Goal: Information Seeking & Learning: Learn about a topic

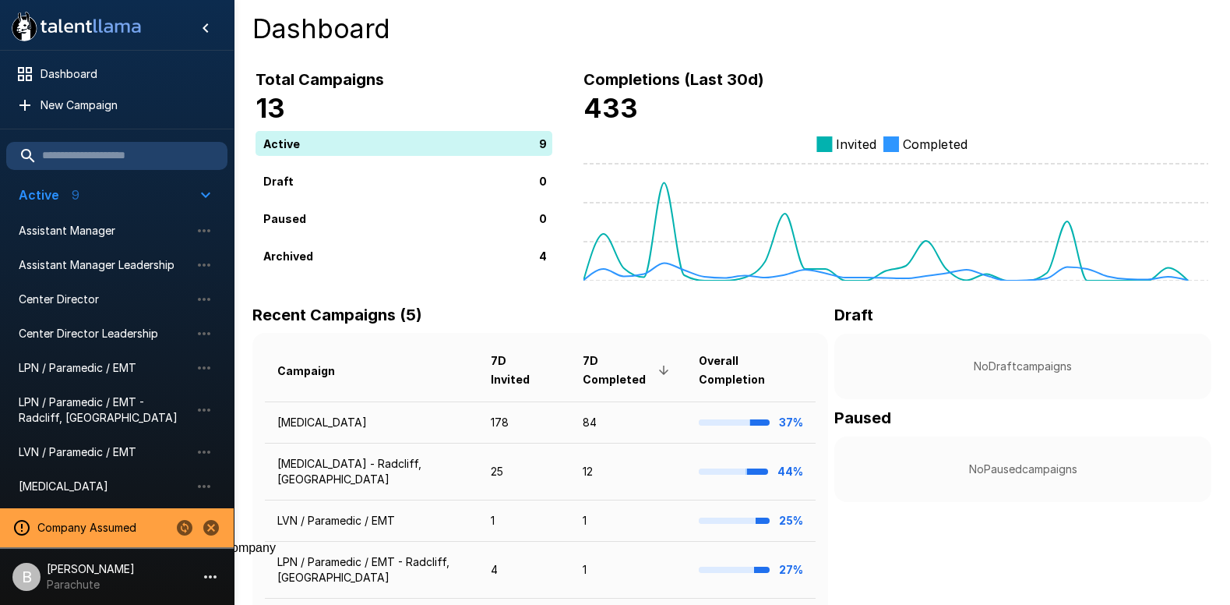
click at [180, 523] on icon "Change to another company" at bounding box center [185, 528] width 16 height 16
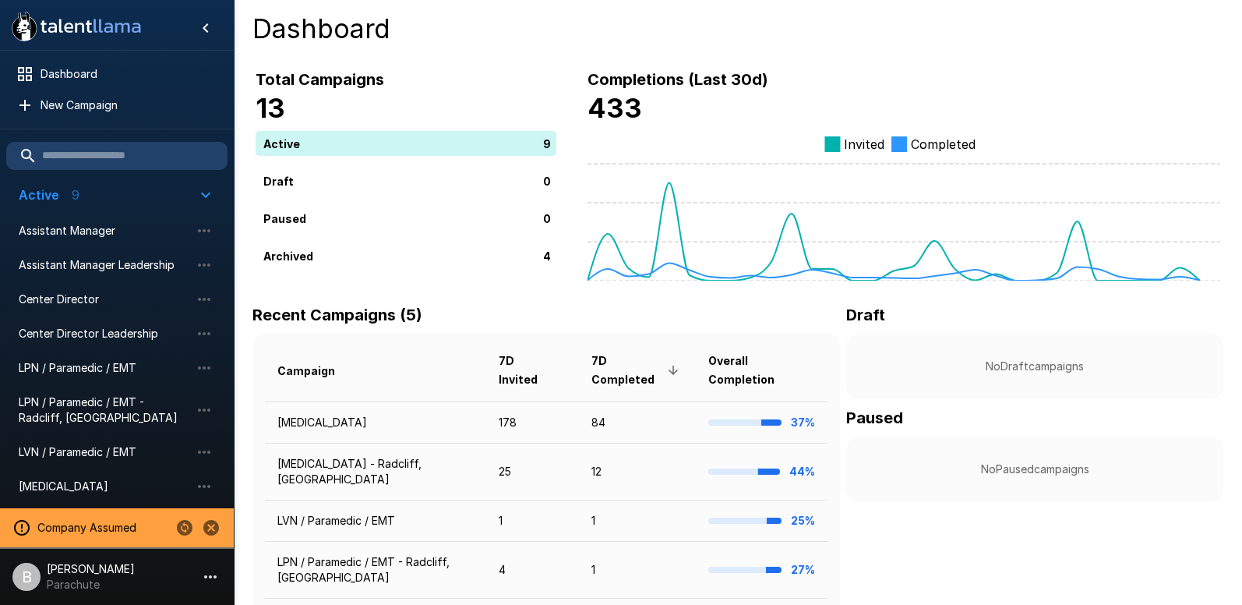
type input "***"
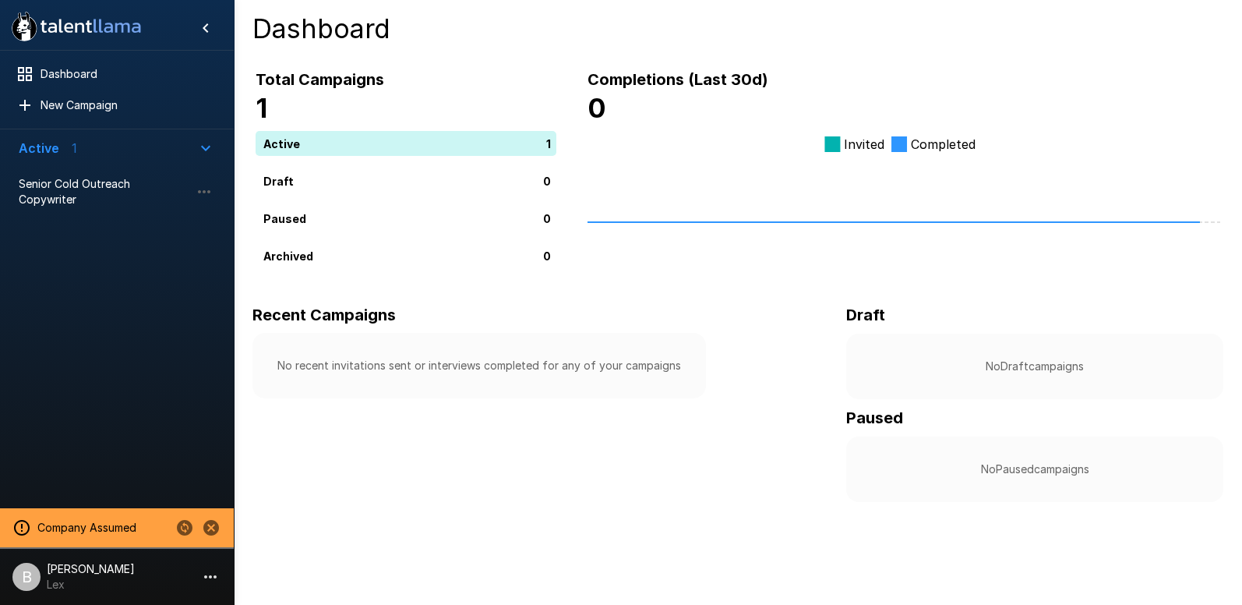
click at [89, 581] on p "Lex" at bounding box center [91, 585] width 88 height 16
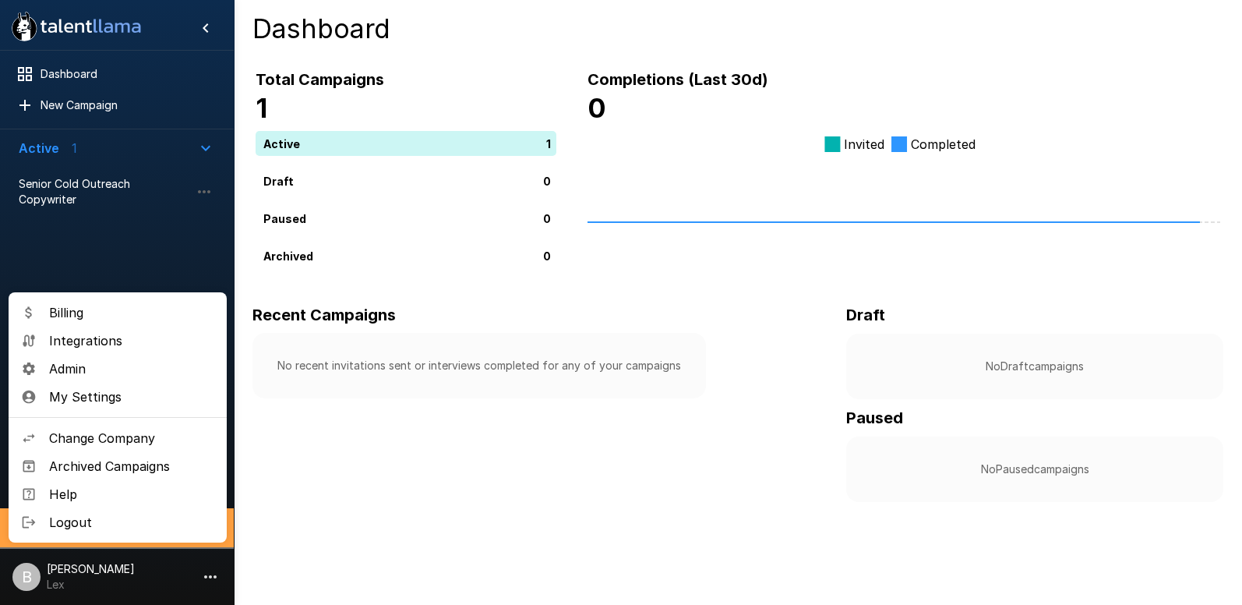
click at [111, 372] on span "Admin" at bounding box center [131, 368] width 165 height 19
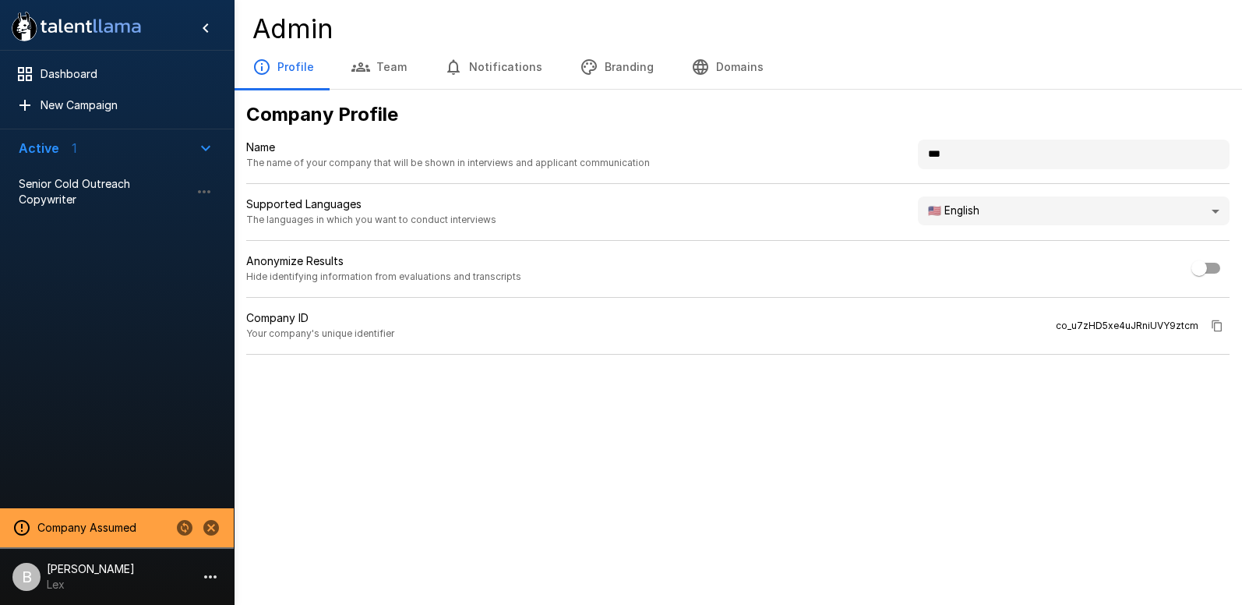
click at [634, 73] on button "Branding" at bounding box center [616, 67] width 111 height 44
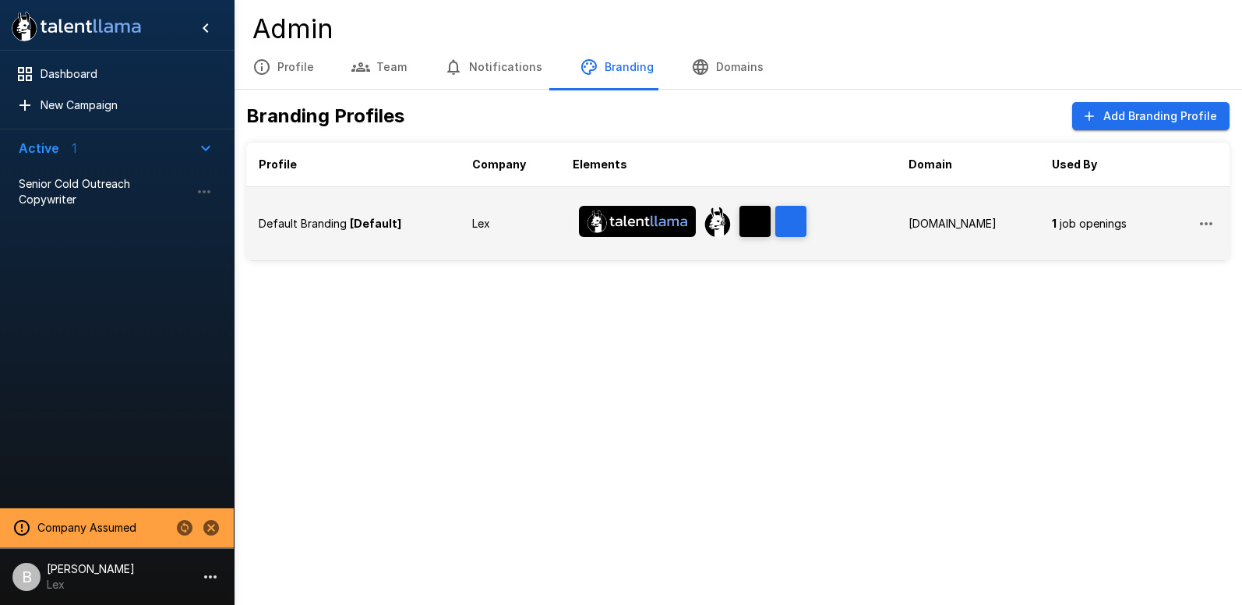
click at [634, 234] on img "Banner Logo" at bounding box center [637, 221] width 117 height 31
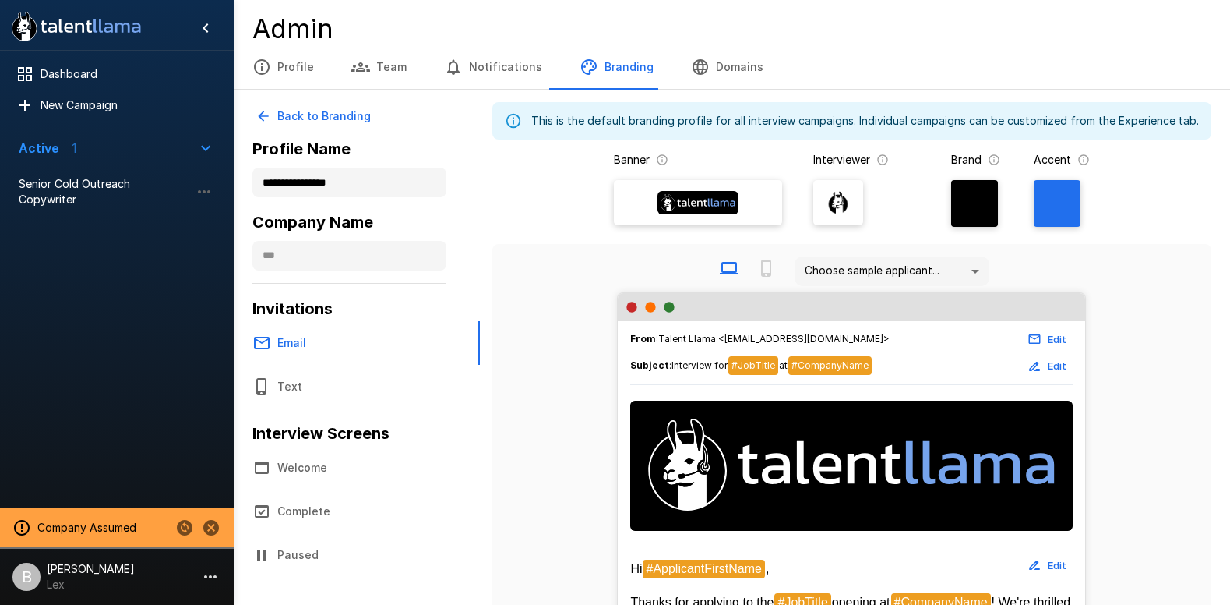
click at [852, 201] on div at bounding box center [839, 203] width 36 height 36
click at [0, 0] on input "file" at bounding box center [0, 0] width 0 height 0
click at [710, 196] on img at bounding box center [699, 202] width 82 height 23
click at [0, 0] on input "file" at bounding box center [0, 0] width 0 height 0
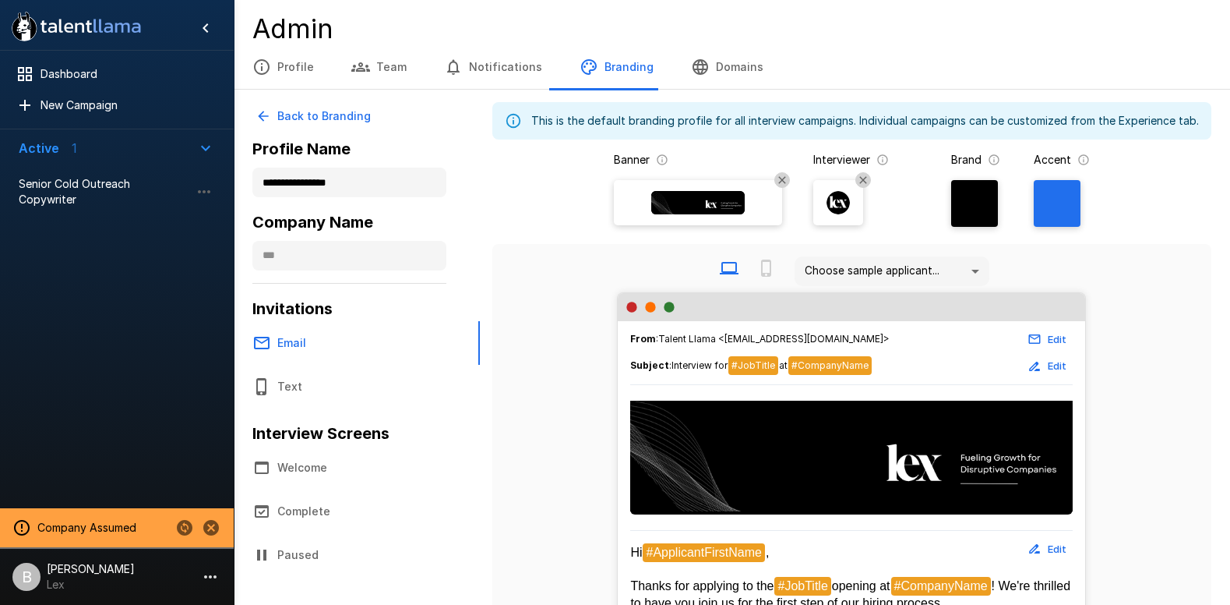
click at [976, 210] on div at bounding box center [974, 203] width 47 height 47
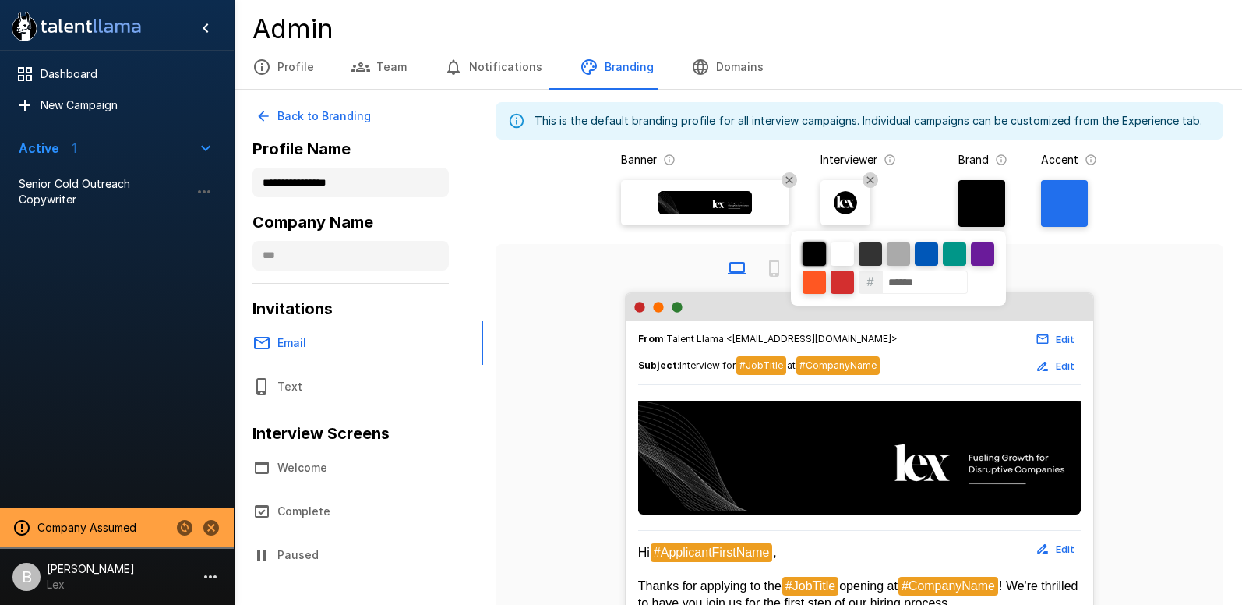
click at [817, 250] on div at bounding box center [814, 253] width 23 height 23
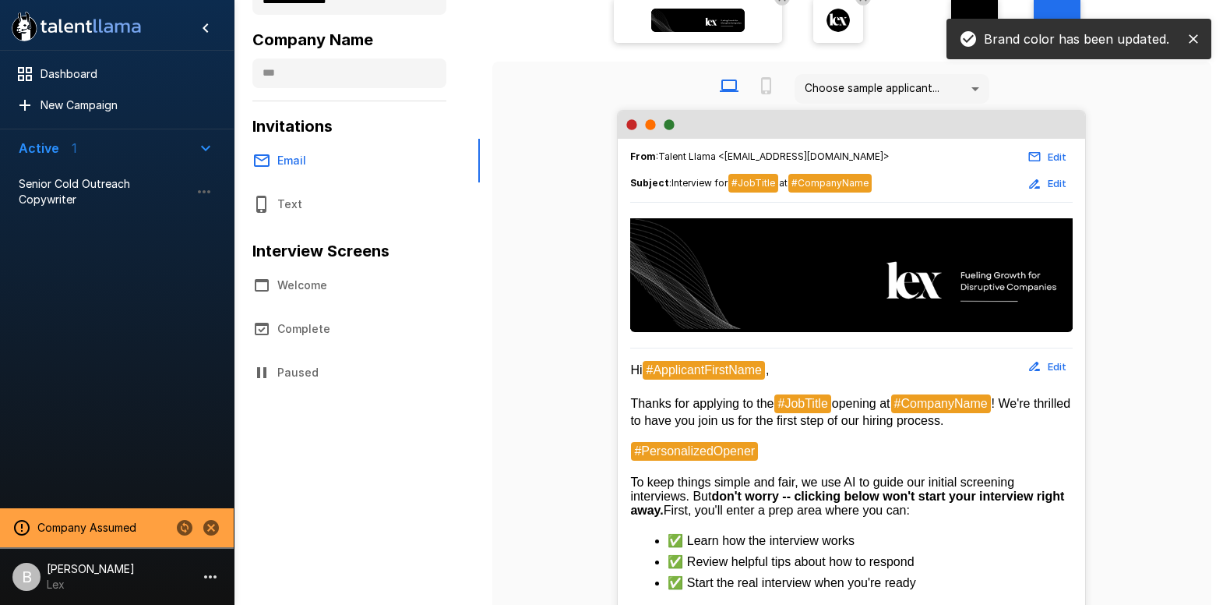
scroll to position [168, 0]
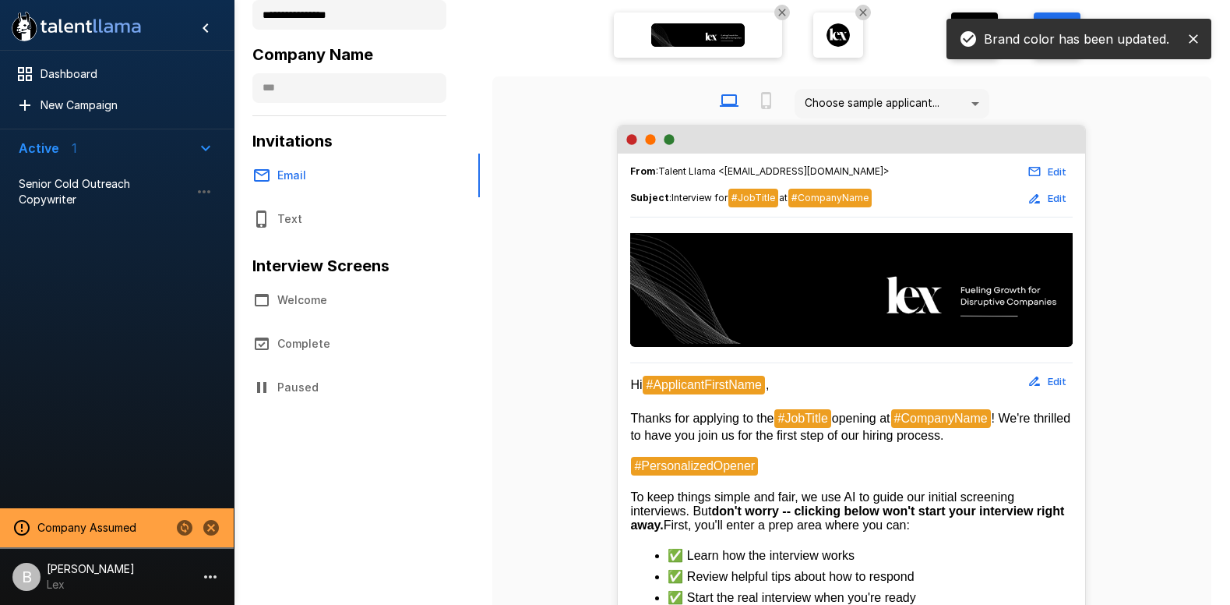
click at [314, 306] on button "Welcome" at bounding box center [357, 300] width 246 height 44
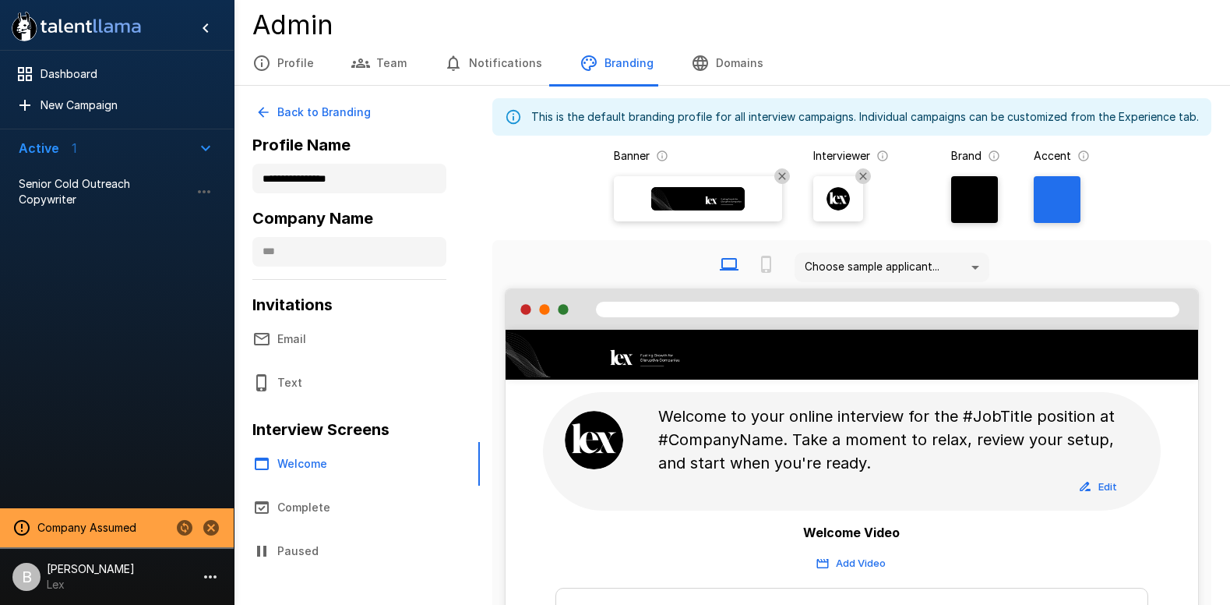
scroll to position [2, 0]
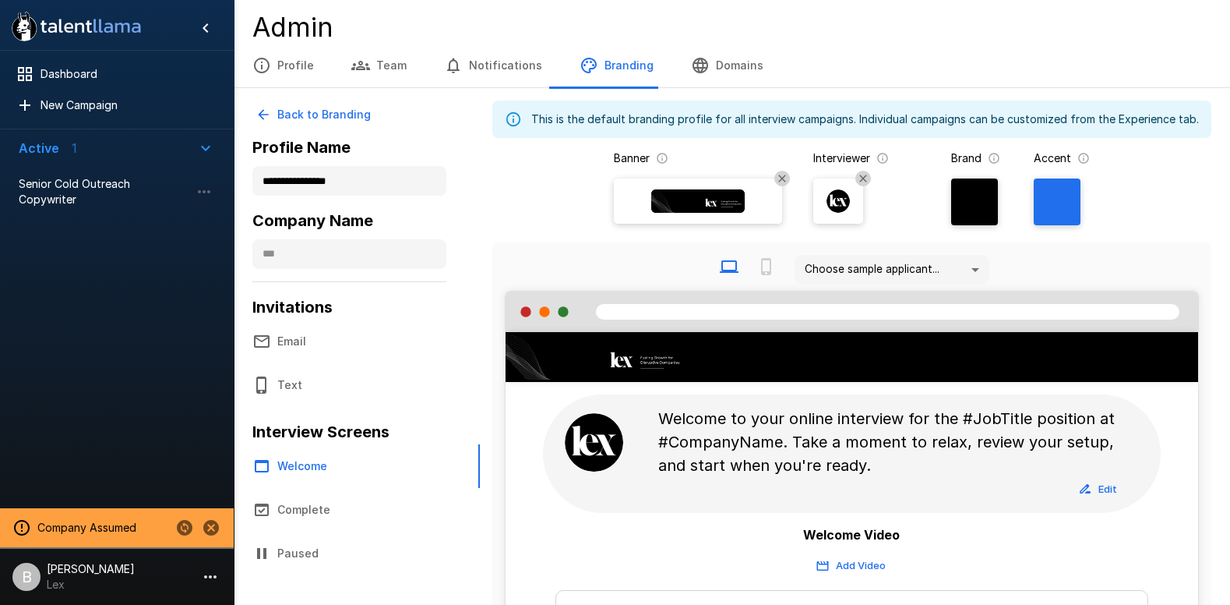
click at [286, 338] on button "Email" at bounding box center [357, 341] width 246 height 44
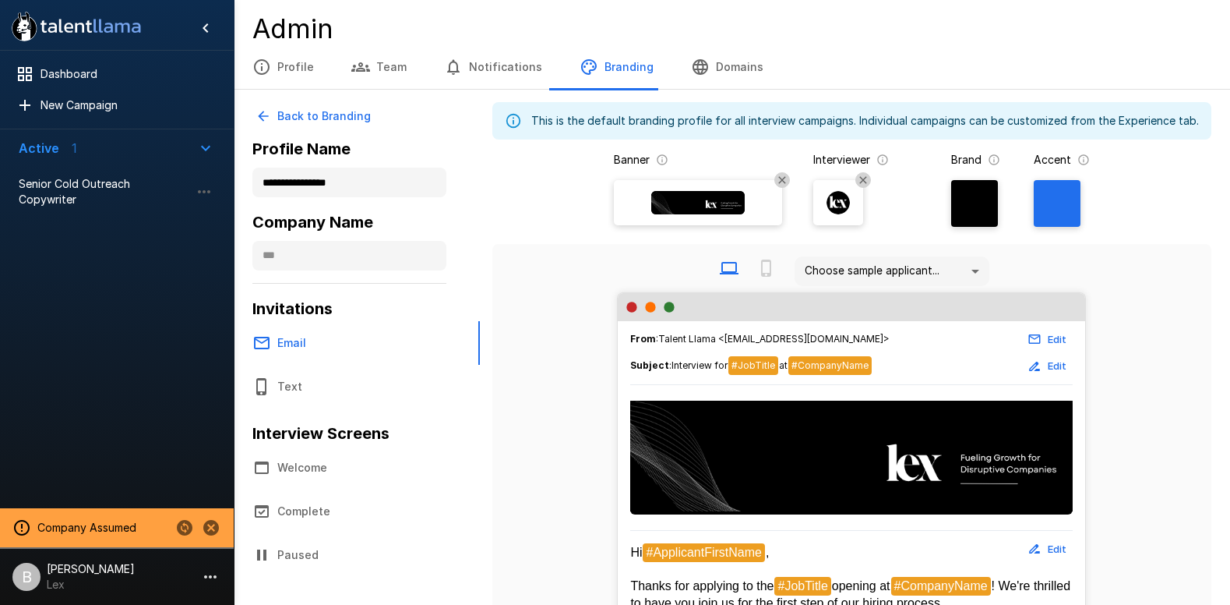
click at [1041, 194] on div at bounding box center [1057, 203] width 47 height 47
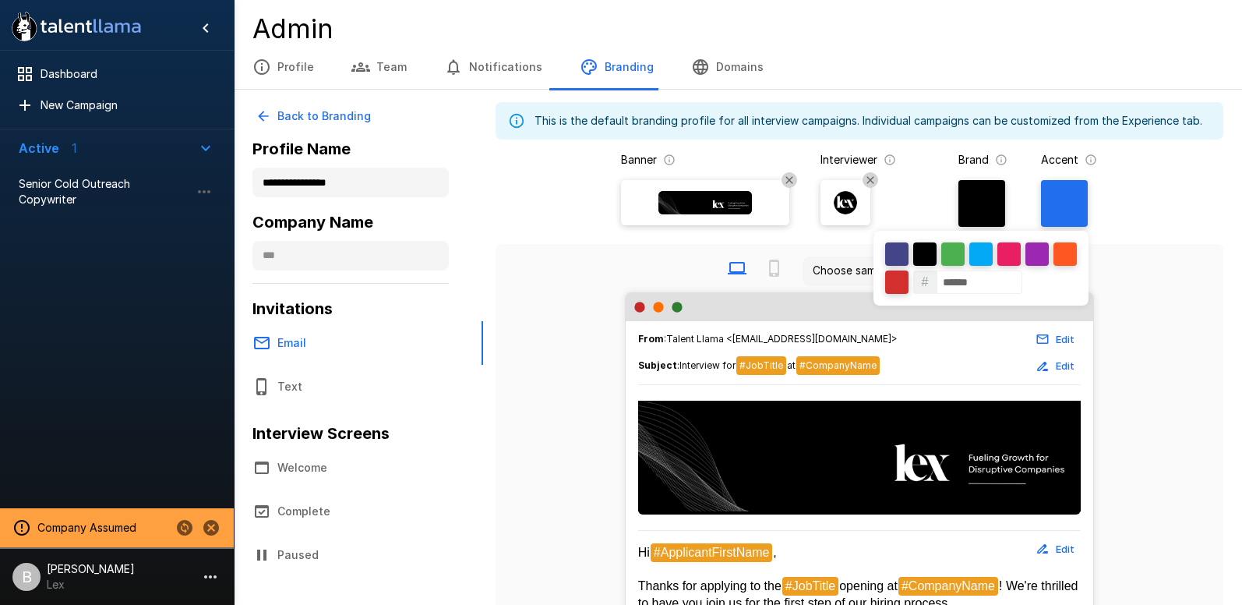
click at [964, 273] on input "******" at bounding box center [980, 281] width 86 height 23
paste input "*"
type input "******"
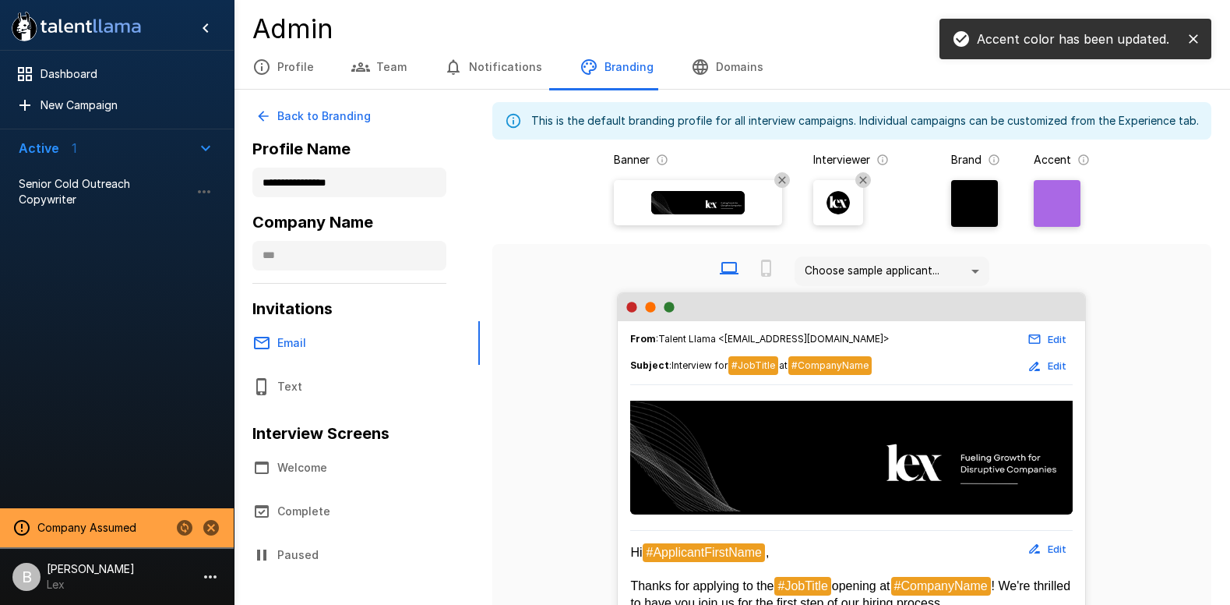
click at [1169, 270] on div "Choose sample applicant..." at bounding box center [852, 271] width 694 height 42
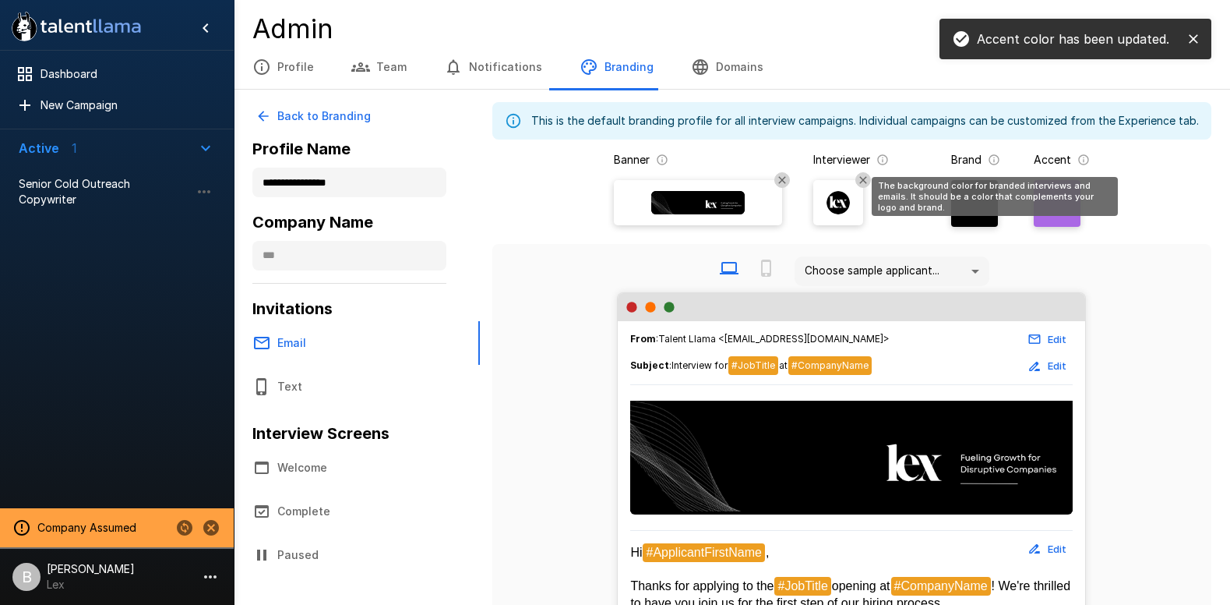
click at [1074, 236] on div "Banner Interviewer Brand Accent" at bounding box center [851, 195] width 719 height 86
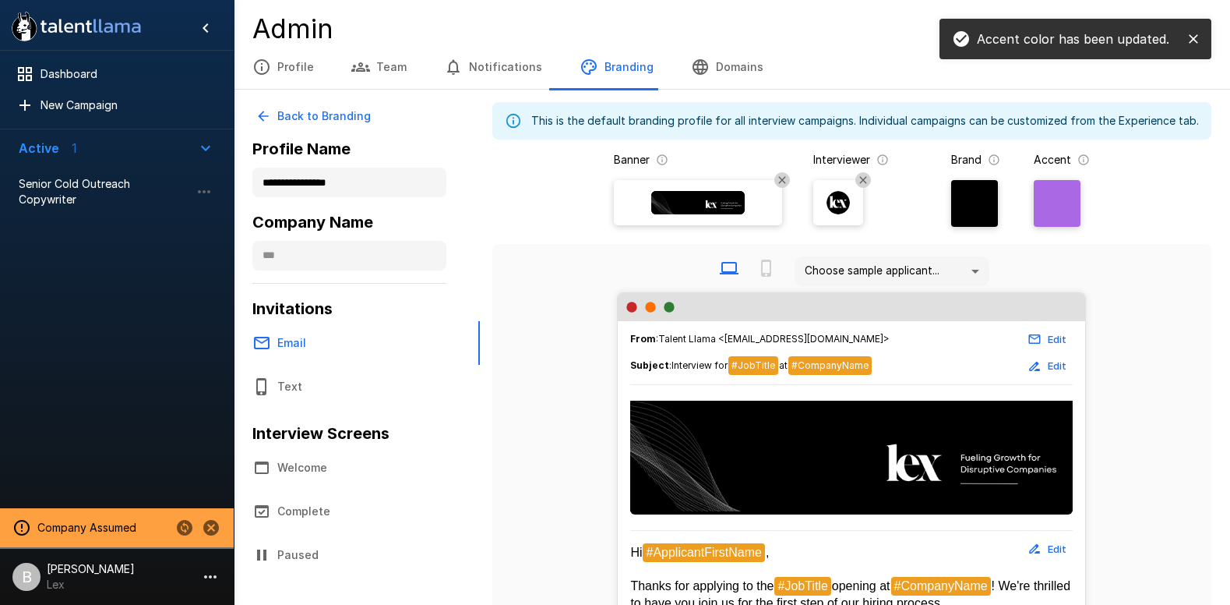
click at [1071, 221] on div at bounding box center [1057, 203] width 47 height 47
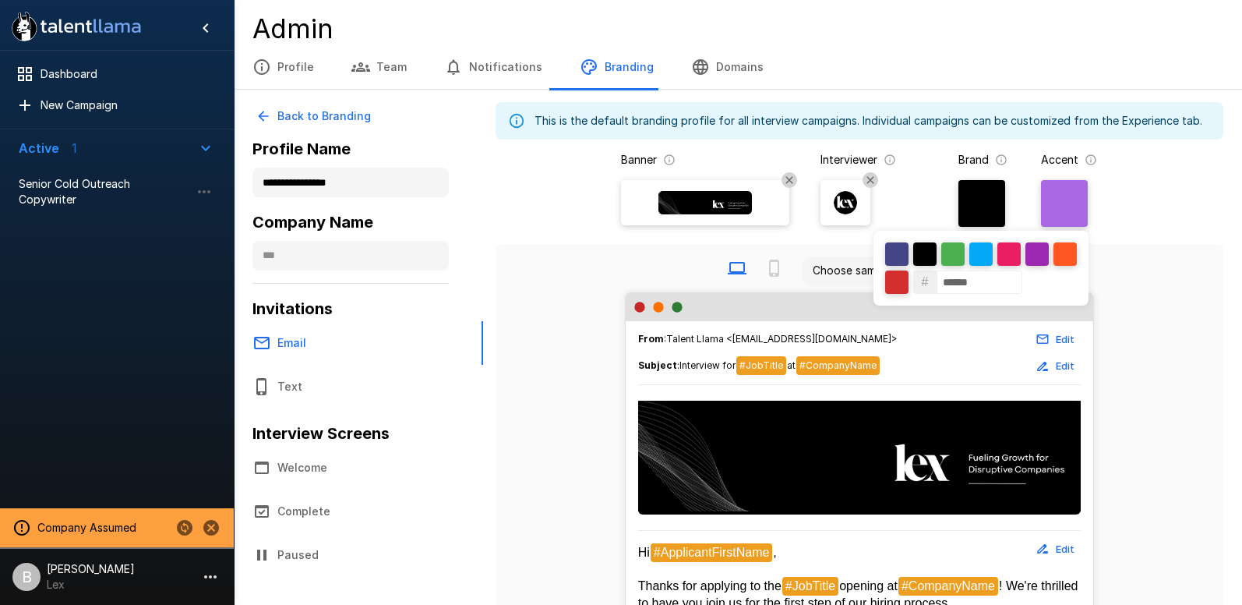
click at [924, 256] on div at bounding box center [924, 253] width 23 height 23
type input "******"
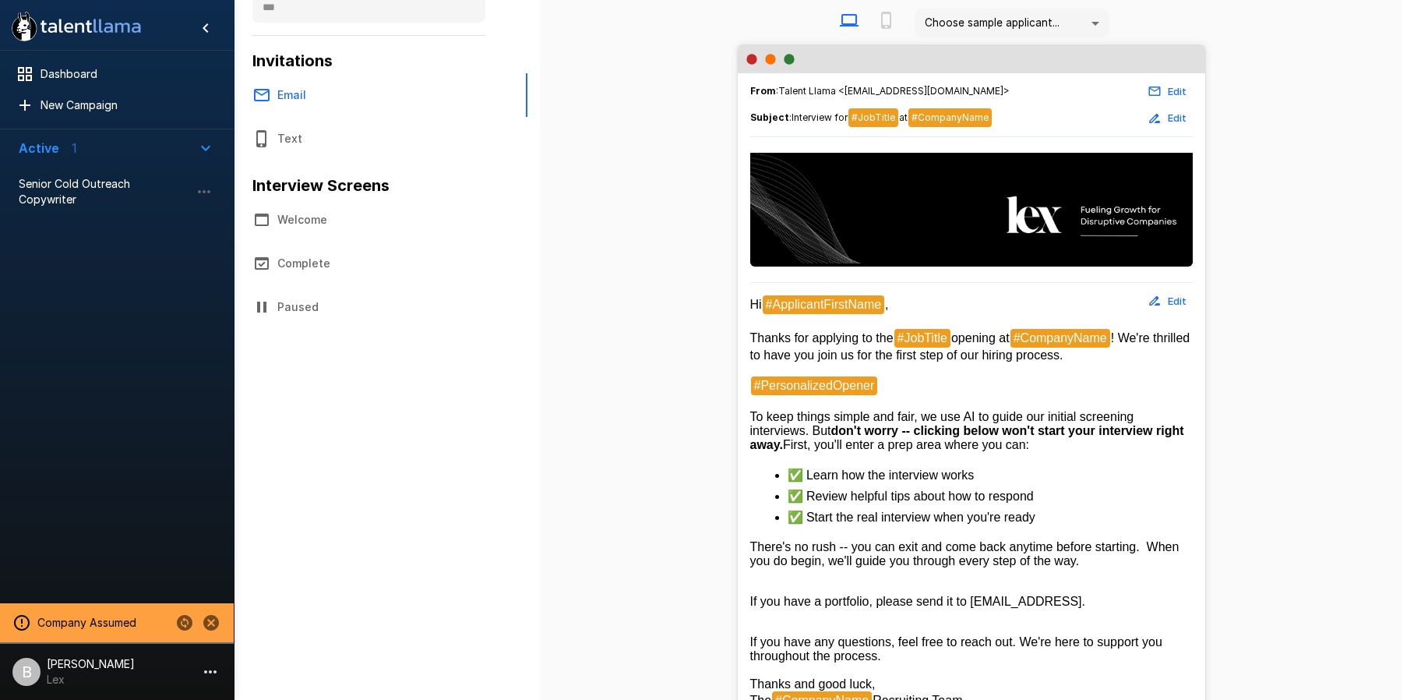
scroll to position [252, 0]
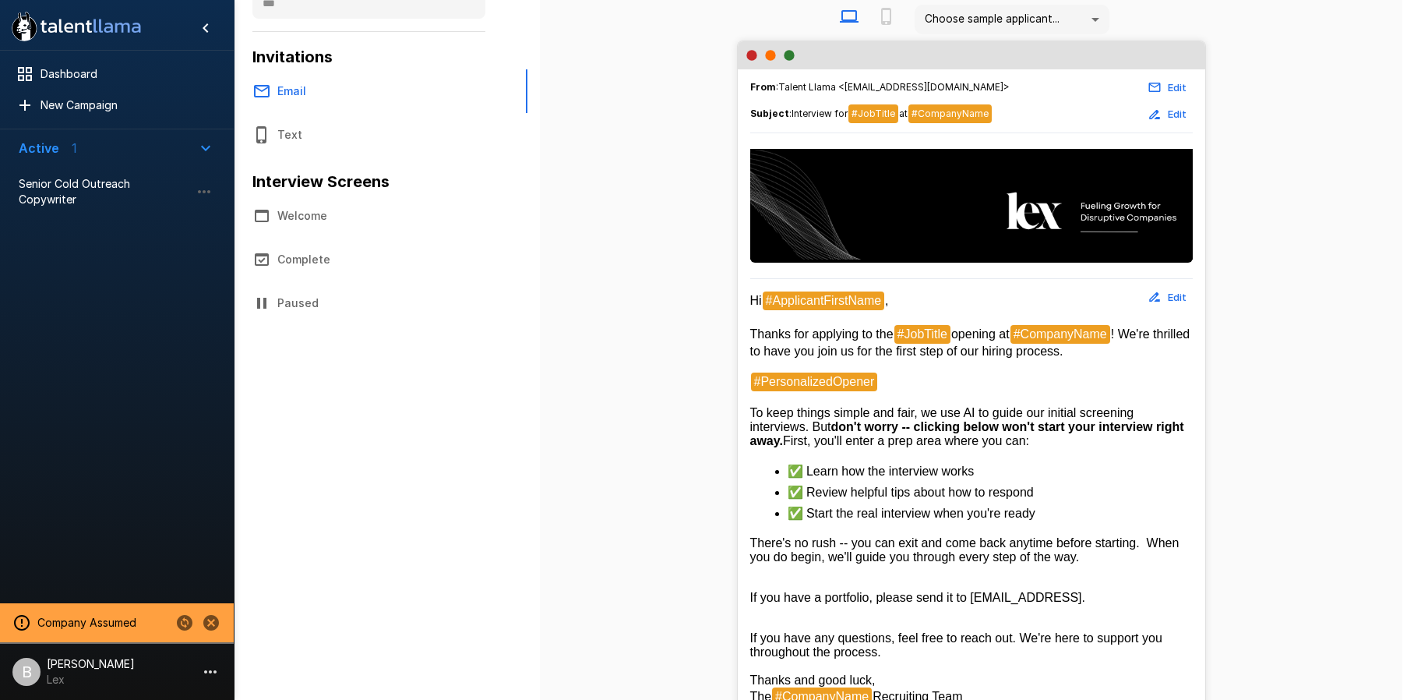
click at [312, 225] on button "Welcome" at bounding box center [374, 216] width 281 height 44
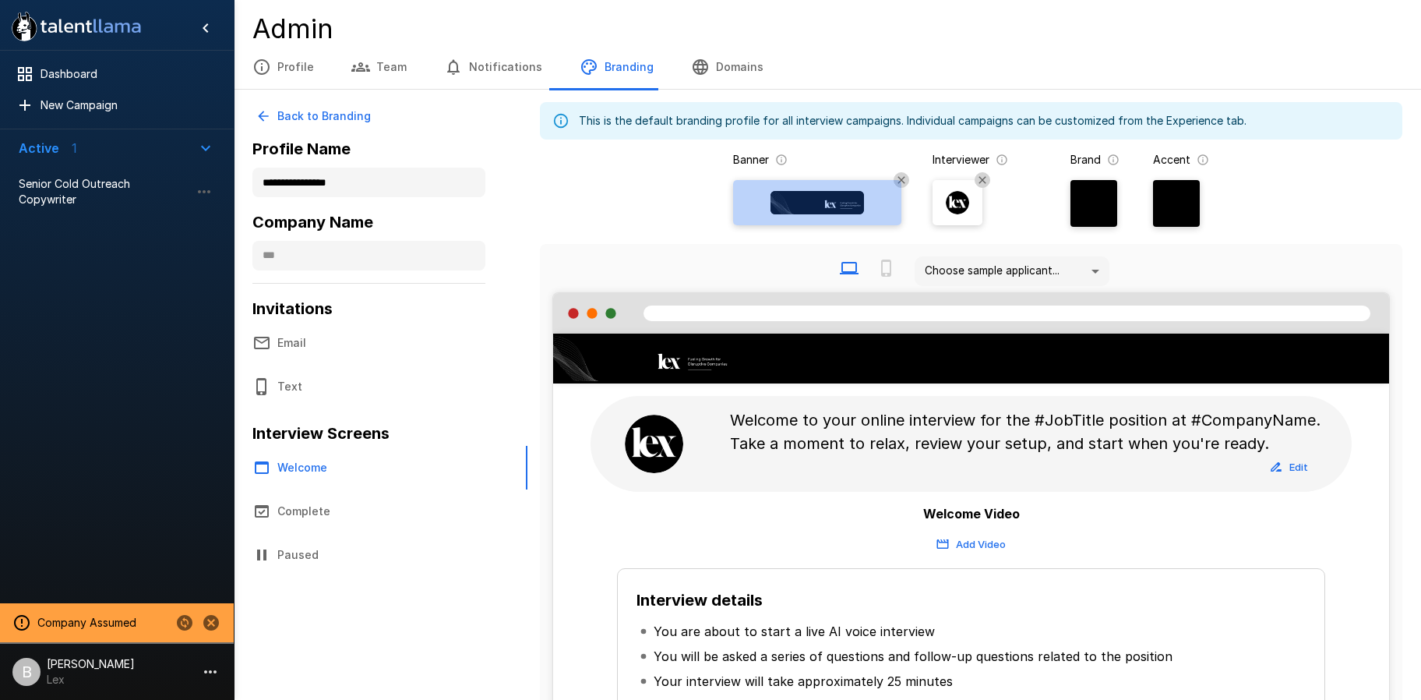
click at [834, 206] on img at bounding box center [818, 202] width 94 height 23
click at [0, 0] on input "file" at bounding box center [0, 0] width 0 height 0
click at [845, 208] on img at bounding box center [818, 202] width 94 height 23
click at [0, 0] on input "file" at bounding box center [0, 0] width 0 height 0
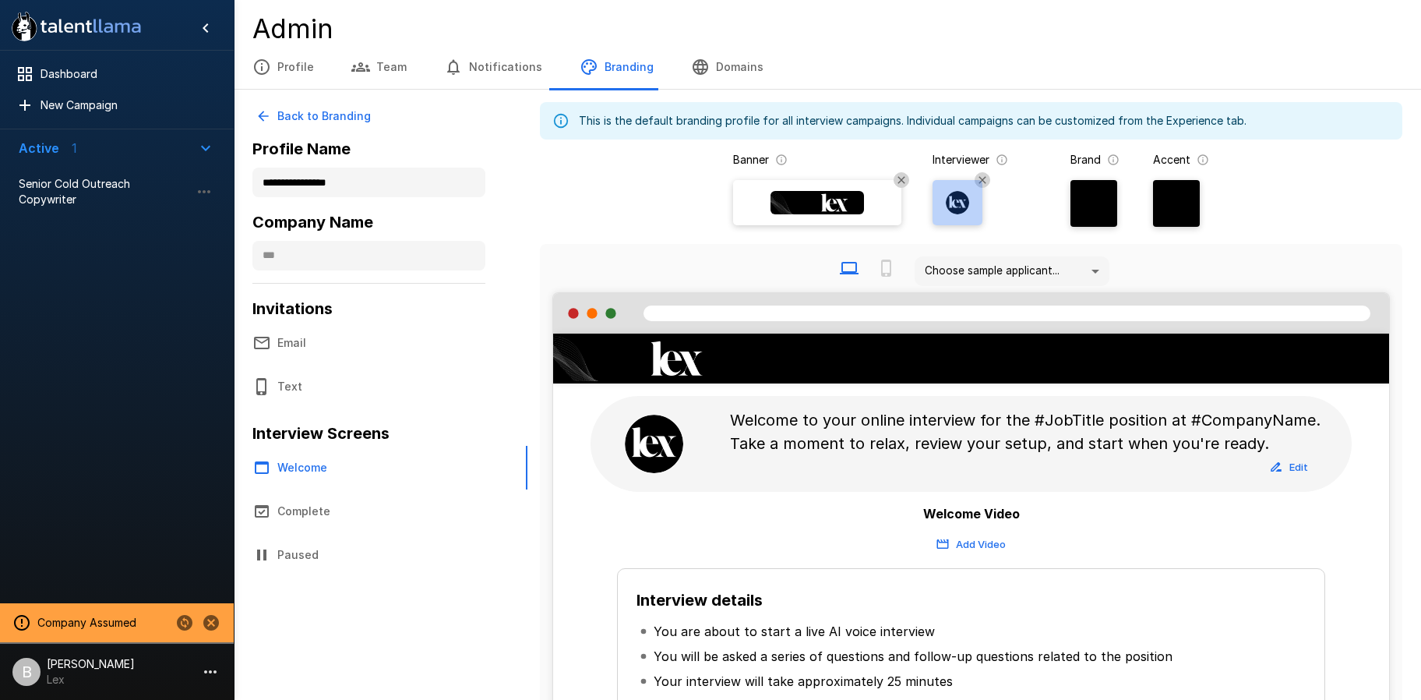
click at [965, 200] on img at bounding box center [957, 202] width 23 height 23
click at [0, 0] on input "file" at bounding box center [0, 0] width 0 height 0
click at [295, 332] on button "Email" at bounding box center [374, 343] width 281 height 44
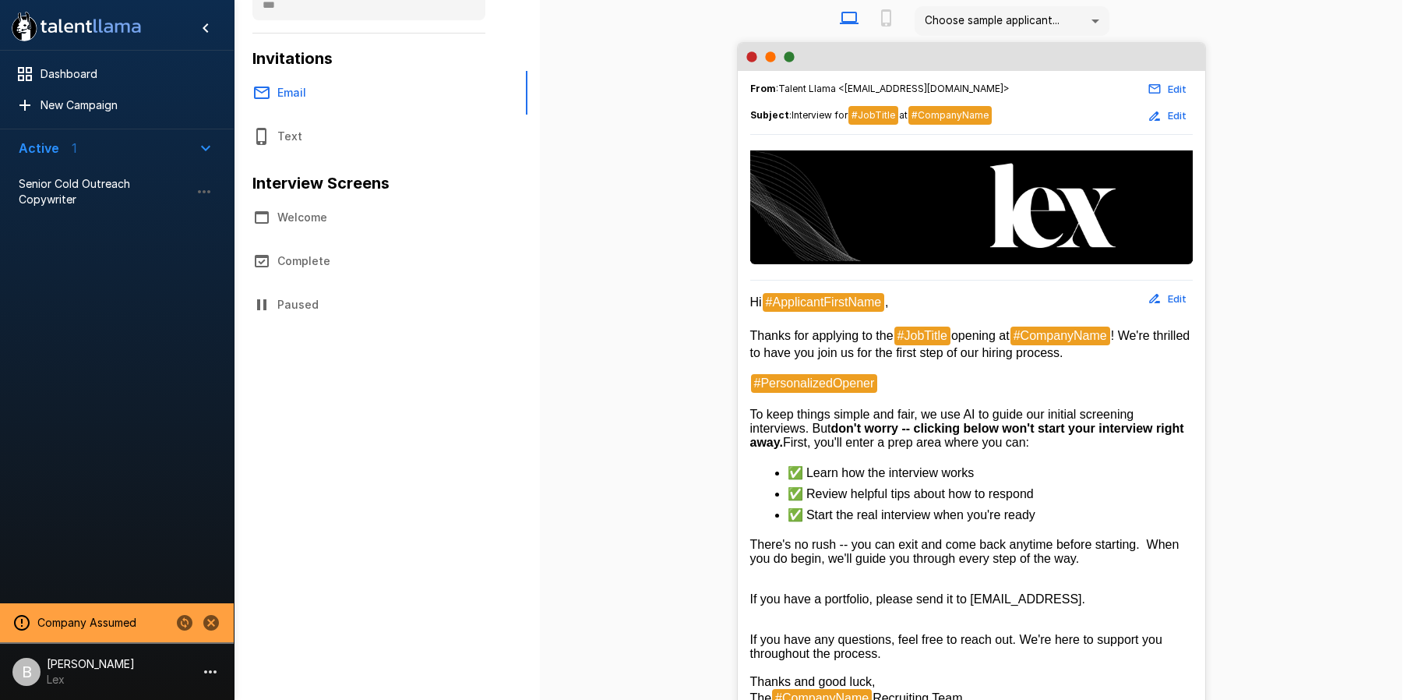
scroll to position [248, 0]
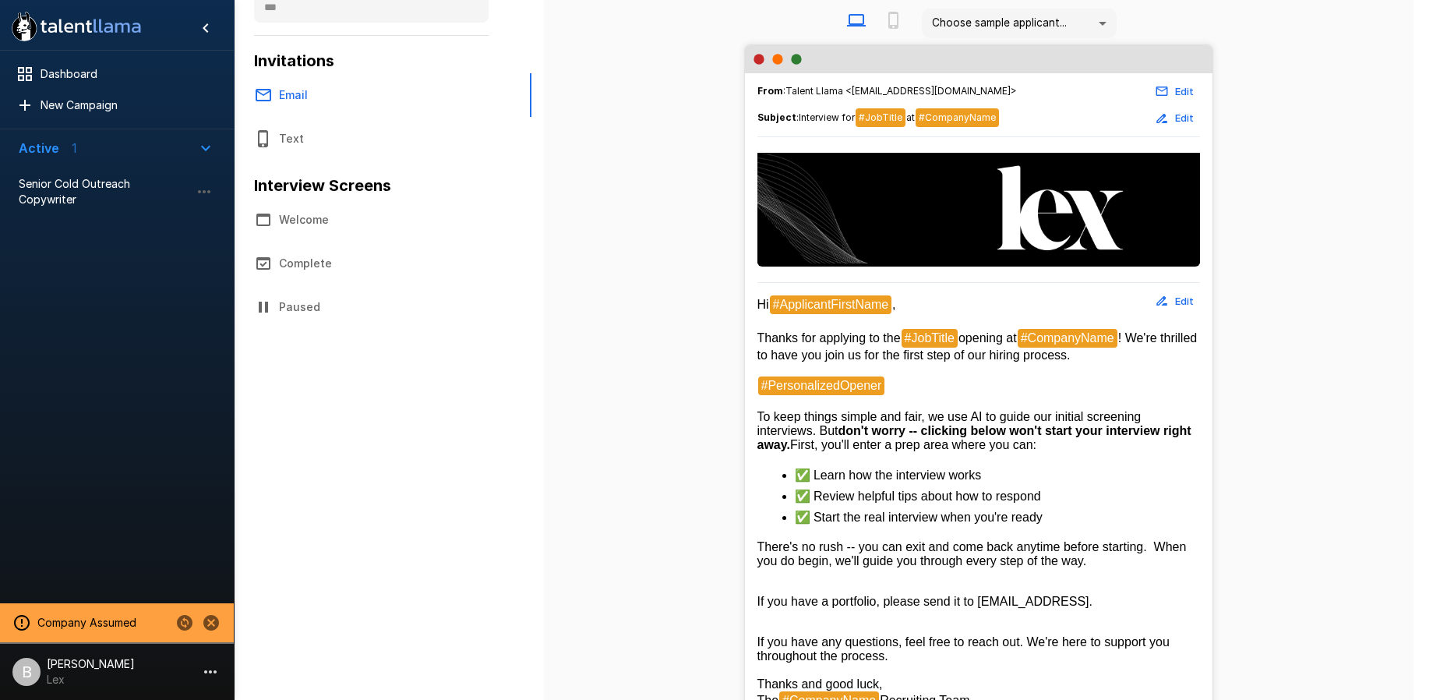
click at [1082, 10] on body "**********" at bounding box center [716, 102] width 1433 height 700
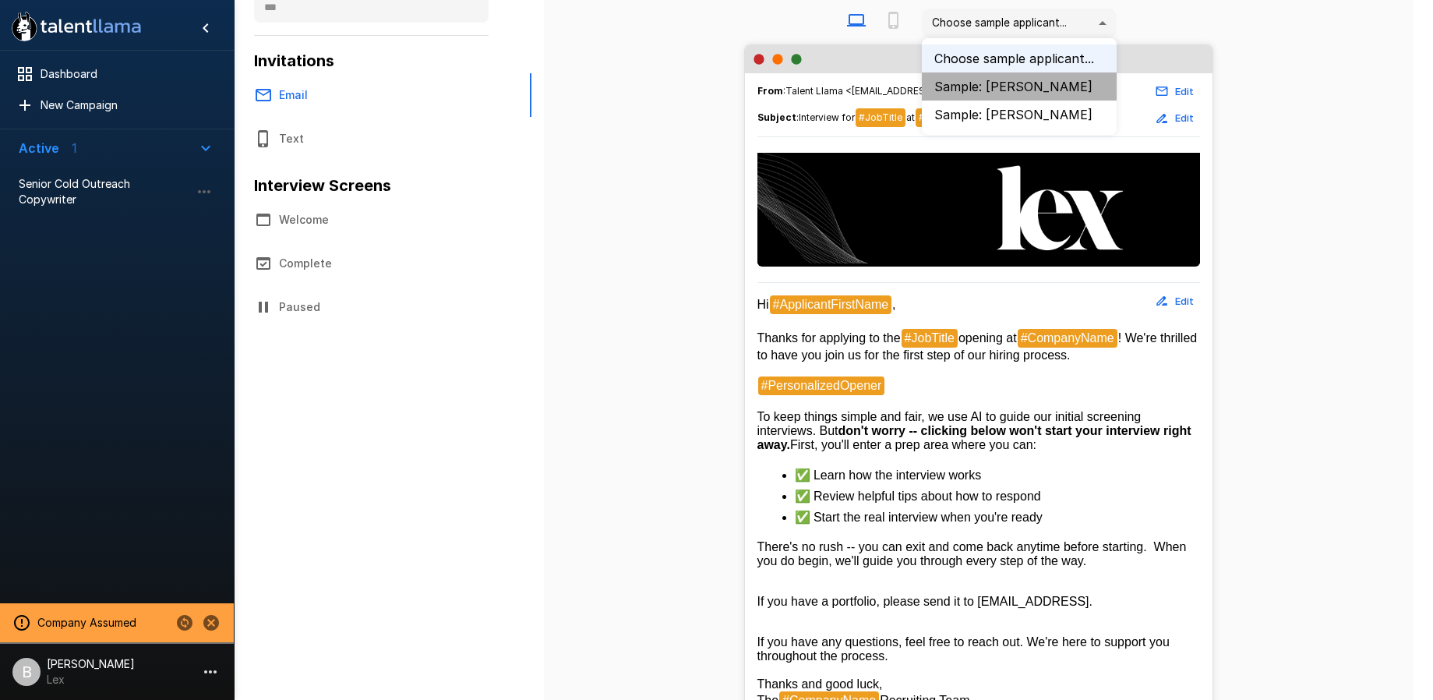
click at [1022, 85] on li "Sample: John Doe" at bounding box center [1019, 86] width 195 height 28
type input "*"
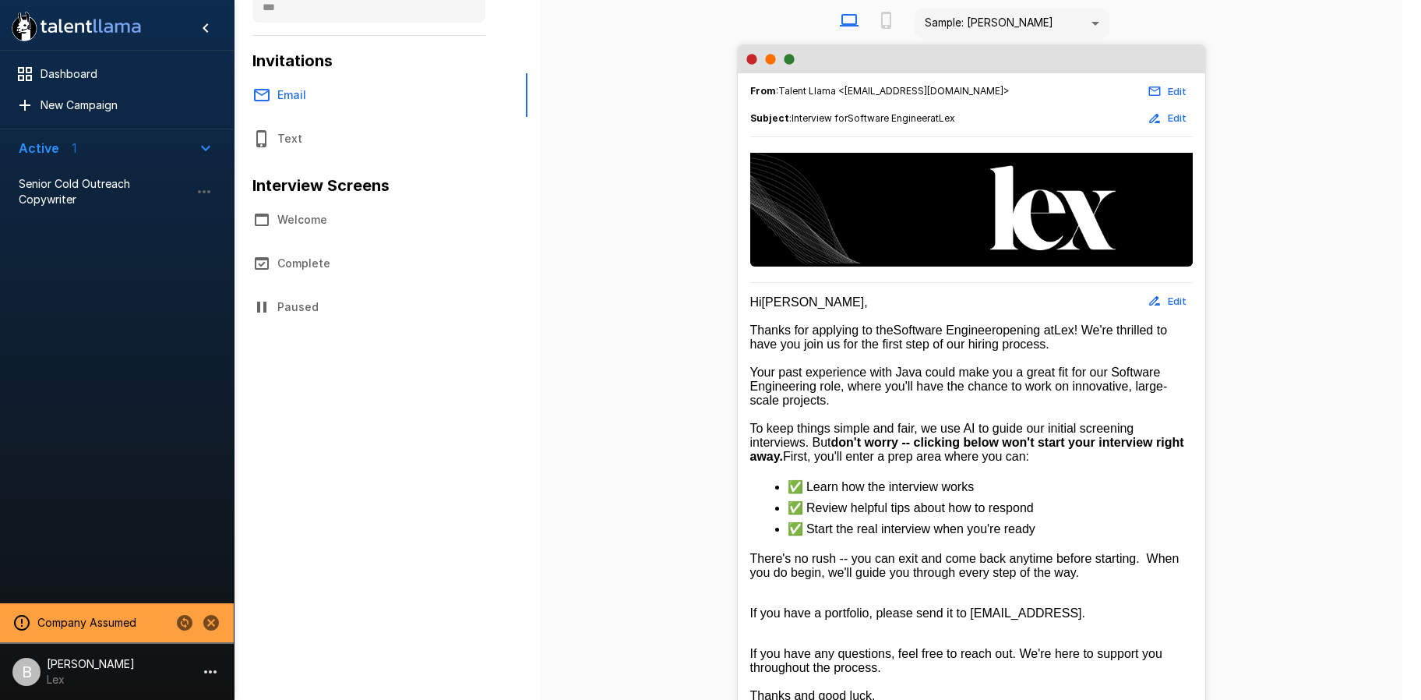
click at [305, 134] on button "Text" at bounding box center [374, 139] width 281 height 44
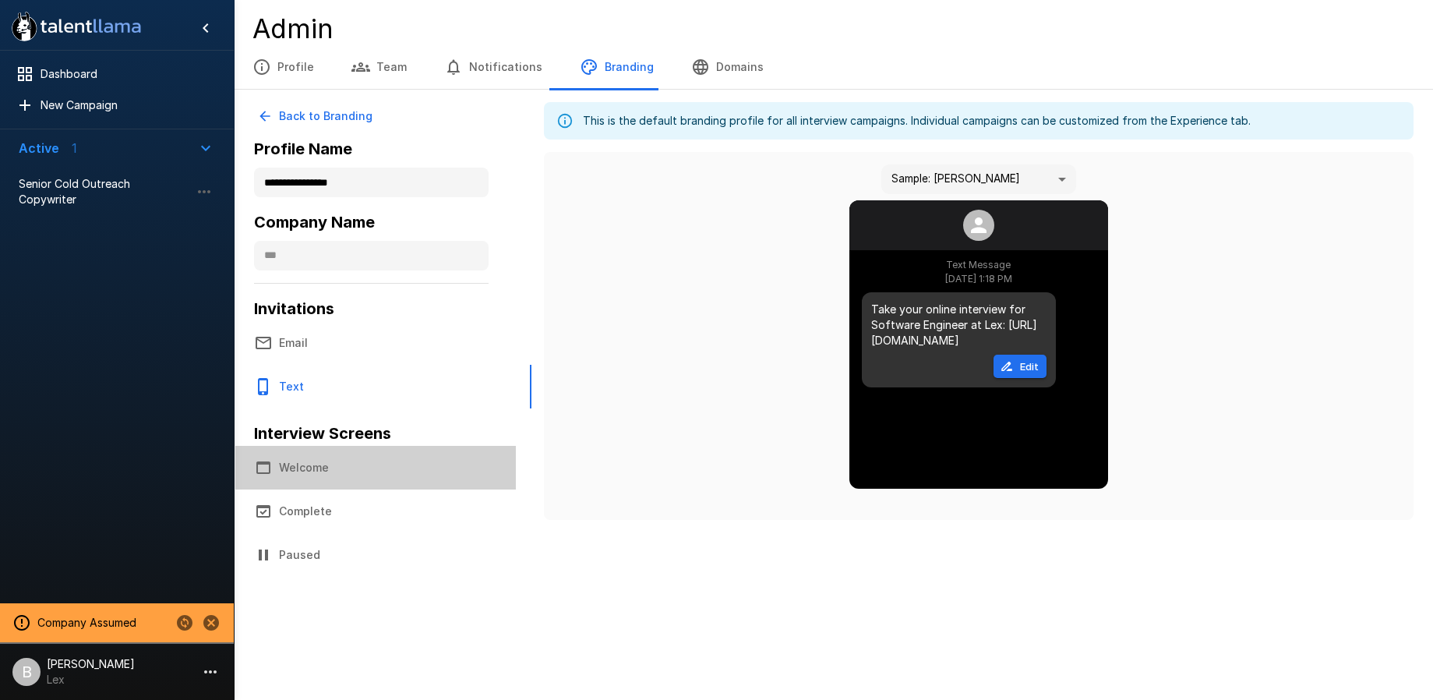
click at [302, 477] on button "Welcome" at bounding box center [375, 468] width 281 height 44
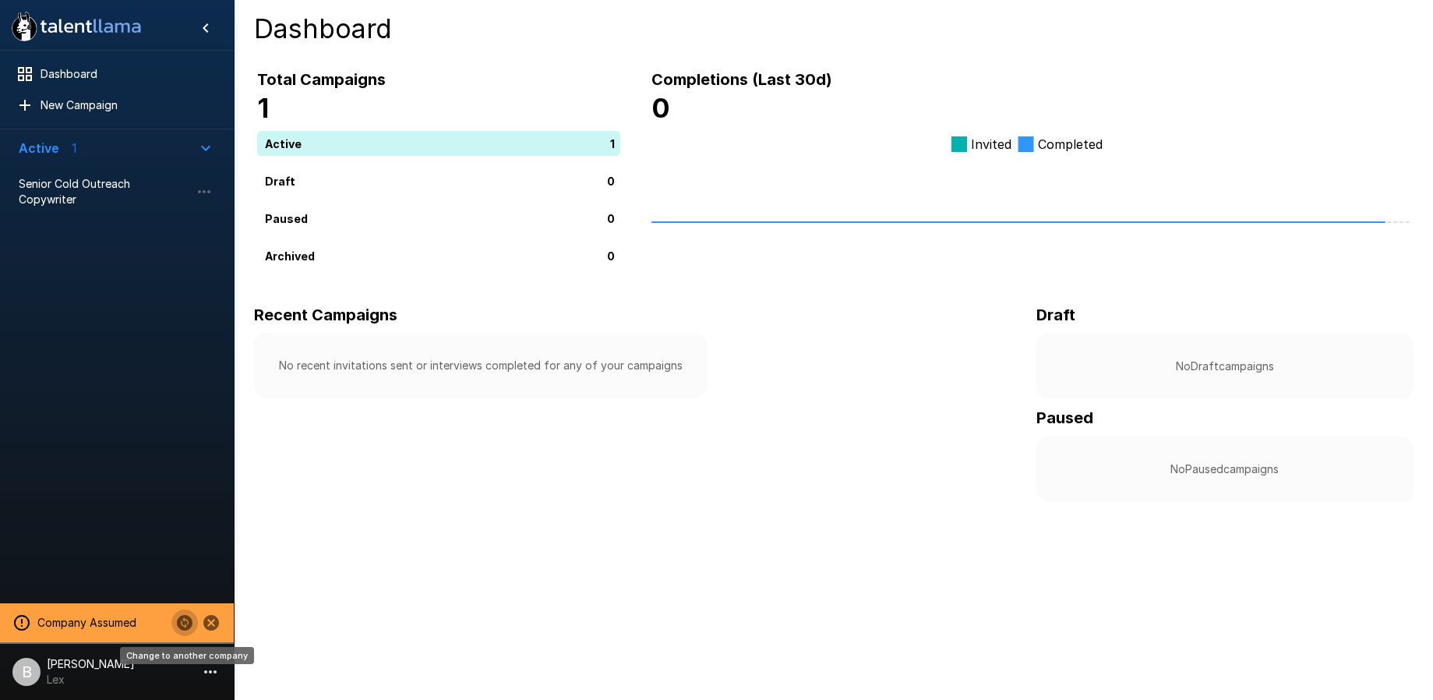
click at [185, 621] on icon "Change to another company" at bounding box center [185, 623] width 16 height 16
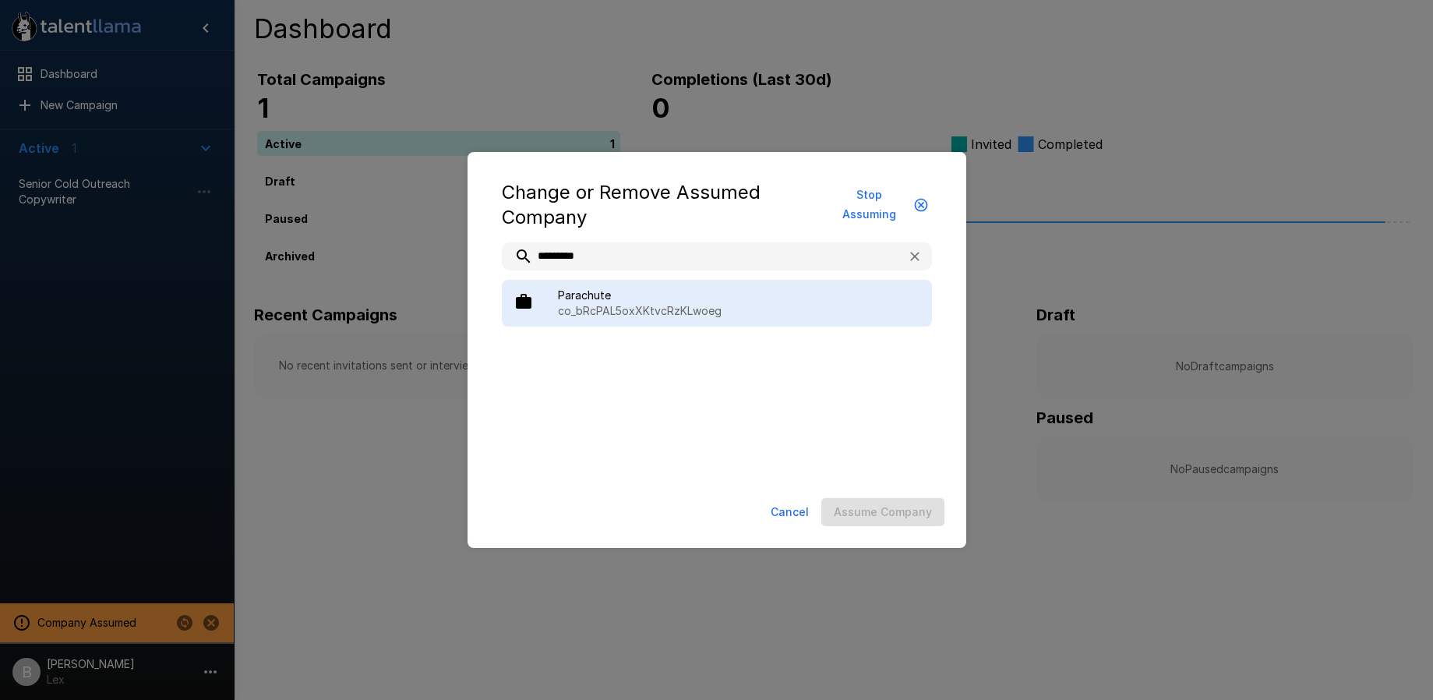
type input "*********"
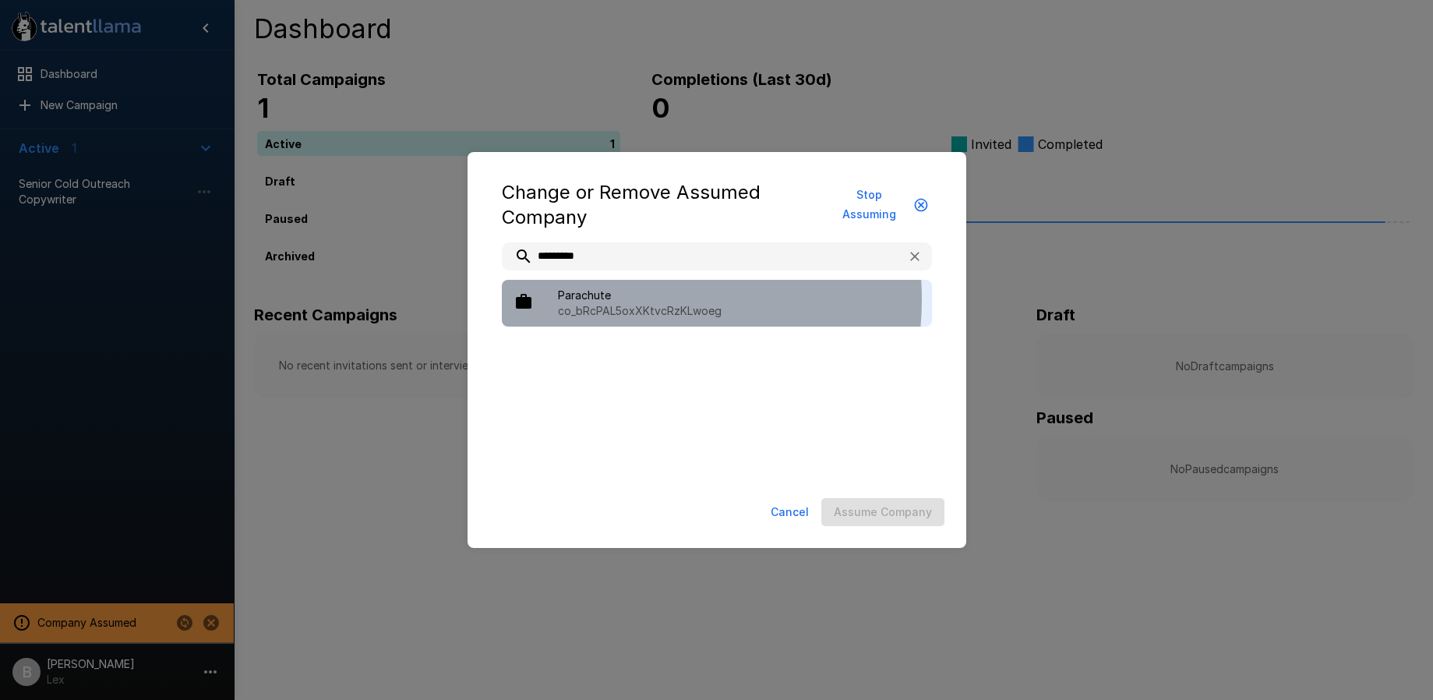
click at [627, 299] on span "Parachute" at bounding box center [739, 296] width 362 height 16
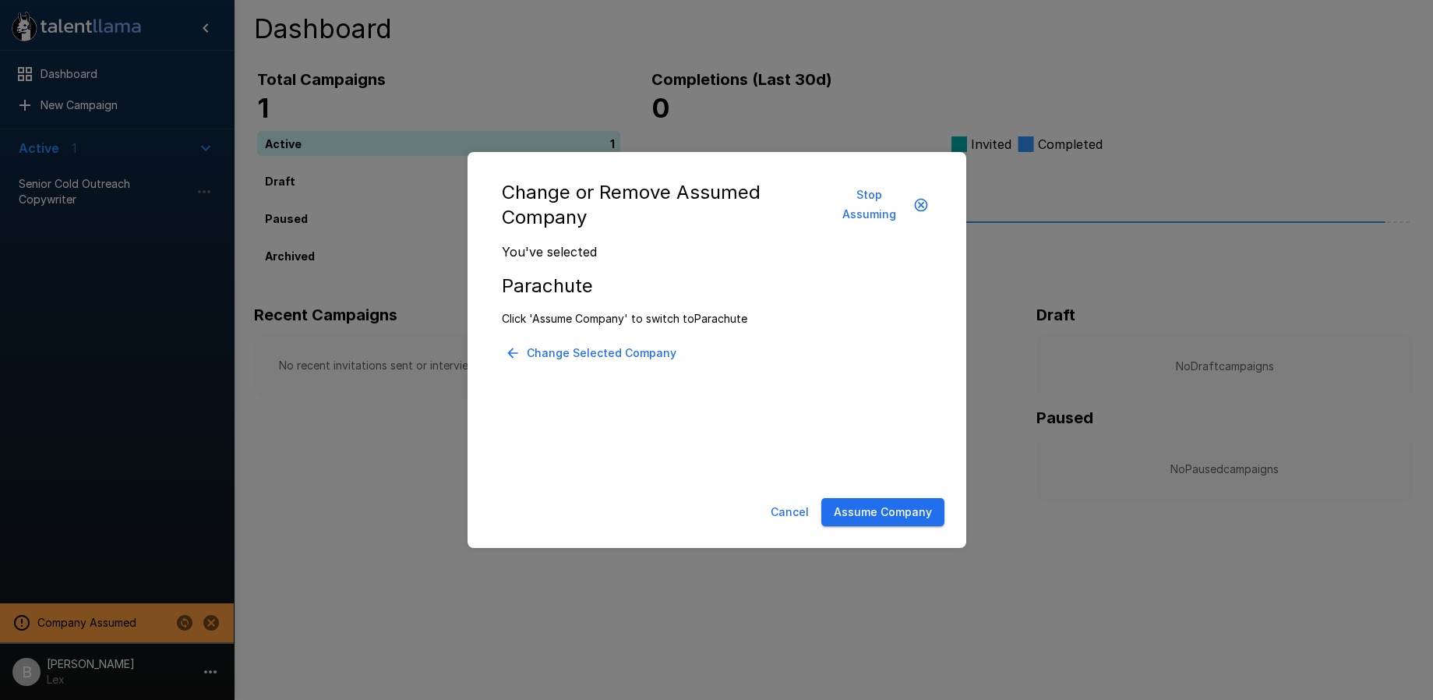
click at [887, 508] on button "Assume Company" at bounding box center [882, 512] width 123 height 29
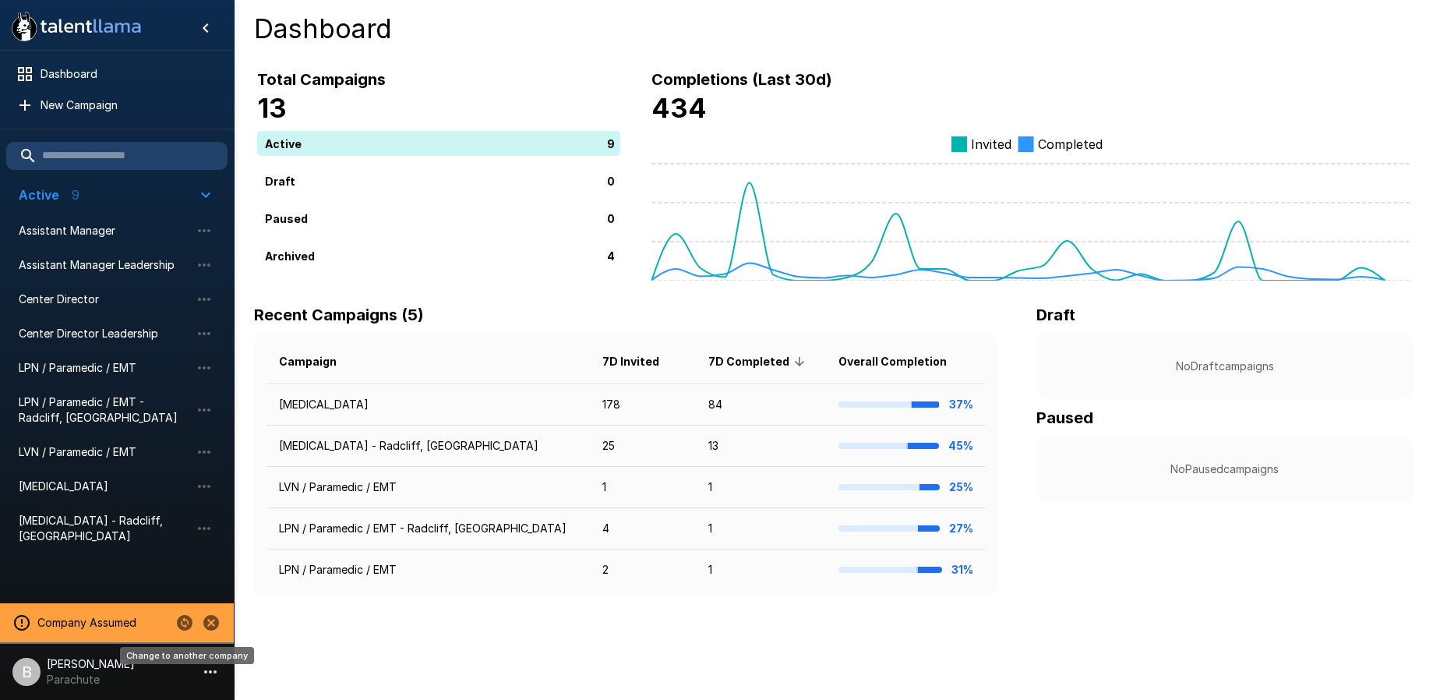
click at [177, 619] on icon "Change to another company" at bounding box center [184, 622] width 19 height 19
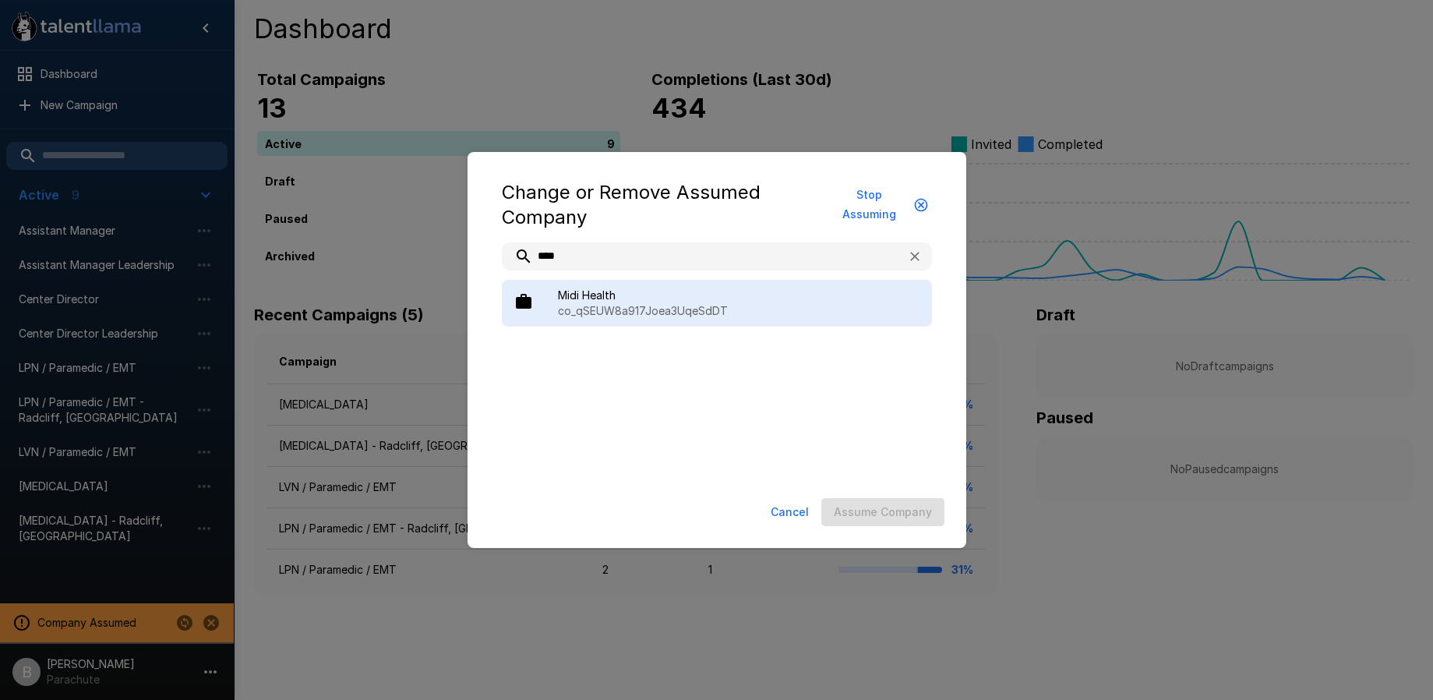
type input "****"
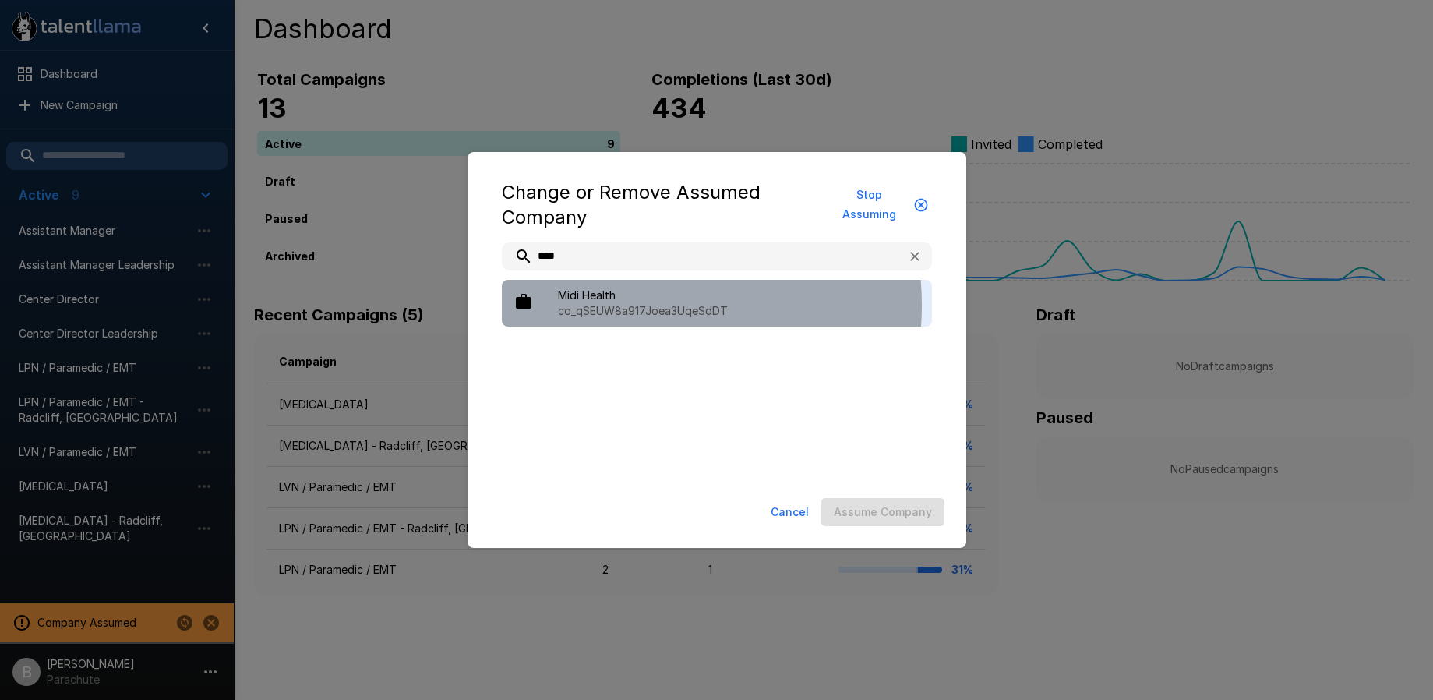
click at [619, 305] on p "co_qSEUW8a917Joea3UqeSdDT" at bounding box center [739, 311] width 362 height 16
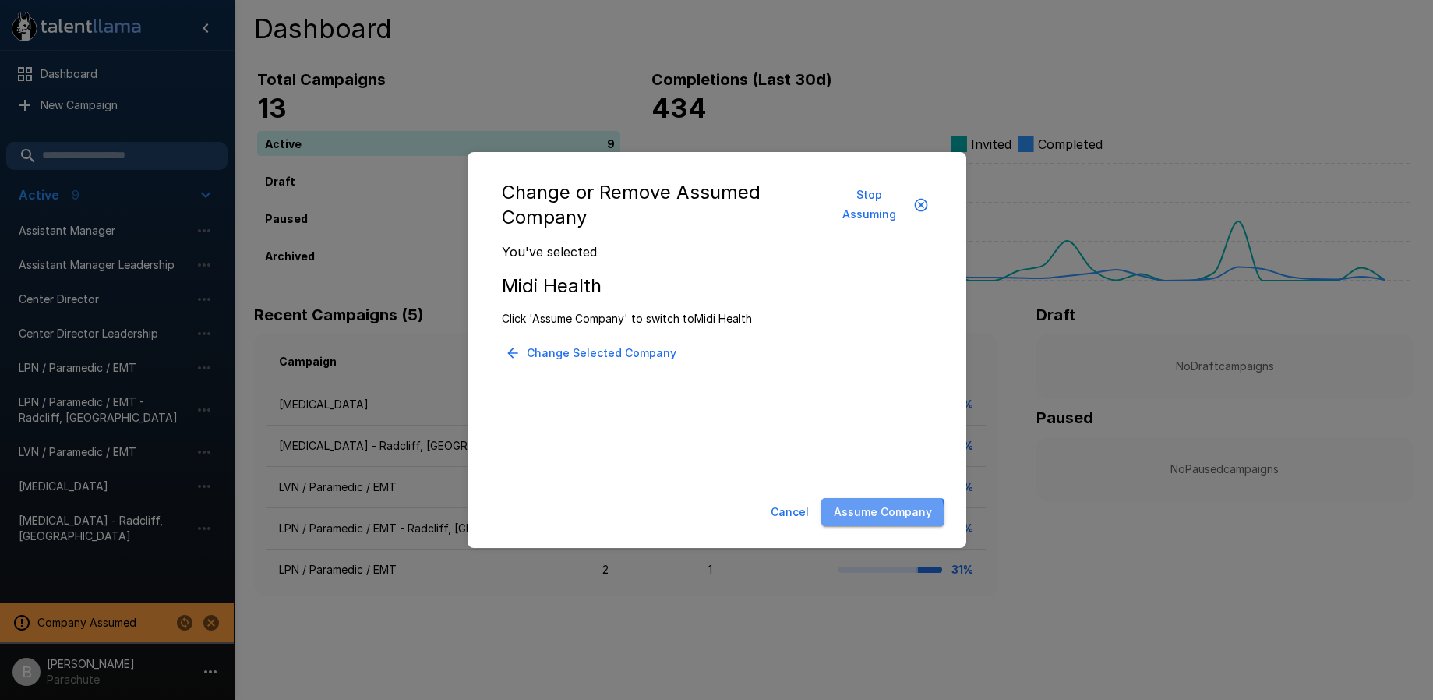
click at [884, 516] on button "Assume Company" at bounding box center [882, 512] width 123 height 29
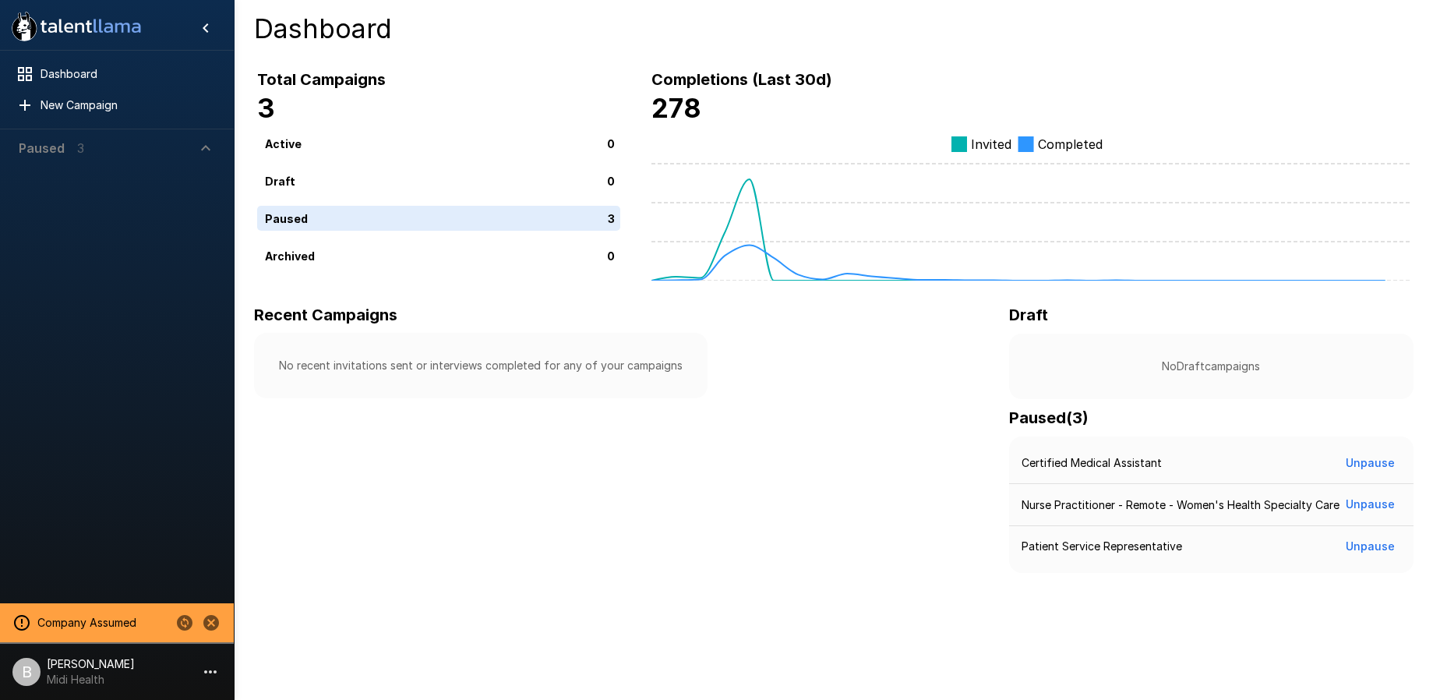
click at [72, 665] on p "[PERSON_NAME]" at bounding box center [91, 664] width 88 height 16
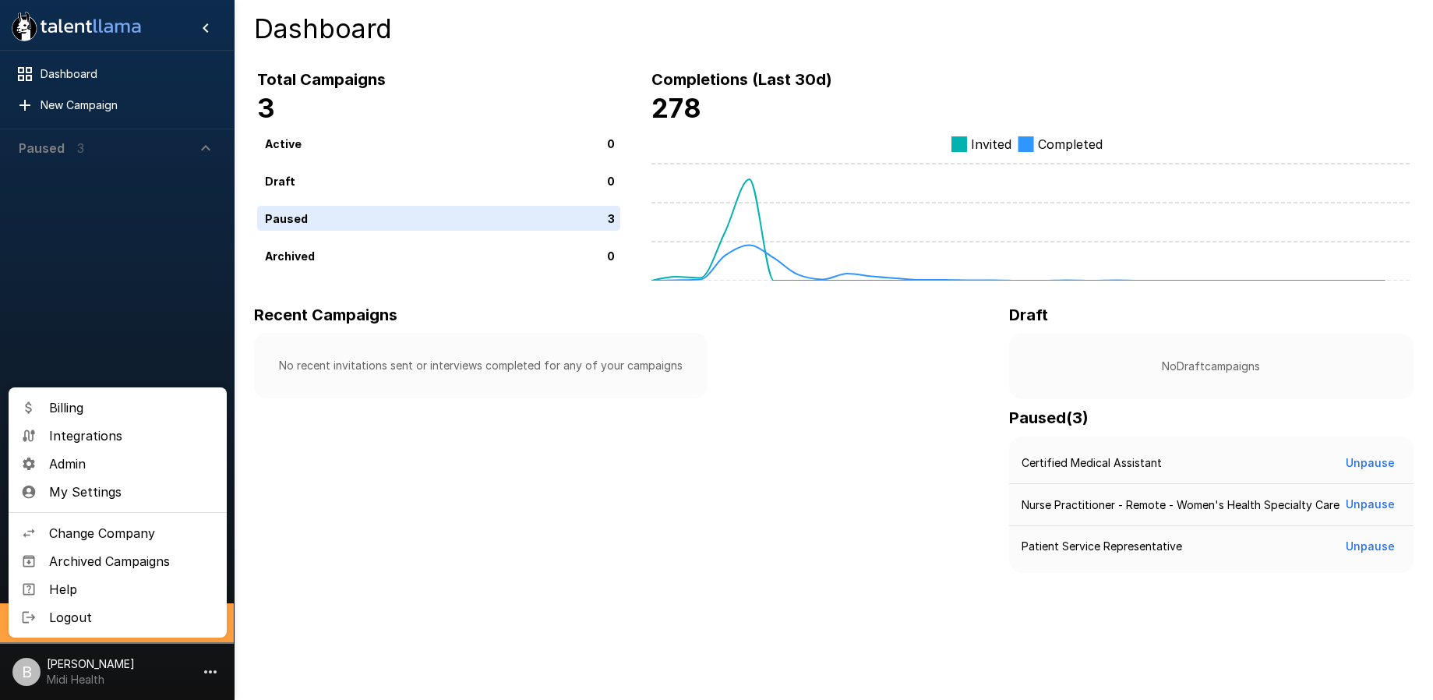
click at [78, 273] on div at bounding box center [716, 350] width 1433 height 700
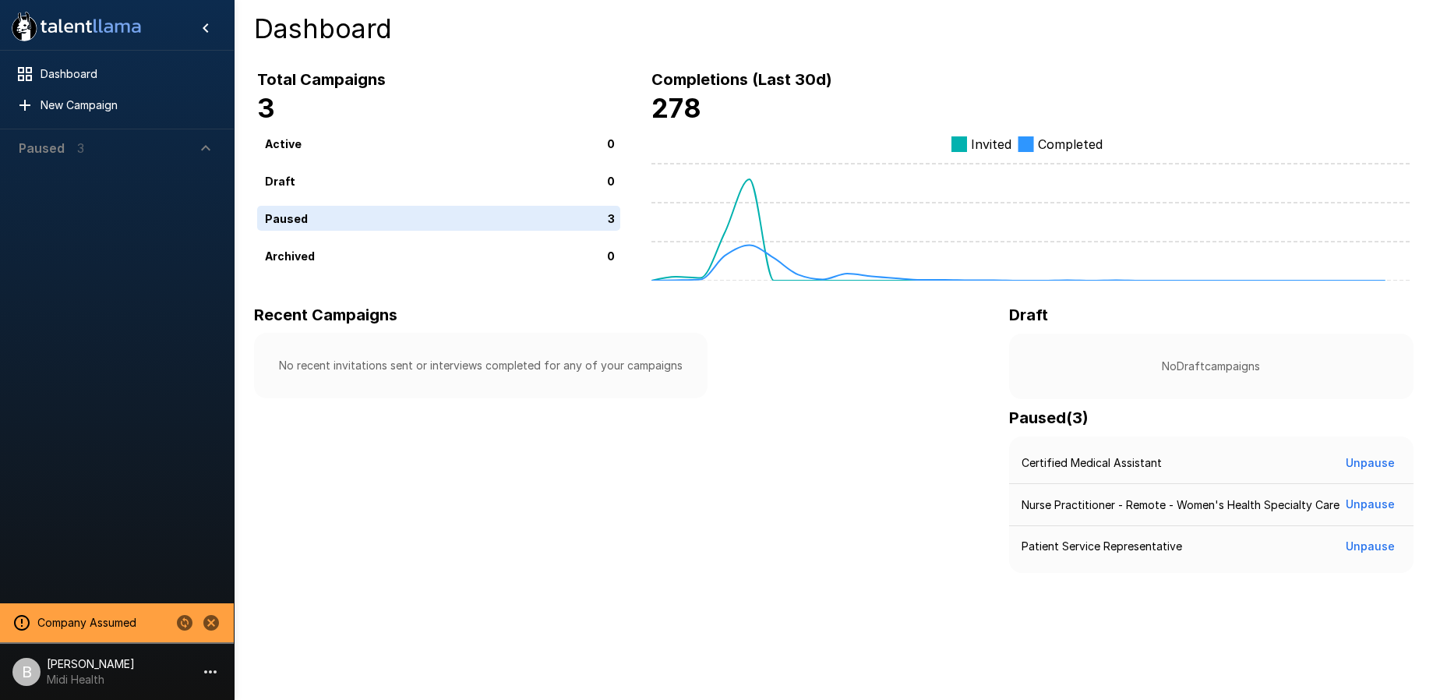
click at [86, 139] on span "Paused 3" at bounding box center [108, 148] width 178 height 19
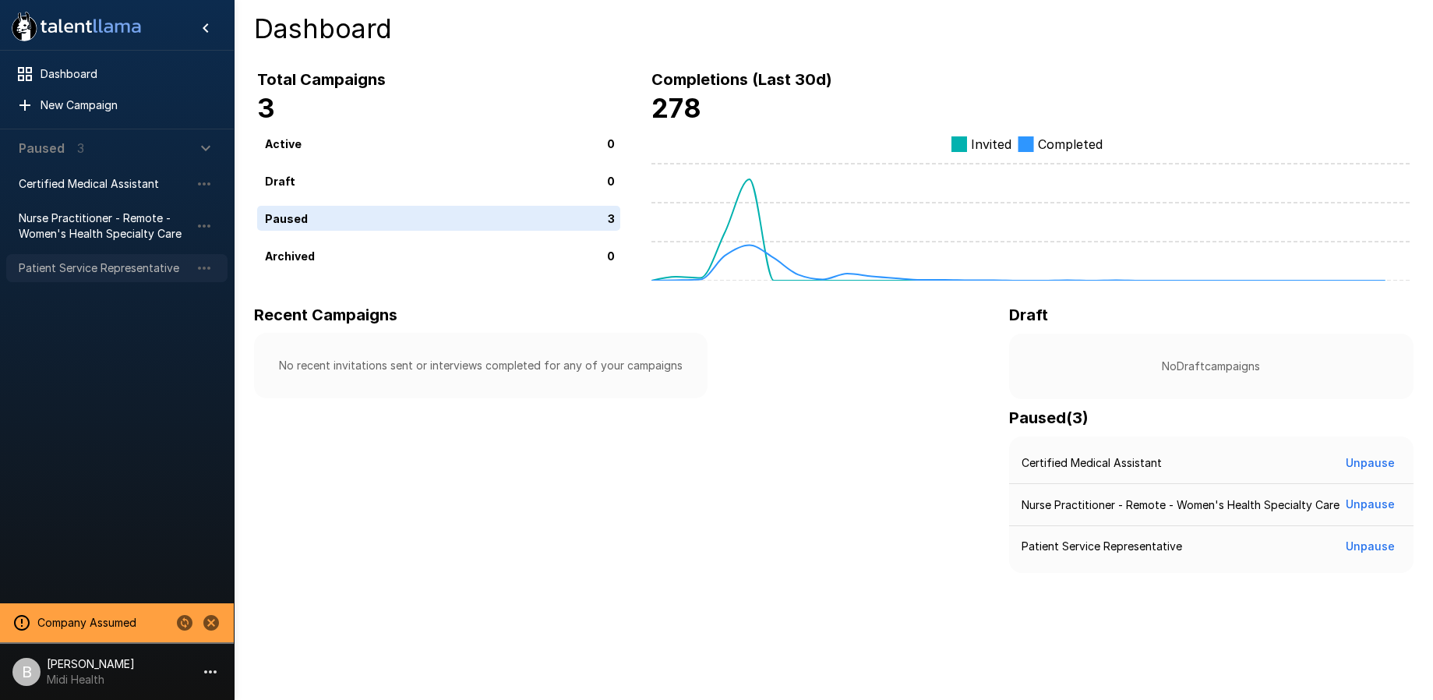
click at [72, 264] on span "Patient Service Representative" at bounding box center [104, 268] width 171 height 16
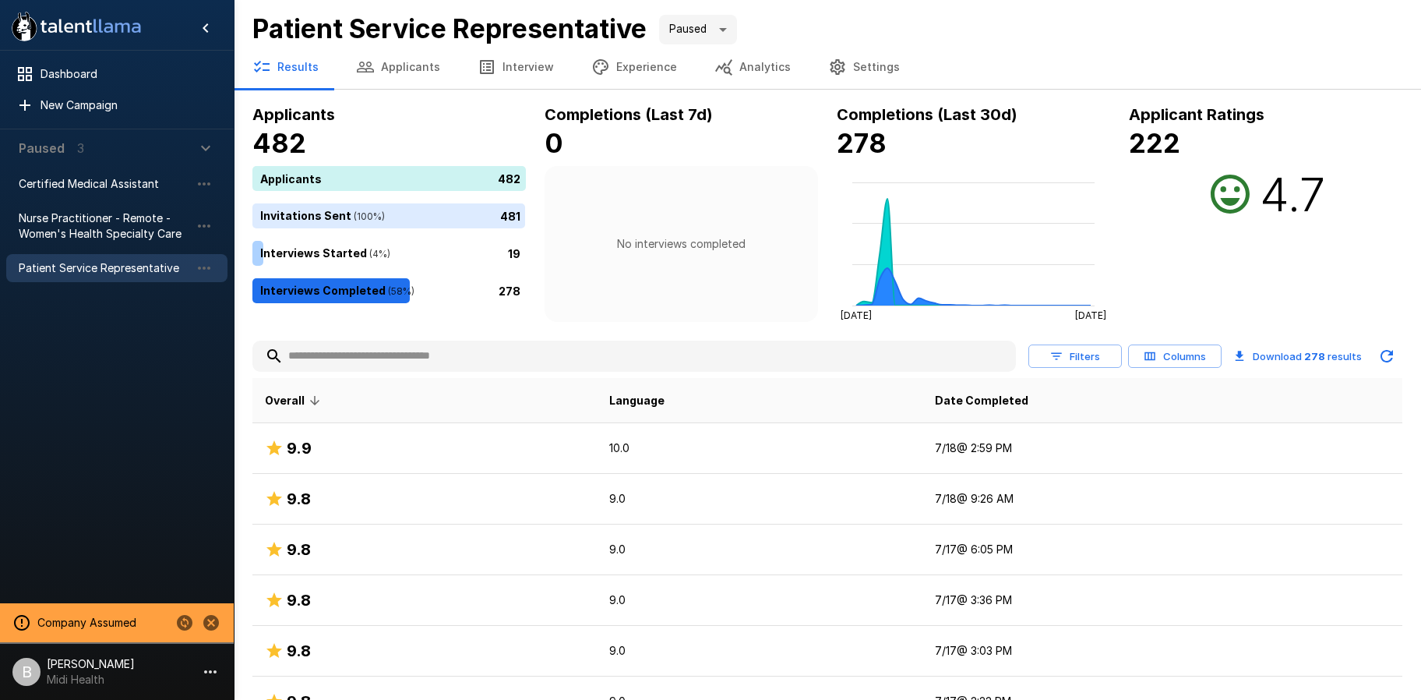
click at [1177, 357] on button "Columns" at bounding box center [1175, 356] width 94 height 24
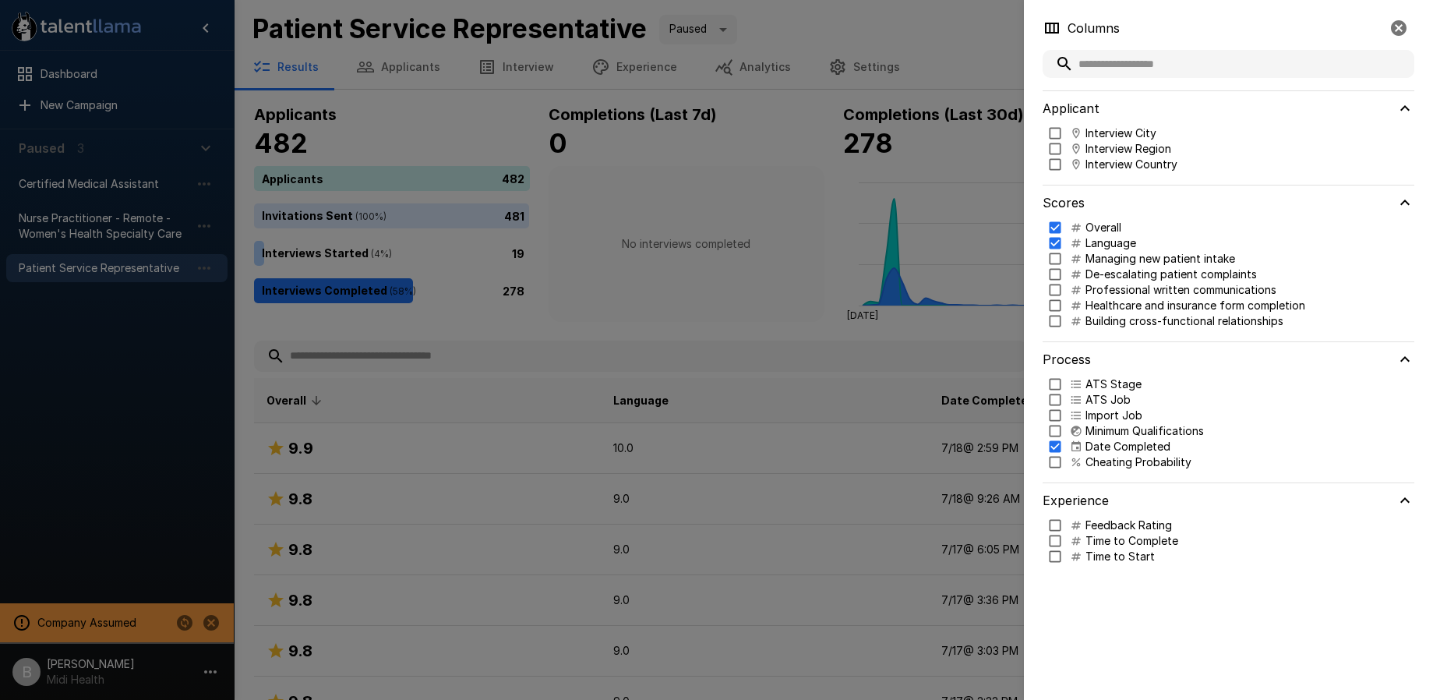
click at [704, 319] on div at bounding box center [716, 350] width 1433 height 700
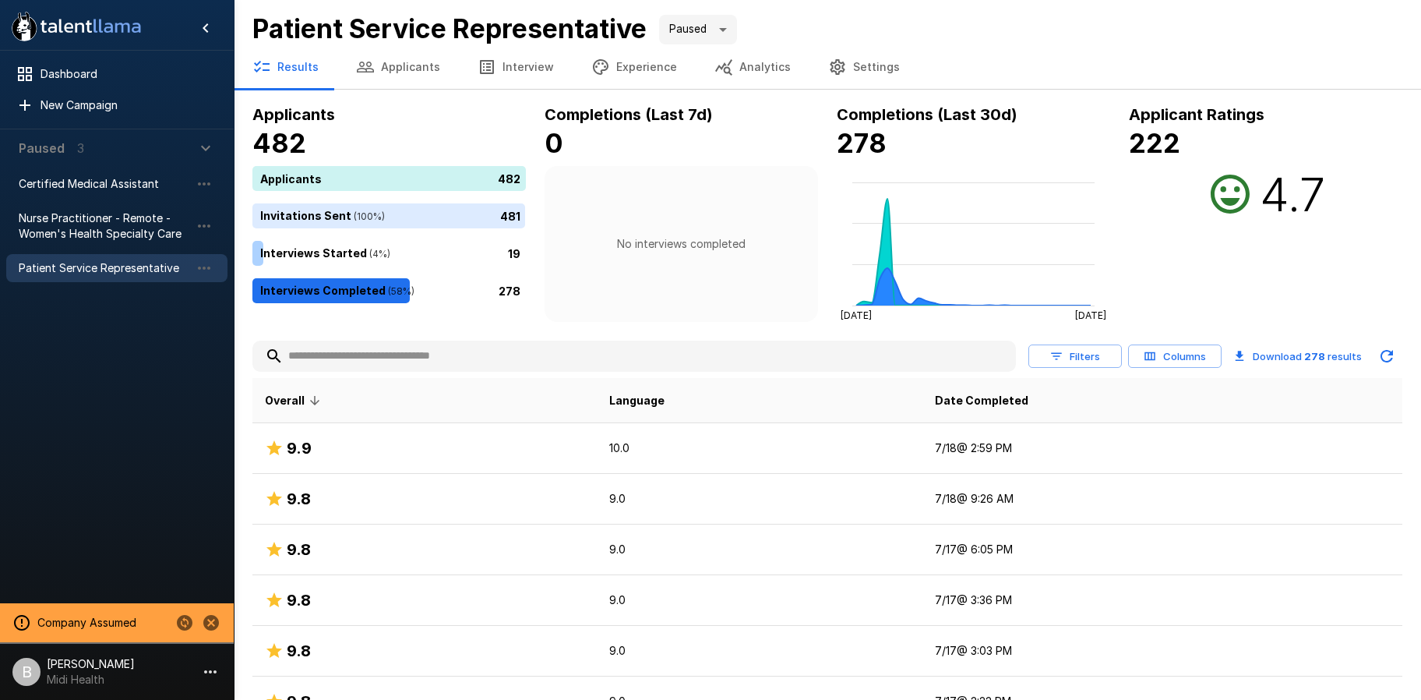
click at [93, 667] on p "[PERSON_NAME]" at bounding box center [91, 664] width 88 height 16
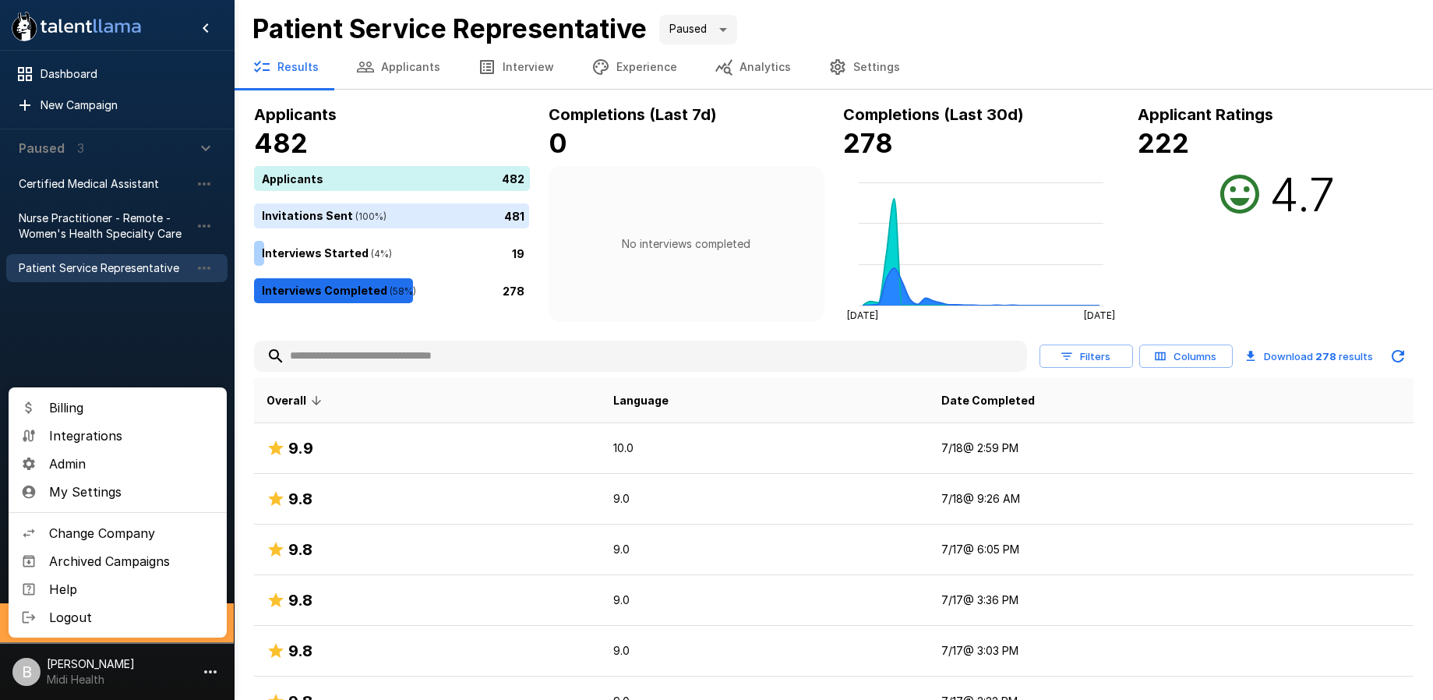
click at [81, 457] on span "Admin" at bounding box center [131, 463] width 165 height 19
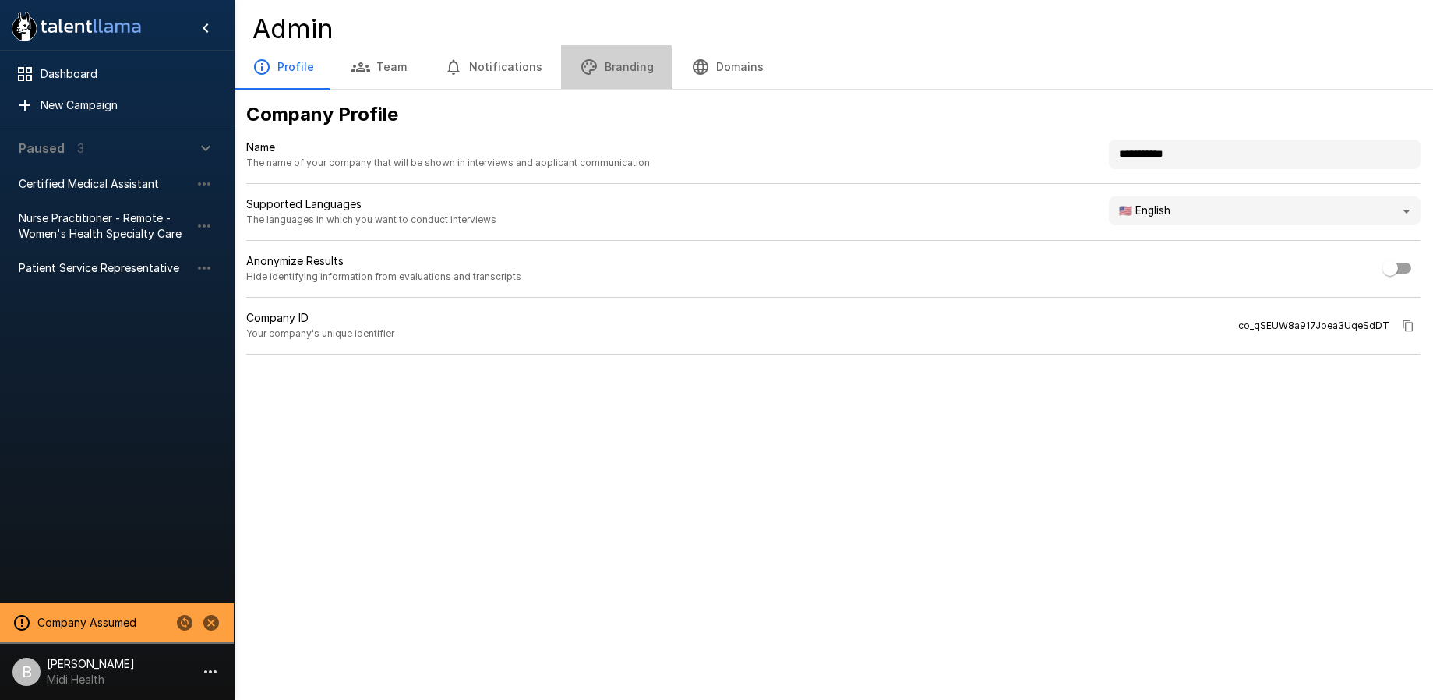
click at [580, 70] on icon "button" at bounding box center [589, 67] width 19 height 19
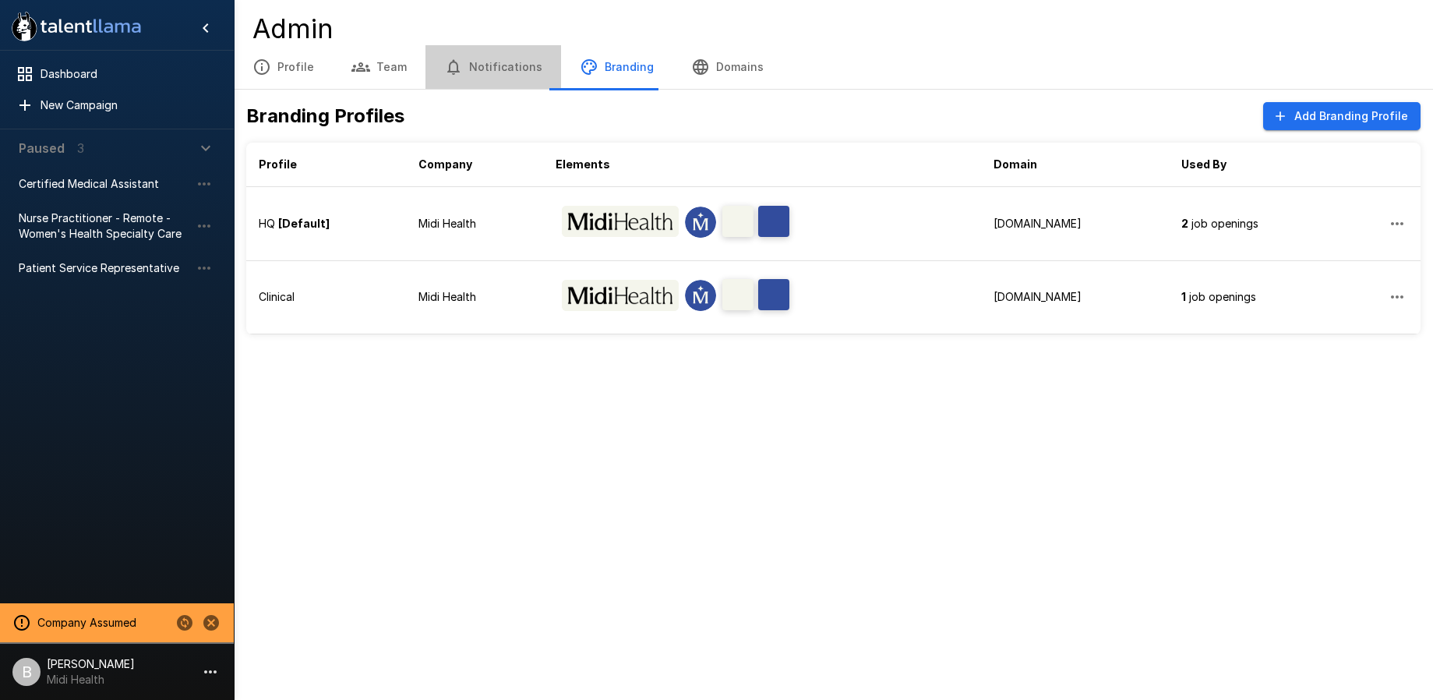
click at [497, 67] on button "Notifications" at bounding box center [493, 67] width 136 height 44
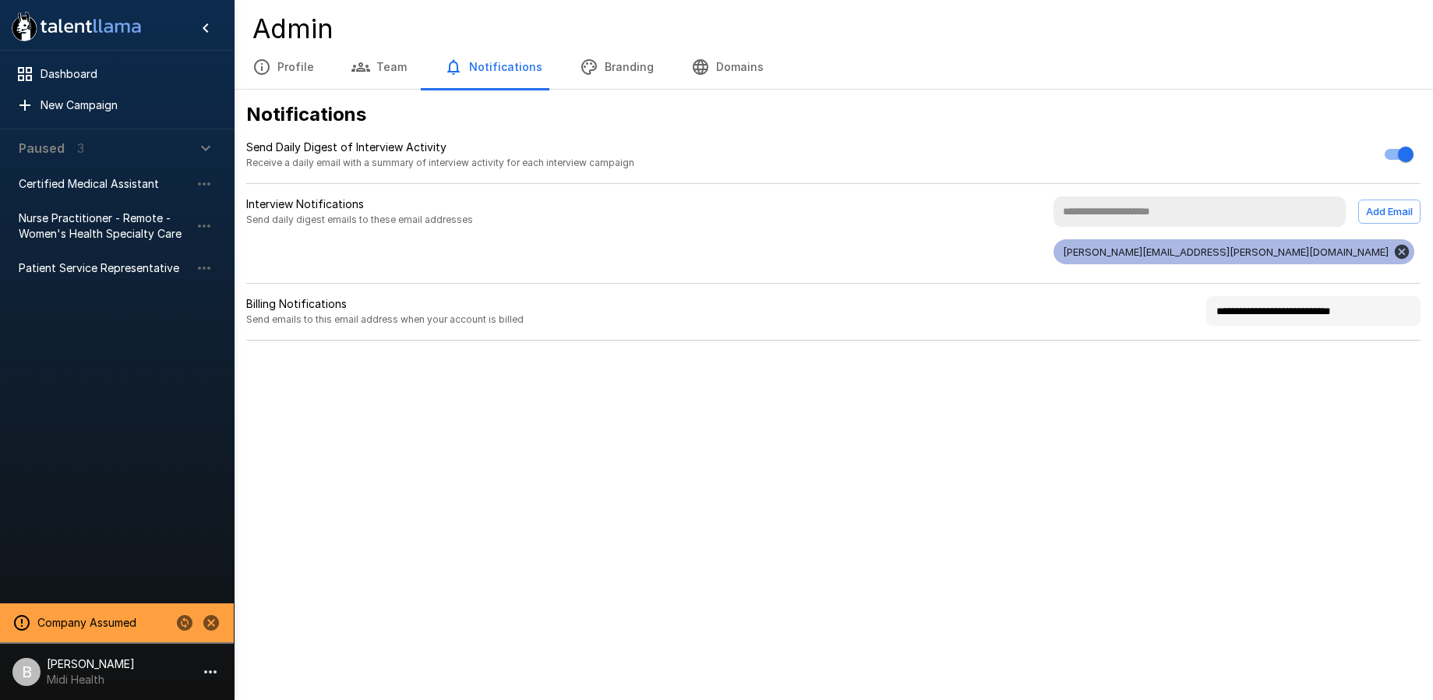
click at [291, 65] on button "Profile" at bounding box center [283, 67] width 99 height 44
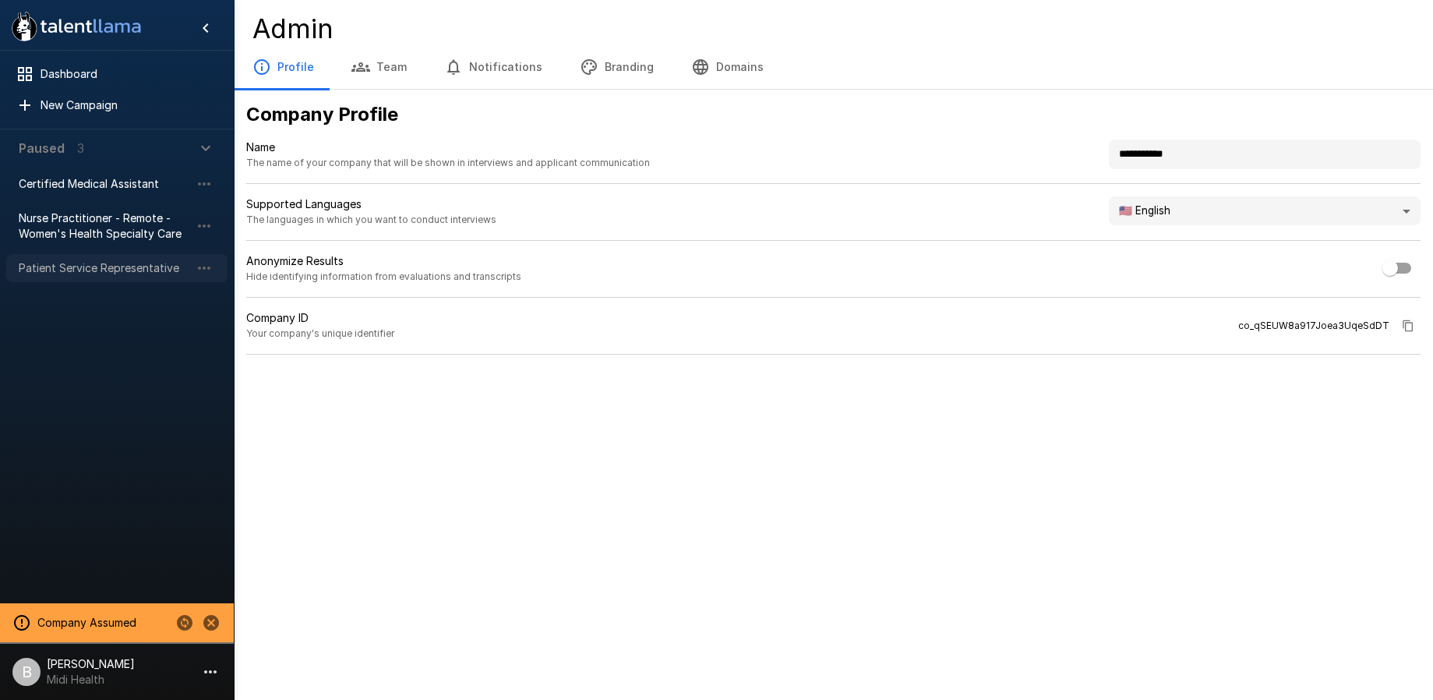
click at [103, 269] on span "Patient Service Representative" at bounding box center [104, 268] width 171 height 16
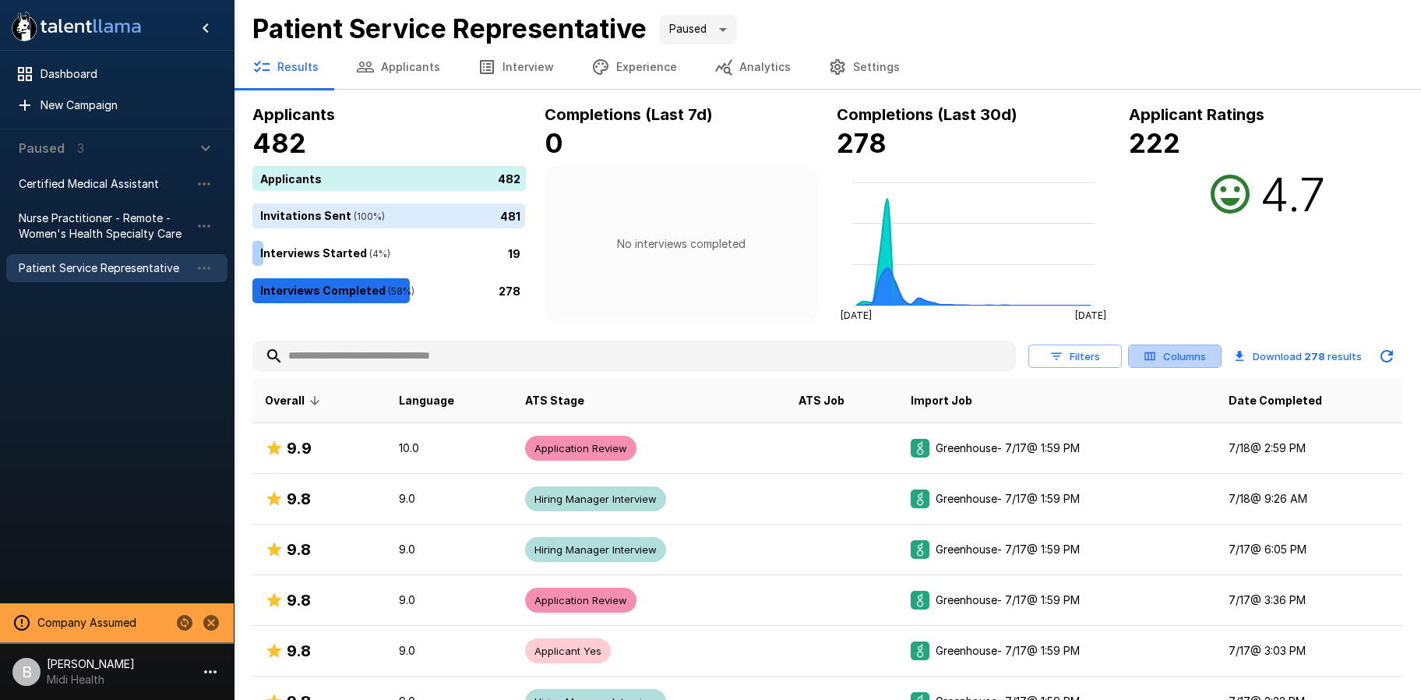
click at [1183, 351] on button "Columns" at bounding box center [1175, 356] width 94 height 24
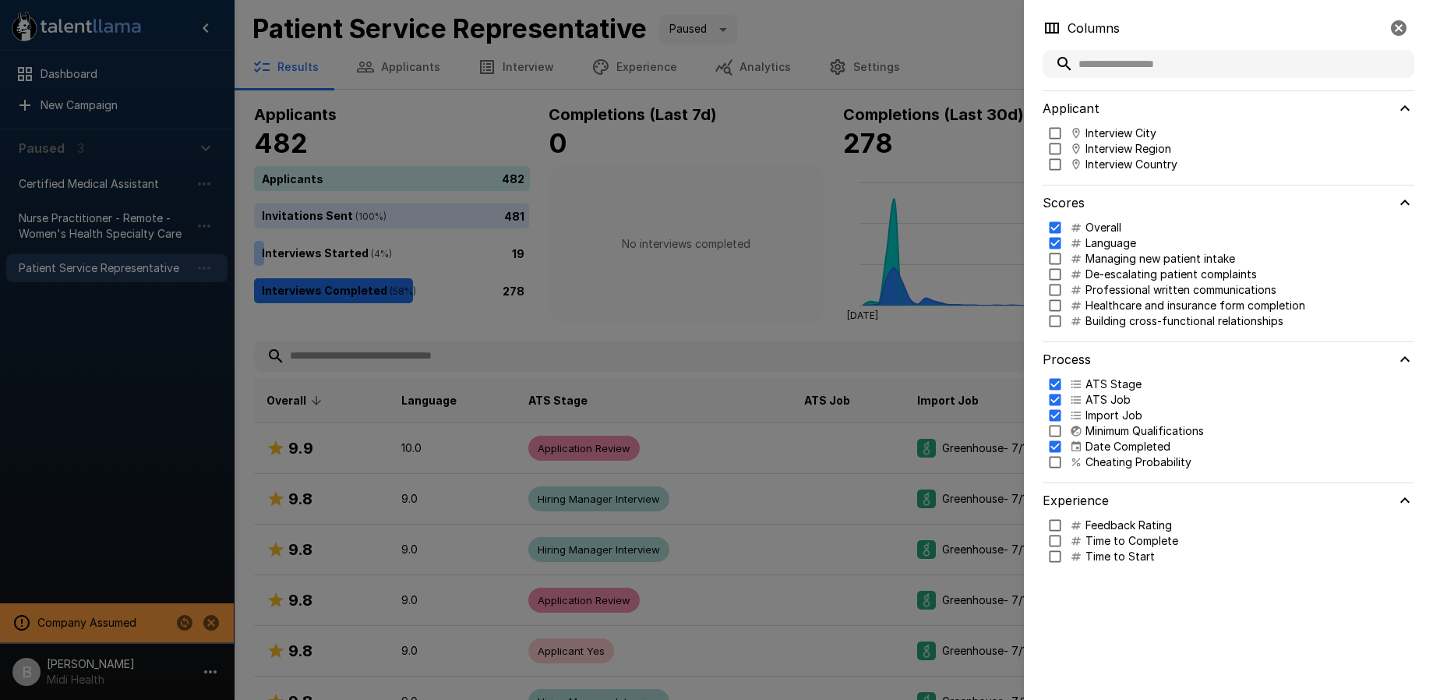
click at [941, 39] on div at bounding box center [716, 350] width 1433 height 700
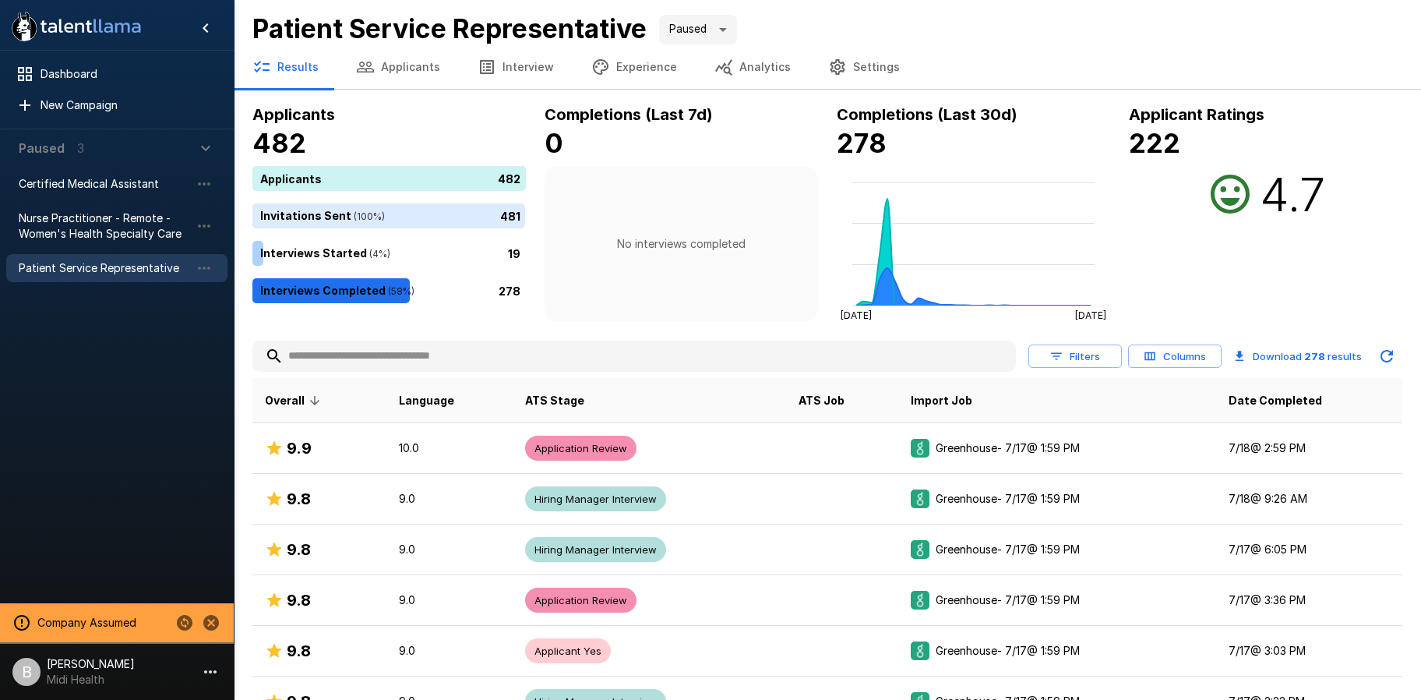
click at [637, 76] on button "Experience" at bounding box center [634, 67] width 123 height 44
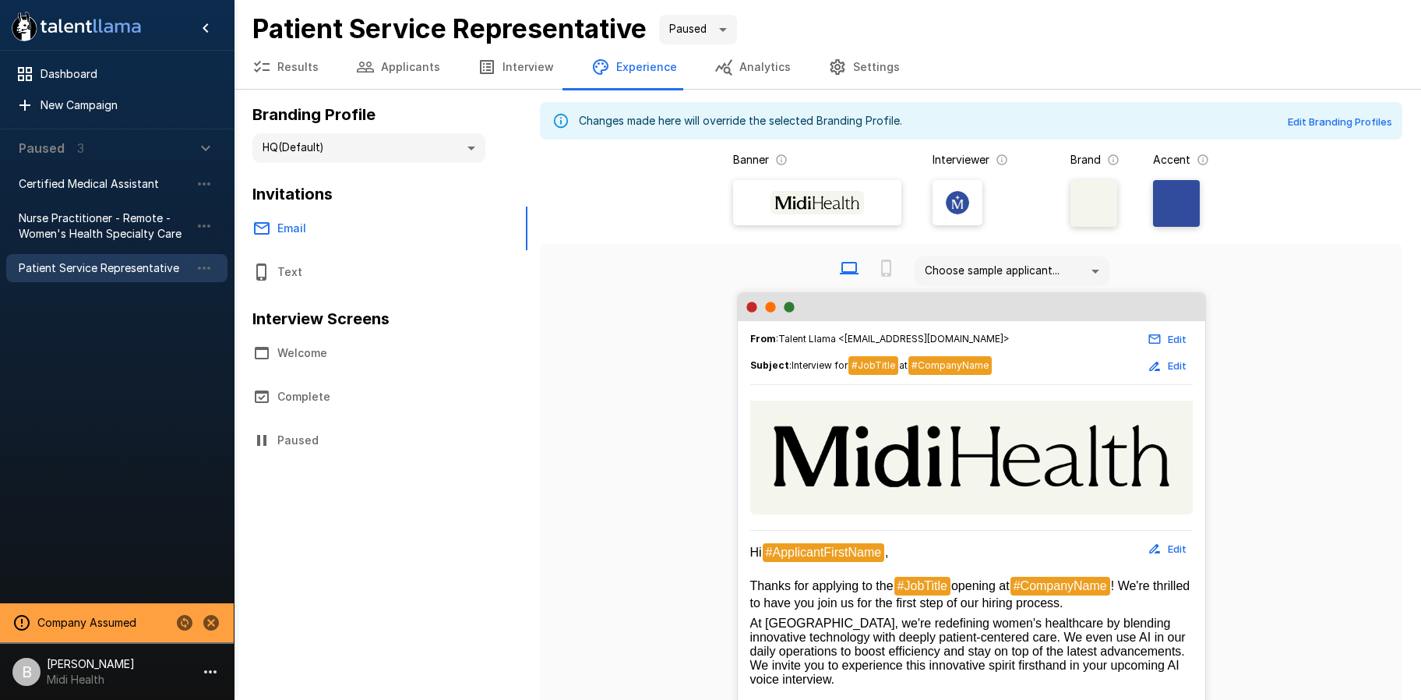
click at [876, 71] on button "Settings" at bounding box center [864, 67] width 109 height 44
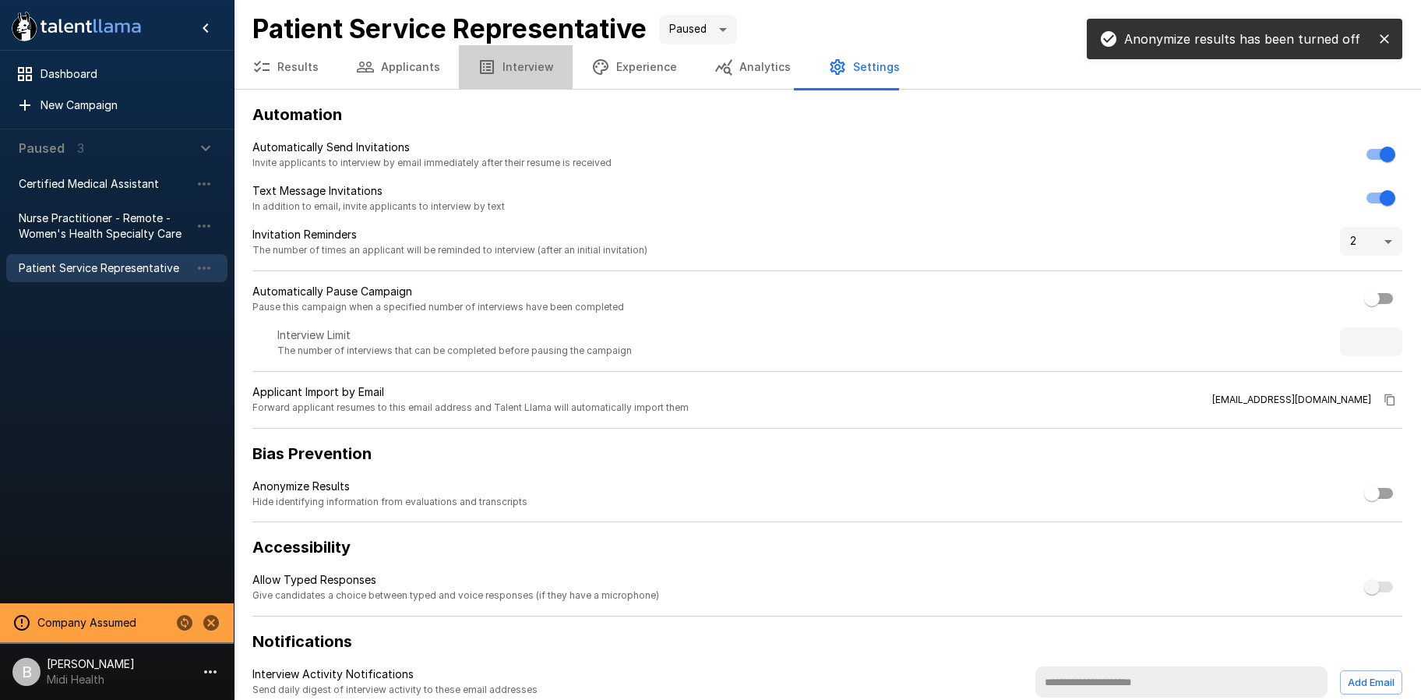
click at [521, 69] on button "Interview" at bounding box center [516, 67] width 114 height 44
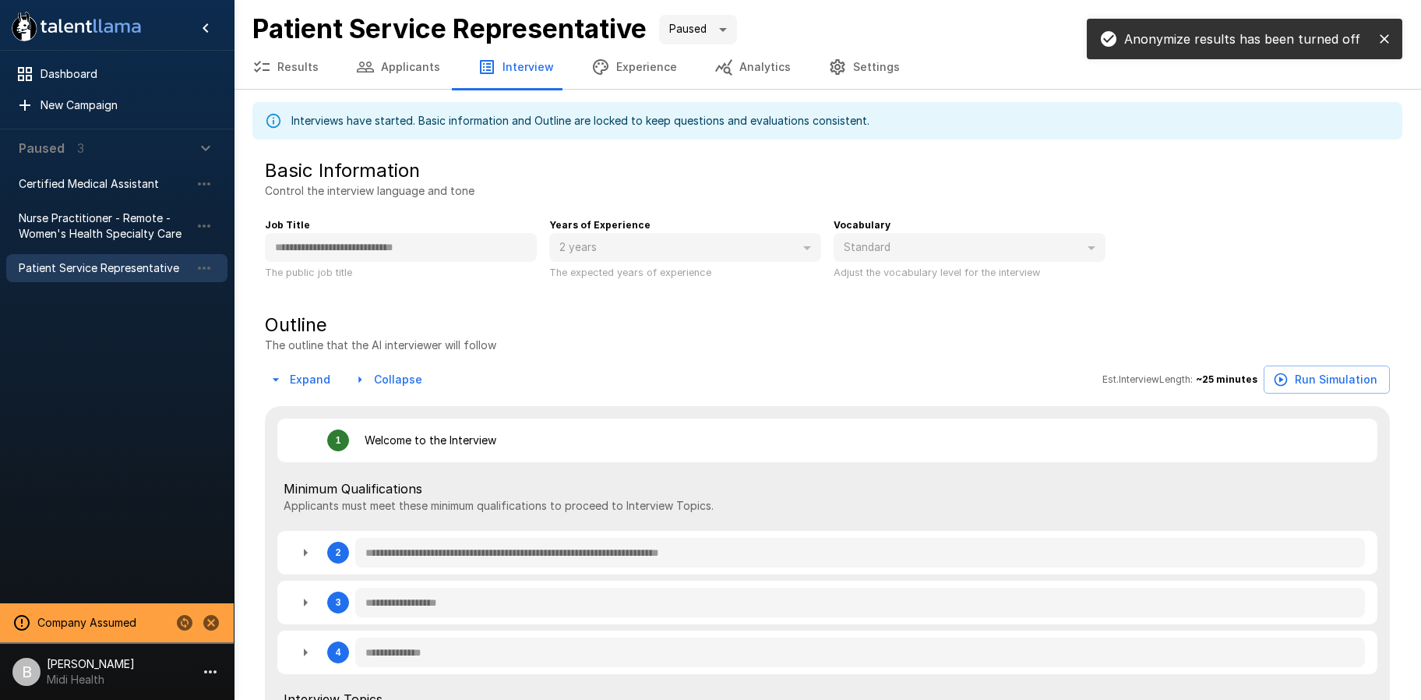
type textarea "*"
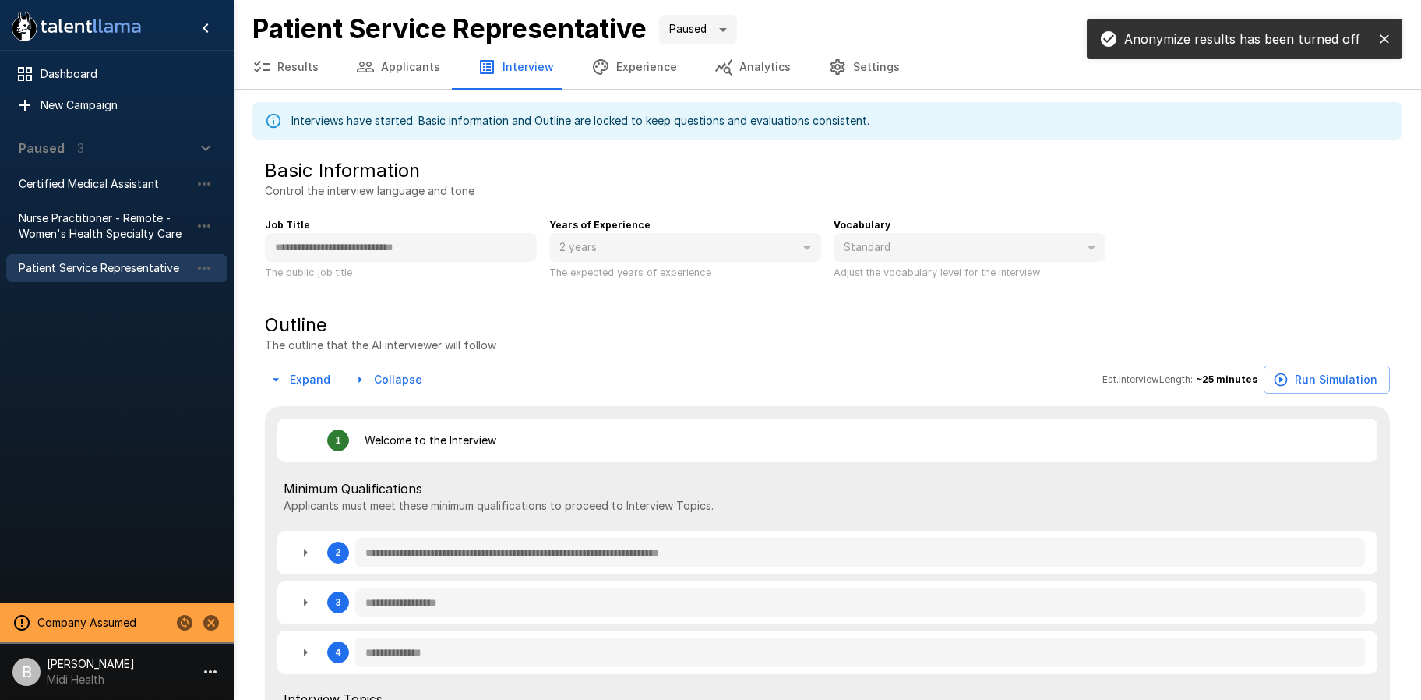
type textarea "*"
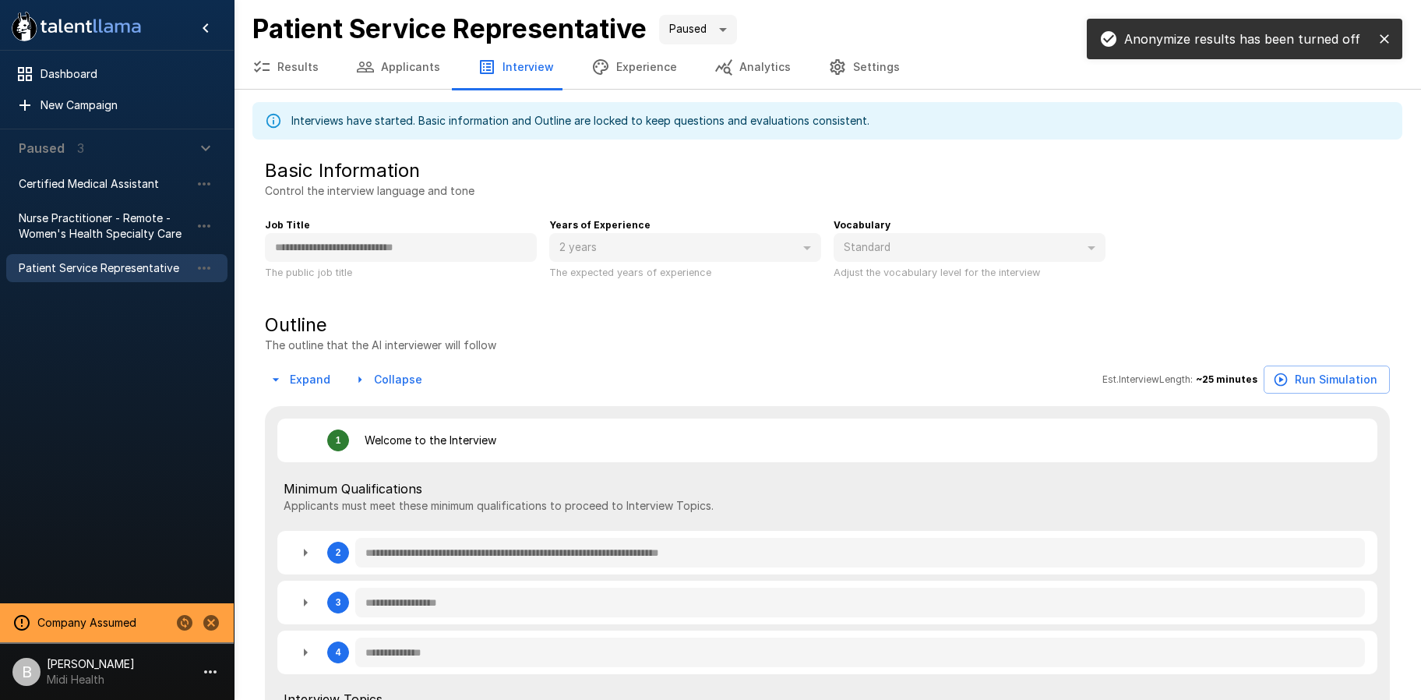
type textarea "*"
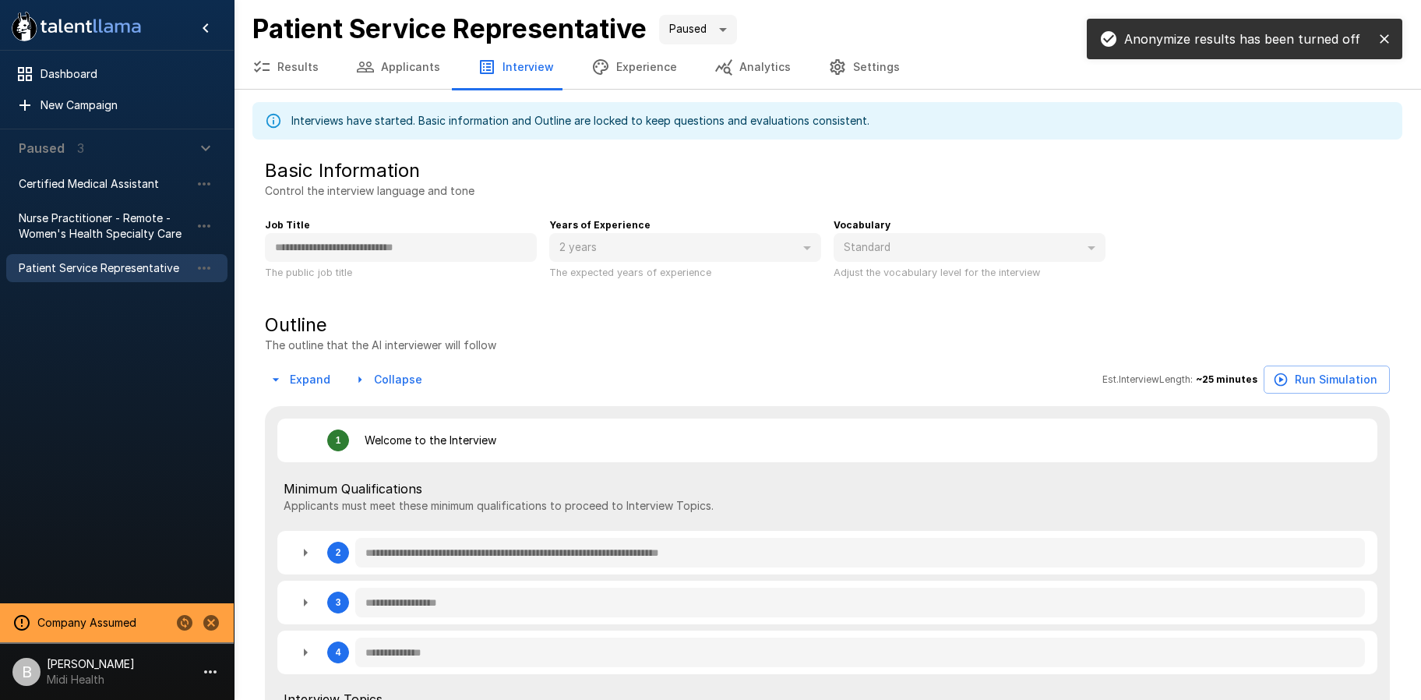
type textarea "*"
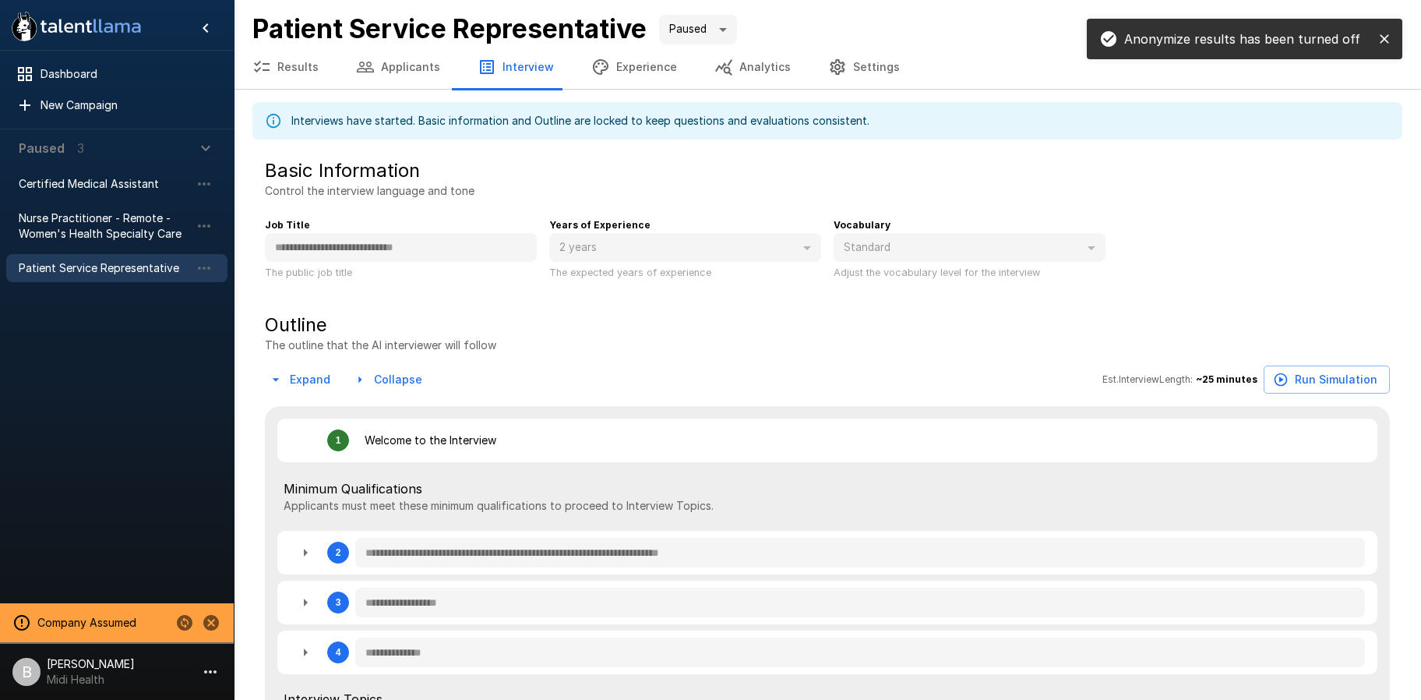
type textarea "*"
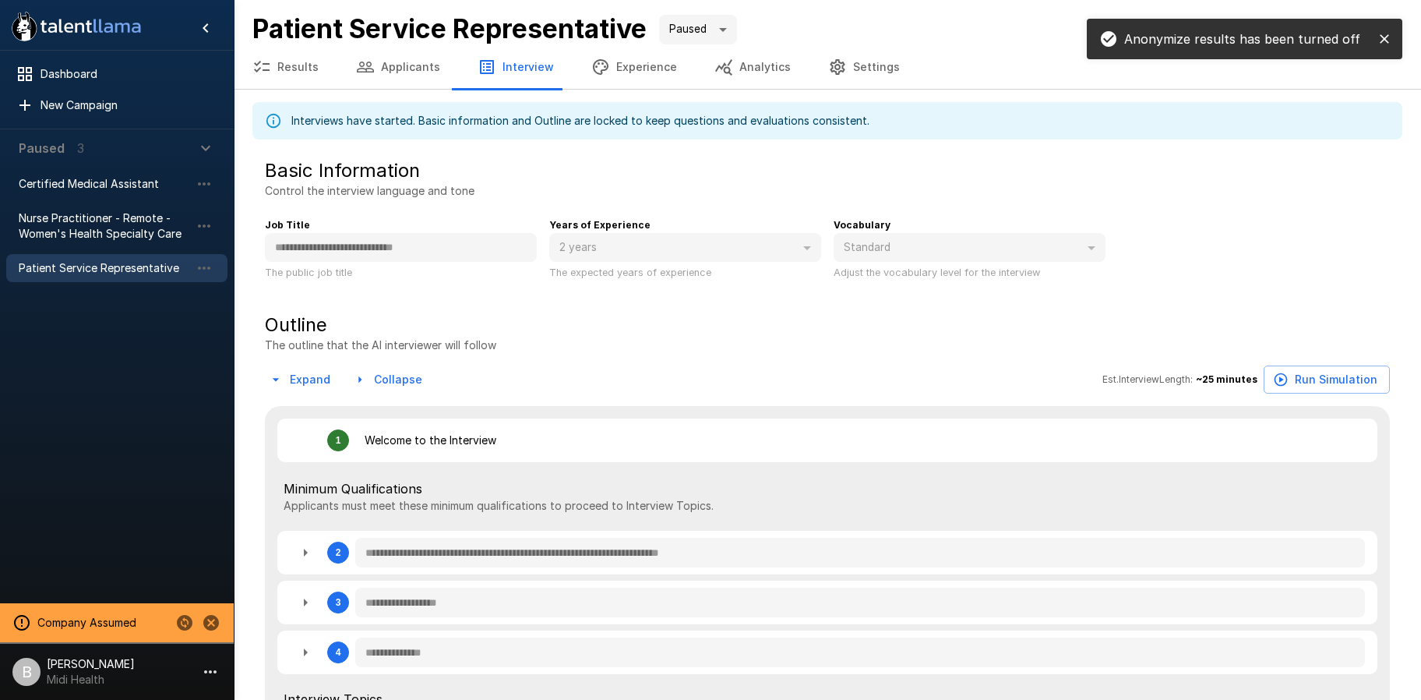
type textarea "*"
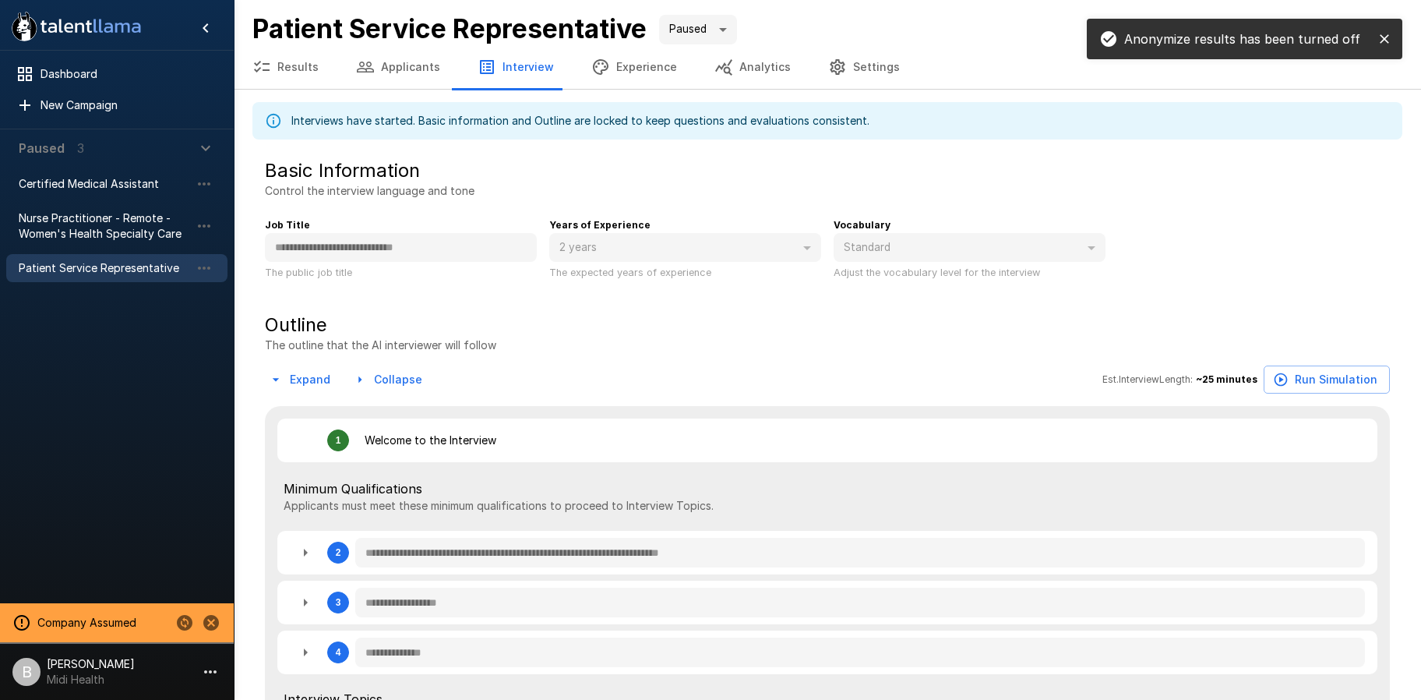
type textarea "*"
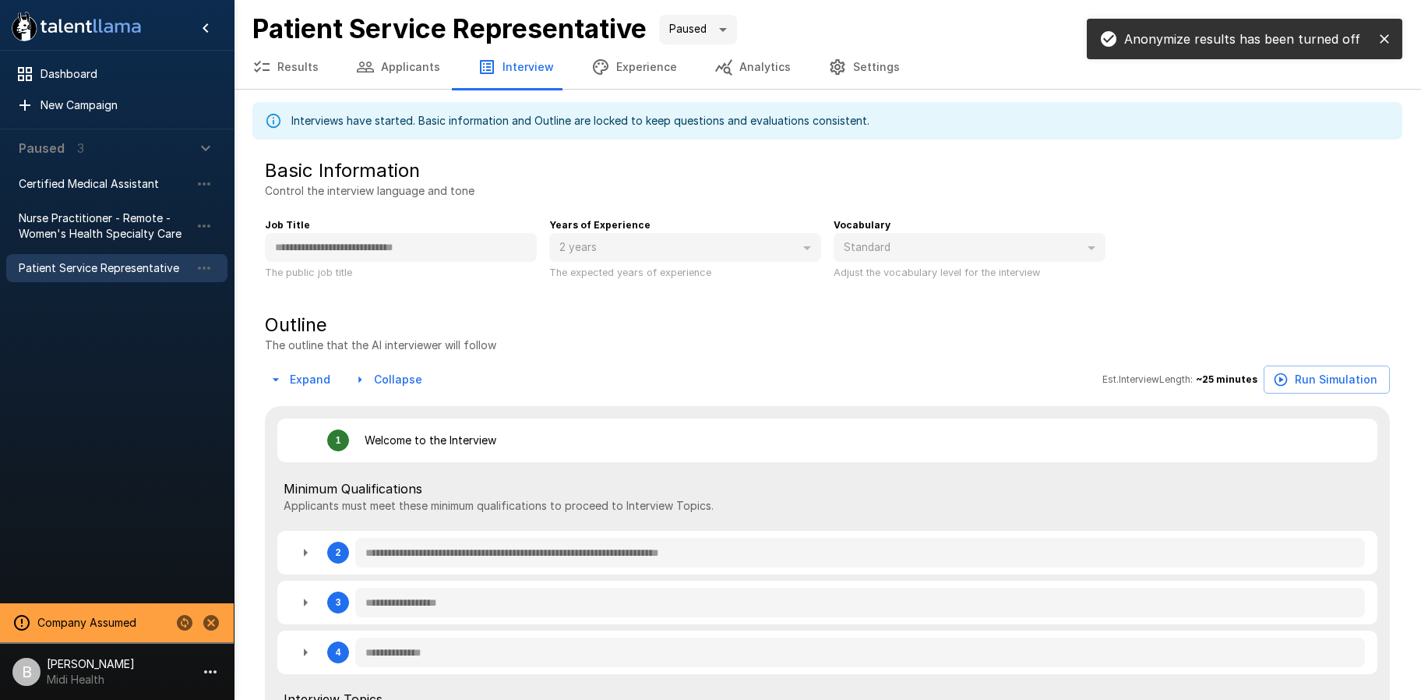
type textarea "*"
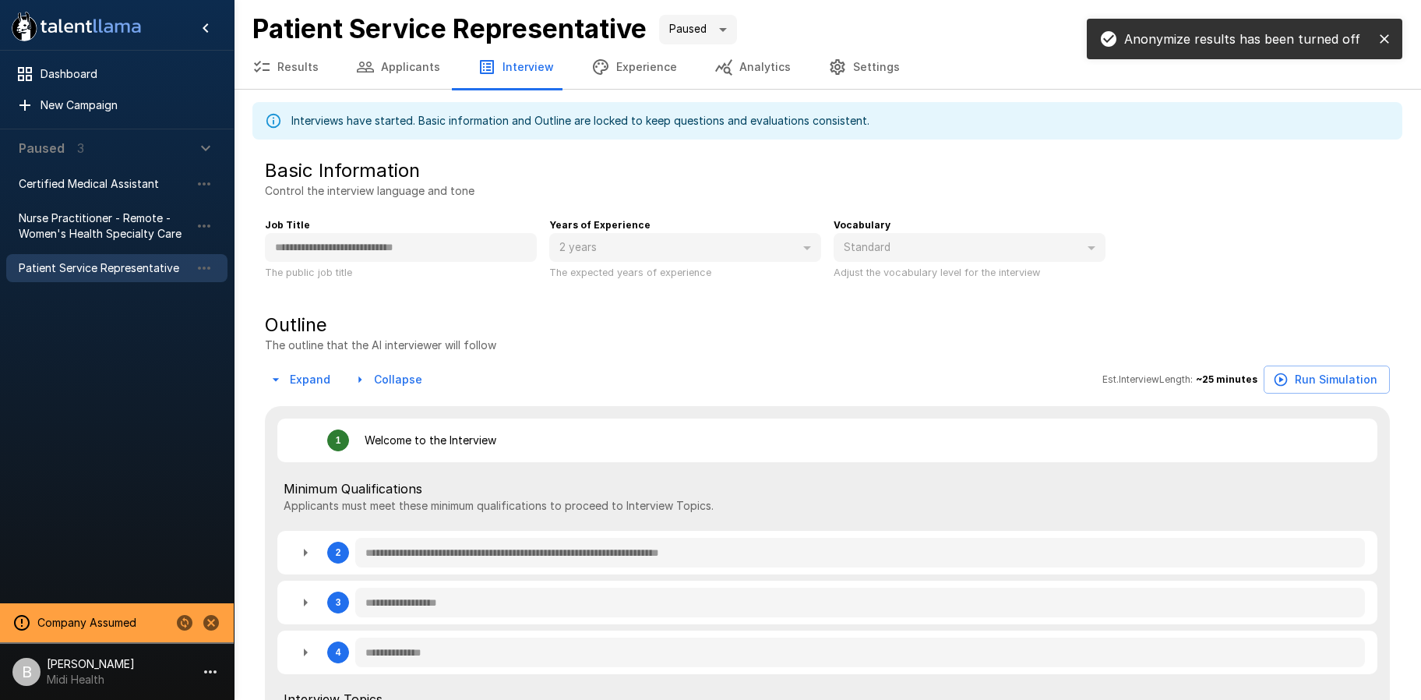
type textarea "*"
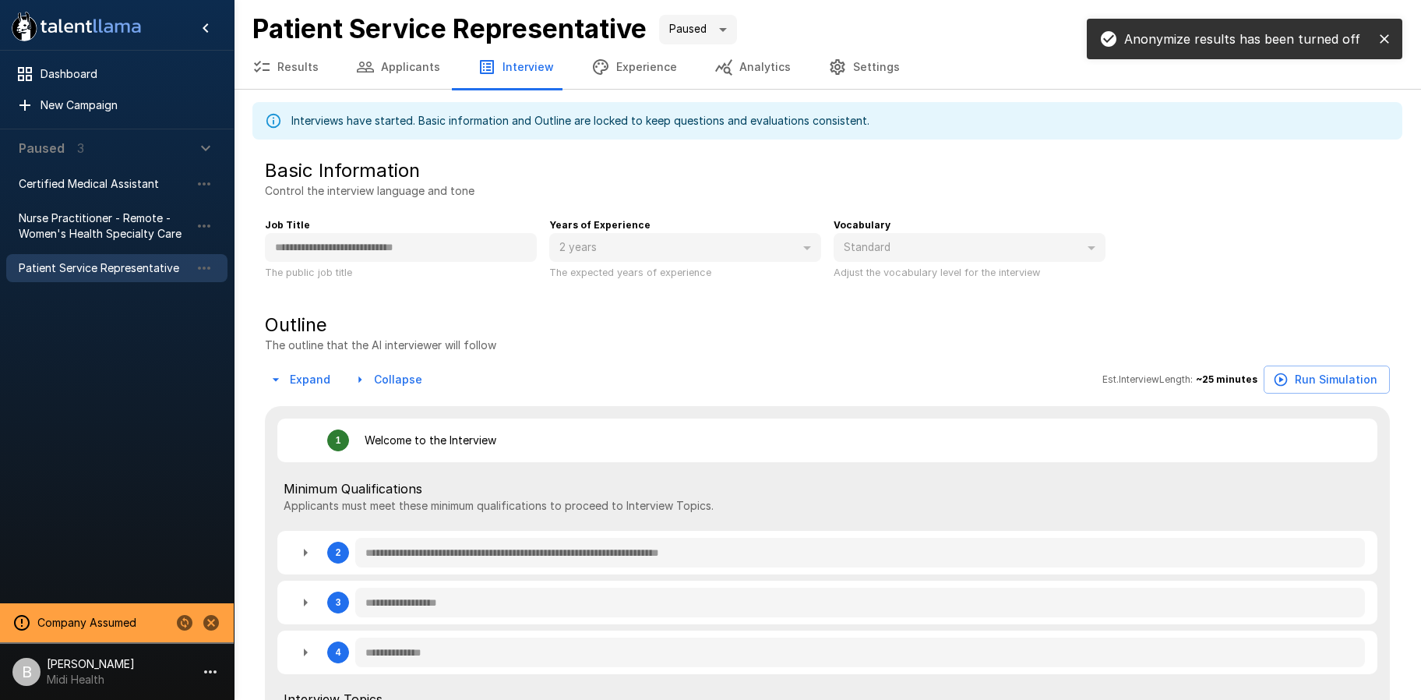
type textarea "*"
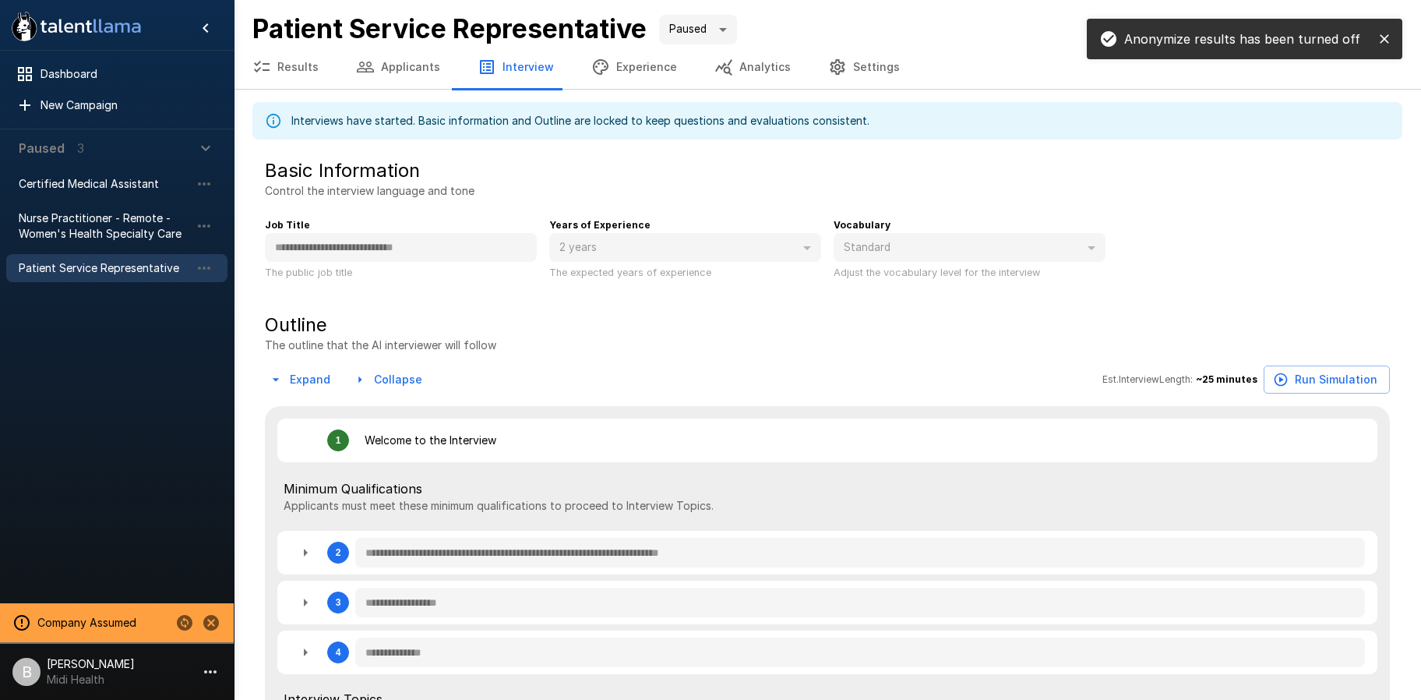
type textarea "*"
click at [396, 79] on button "Applicants" at bounding box center [398, 67] width 122 height 44
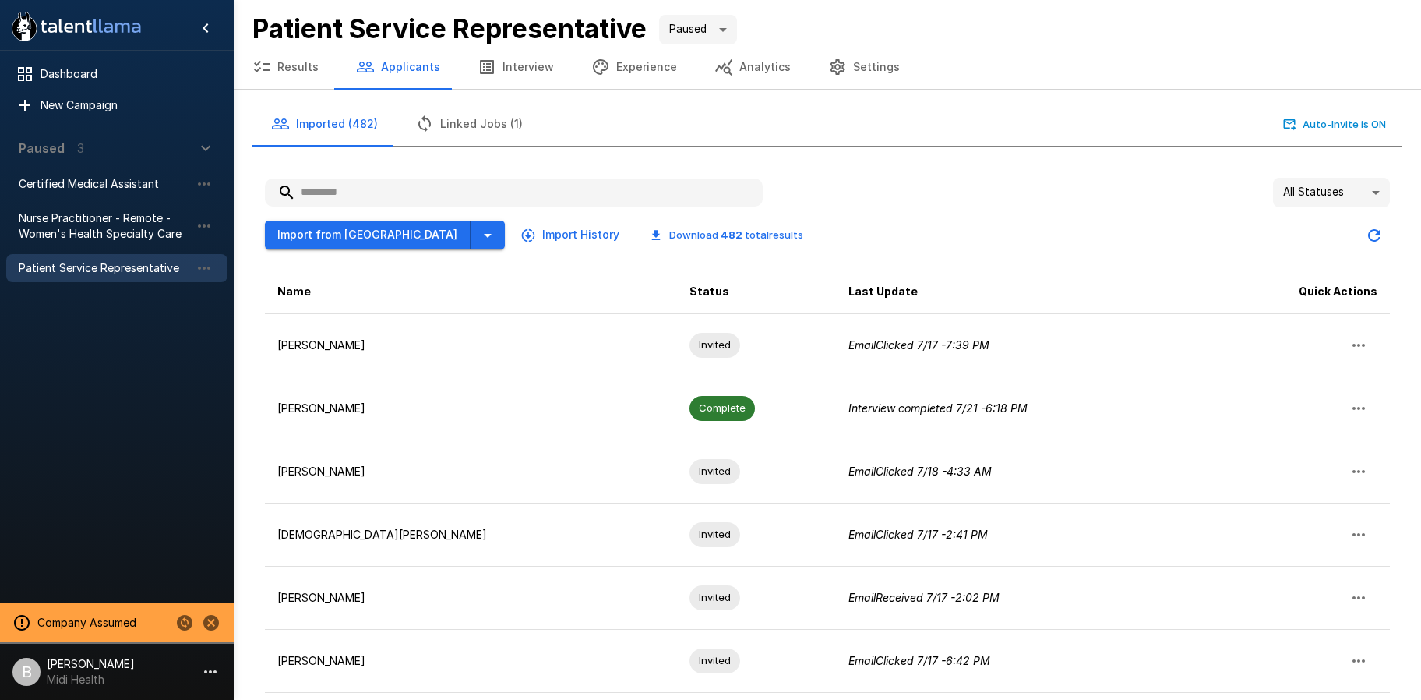
click at [294, 62] on button "Results" at bounding box center [286, 67] width 104 height 44
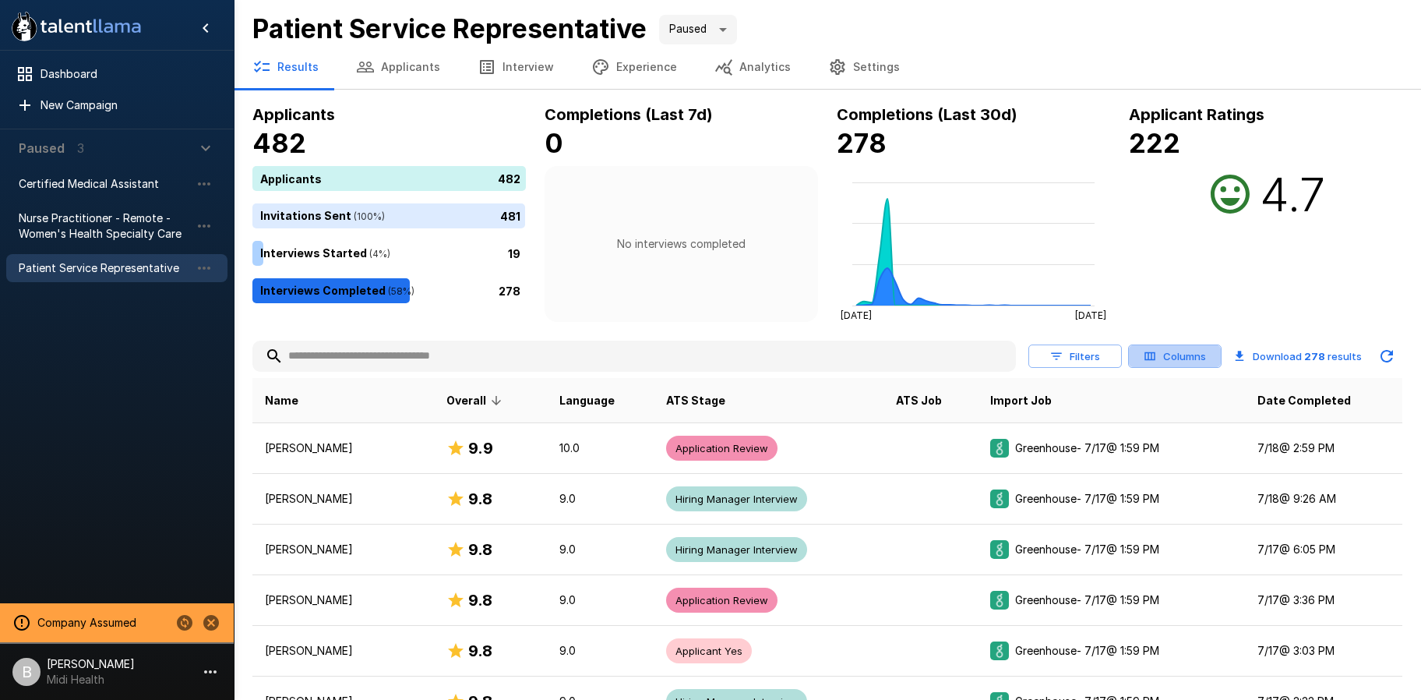
click at [1181, 350] on button "Columns" at bounding box center [1175, 356] width 94 height 24
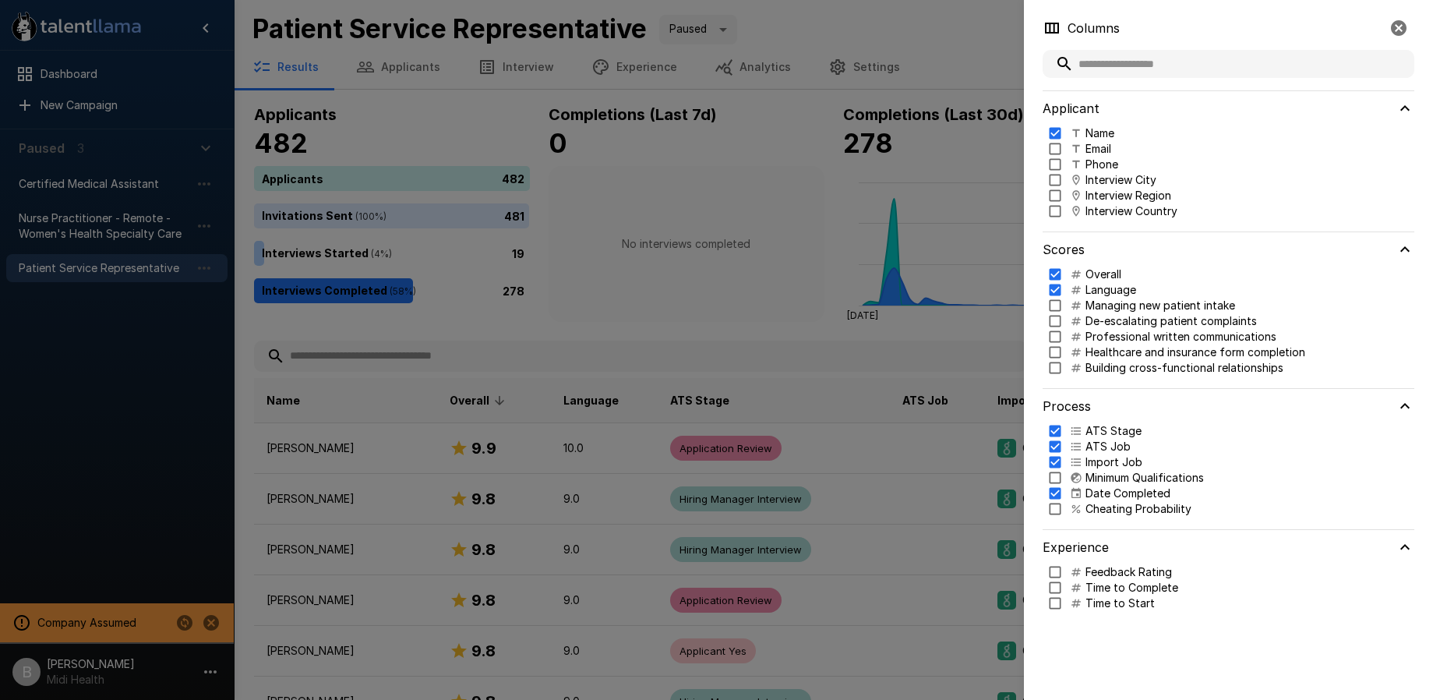
click at [728, 330] on div at bounding box center [716, 350] width 1433 height 700
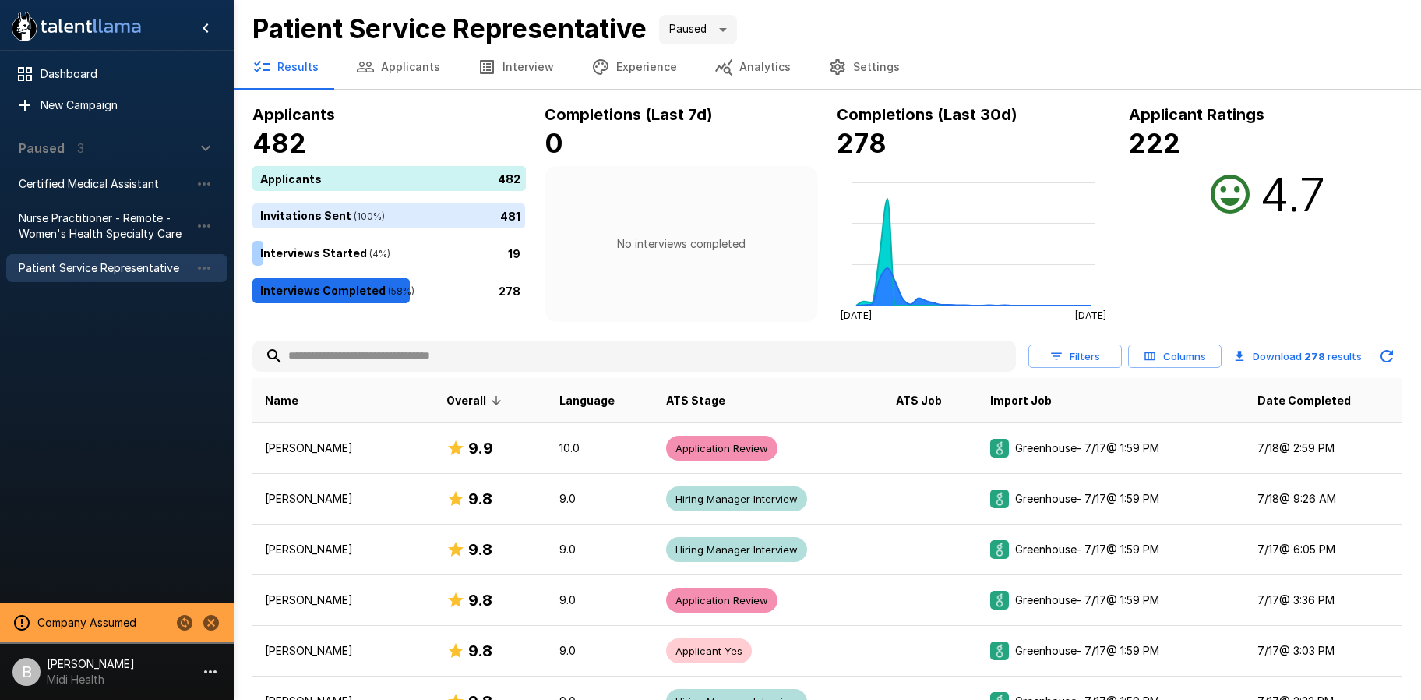
click at [1078, 346] on button "Filters" at bounding box center [1076, 356] width 94 height 24
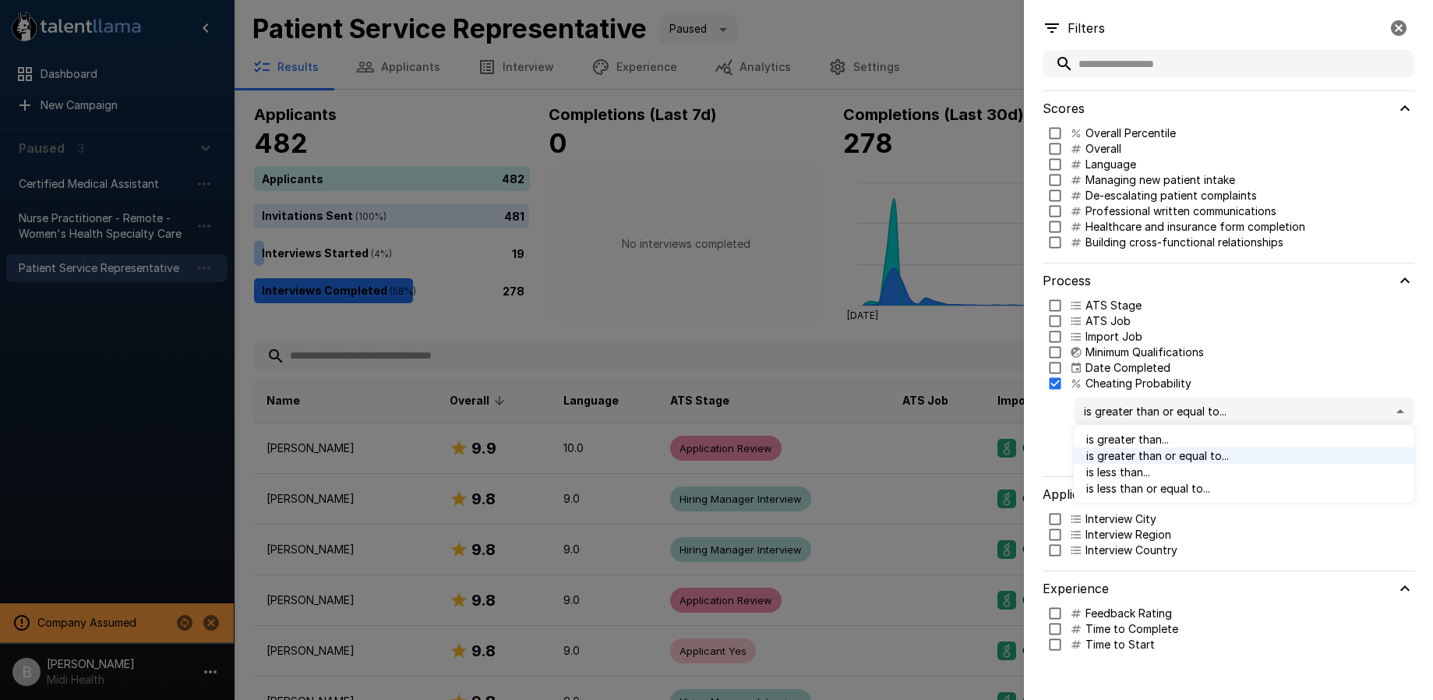
click at [1150, 415] on body ".st0{fill:#FFFFFF;} .st1{fill:#76a4ed;} Dashboard New Campaign Paused 3 Certifi…" at bounding box center [722, 350] width 1445 height 700
click at [1140, 488] on span "is less than or equal to..." at bounding box center [1244, 488] width 316 height 16
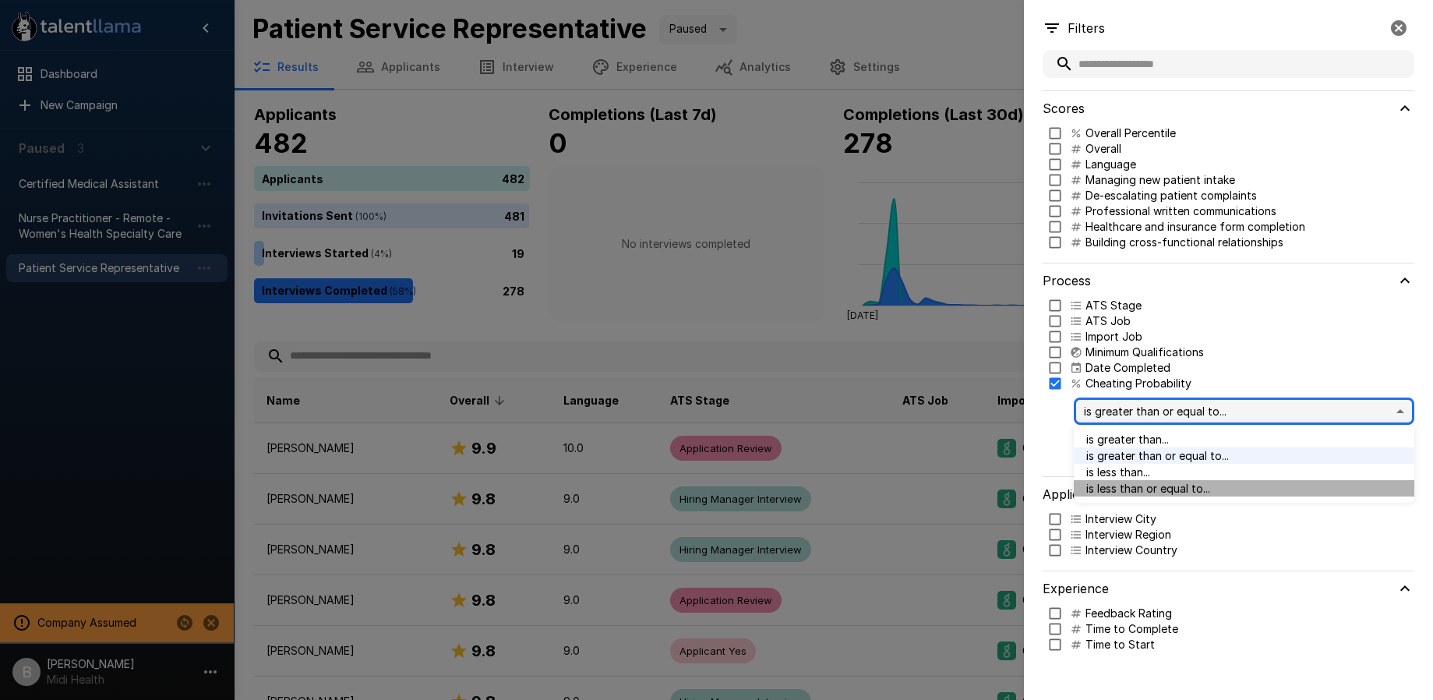
type input "***"
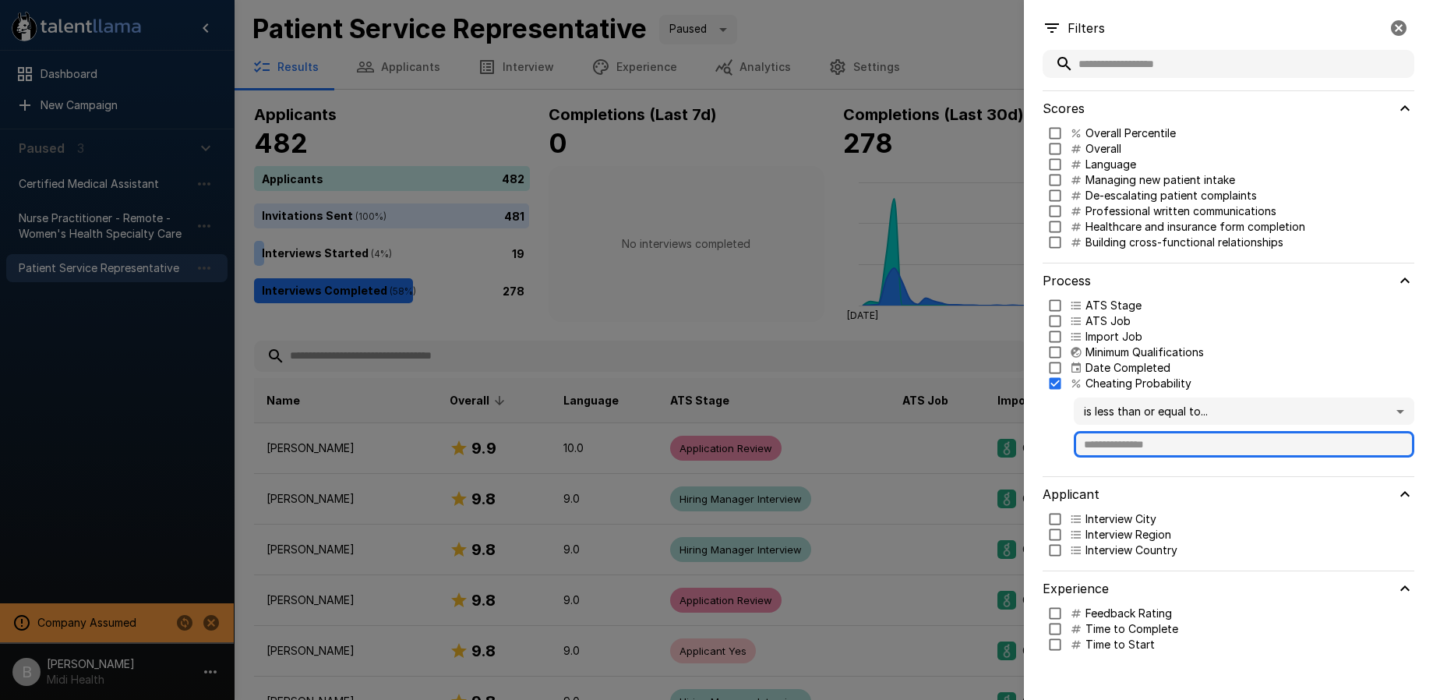
click at [1130, 443] on input "text" at bounding box center [1244, 444] width 341 height 26
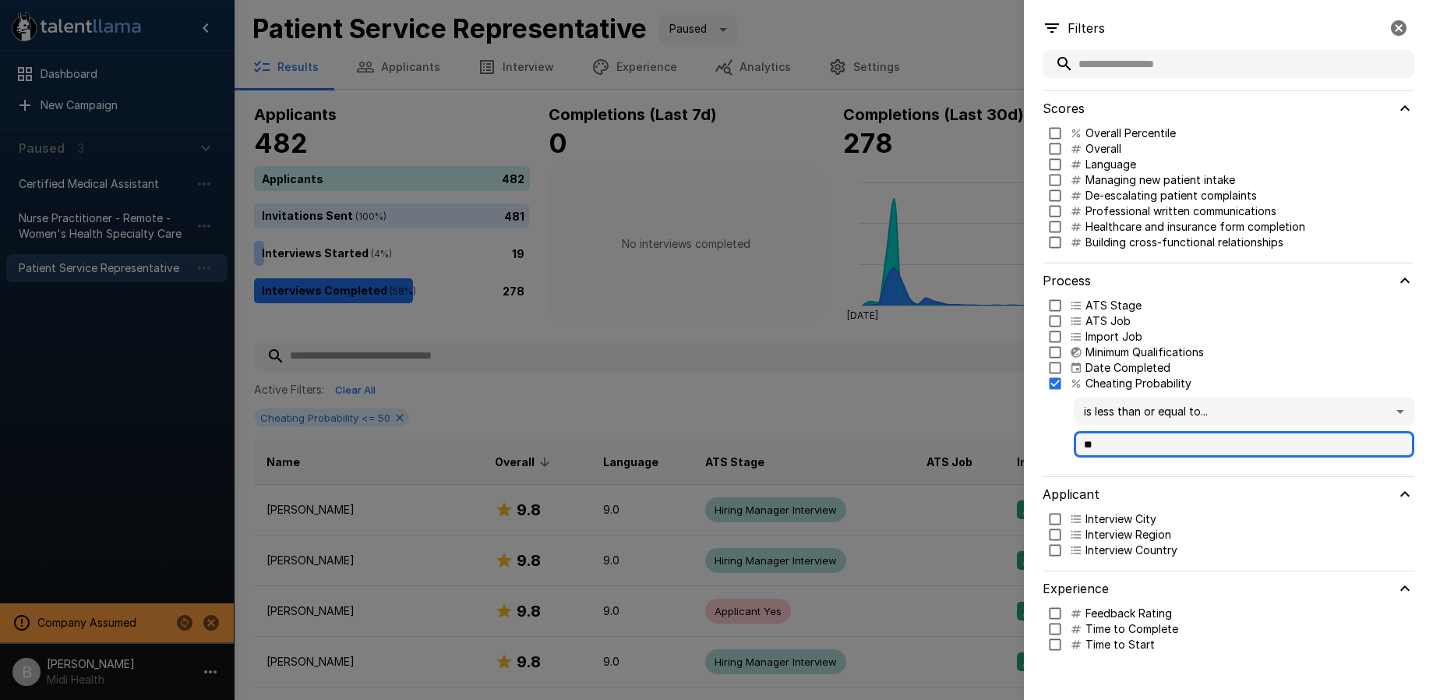
type input "**"
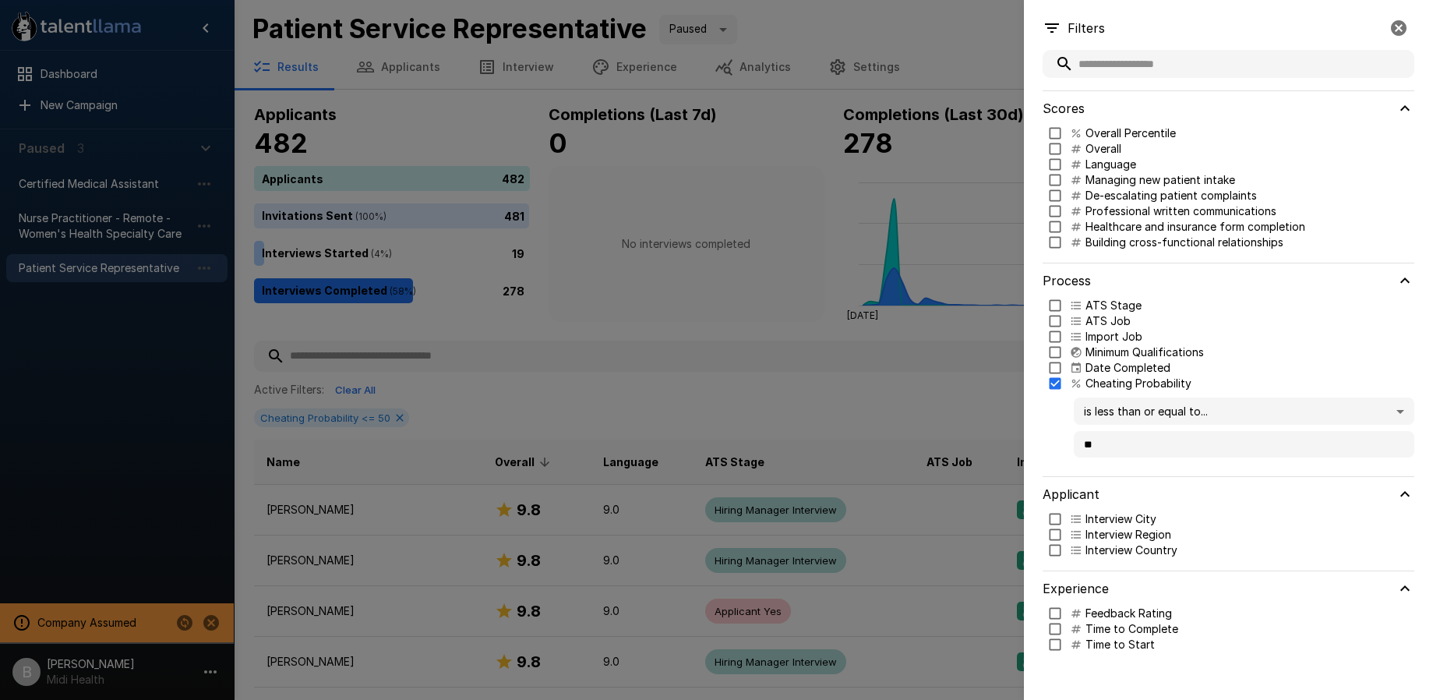
drag, startPoint x: 1403, startPoint y: 24, endPoint x: 1312, endPoint y: 22, distance: 90.4
click at [1403, 24] on icon "button" at bounding box center [1399, 28] width 16 height 16
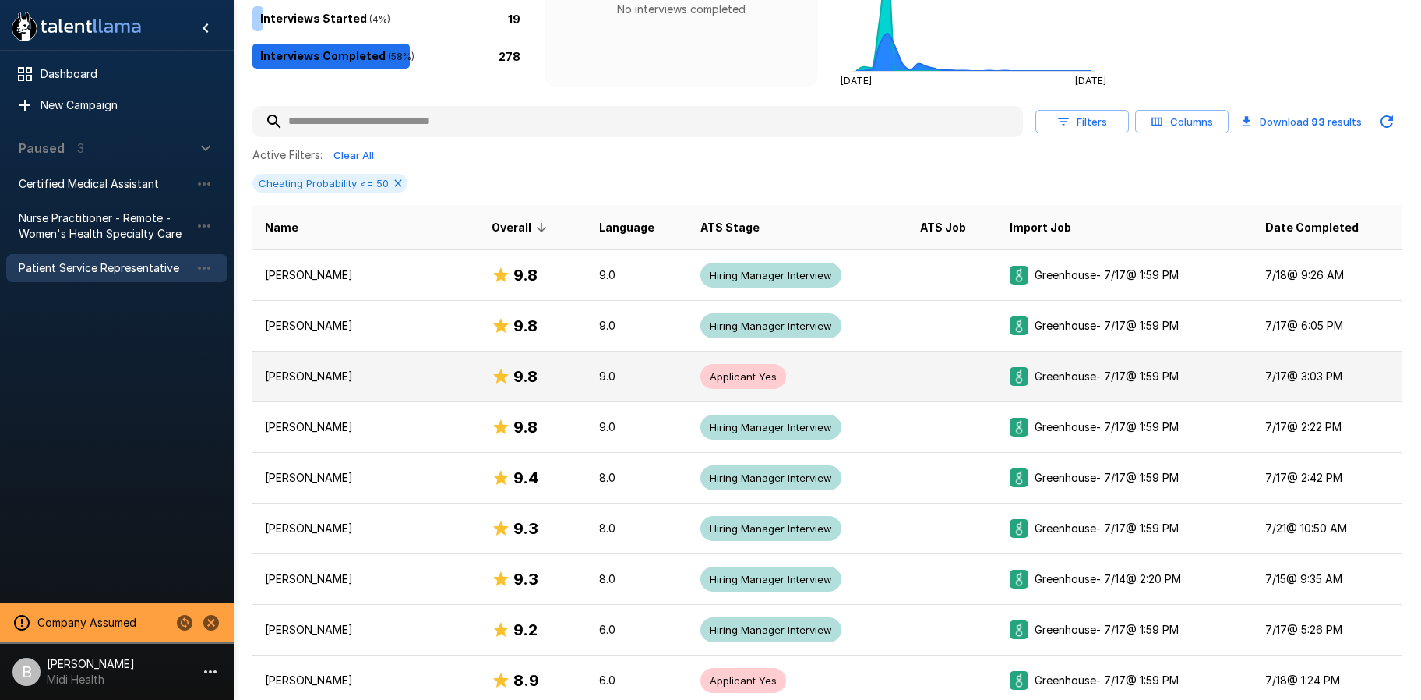
scroll to position [292, 0]
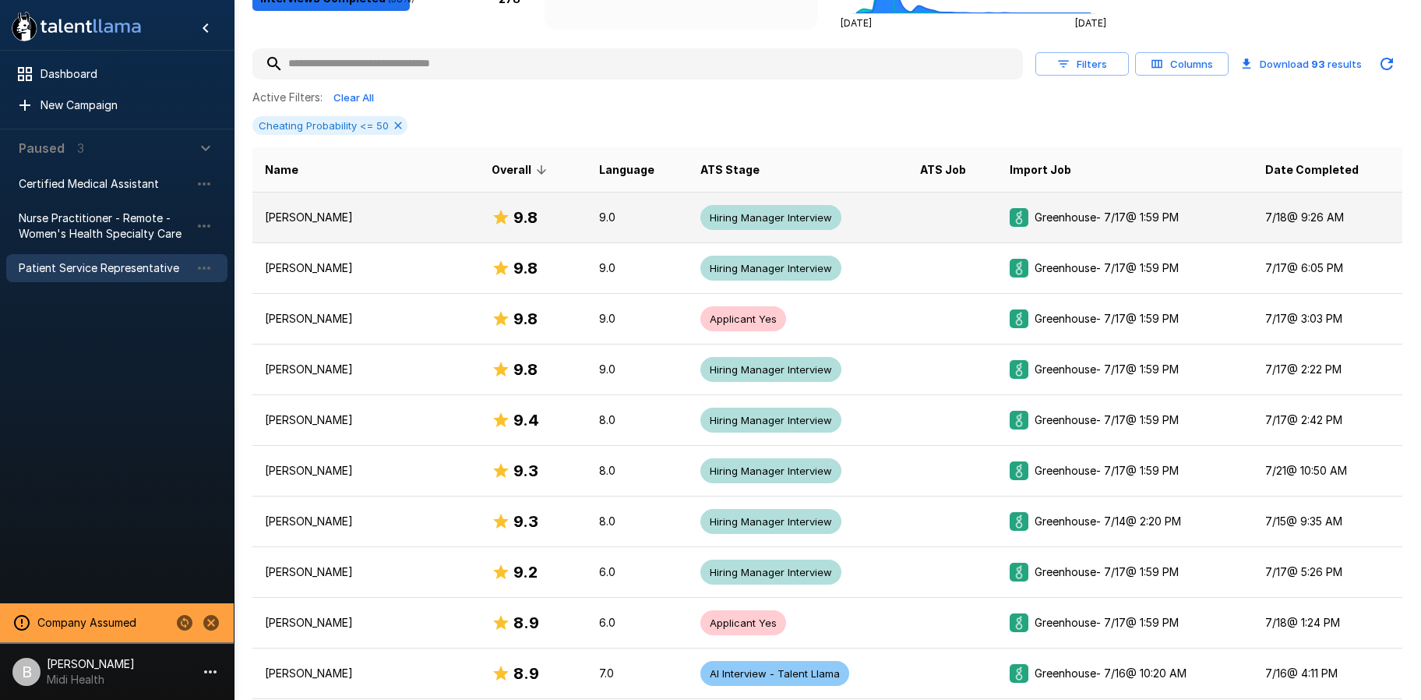
click at [372, 224] on p "Ashley Sudduth" at bounding box center [366, 218] width 202 height 16
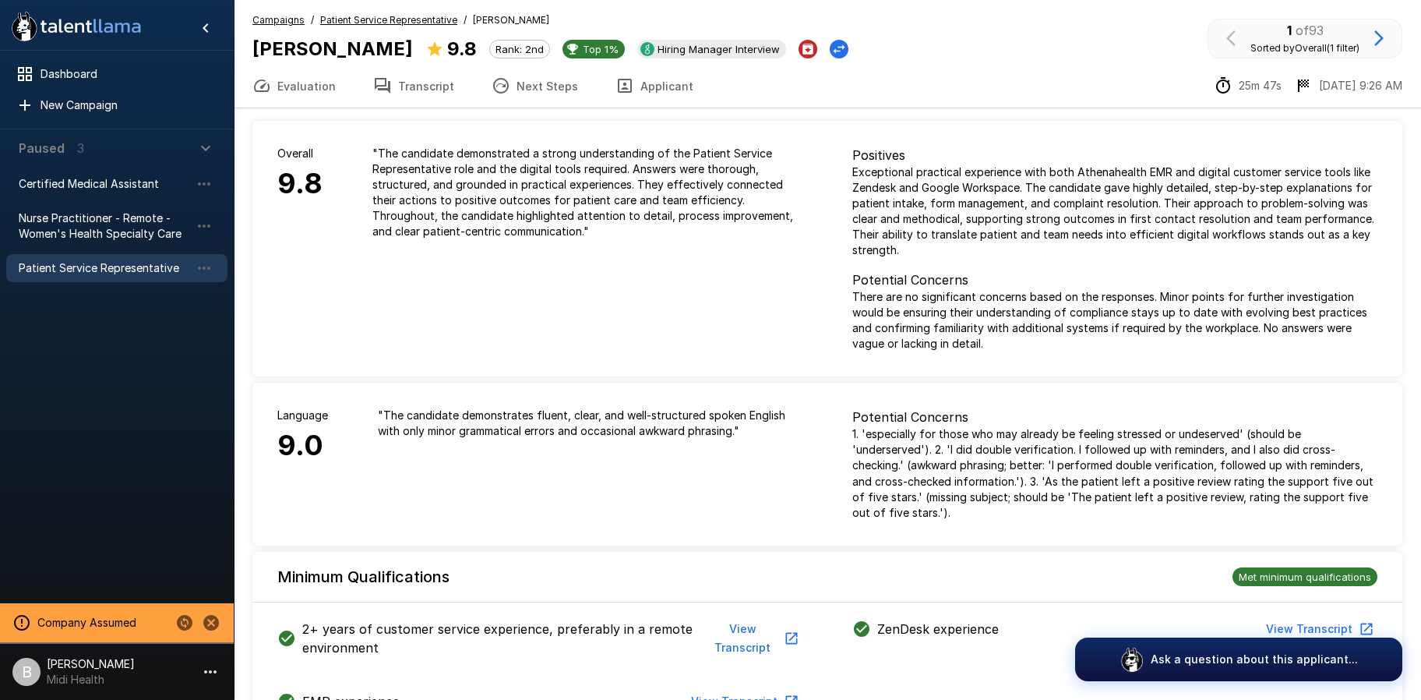
click at [408, 19] on u "Patient Service Representative" at bounding box center [388, 20] width 137 height 12
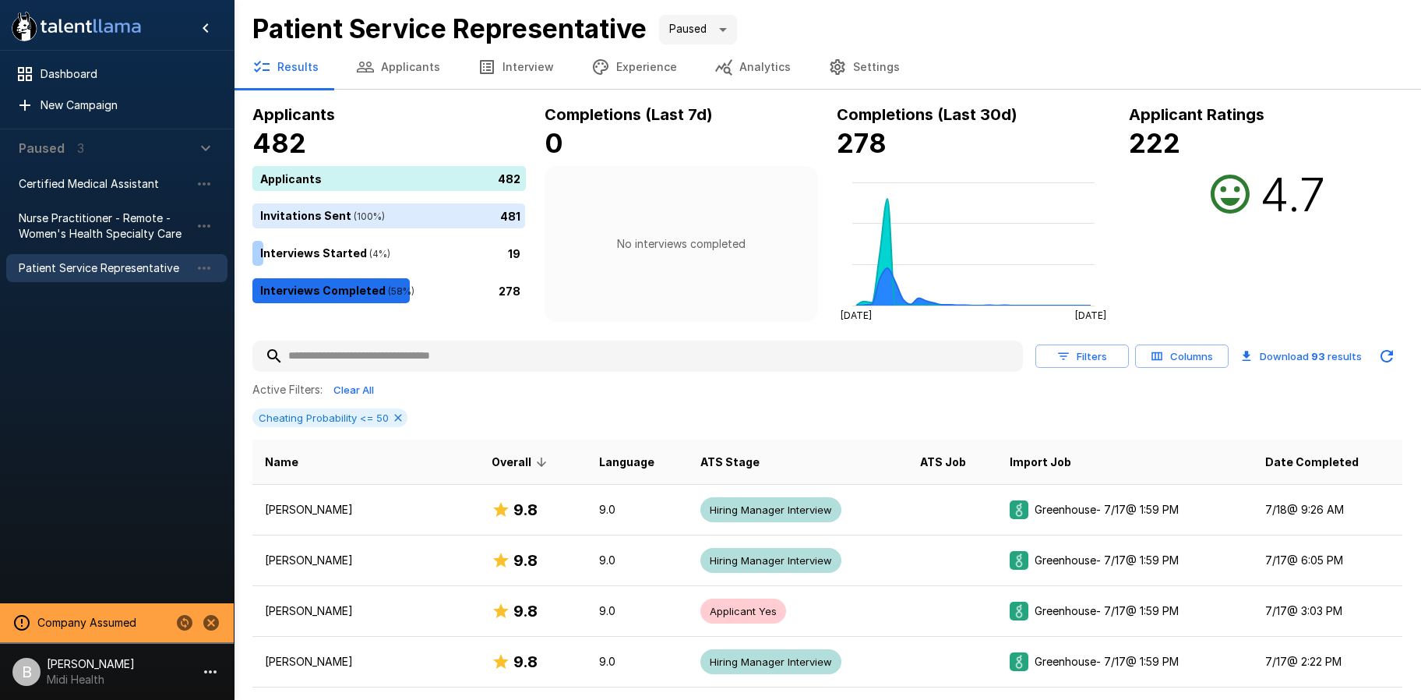
click at [1197, 356] on button "Columns" at bounding box center [1182, 356] width 94 height 24
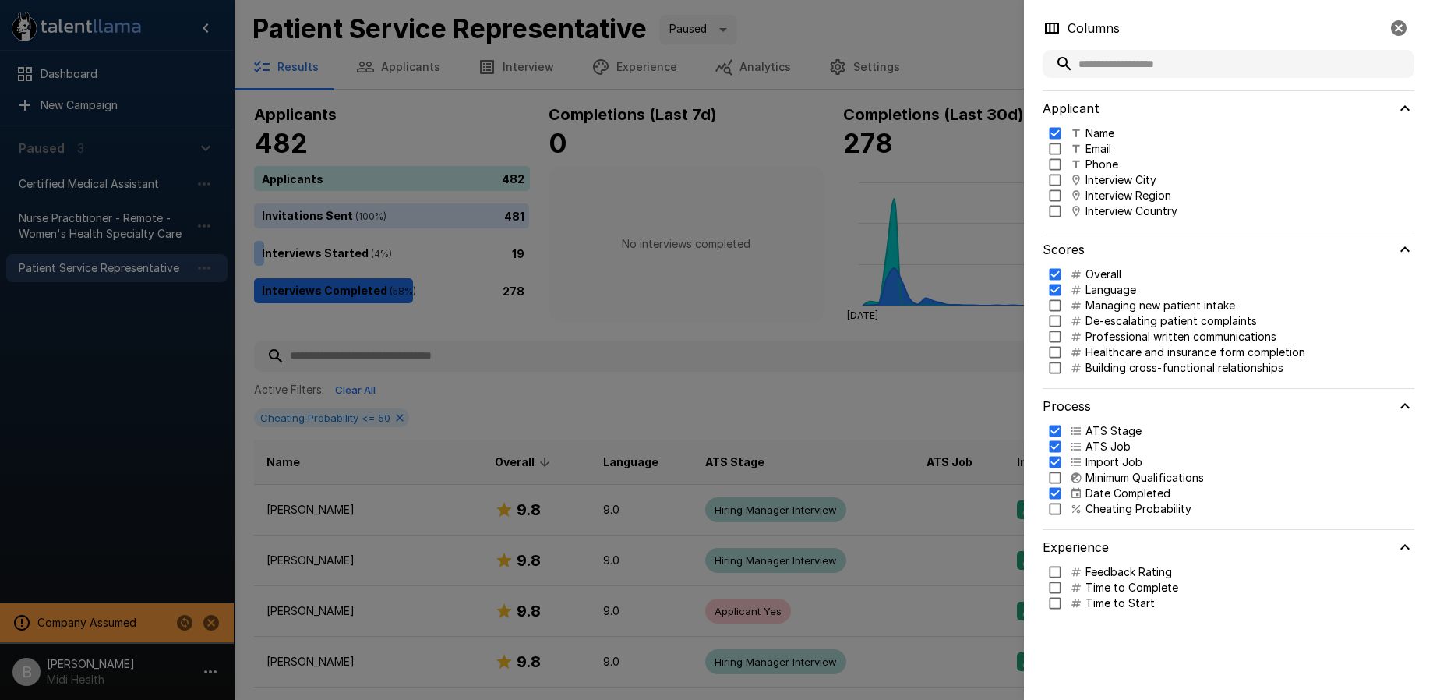
click at [1152, 503] on p "Cheating Probability" at bounding box center [1138, 509] width 106 height 16
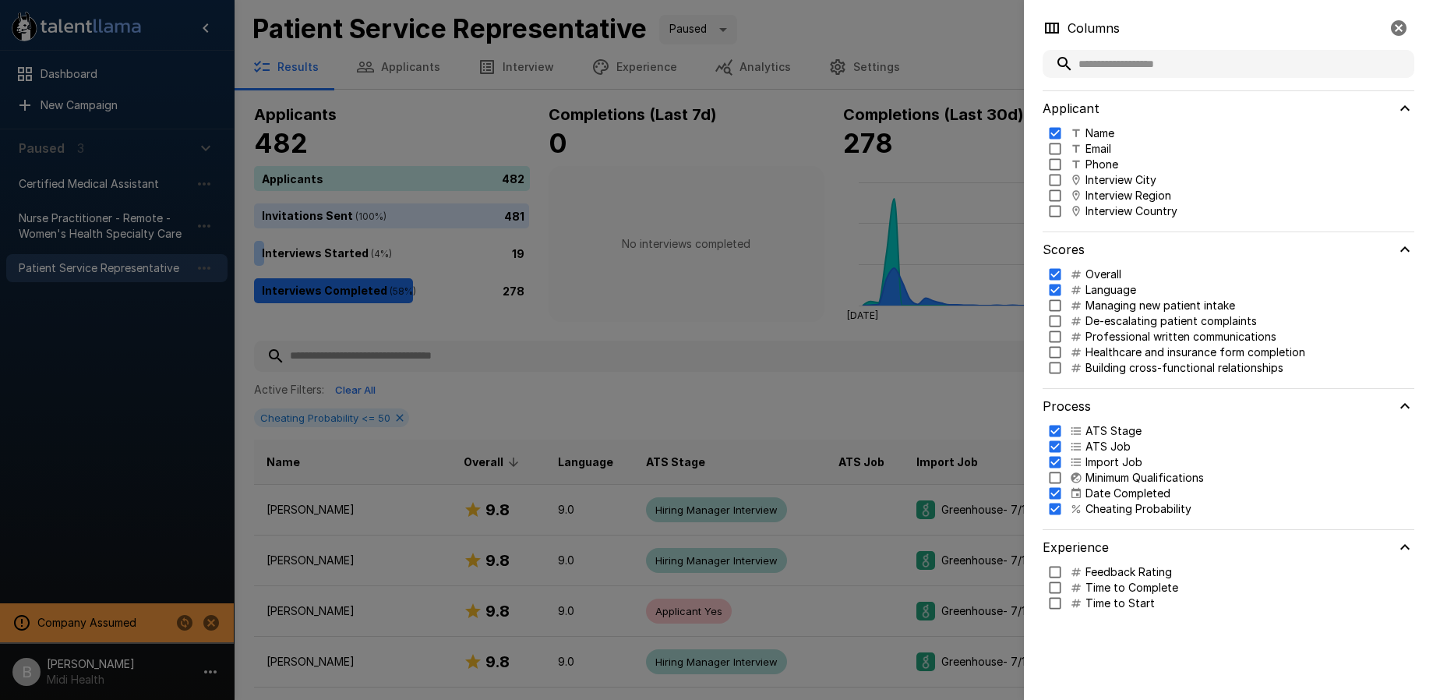
click at [855, 384] on div at bounding box center [716, 350] width 1433 height 700
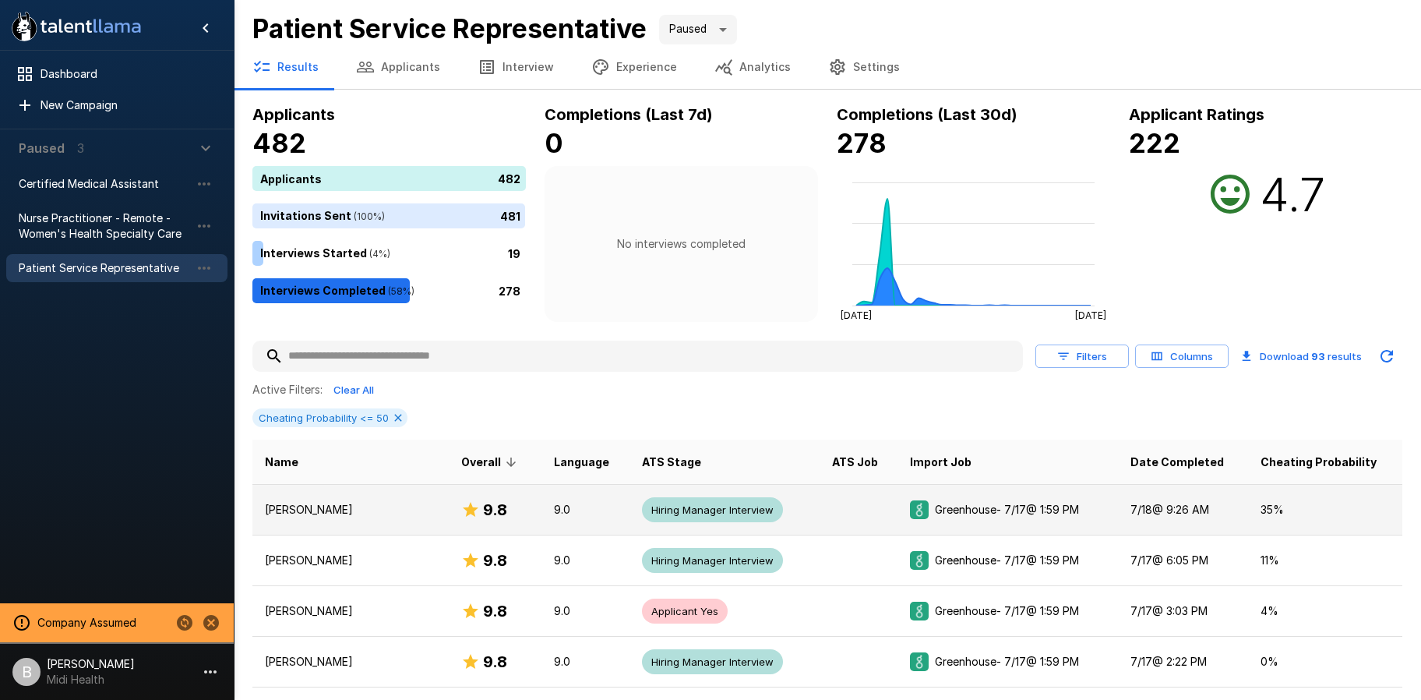
click at [320, 509] on p "Ashley Sudduth" at bounding box center [350, 510] width 171 height 16
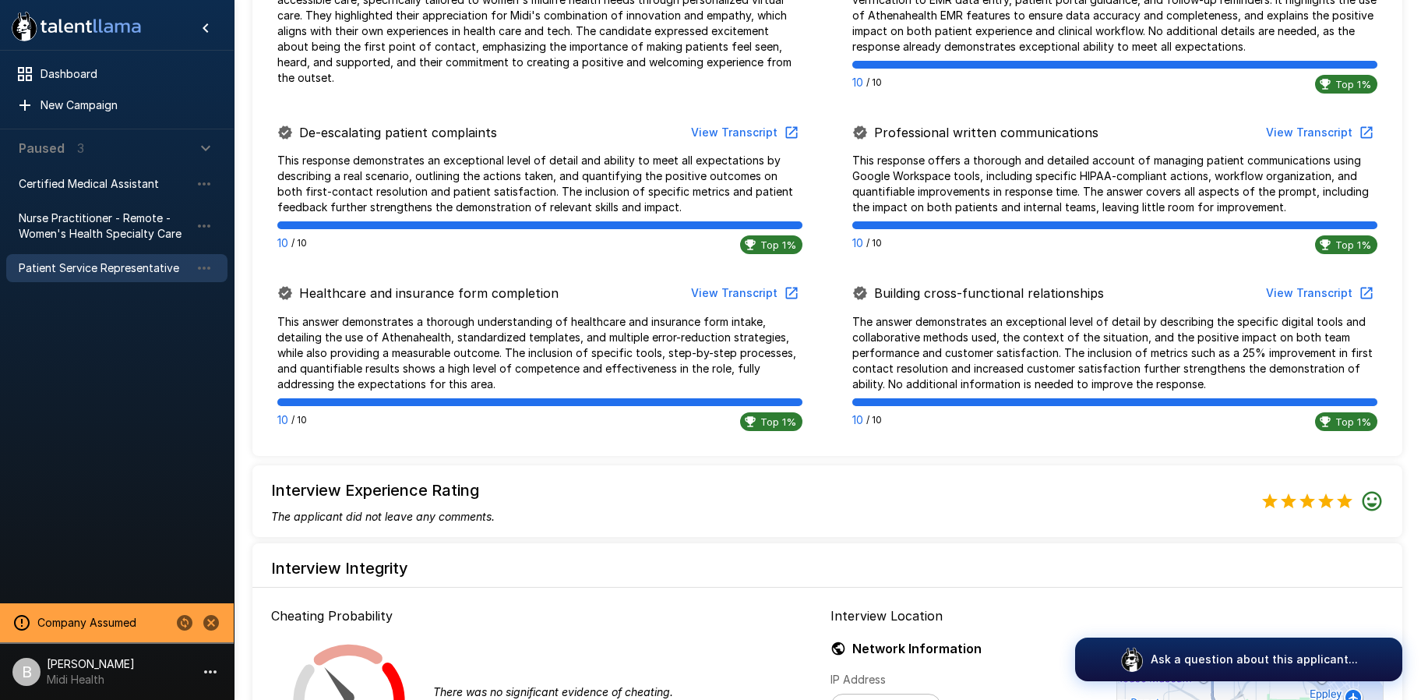
scroll to position [830, 0]
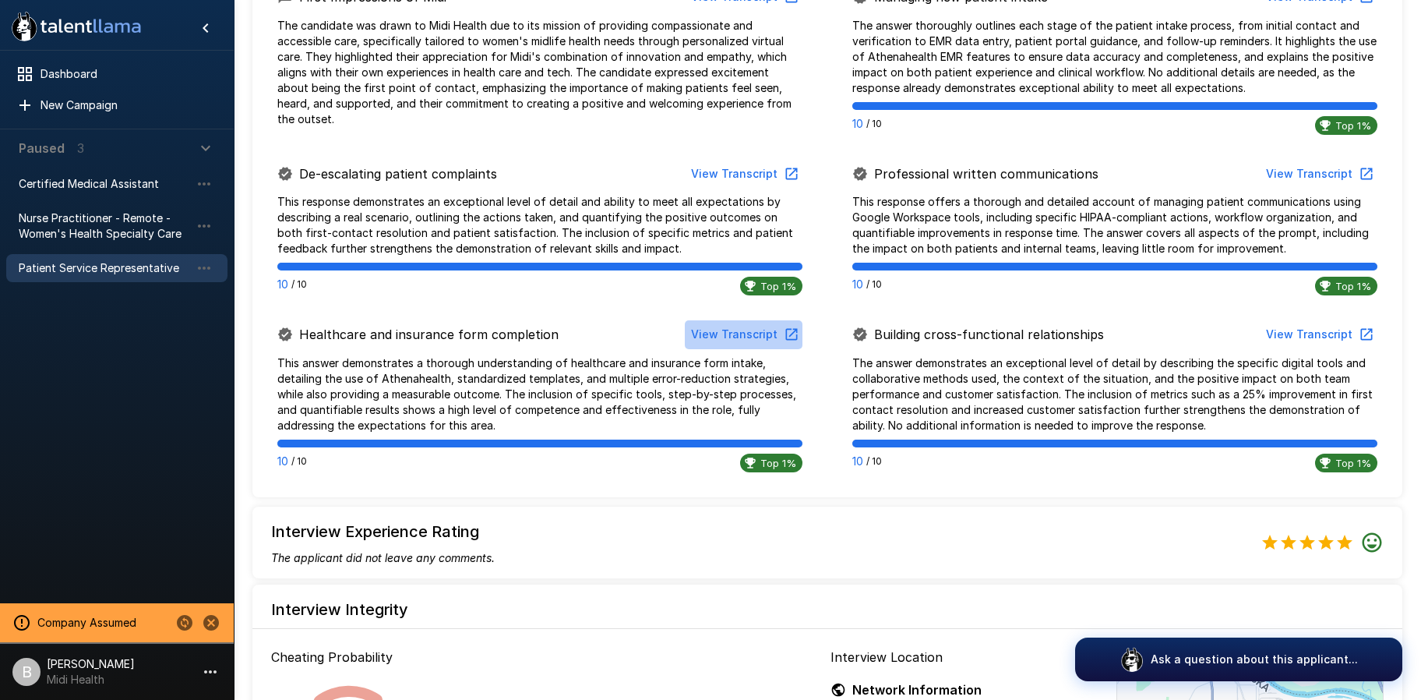
click at [753, 340] on button "View Transcript" at bounding box center [744, 334] width 118 height 29
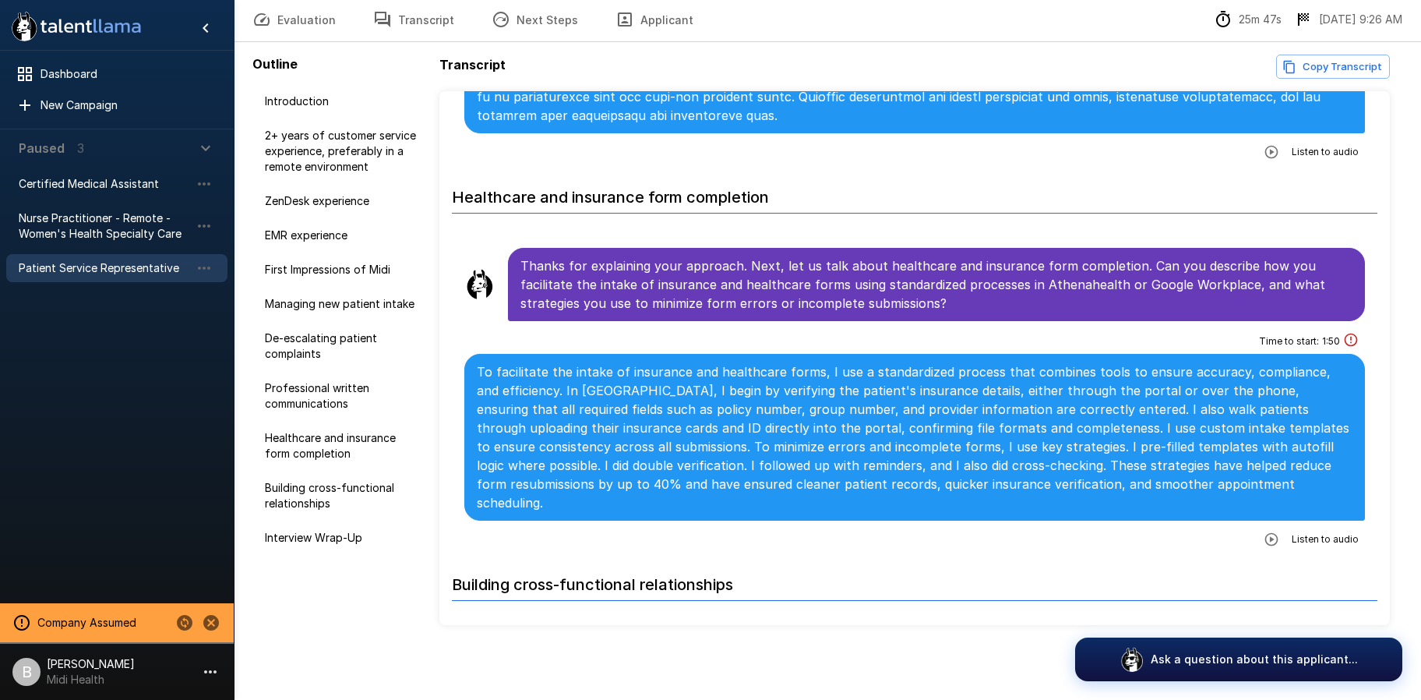
scroll to position [2498, 0]
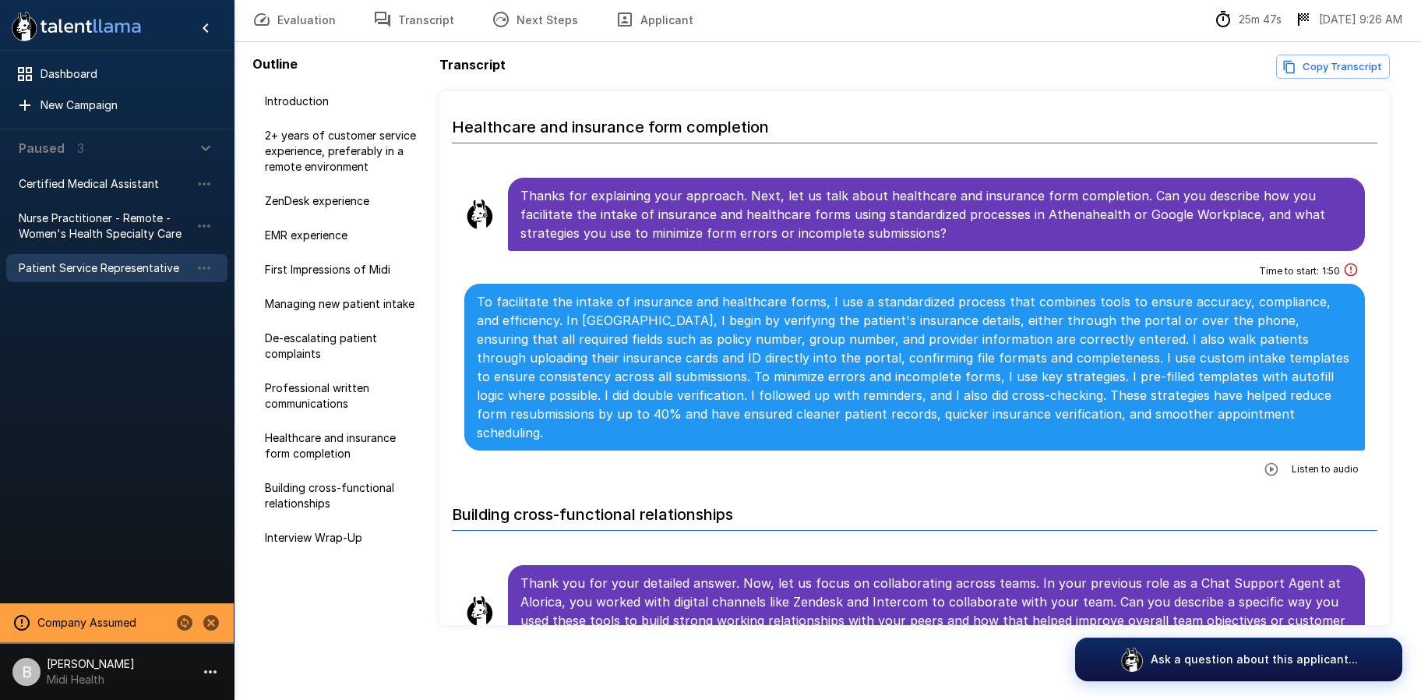
click at [1271, 455] on button "button" at bounding box center [1272, 469] width 28 height 28
click at [1200, 463] on icon "button" at bounding box center [1208, 471] width 16 height 16
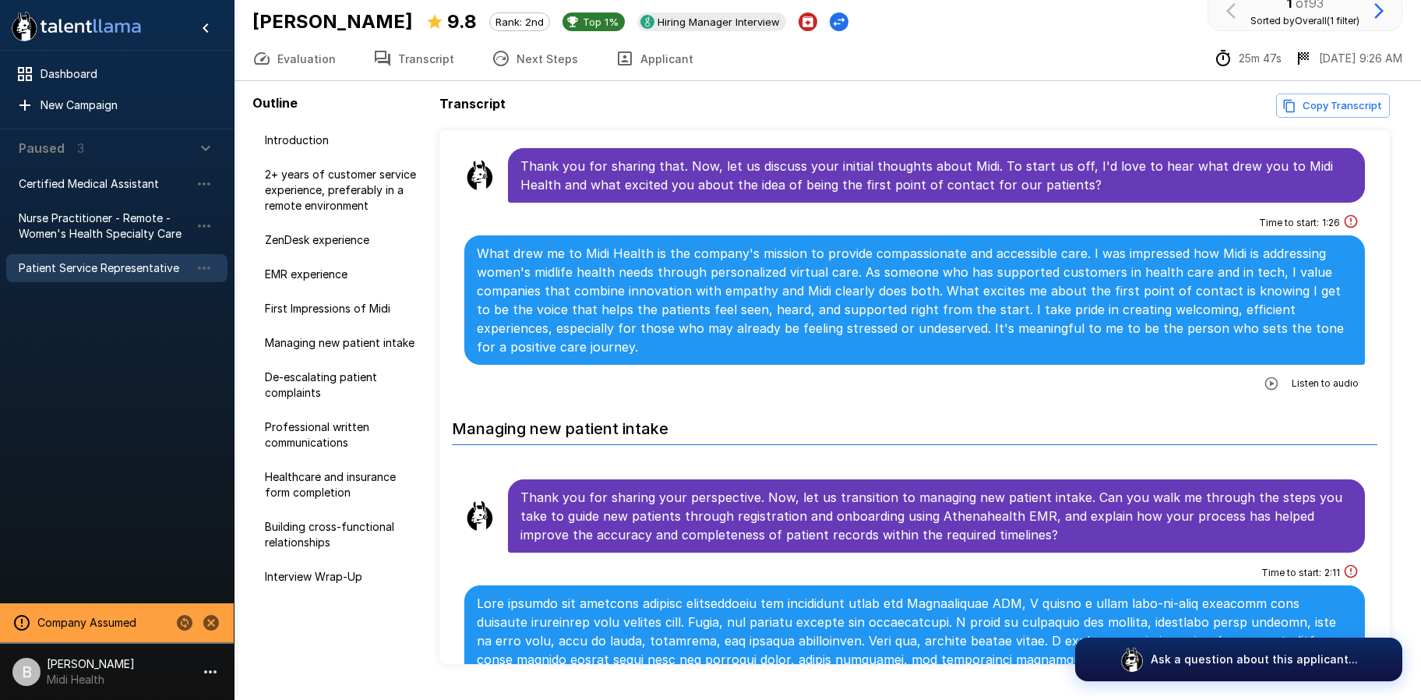
scroll to position [0, 0]
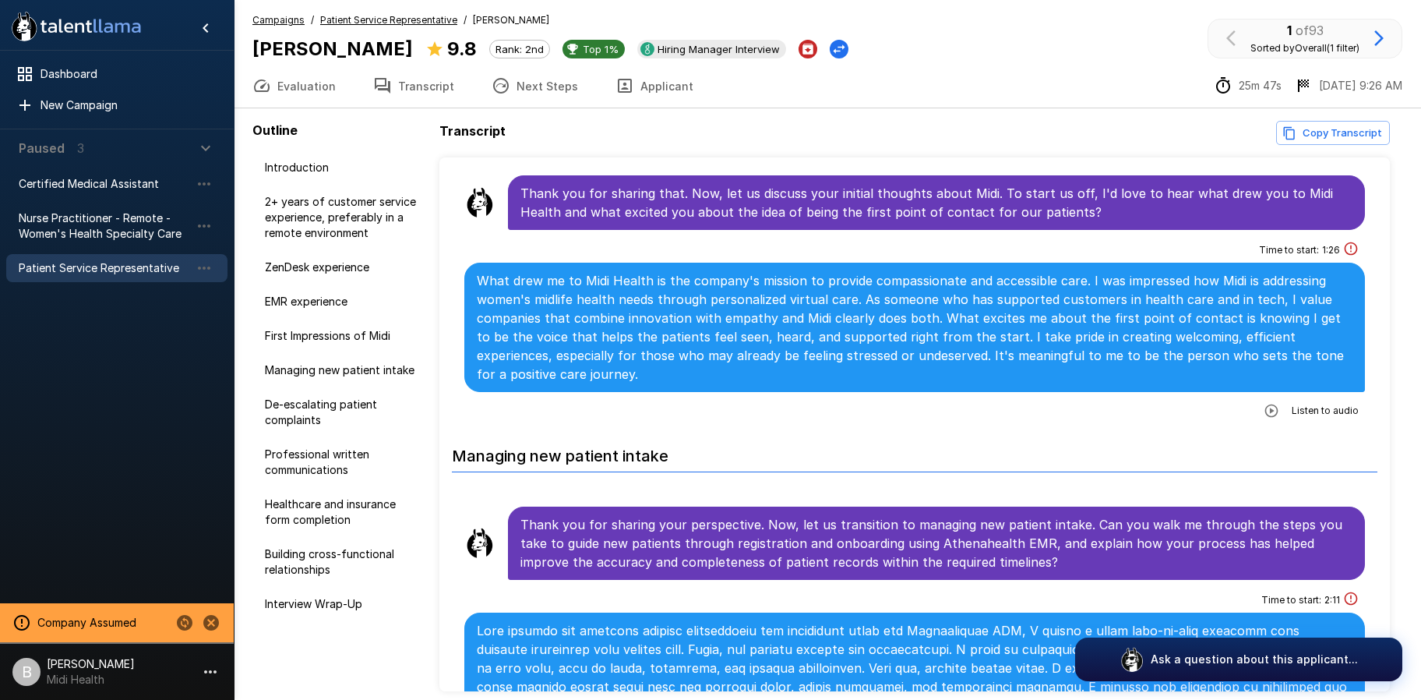
click at [397, 17] on u "Patient Service Representative" at bounding box center [388, 20] width 137 height 12
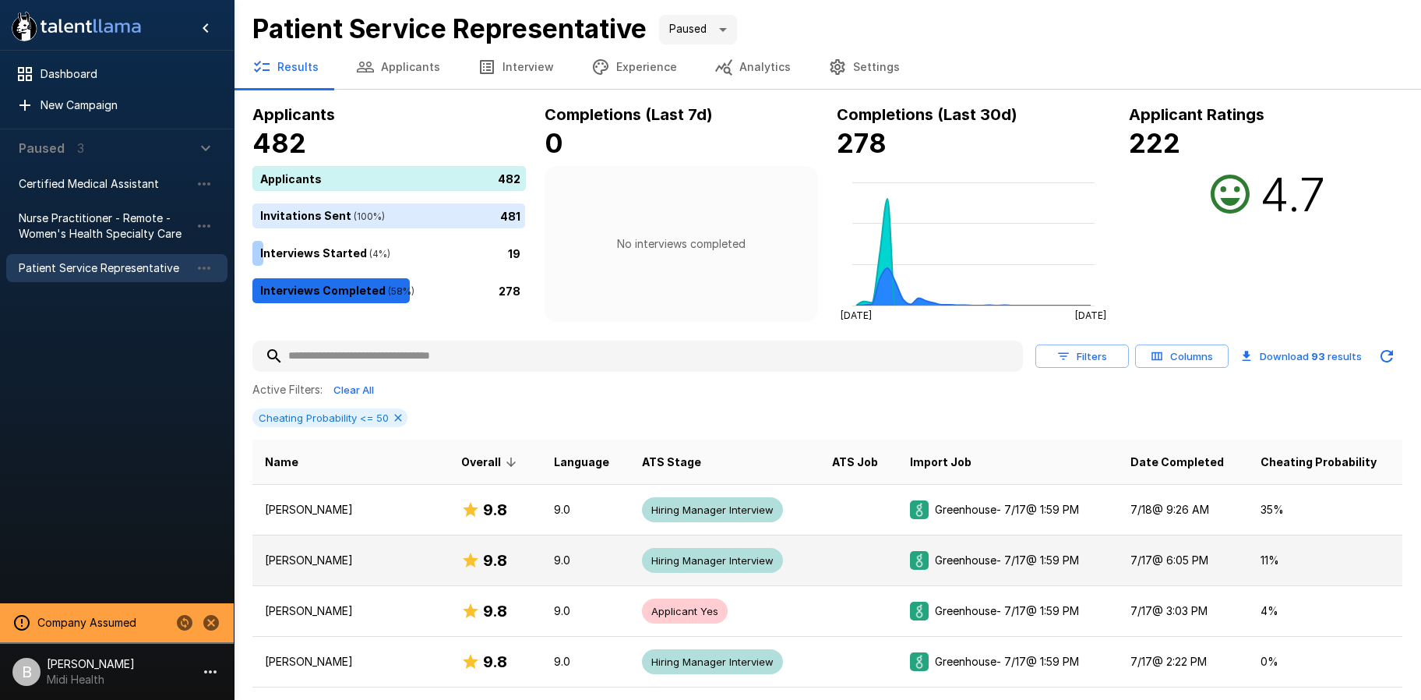
click at [359, 563] on p "Jennifer Dantes" at bounding box center [350, 560] width 171 height 16
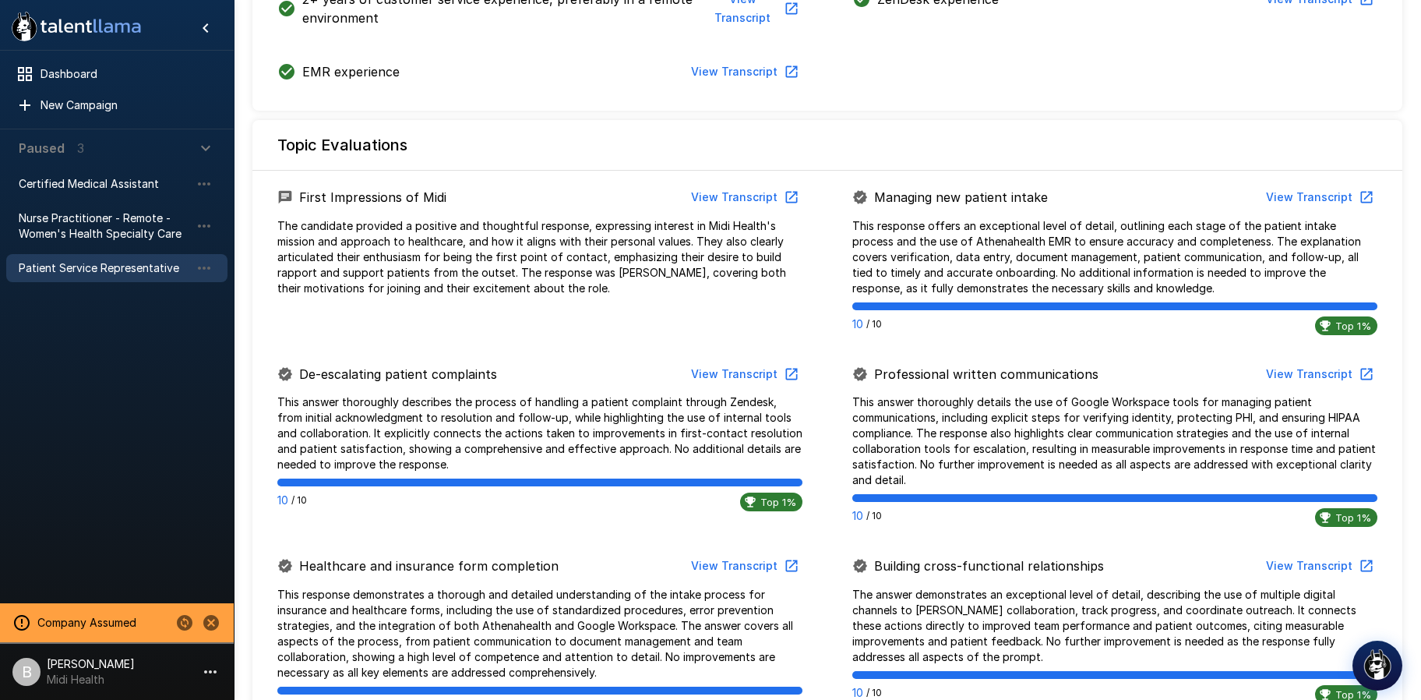
scroll to position [619, 0]
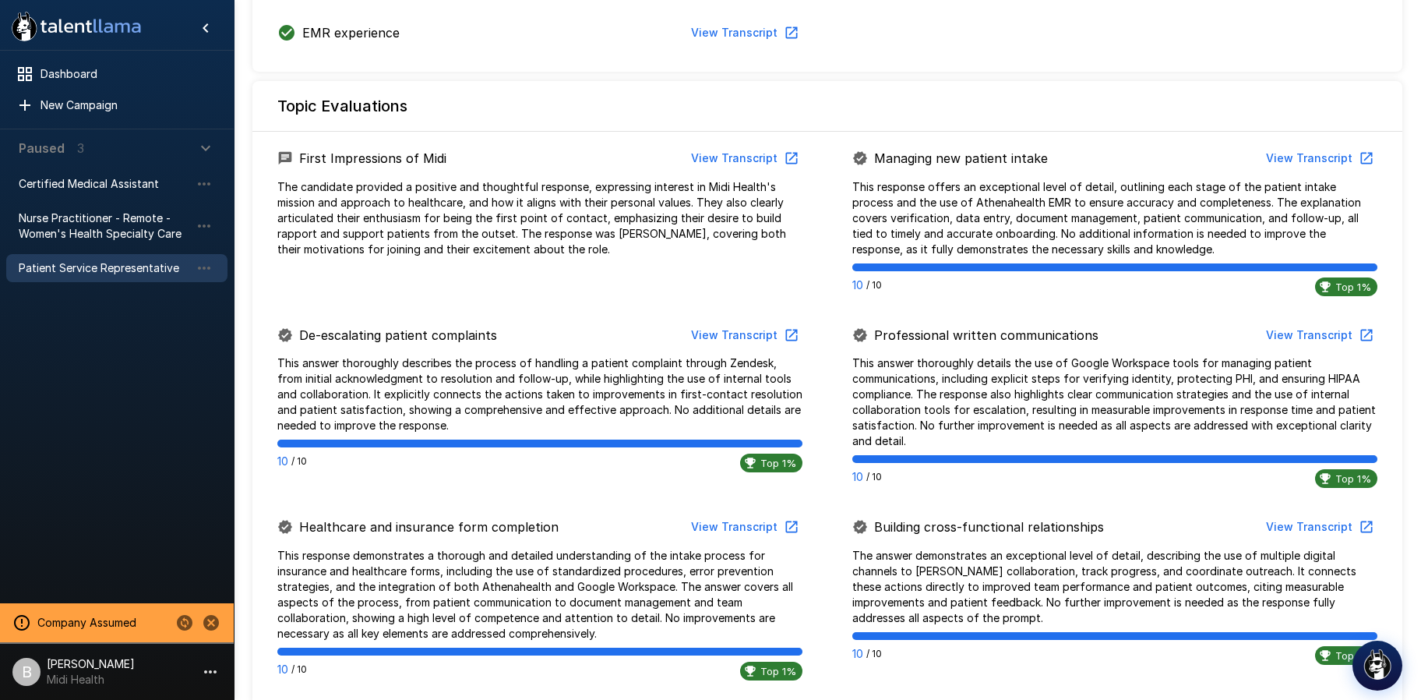
click at [1311, 348] on button "View Transcript" at bounding box center [1319, 335] width 118 height 29
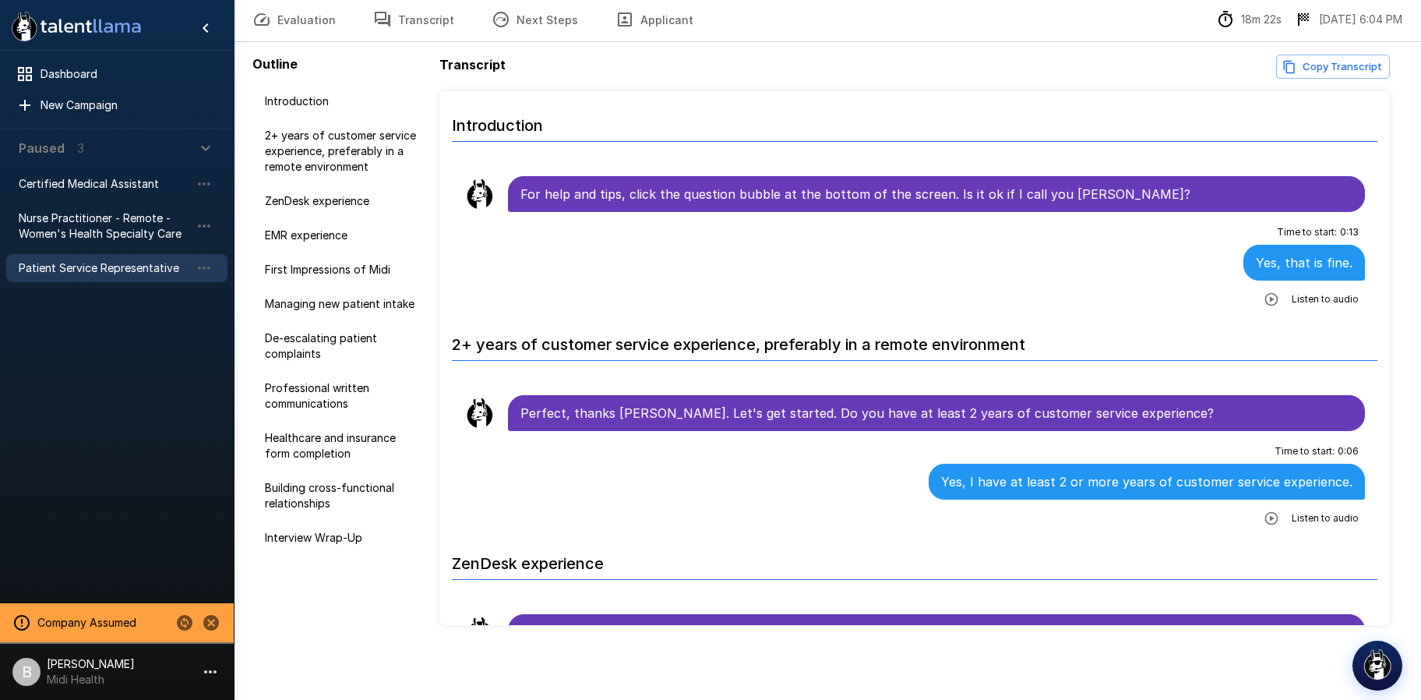
scroll to position [66, 0]
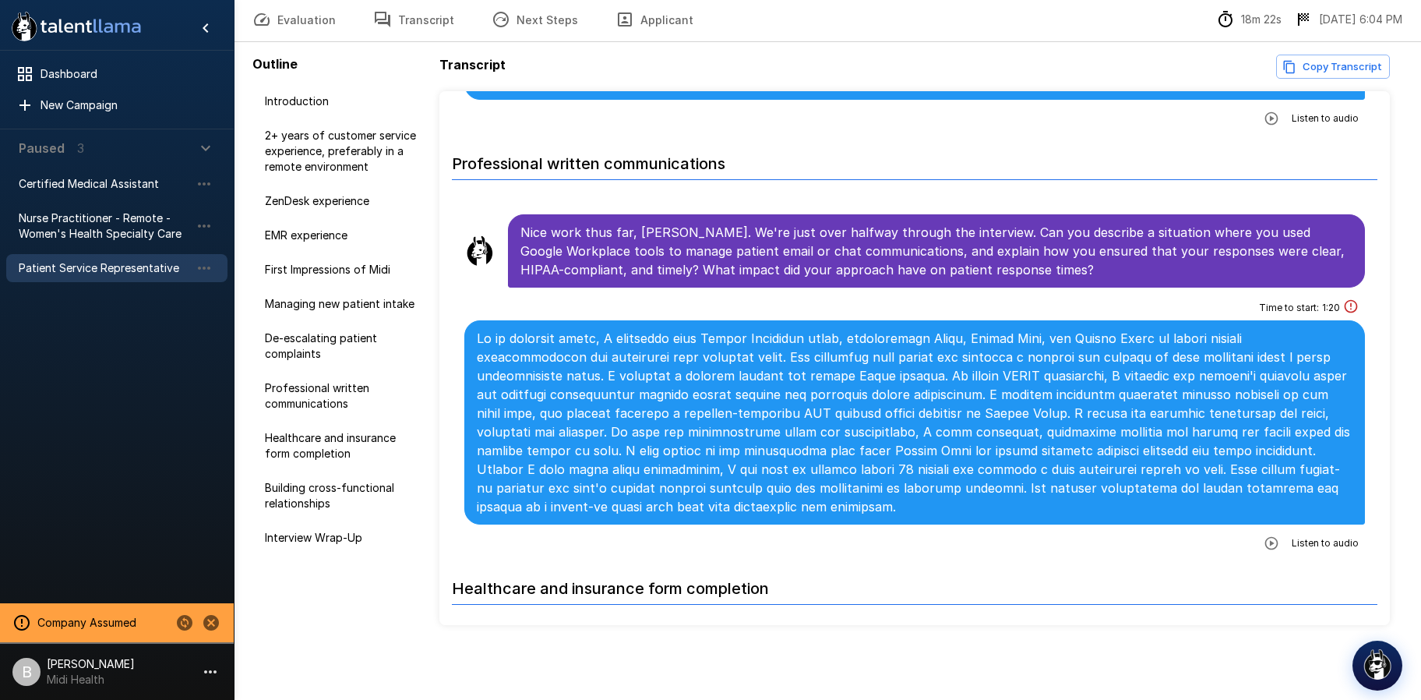
scroll to position [2055, 0]
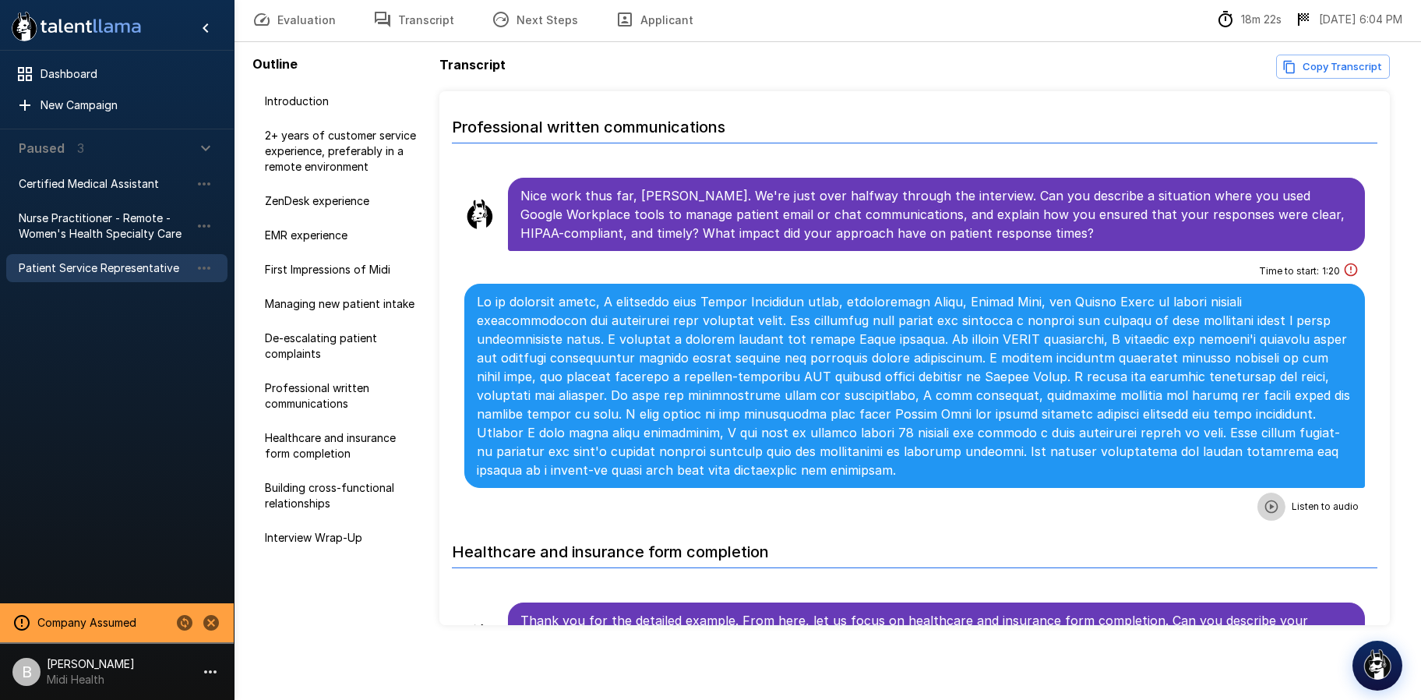
click at [1264, 506] on icon "button" at bounding box center [1272, 507] width 16 height 16
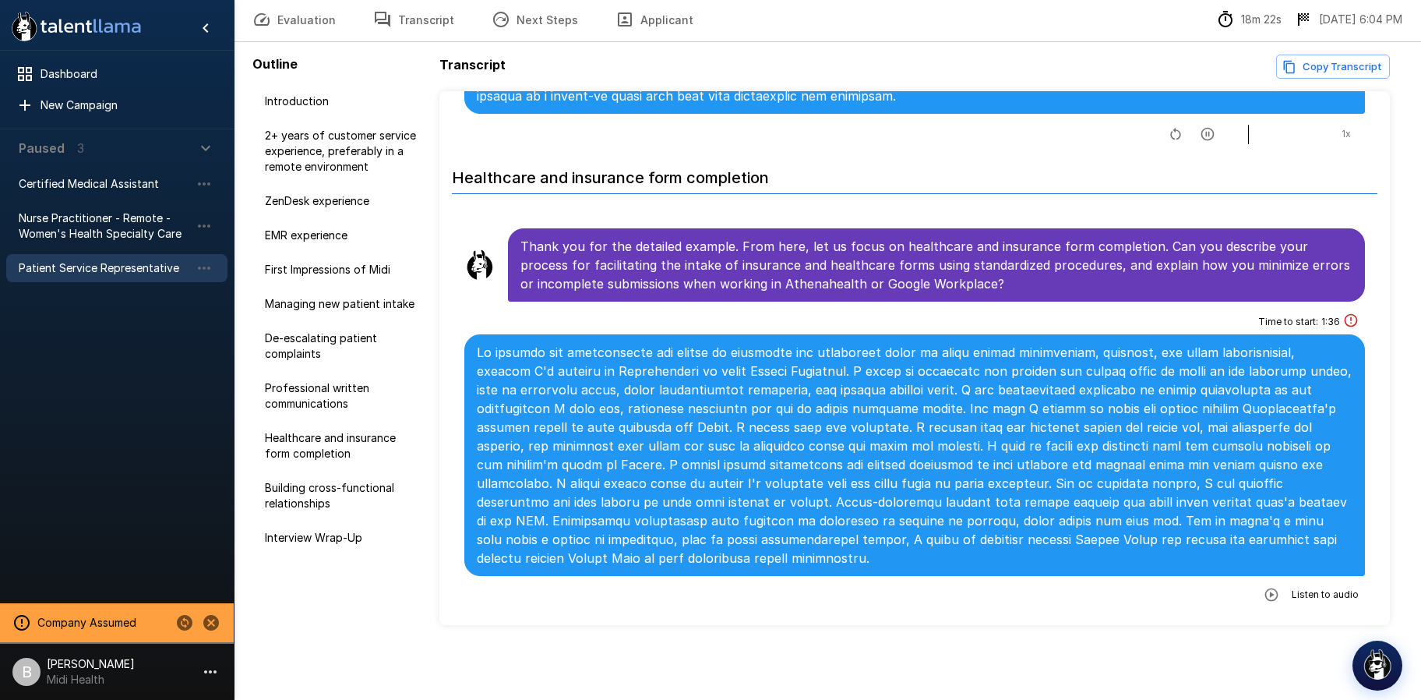
scroll to position [2356, 0]
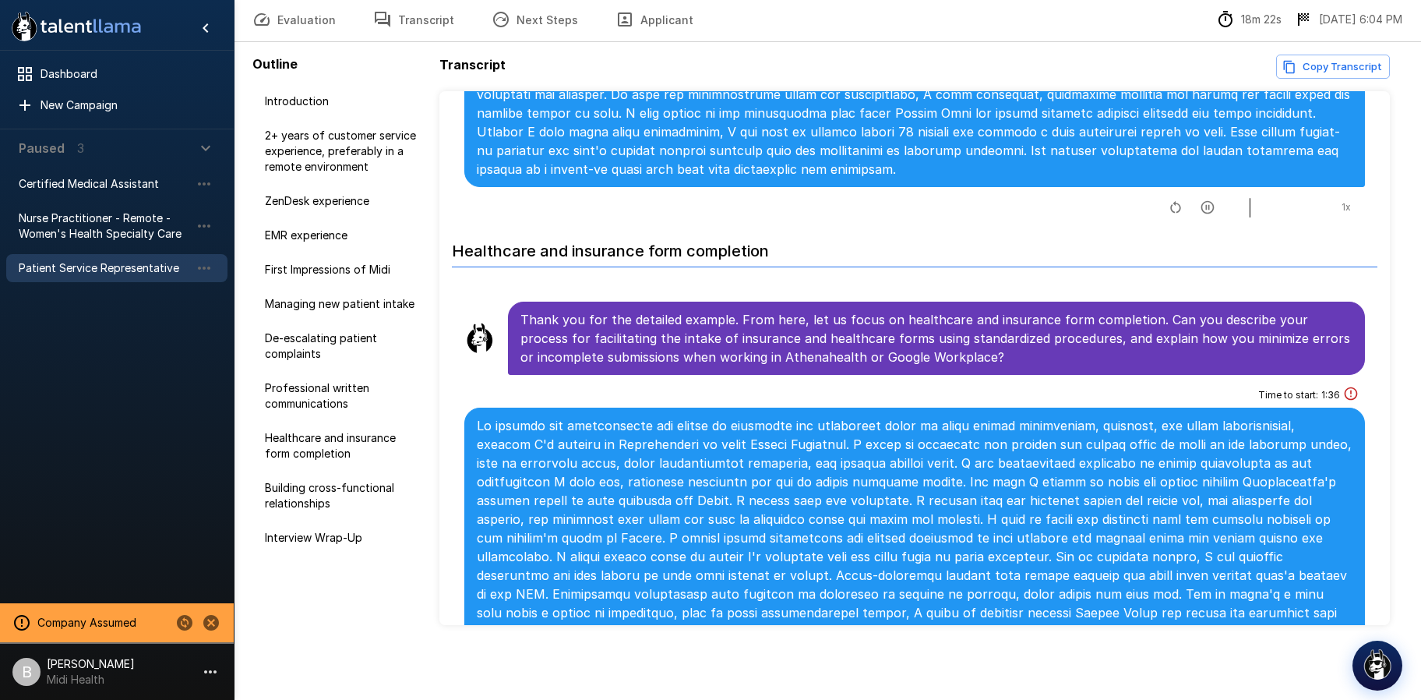
click at [408, 28] on button "Transcript" at bounding box center [414, 20] width 118 height 44
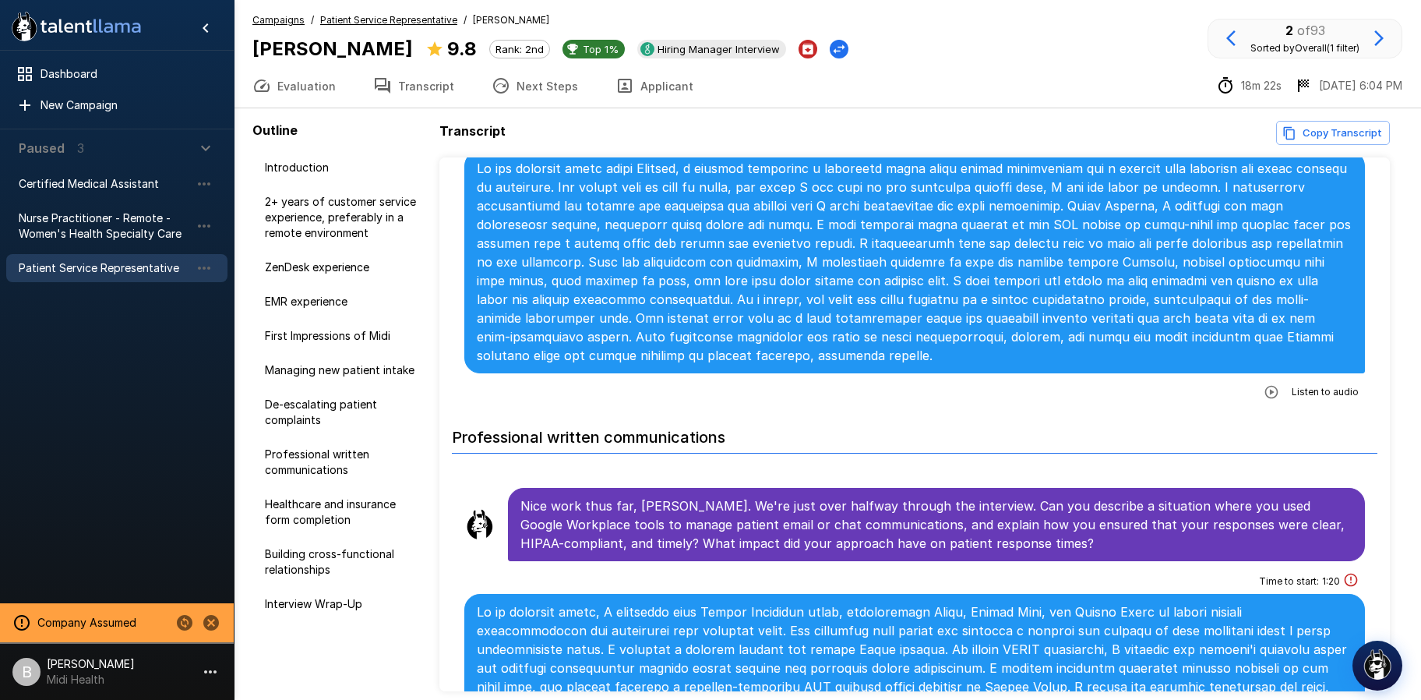
click at [408, 19] on u "Patient Service Representative" at bounding box center [388, 20] width 137 height 12
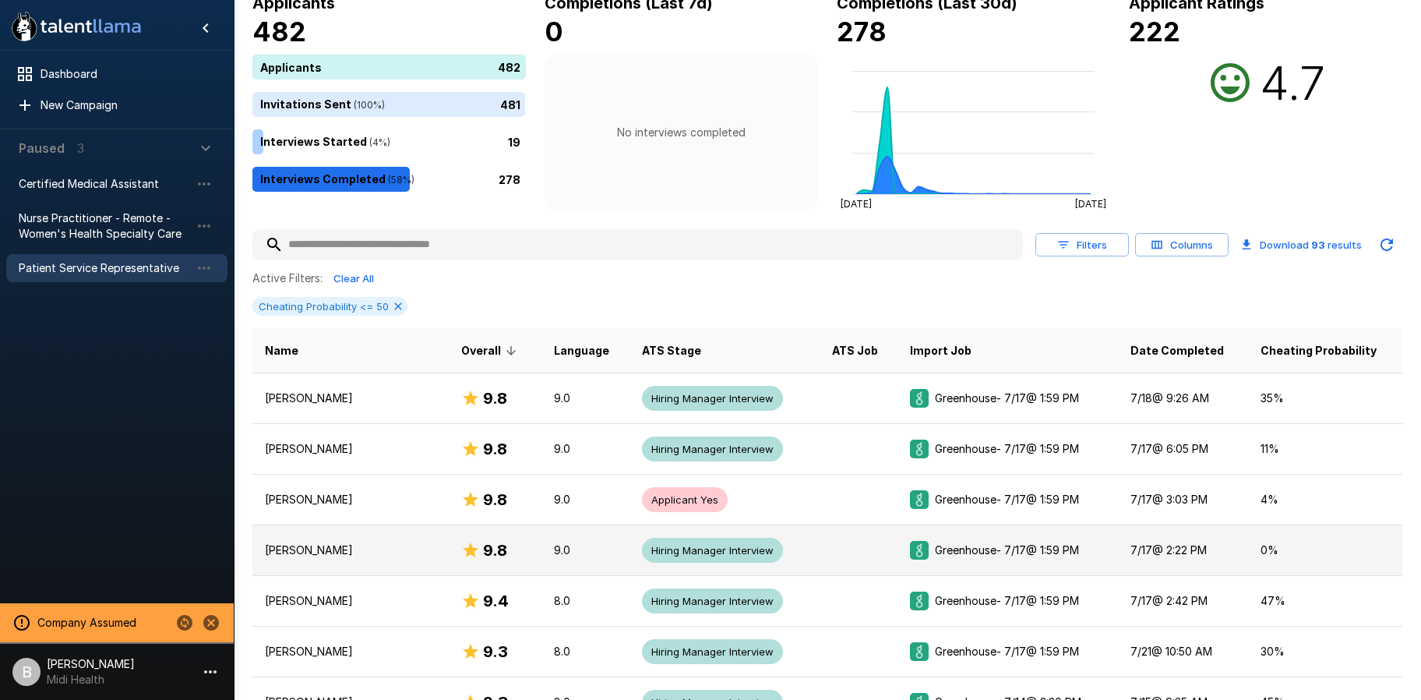
scroll to position [112, 0]
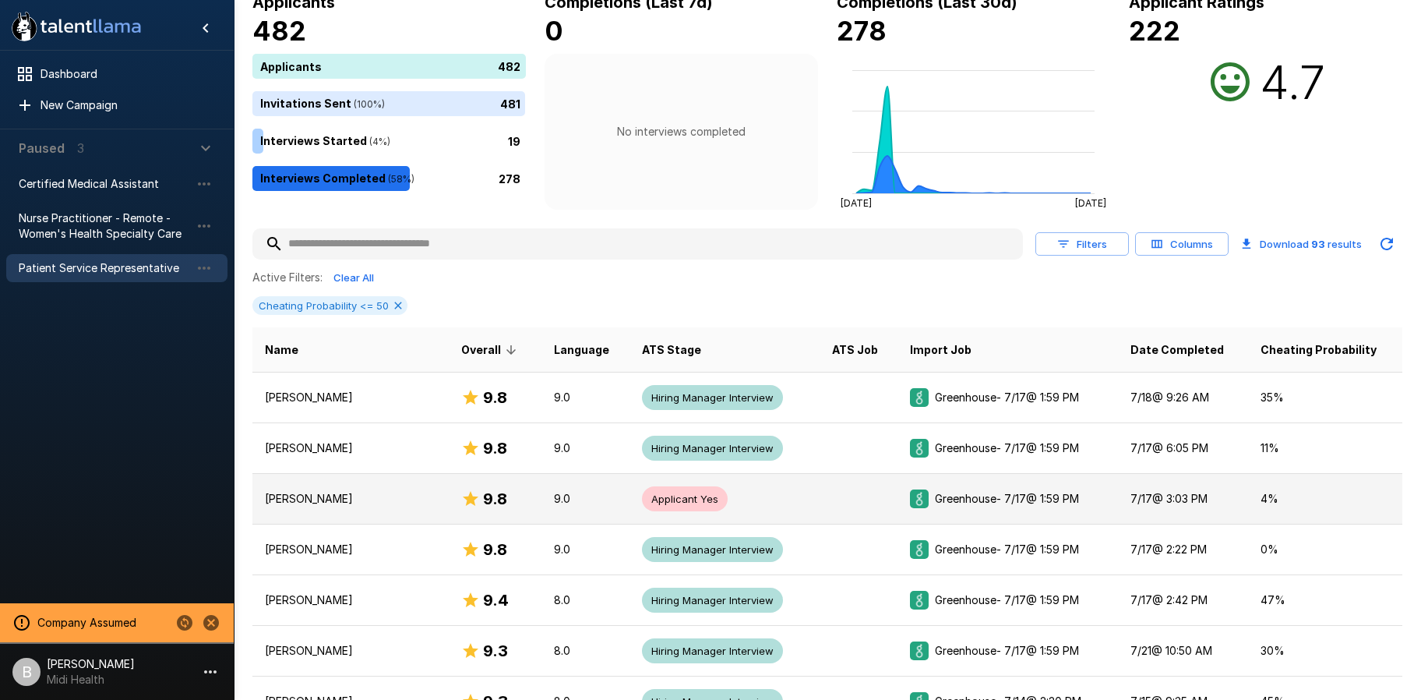
click at [358, 499] on p "Tshauni Lewis" at bounding box center [350, 499] width 171 height 16
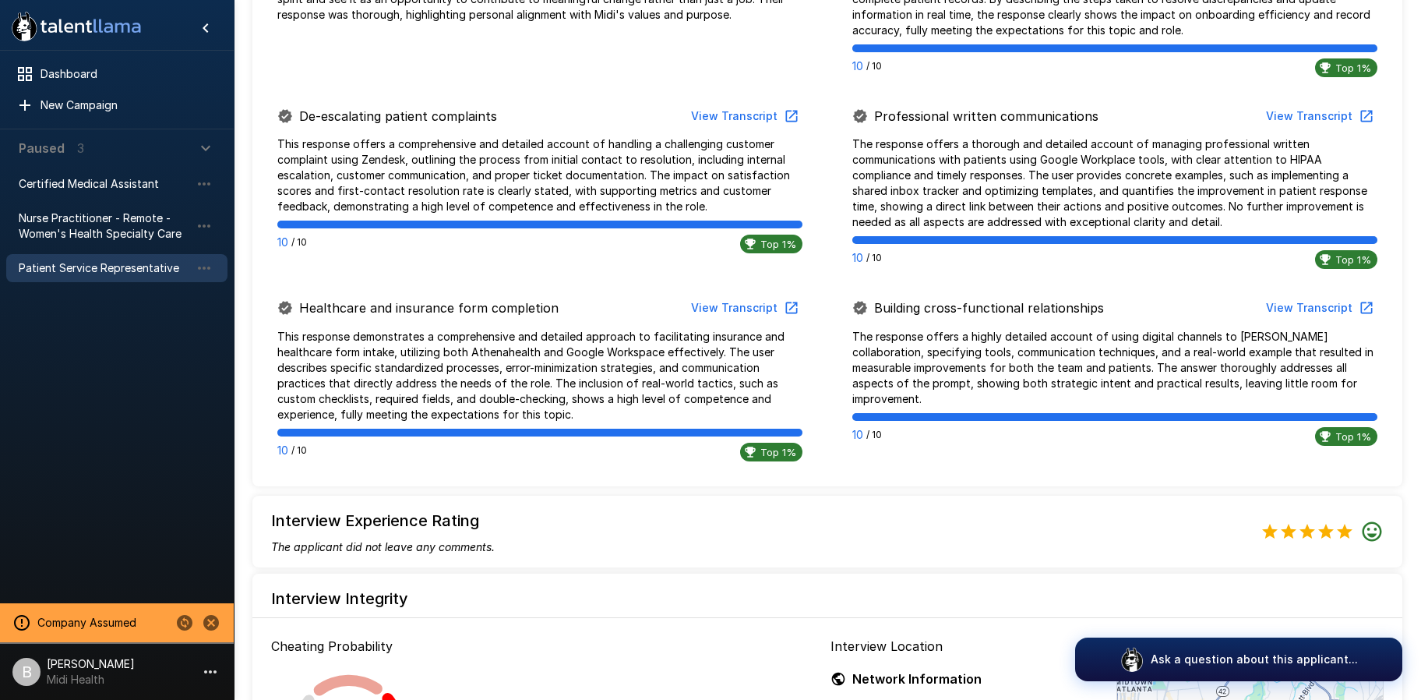
scroll to position [847, 0]
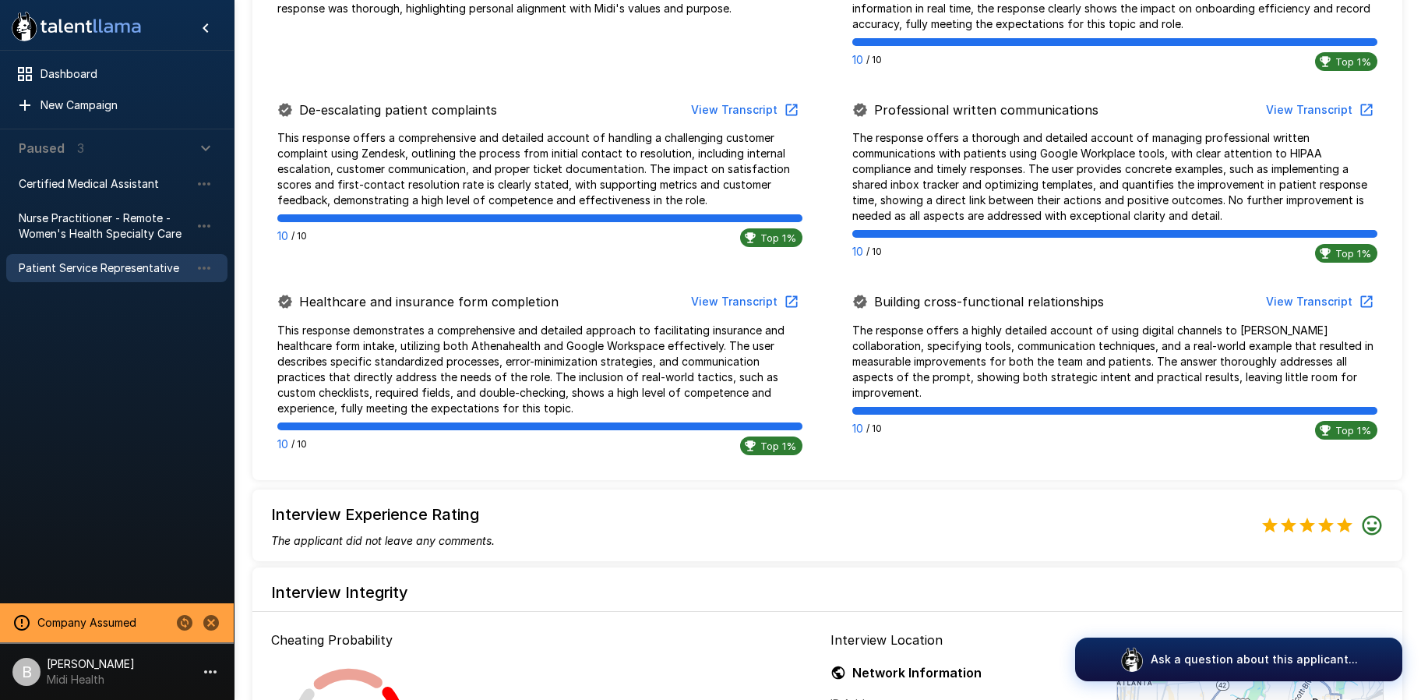
click at [1344, 302] on button "View Transcript" at bounding box center [1319, 302] width 118 height 29
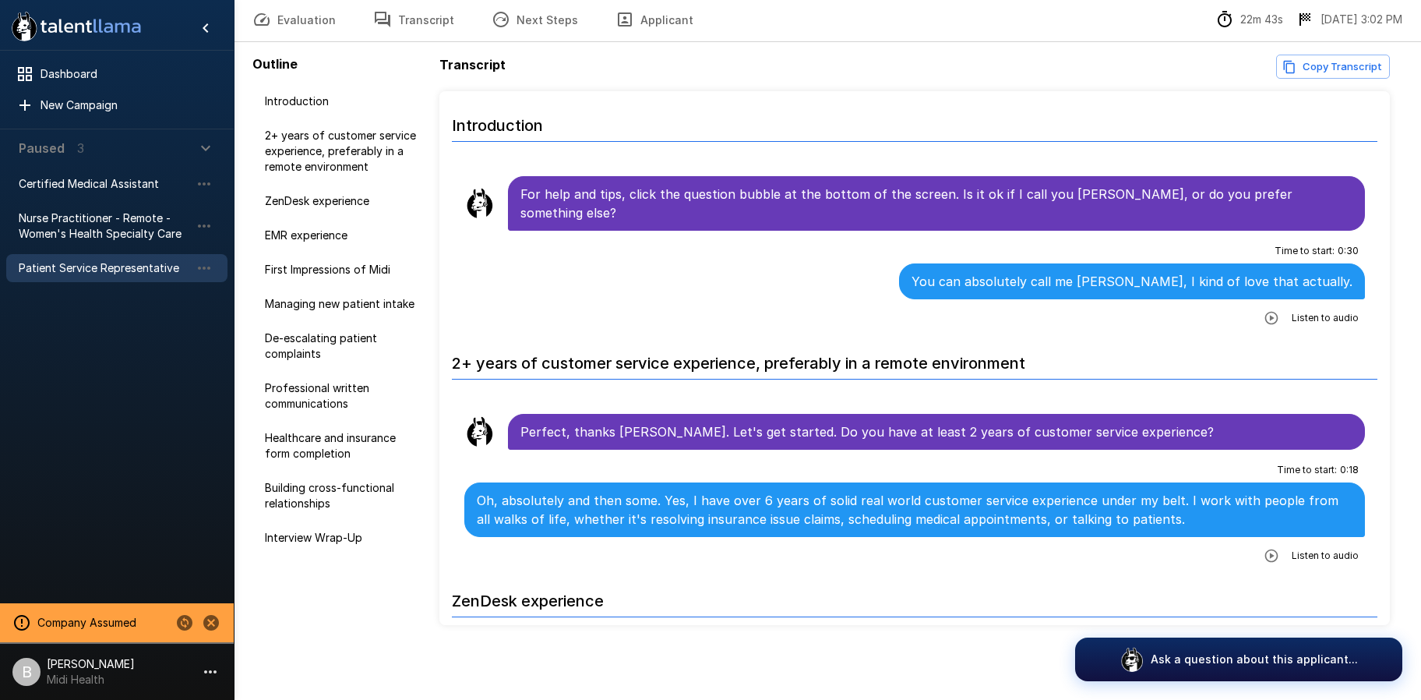
scroll to position [66, 0]
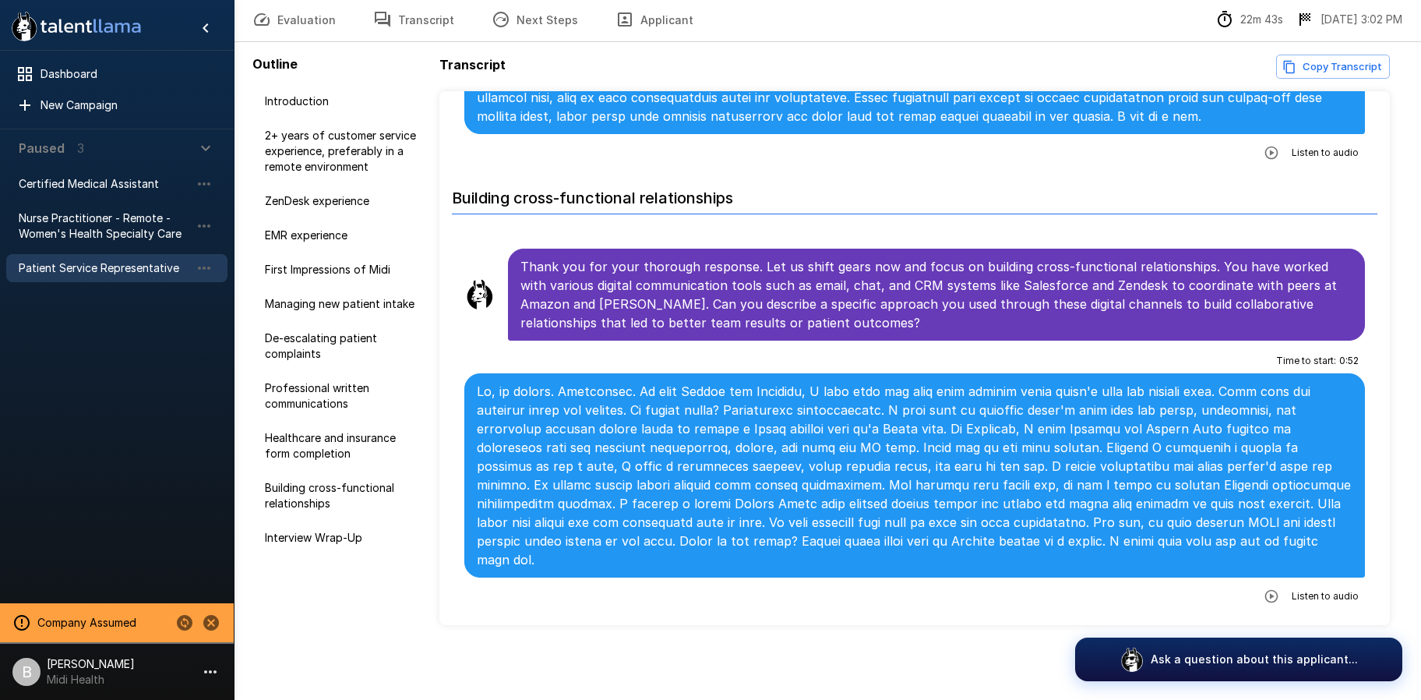
scroll to position [3465, 0]
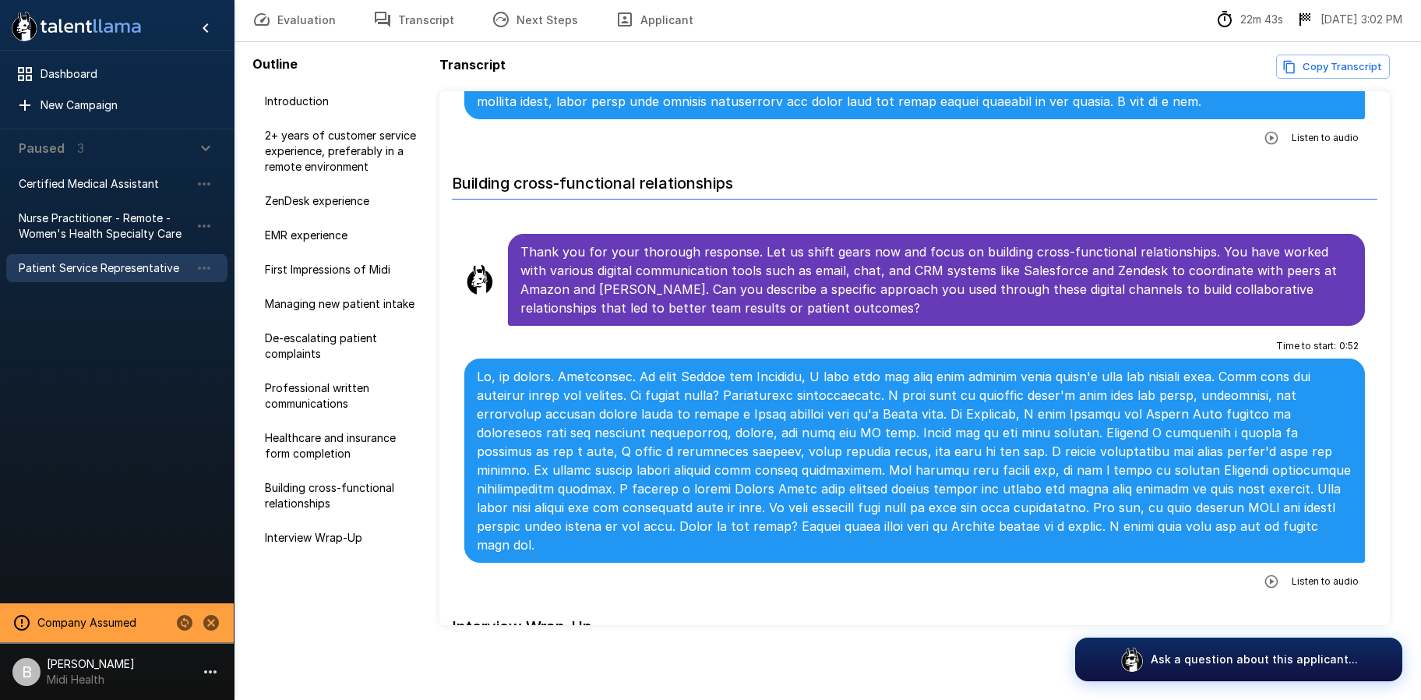
click at [1264, 574] on icon "button" at bounding box center [1272, 582] width 16 height 16
click at [1201, 577] on icon "button" at bounding box center [1207, 583] width 13 height 13
click at [1200, 575] on icon "button" at bounding box center [1208, 583] width 16 height 16
click at [1201, 577] on icon "button" at bounding box center [1207, 583] width 13 height 13
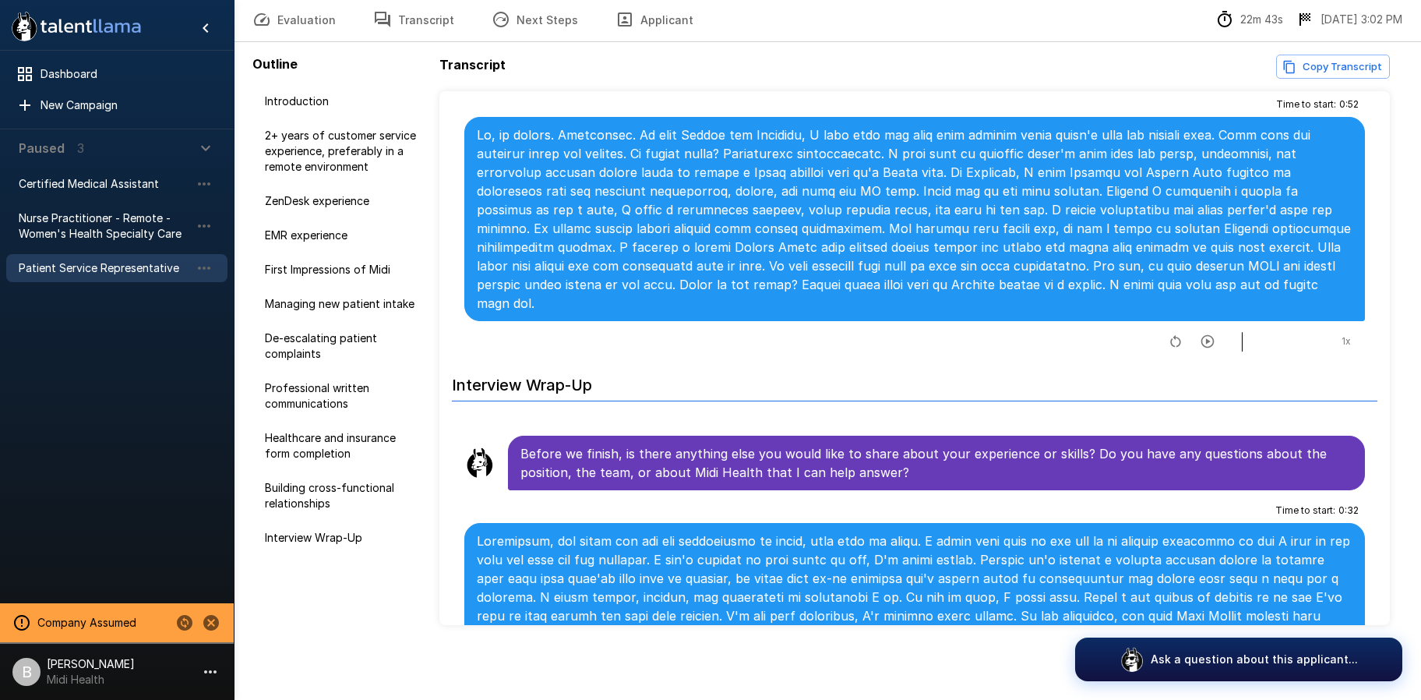
scroll to position [3800, 0]
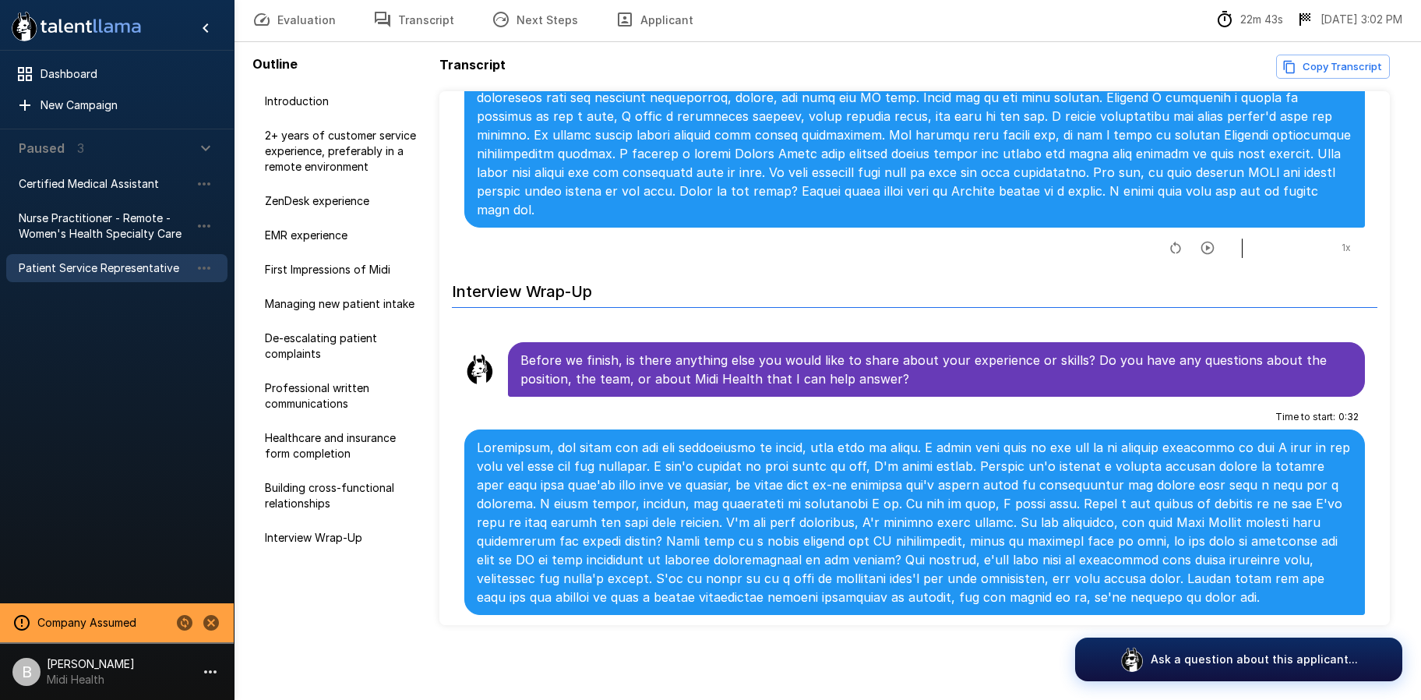
click at [1265, 626] on icon "button" at bounding box center [1272, 634] width 16 height 16
click at [1202, 627] on icon "button" at bounding box center [1208, 635] width 16 height 16
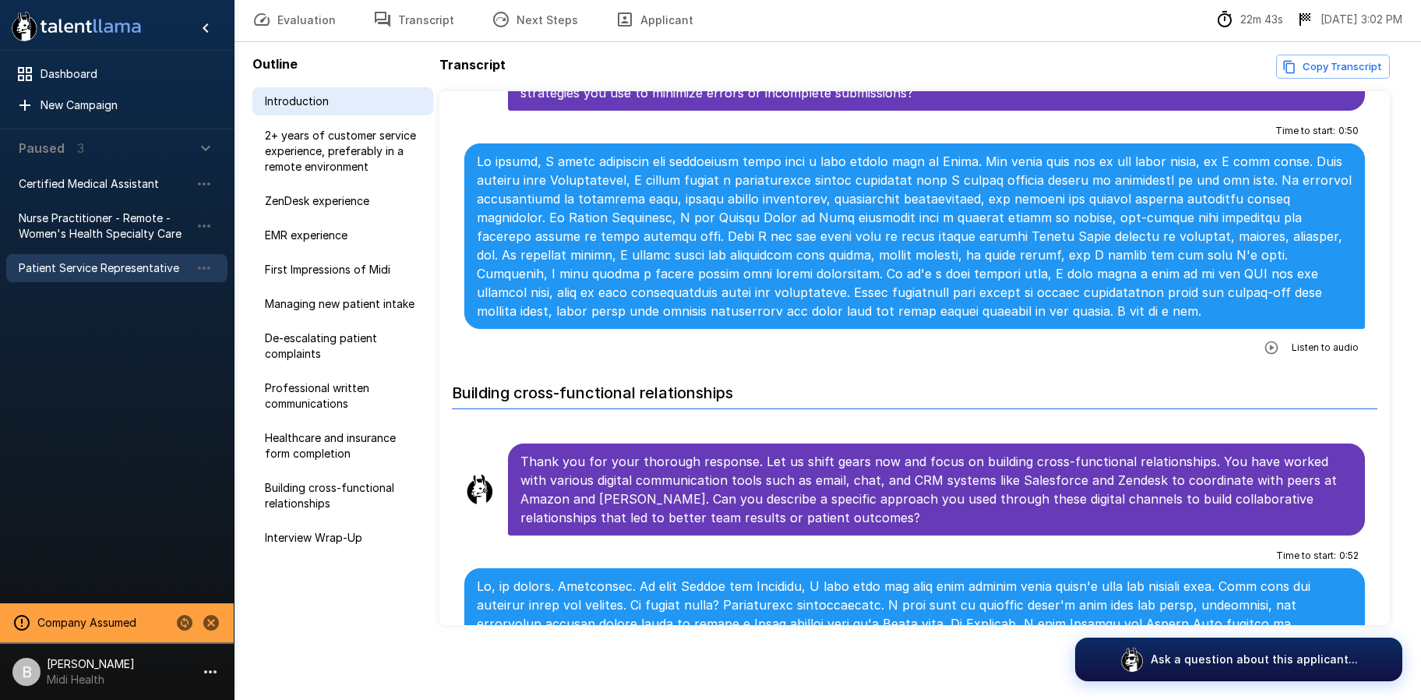
scroll to position [3147, 0]
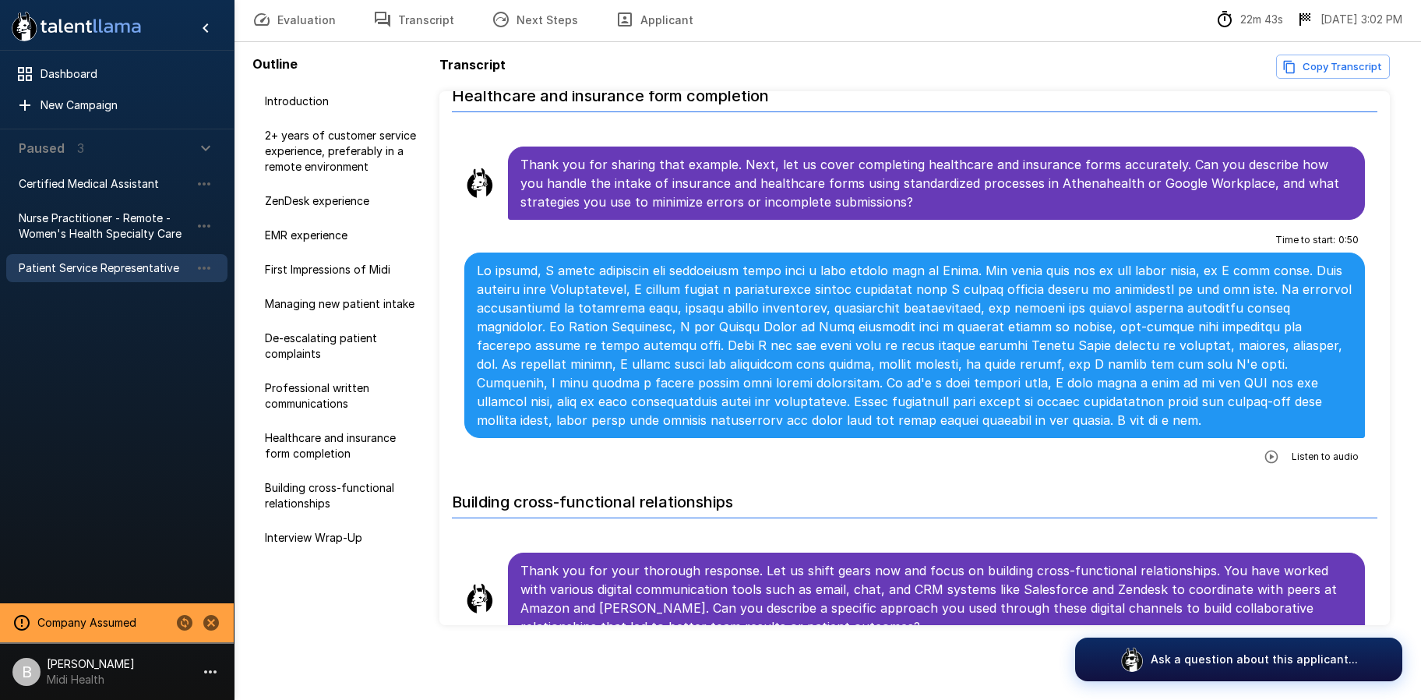
click at [415, 16] on button "Transcript" at bounding box center [414, 20] width 118 height 44
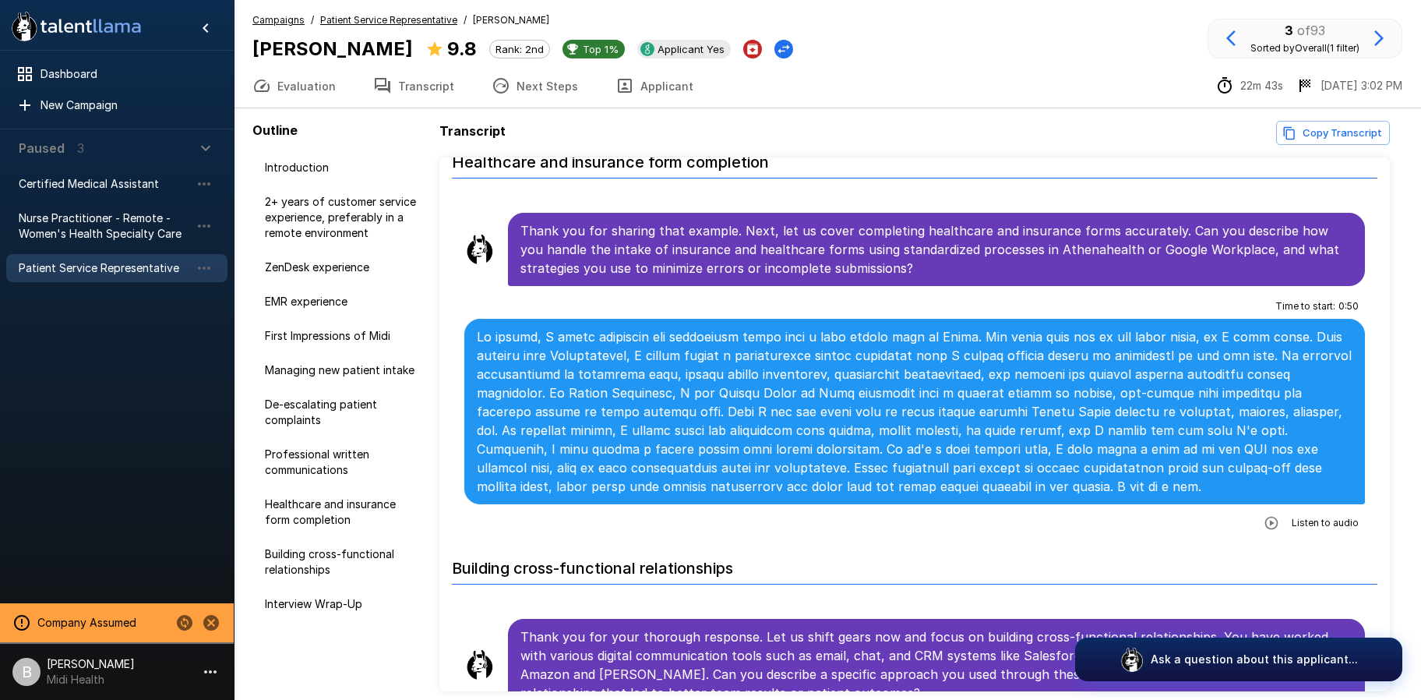
click at [410, 11] on div "Campaigns / Patient Service Representative / Tshauni Lewis Tshauni Lewis 9.8 Ra…" at bounding box center [828, 54] width 1188 height 108
click at [402, 14] on u "Patient Service Representative" at bounding box center [388, 20] width 137 height 12
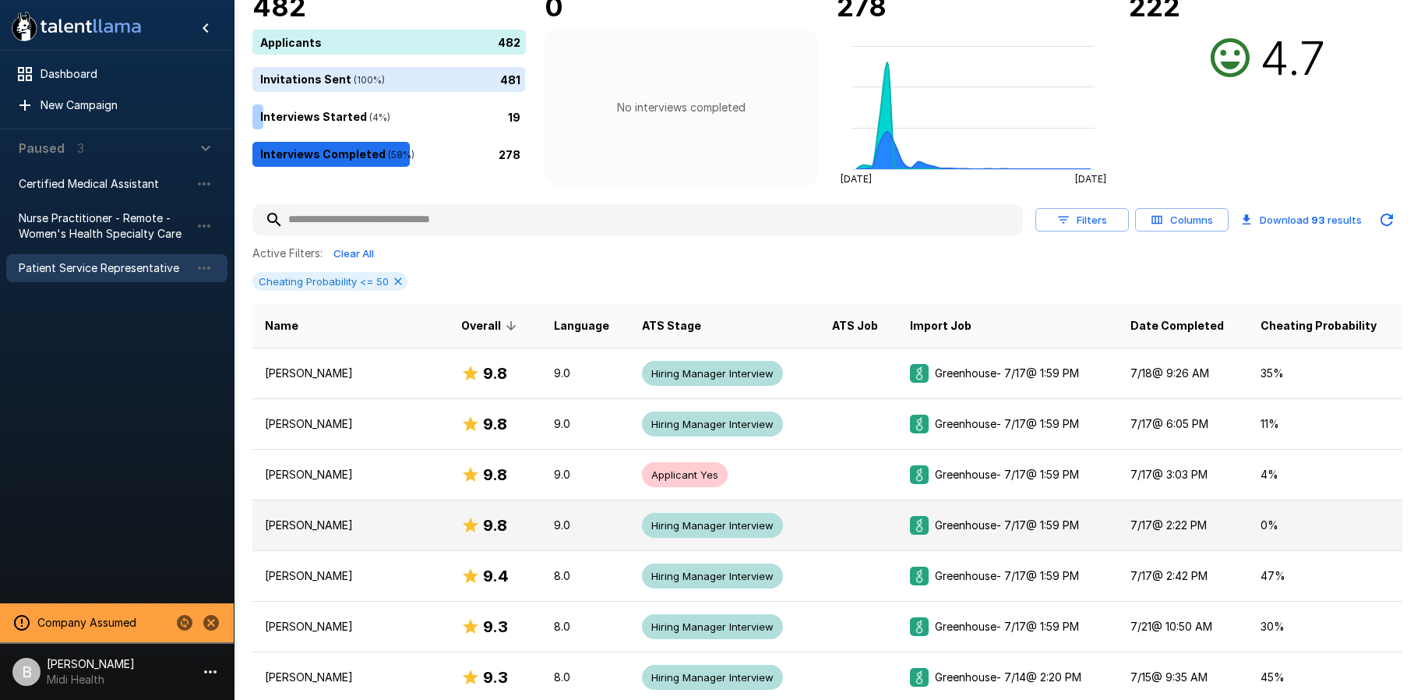
scroll to position [139, 0]
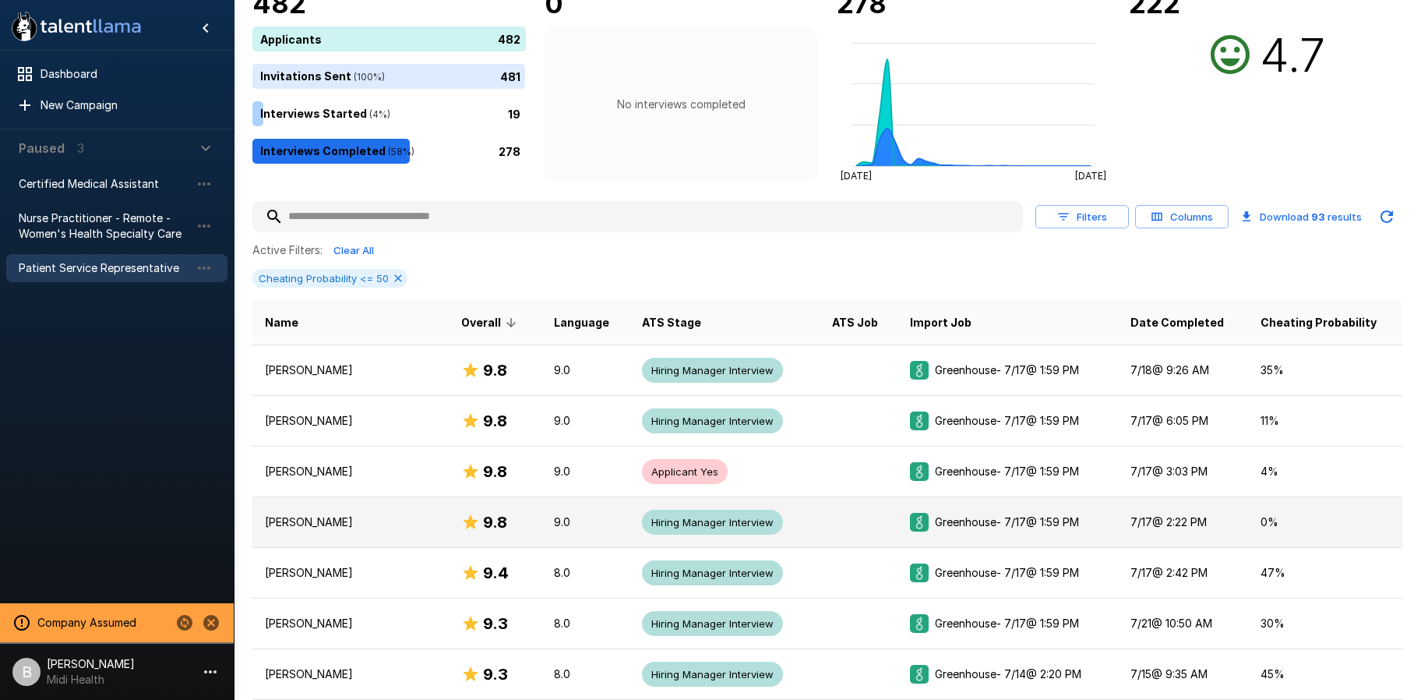
click at [334, 529] on p "Bridgette Martin" at bounding box center [350, 522] width 171 height 16
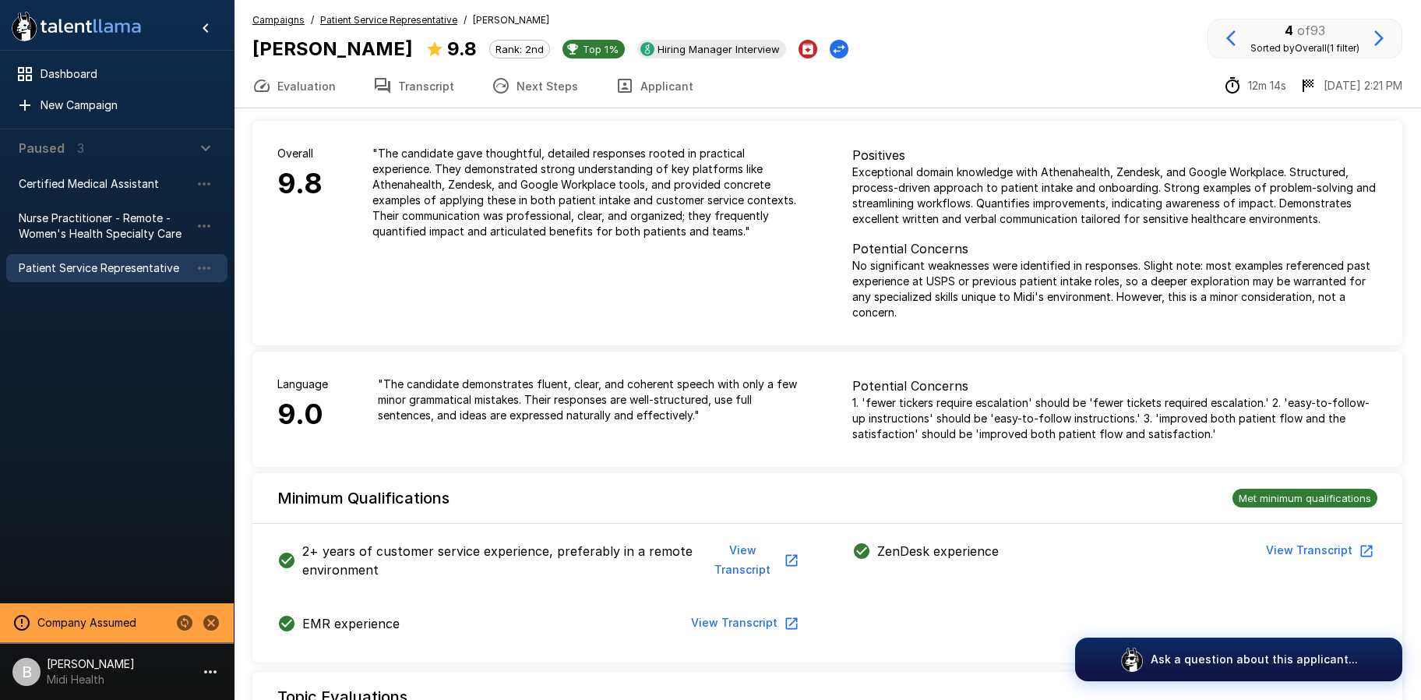
click at [411, 21] on u "Patient Service Representative" at bounding box center [388, 20] width 137 height 12
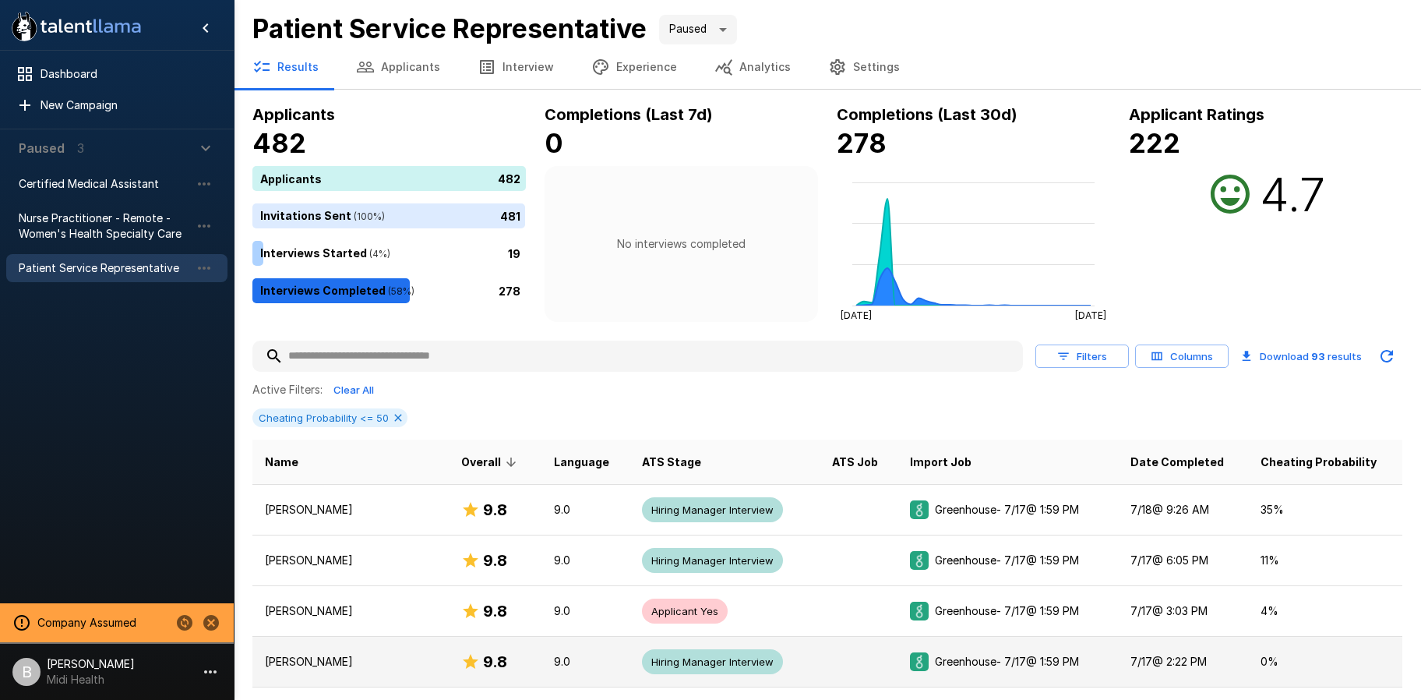
click at [338, 659] on p "Bridgette Martin" at bounding box center [350, 662] width 171 height 16
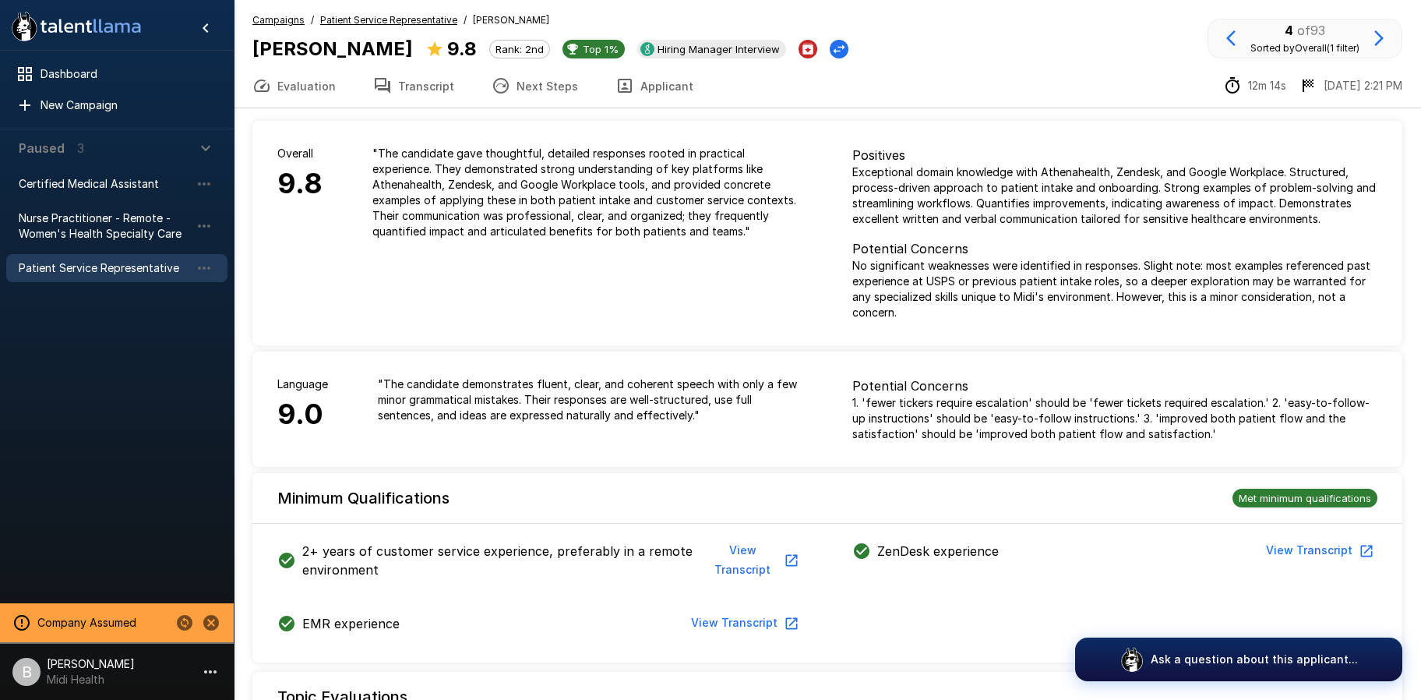
click at [421, 92] on button "Transcript" at bounding box center [414, 86] width 118 height 44
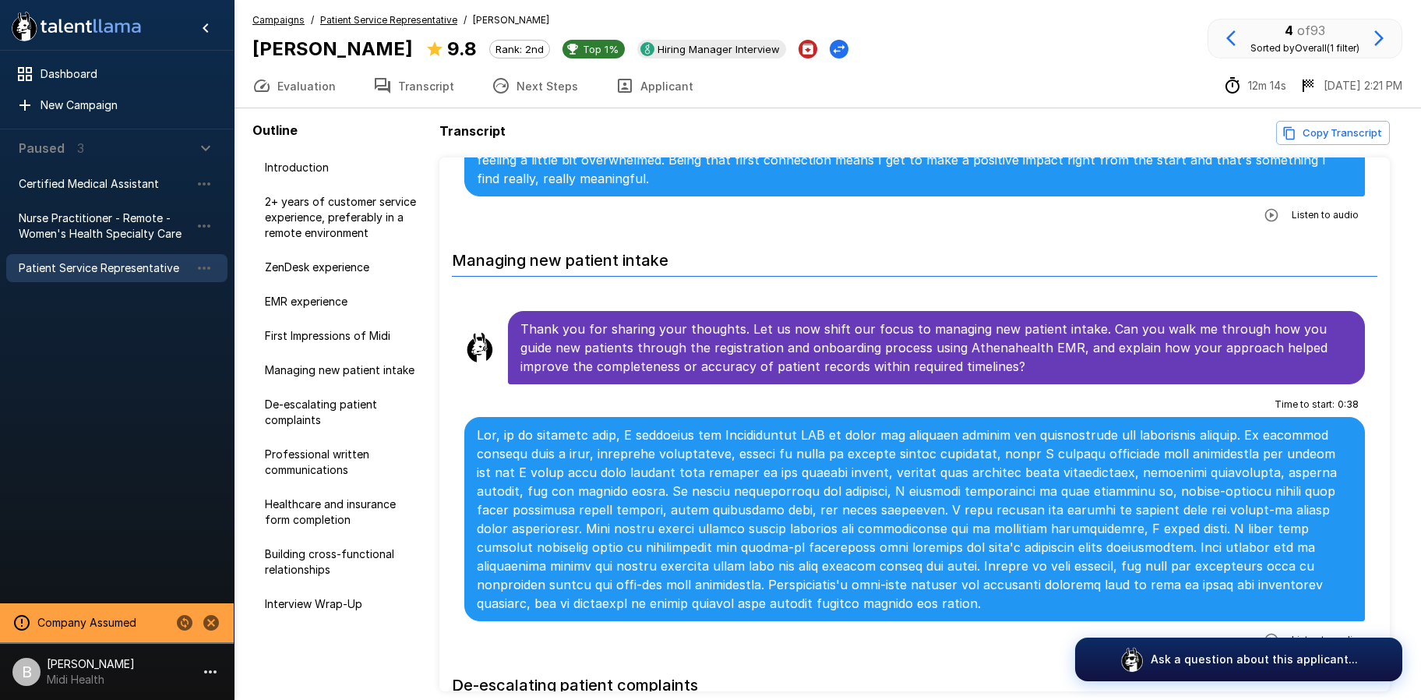
scroll to position [1476, 0]
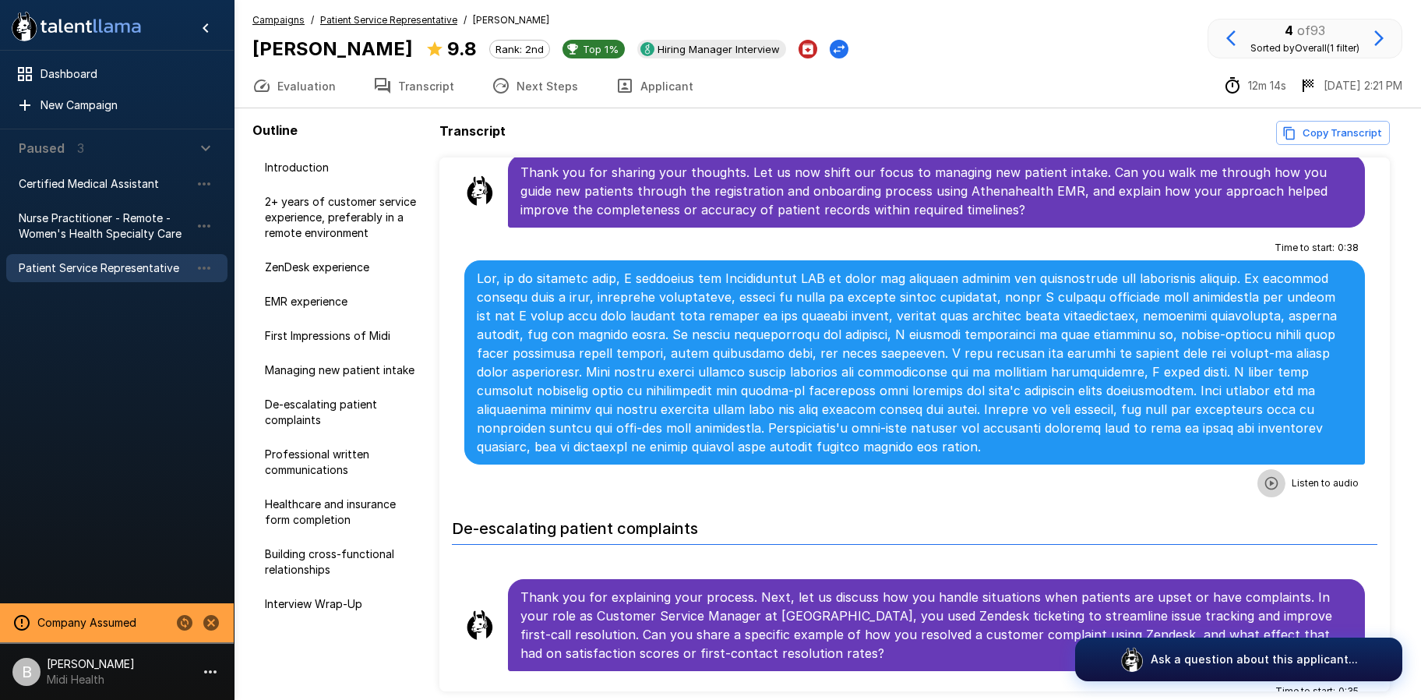
click at [1264, 475] on icon "button" at bounding box center [1272, 483] width 16 height 16
click at [1200, 477] on icon "button" at bounding box center [1208, 485] width 16 height 16
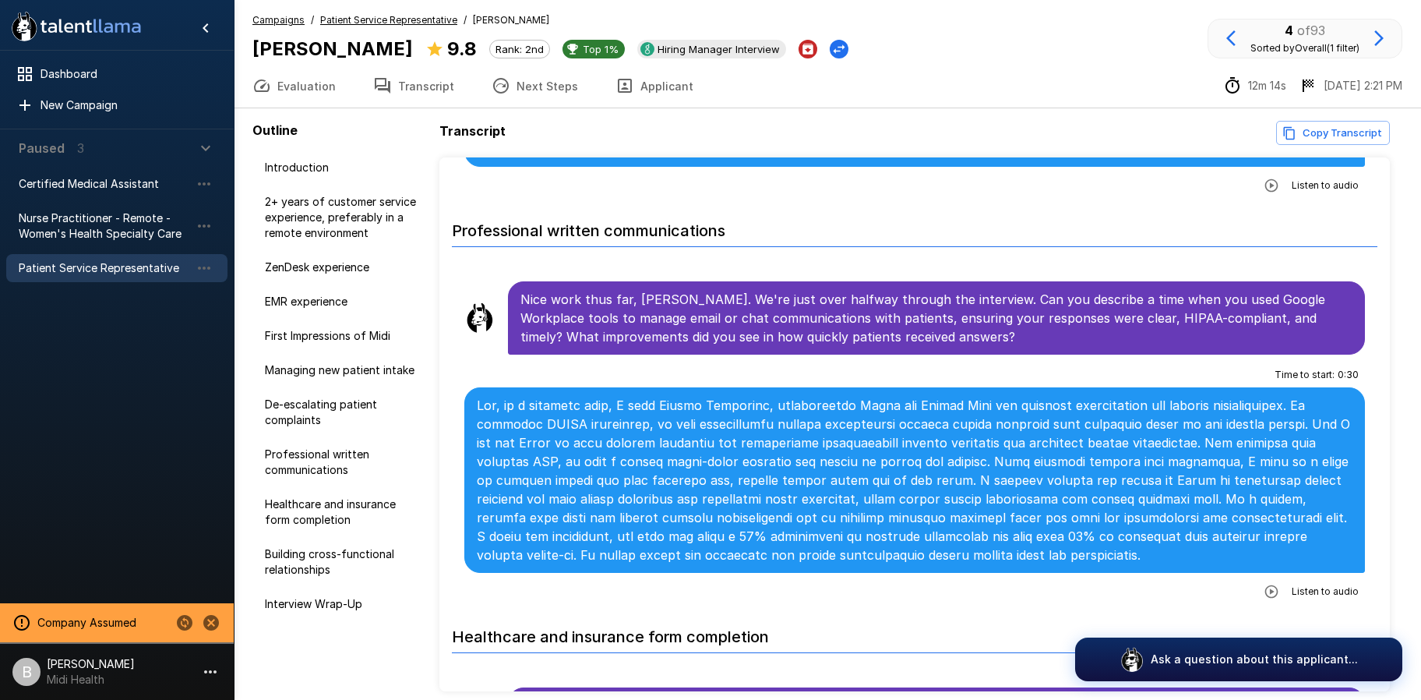
scroll to position [2178, 0]
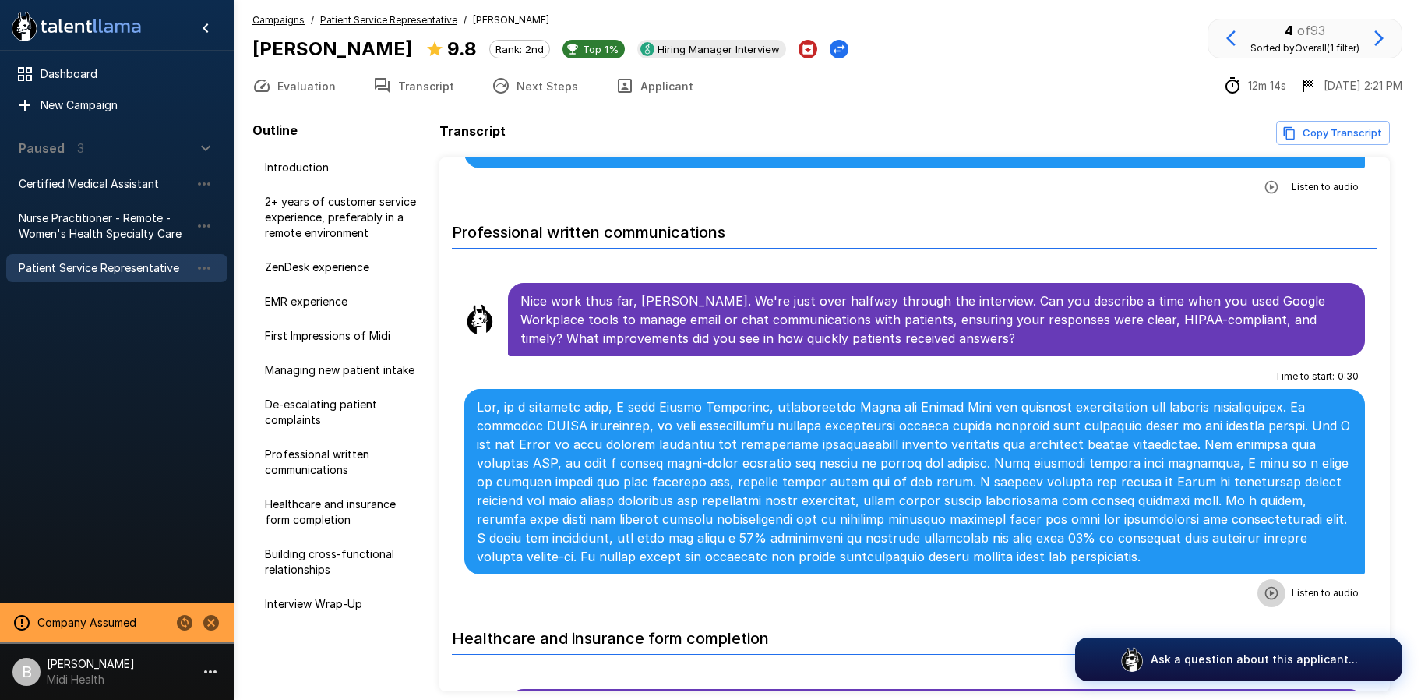
click at [1264, 585] on icon "button" at bounding box center [1272, 593] width 16 height 16
click at [1200, 587] on icon "button" at bounding box center [1208, 595] width 16 height 16
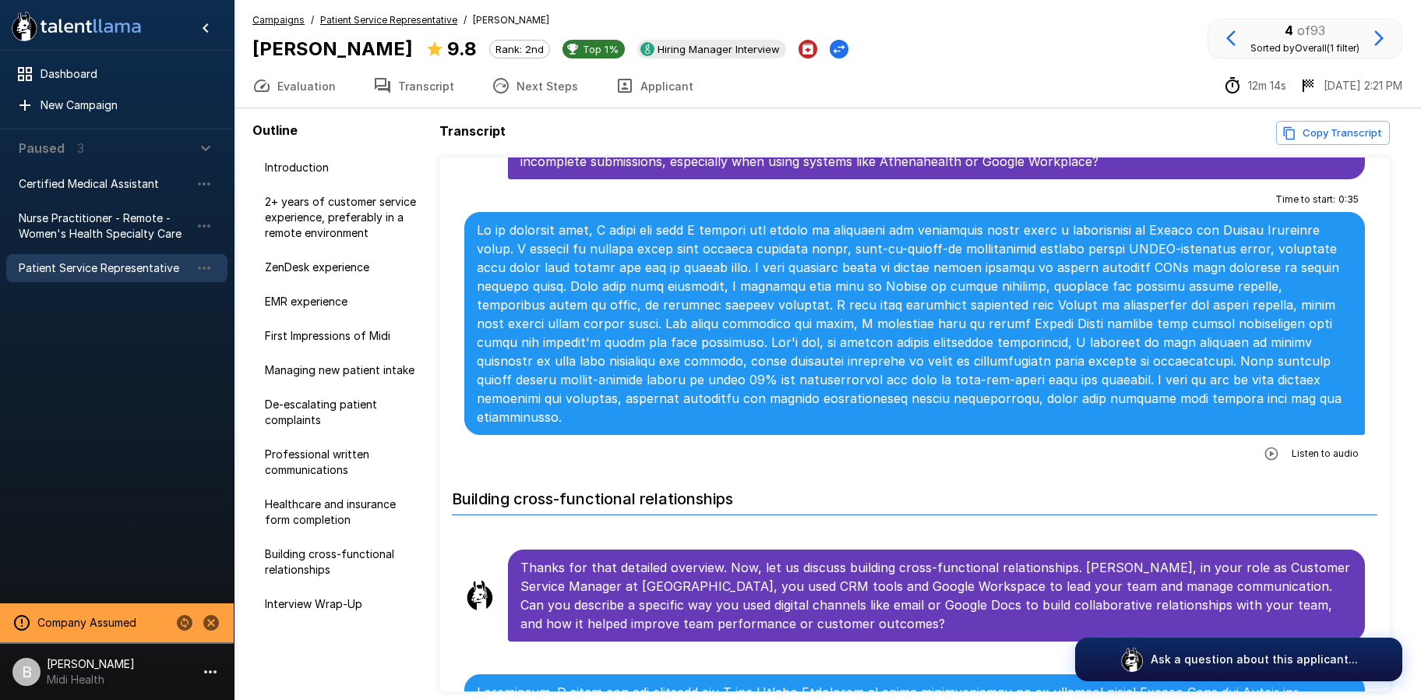
scroll to position [2843, 0]
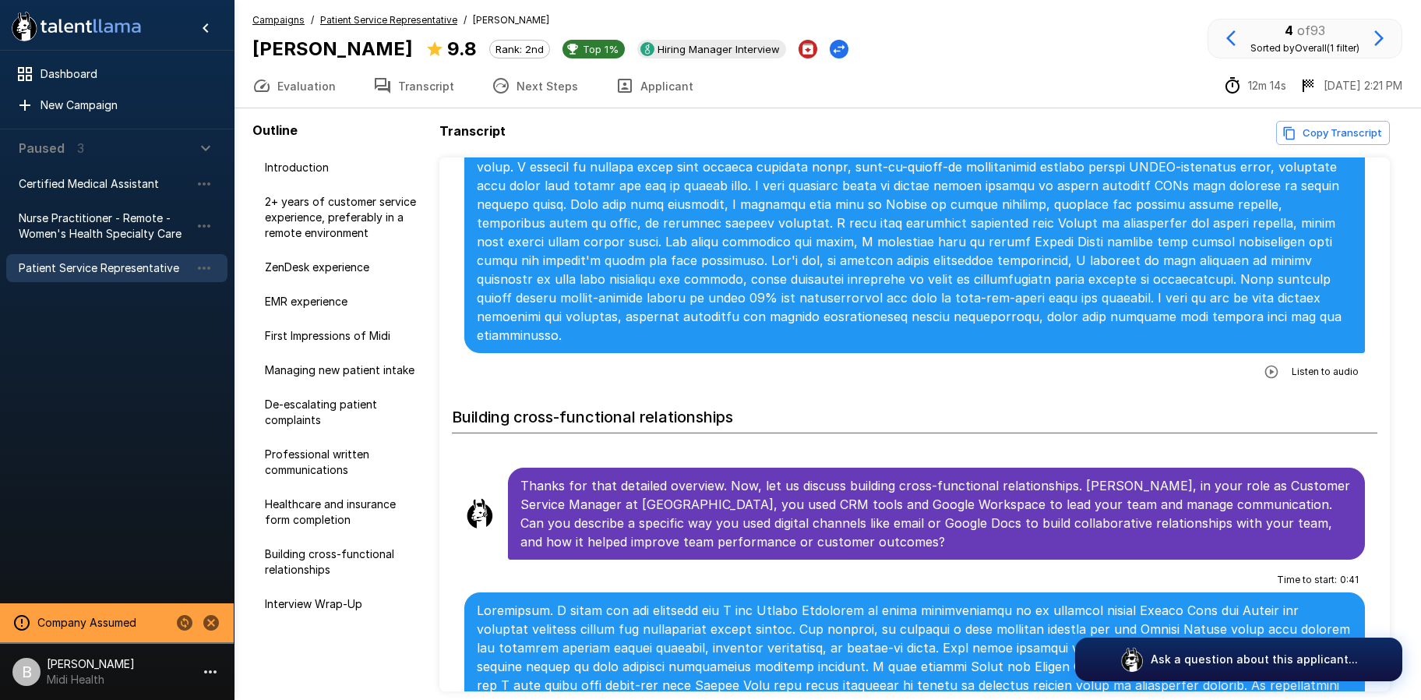
click at [358, 16] on u "Patient Service Representative" at bounding box center [388, 20] width 137 height 12
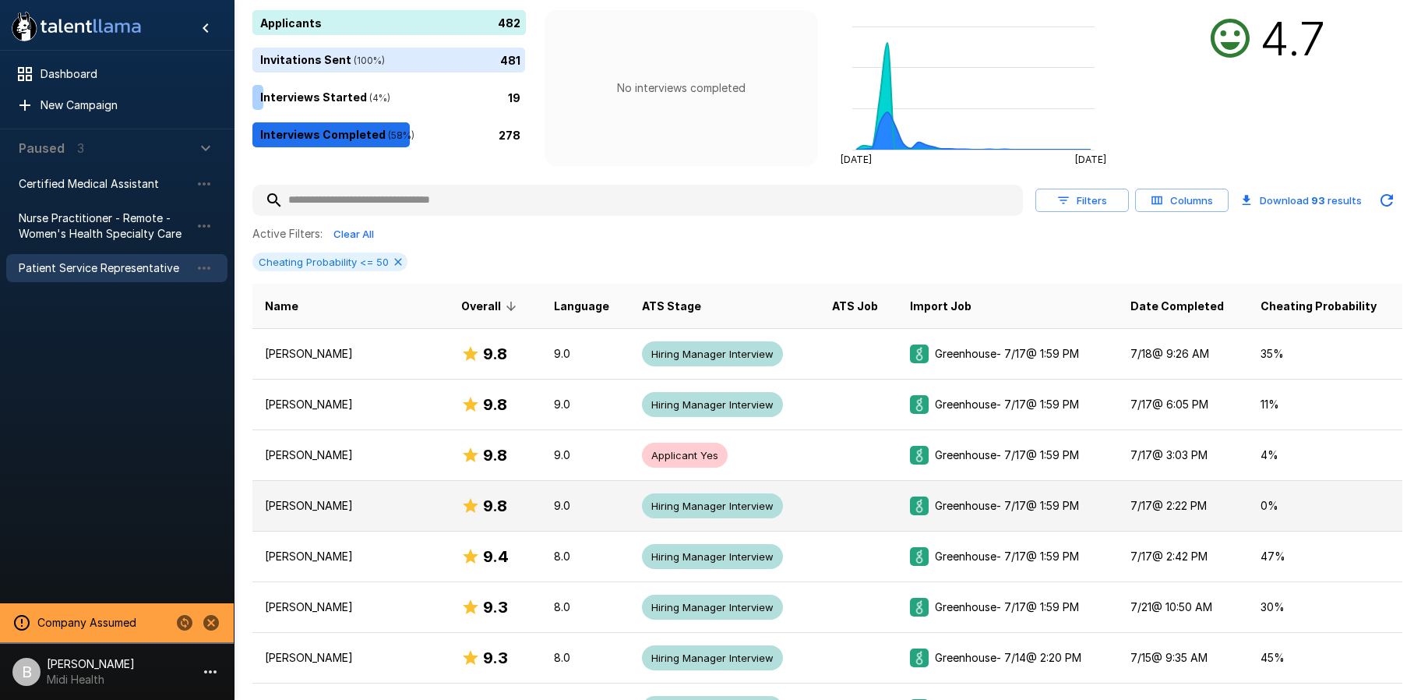
scroll to position [216, 0]
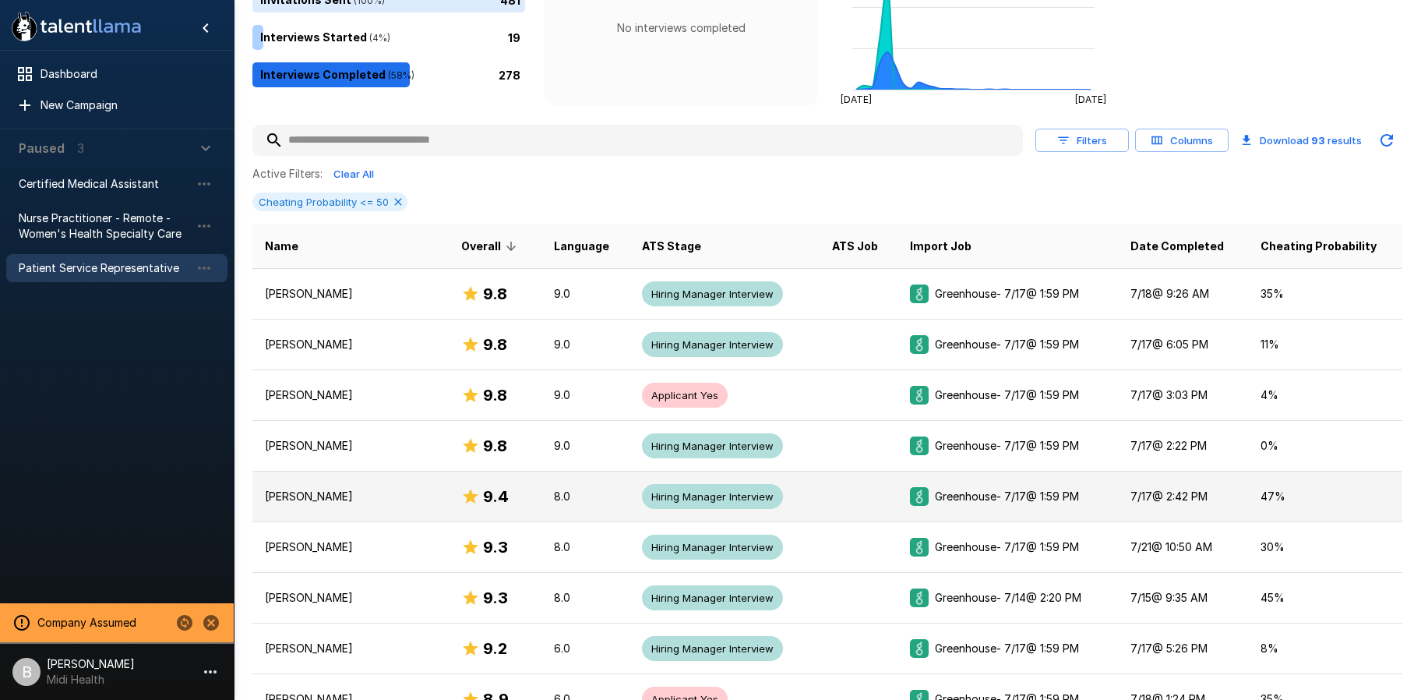
click at [369, 505] on td "Ternisha Barksdale" at bounding box center [350, 496] width 196 height 51
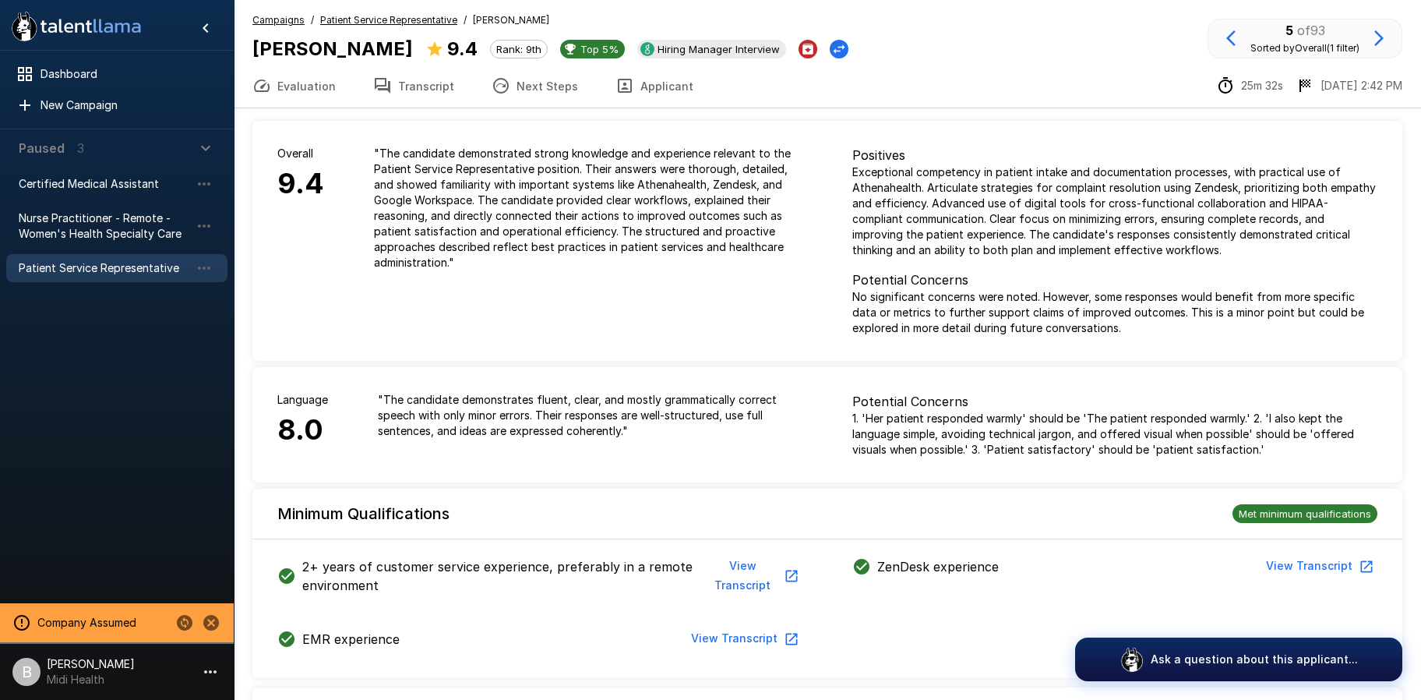
click at [408, 83] on button "Transcript" at bounding box center [414, 86] width 118 height 44
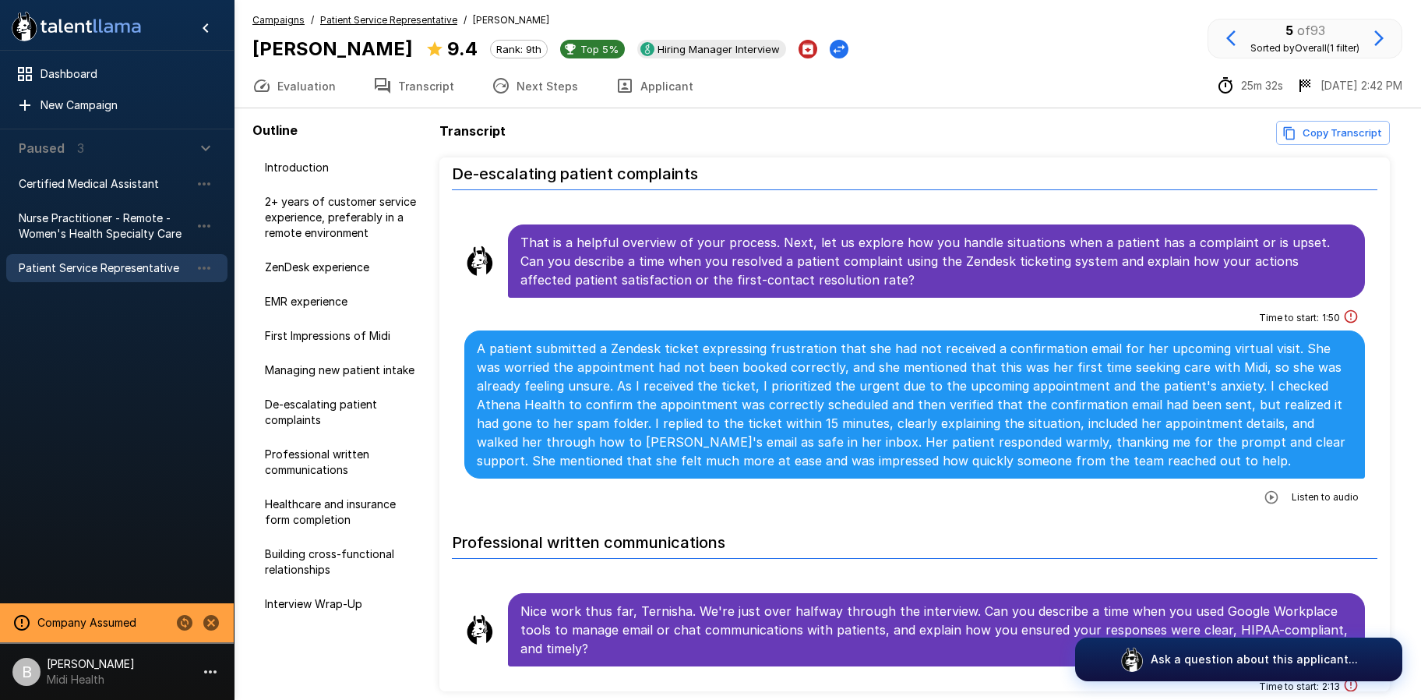
scroll to position [1968, 0]
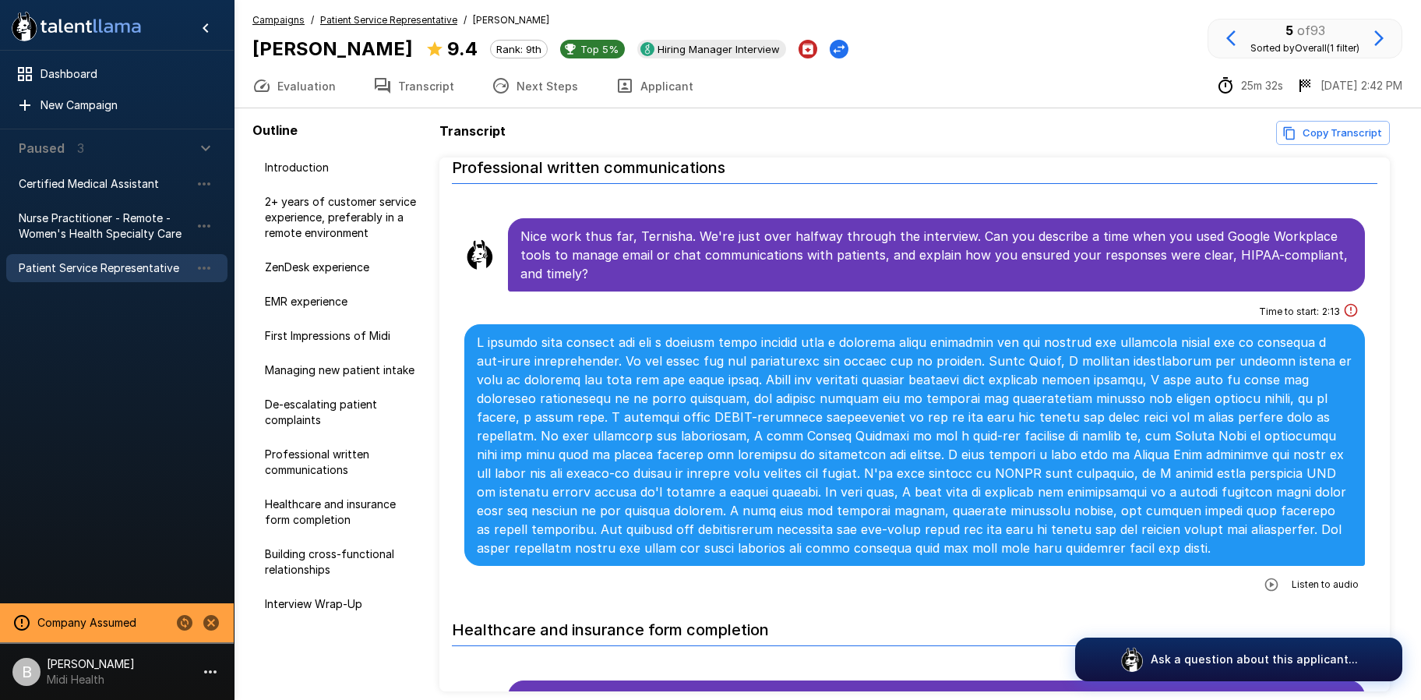
click at [1270, 582] on button "button" at bounding box center [1272, 584] width 28 height 28
click at [1202, 584] on icon "button" at bounding box center [1207, 586] width 13 height 13
click at [415, 21] on u "Patient Service Representative" at bounding box center [388, 20] width 137 height 12
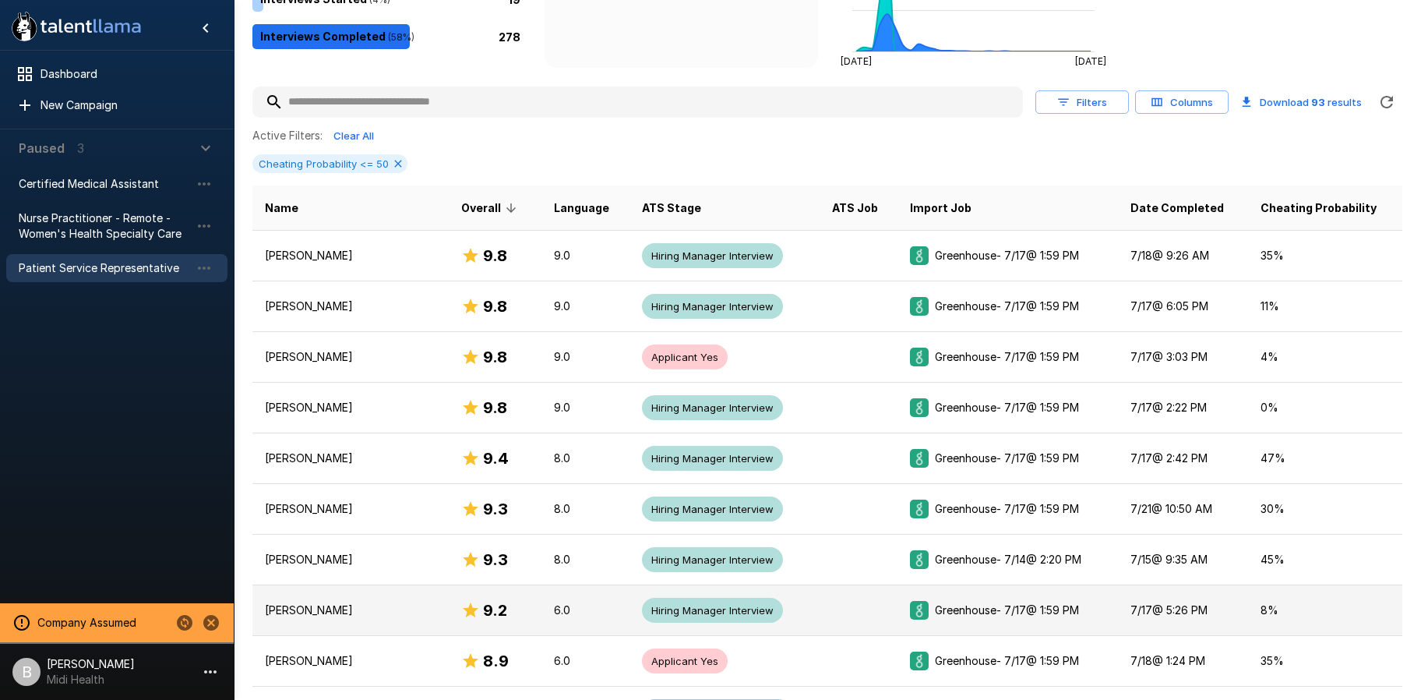
scroll to position [255, 0]
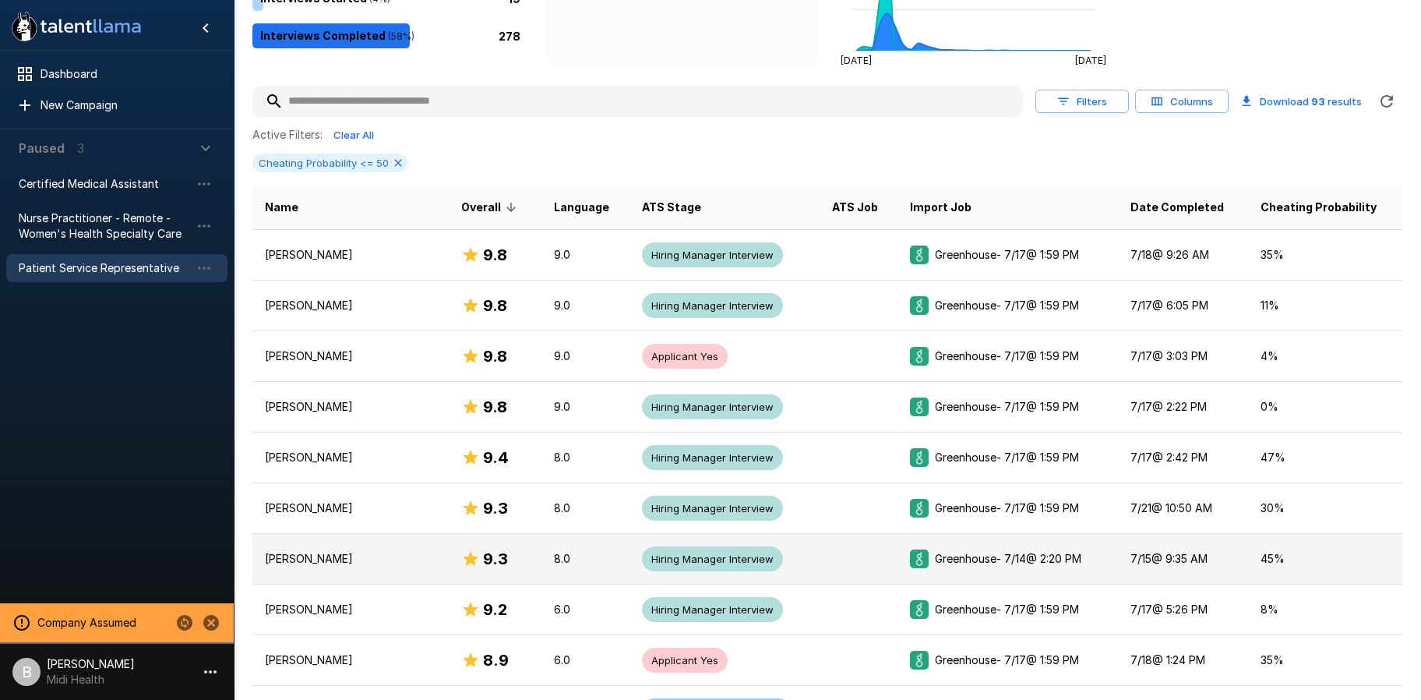
click at [322, 559] on p "Tikiana Freeman" at bounding box center [350, 559] width 171 height 16
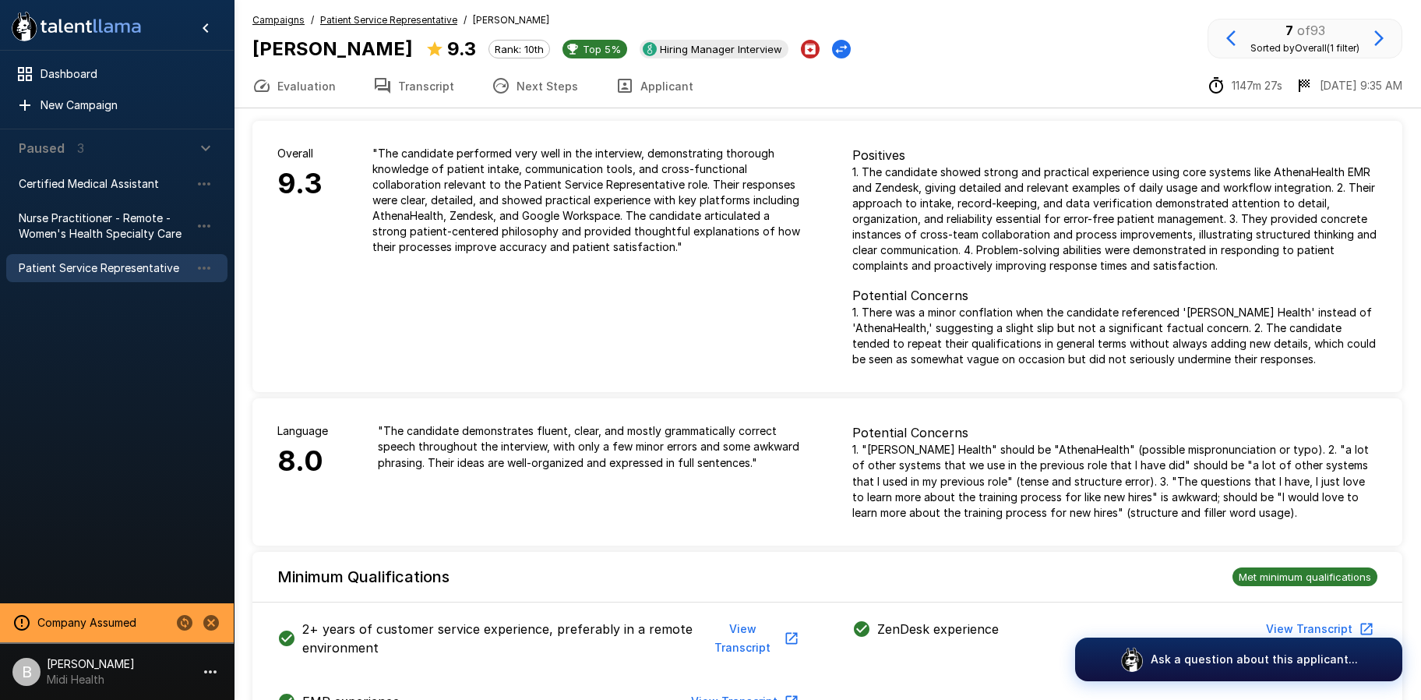
click at [418, 82] on button "Transcript" at bounding box center [414, 86] width 118 height 44
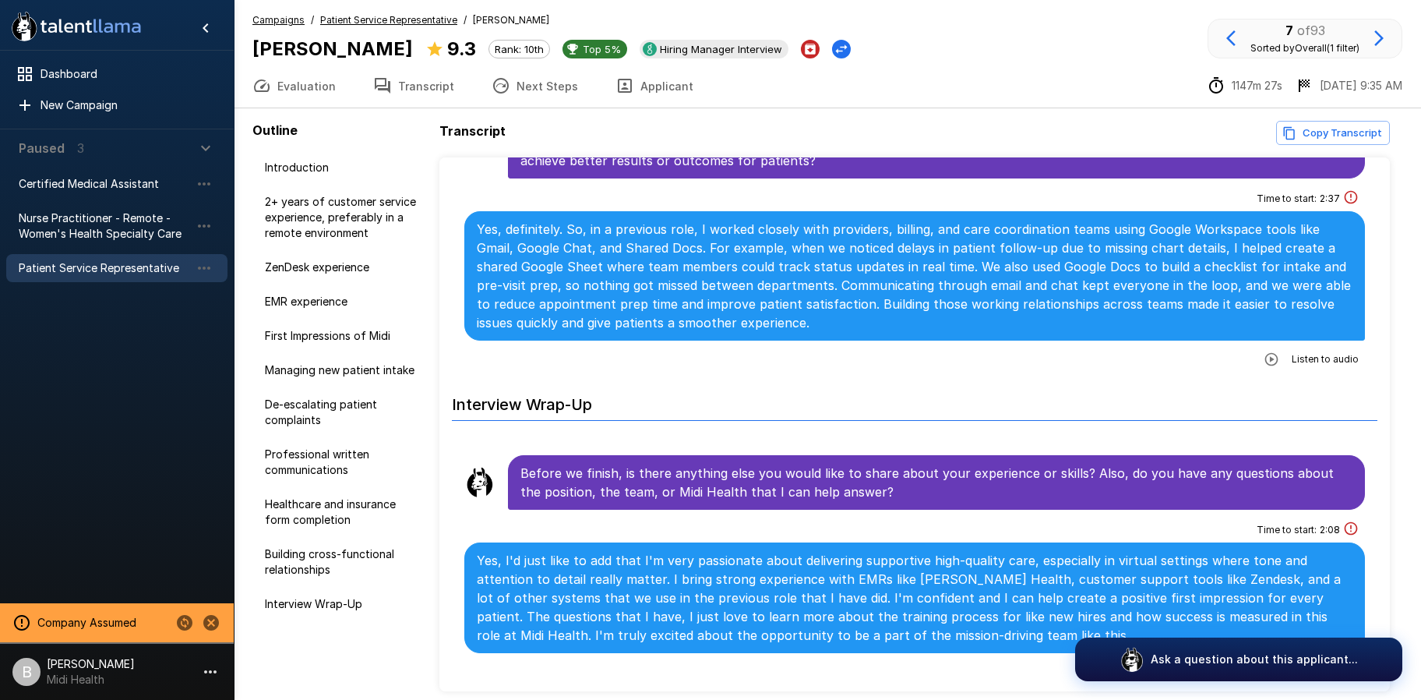
scroll to position [2834, 0]
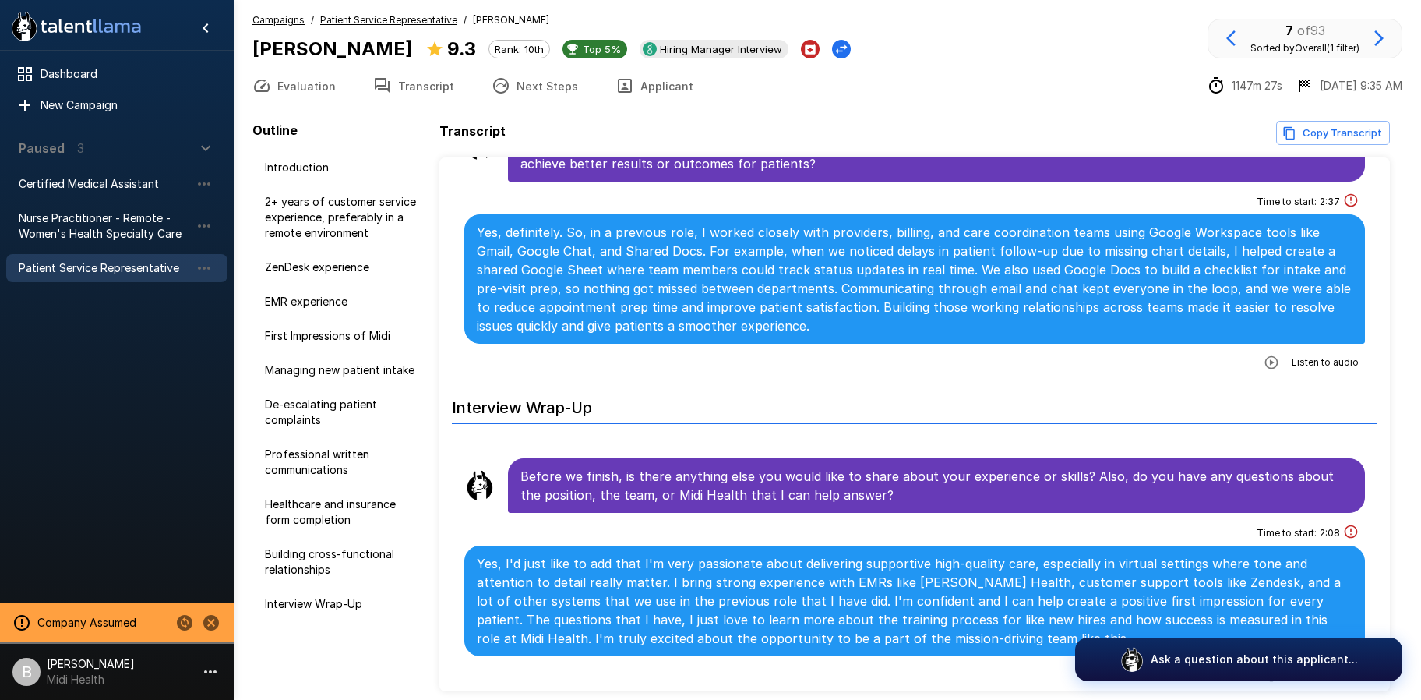
click at [1265, 362] on icon "button" at bounding box center [1271, 362] width 13 height 13
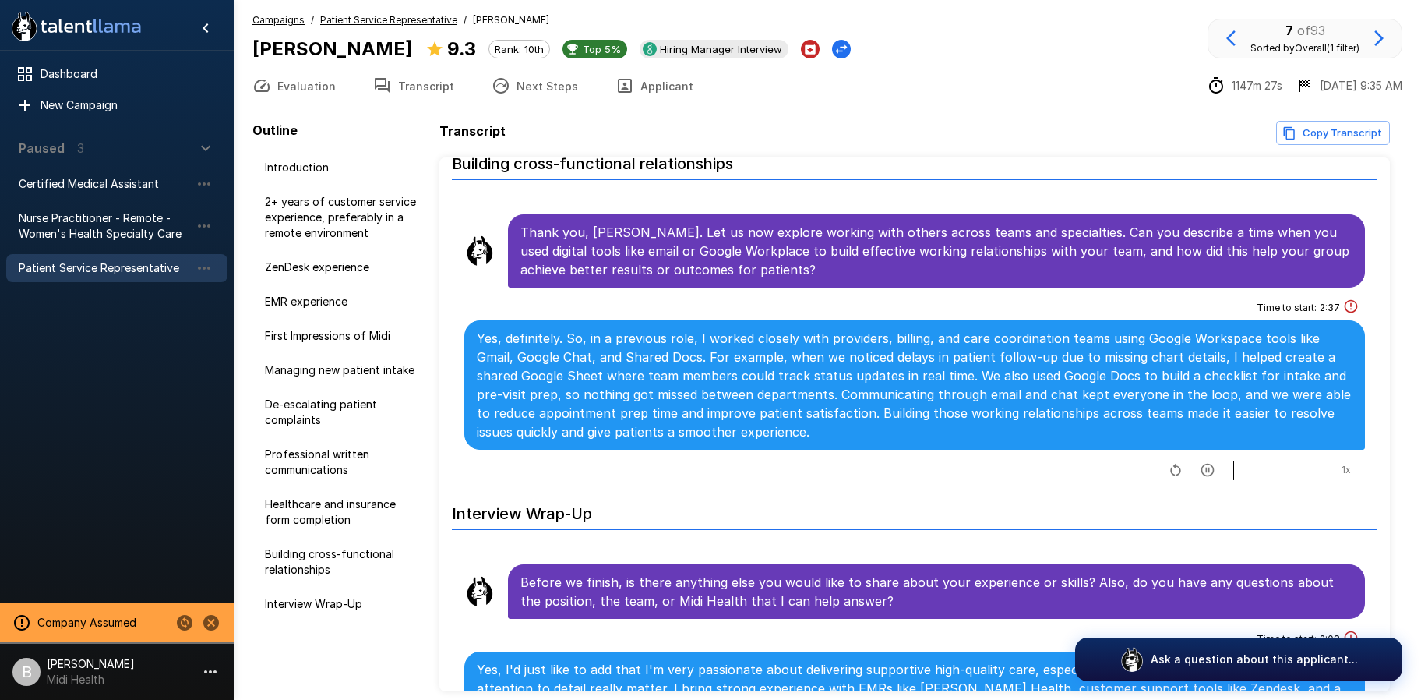
scroll to position [2674, 0]
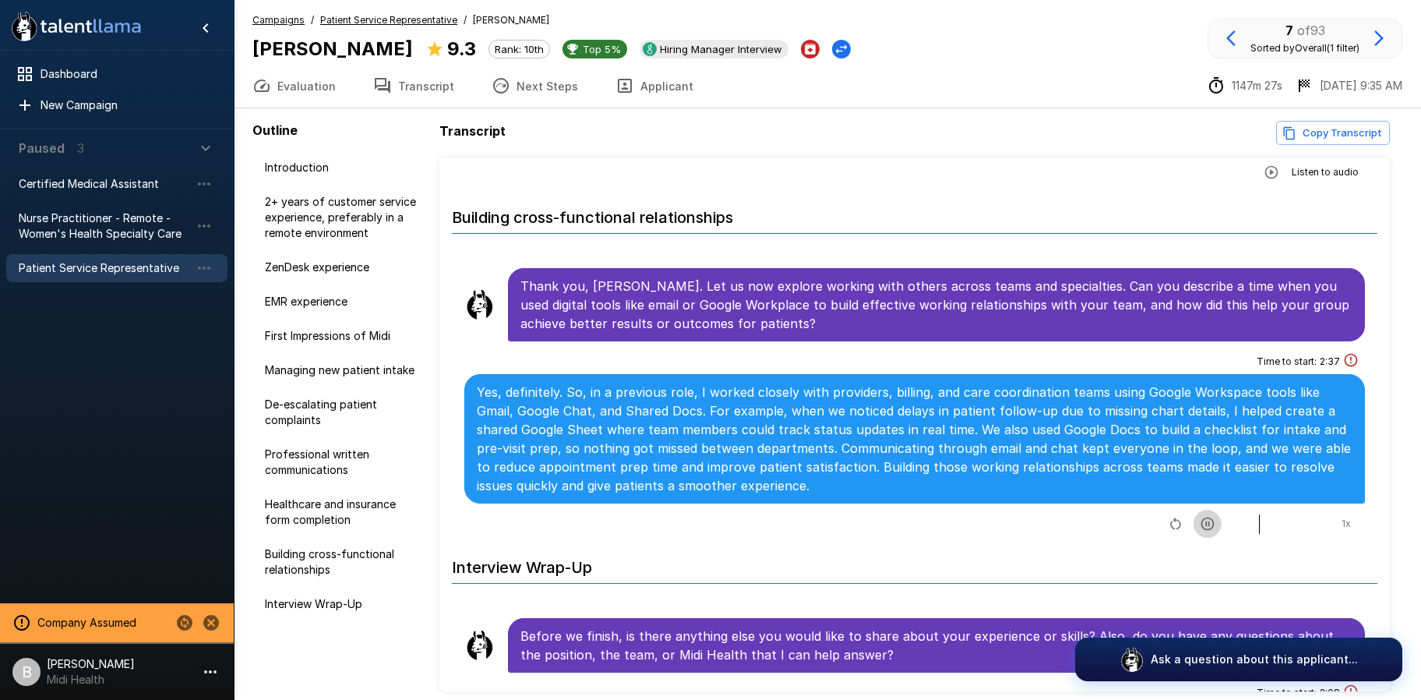
click at [1201, 520] on icon "button" at bounding box center [1207, 523] width 13 height 13
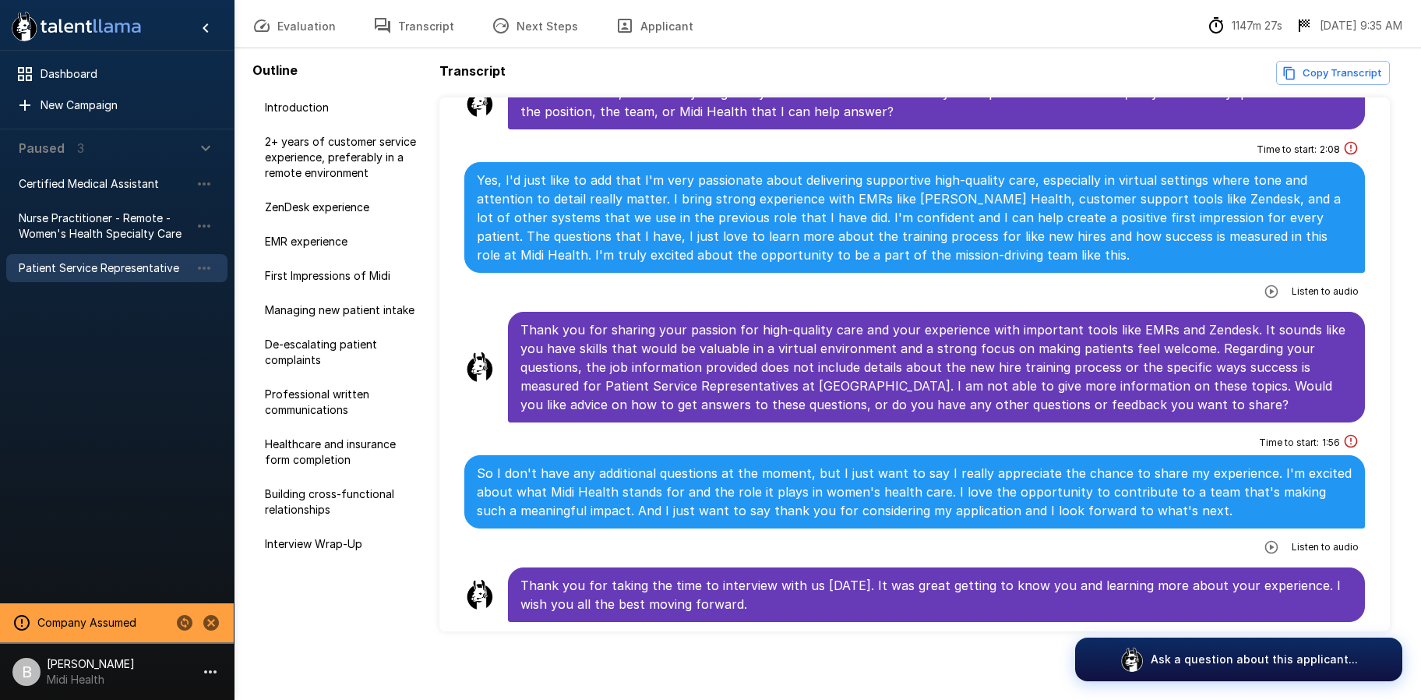
scroll to position [66, 0]
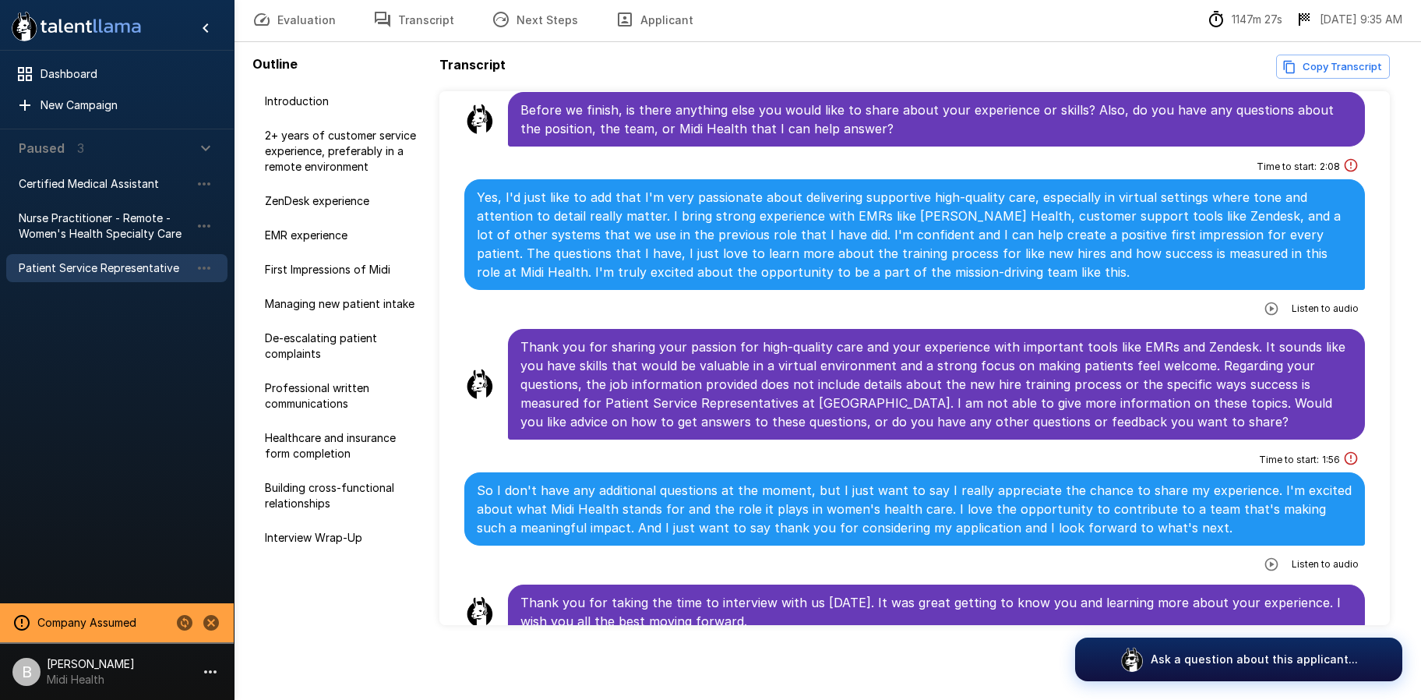
scroll to position [2986, 0]
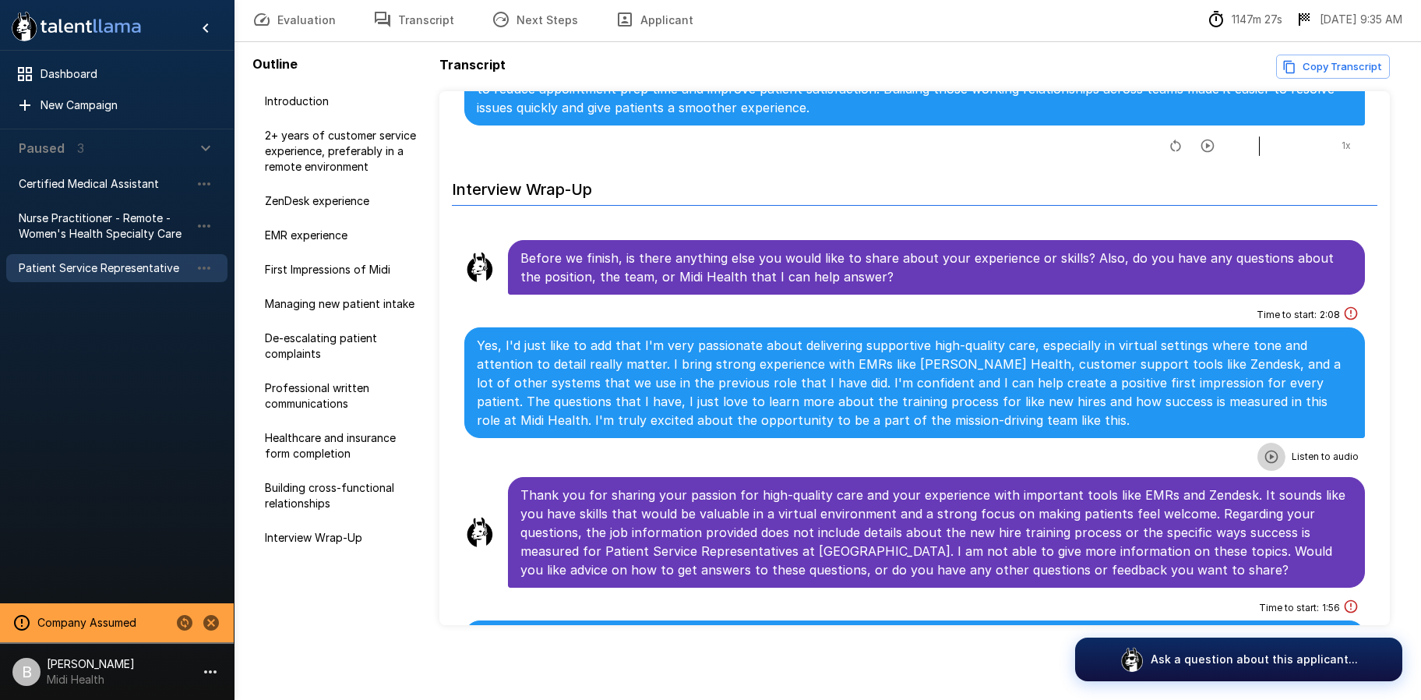
click at [1265, 451] on icon "button" at bounding box center [1271, 456] width 13 height 13
click at [1200, 458] on icon "button" at bounding box center [1208, 458] width 16 height 16
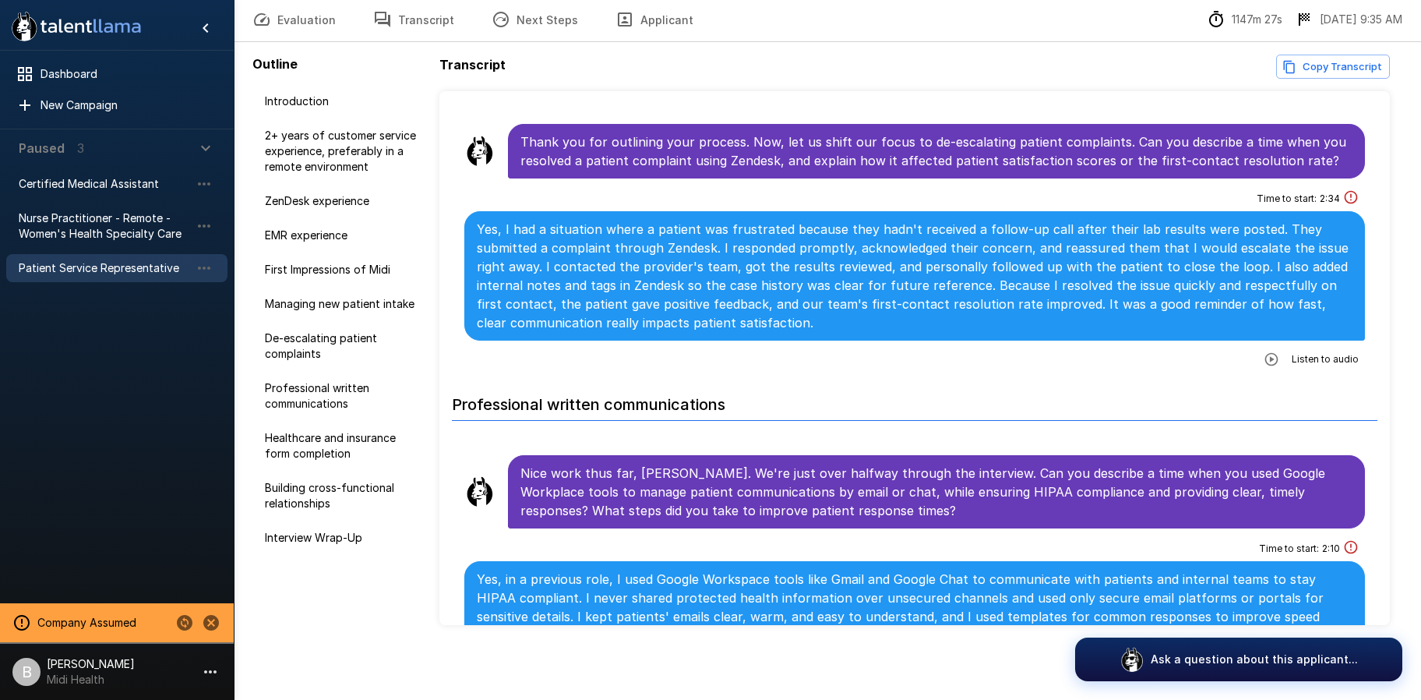
scroll to position [1691, 0]
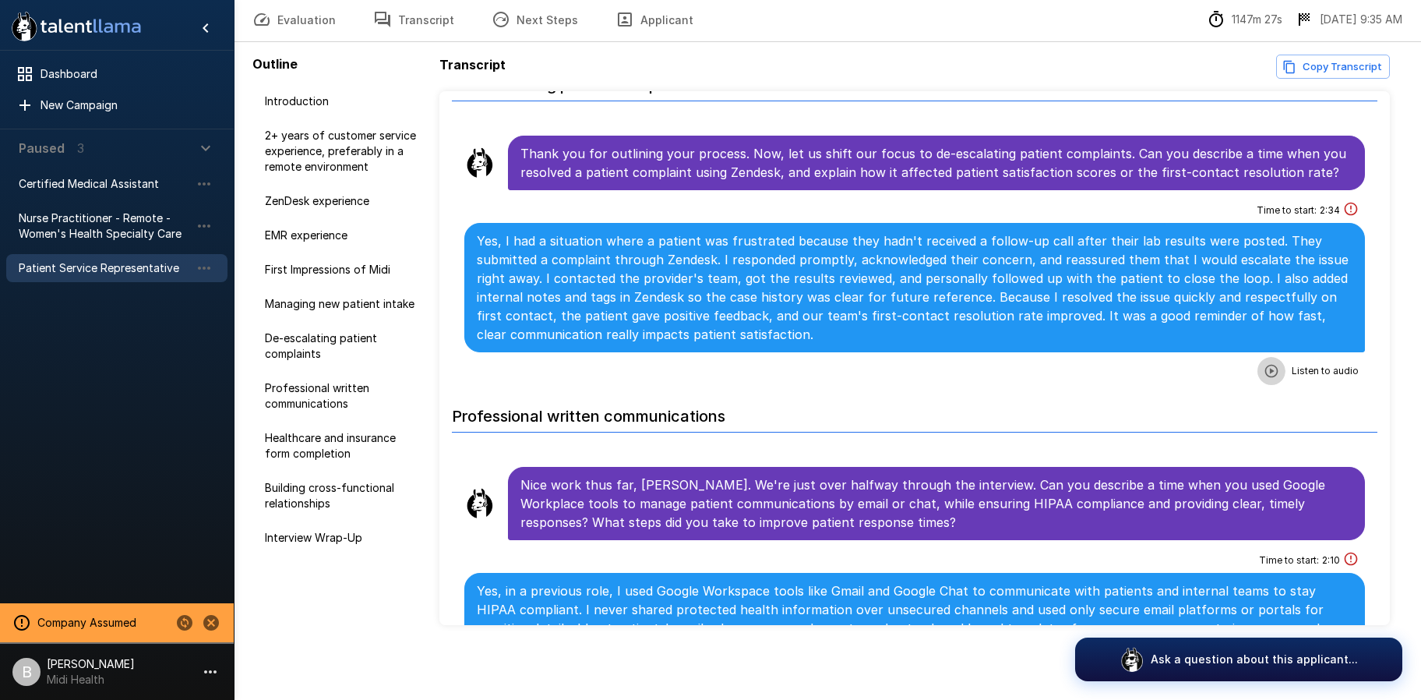
click at [1265, 372] on icon "button" at bounding box center [1272, 371] width 16 height 16
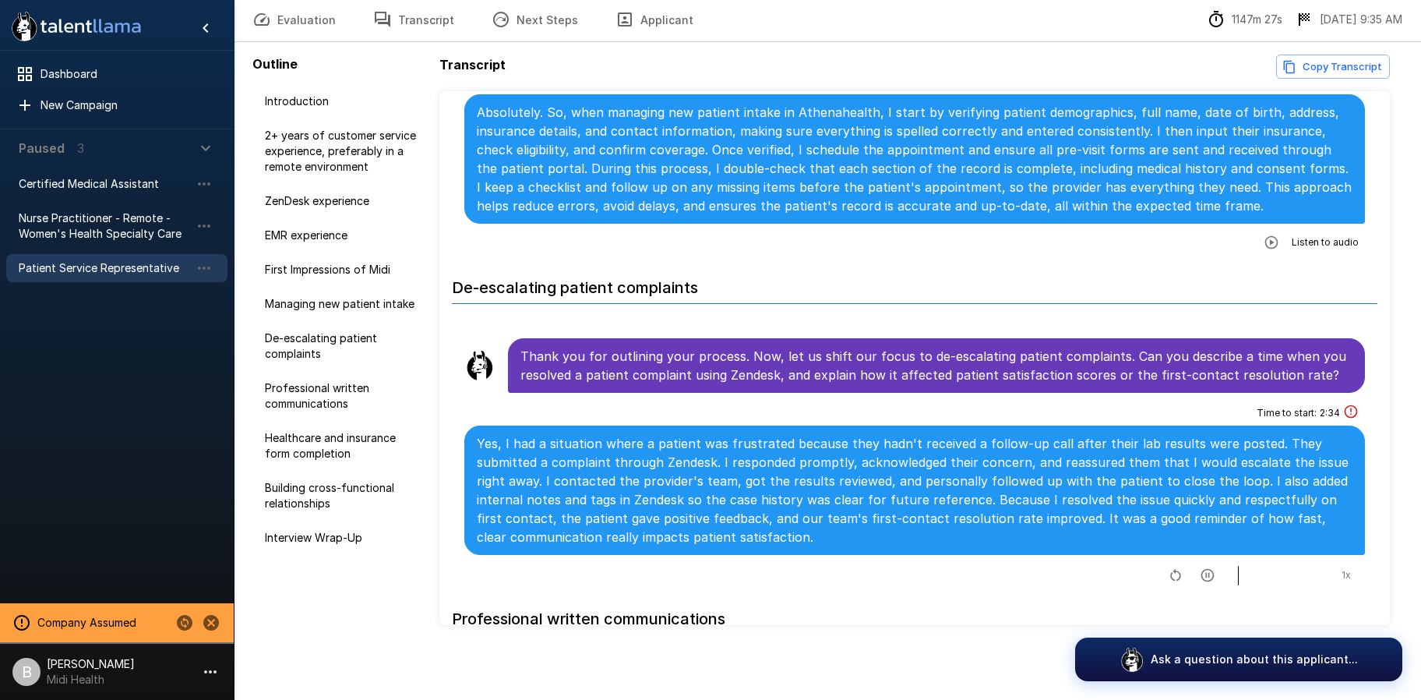
scroll to position [1490, 0]
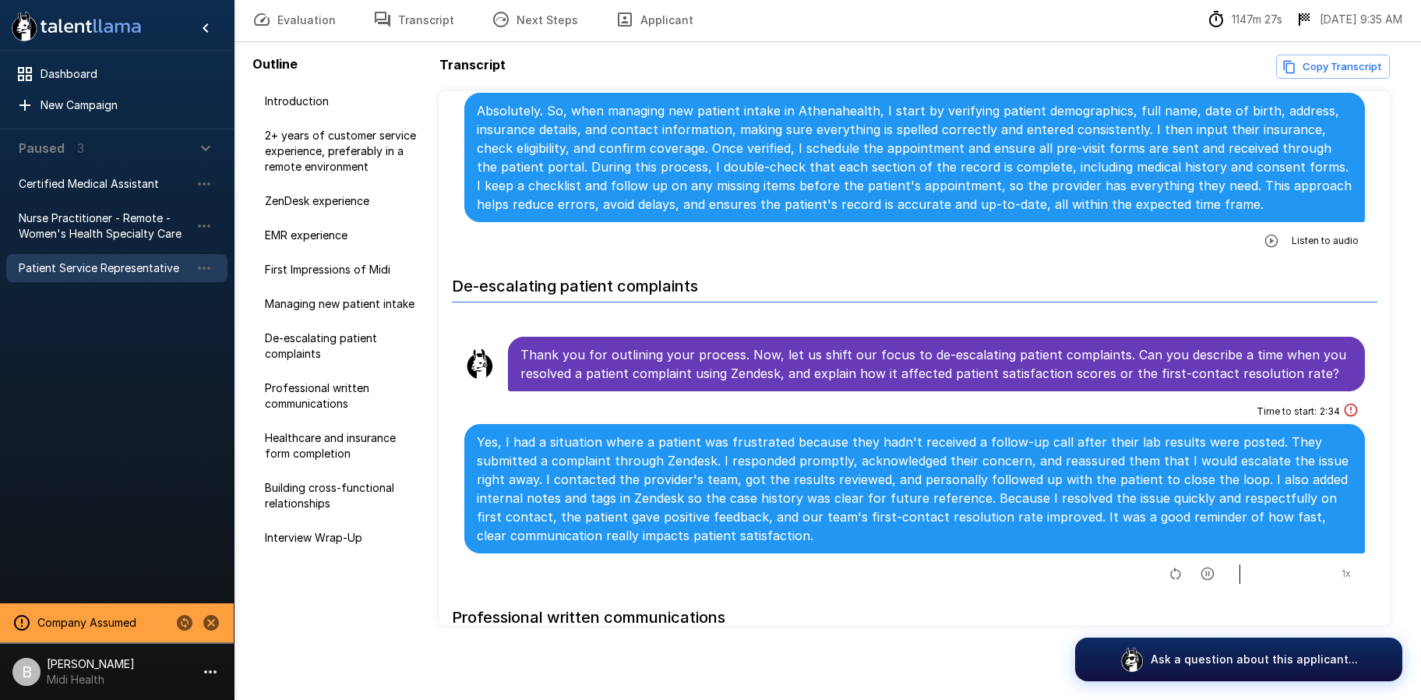
click at [1201, 568] on icon "button" at bounding box center [1207, 573] width 13 height 13
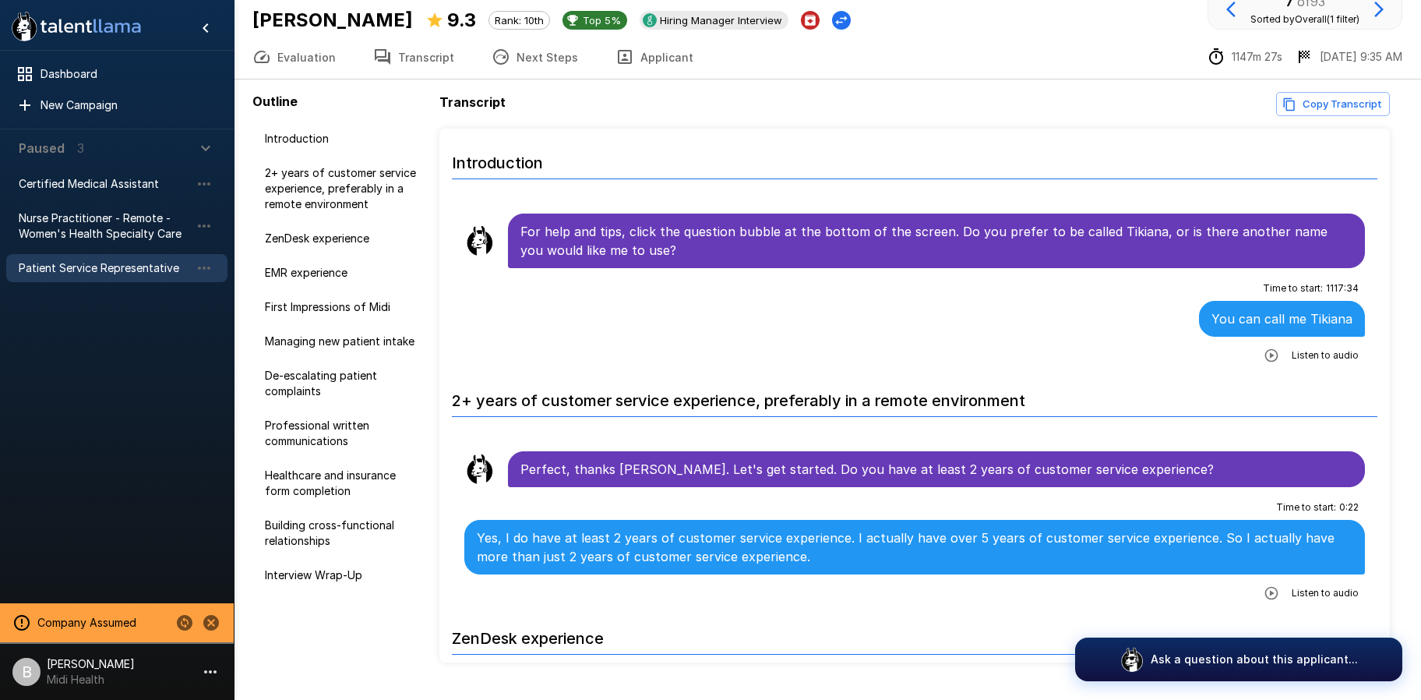
scroll to position [0, 0]
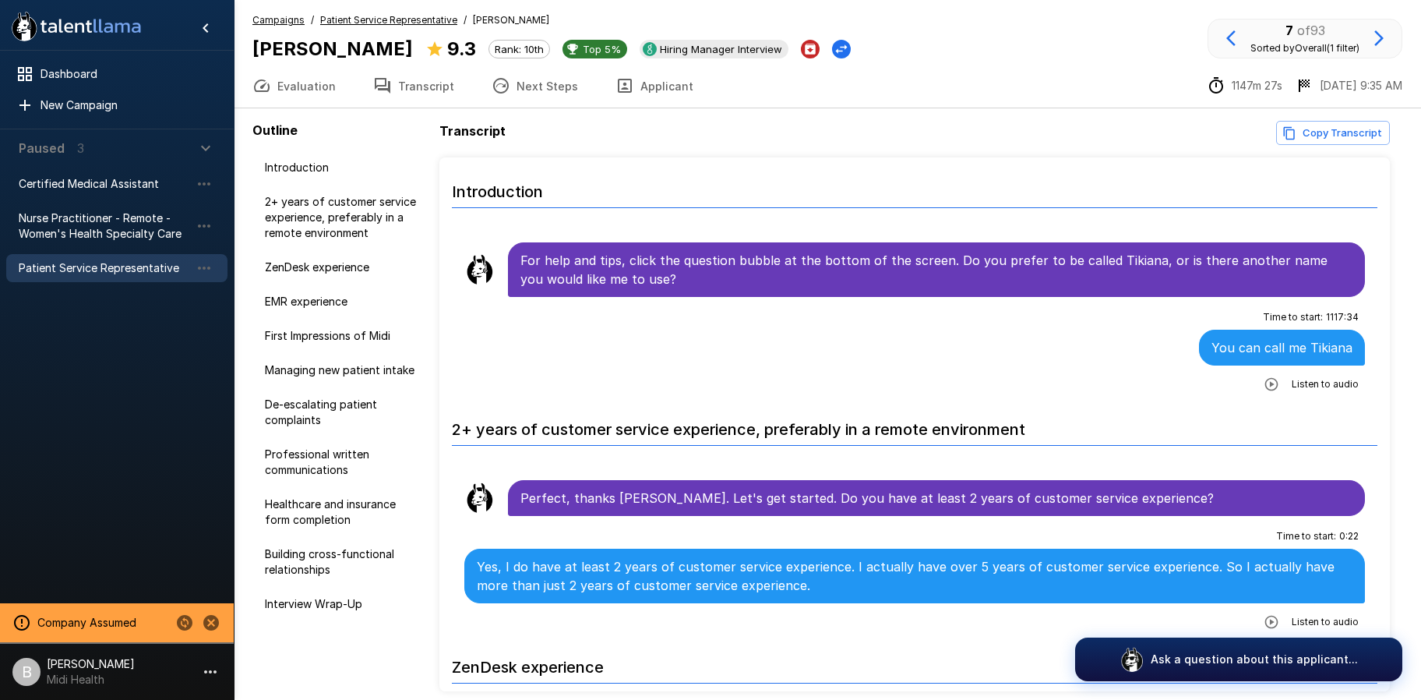
click at [406, 15] on u "Patient Service Representative" at bounding box center [388, 20] width 137 height 12
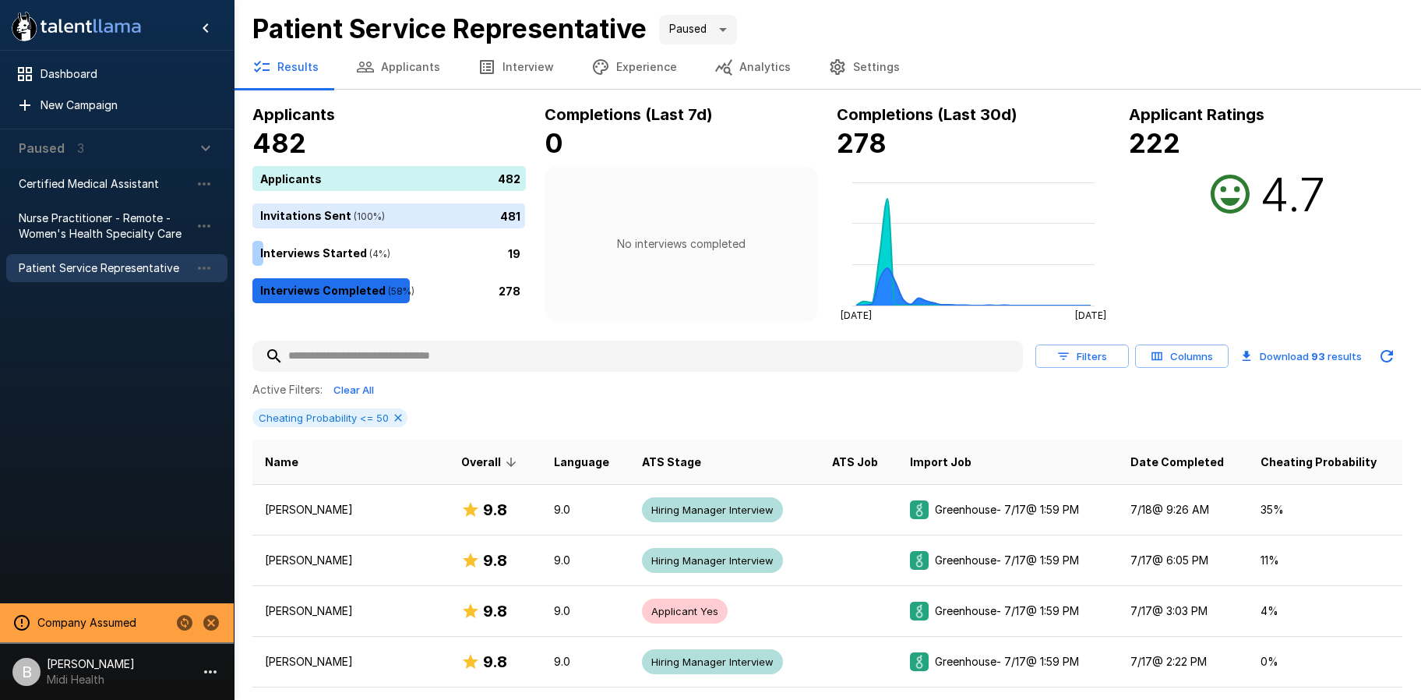
click at [395, 370] on div at bounding box center [637, 356] width 771 height 31
click at [449, 354] on input "text" at bounding box center [637, 356] width 771 height 28
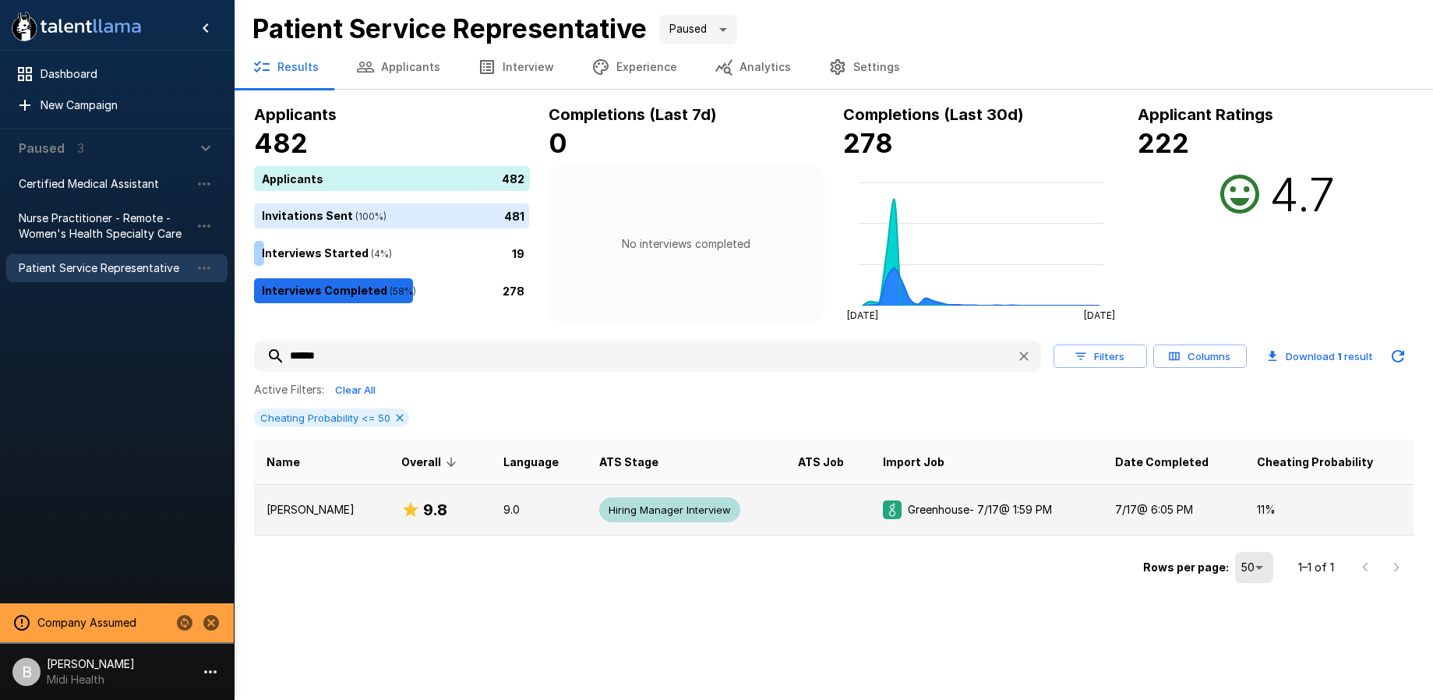
type input "******"
click at [329, 510] on p "Jennifer Dantes" at bounding box center [321, 510] width 111 height 16
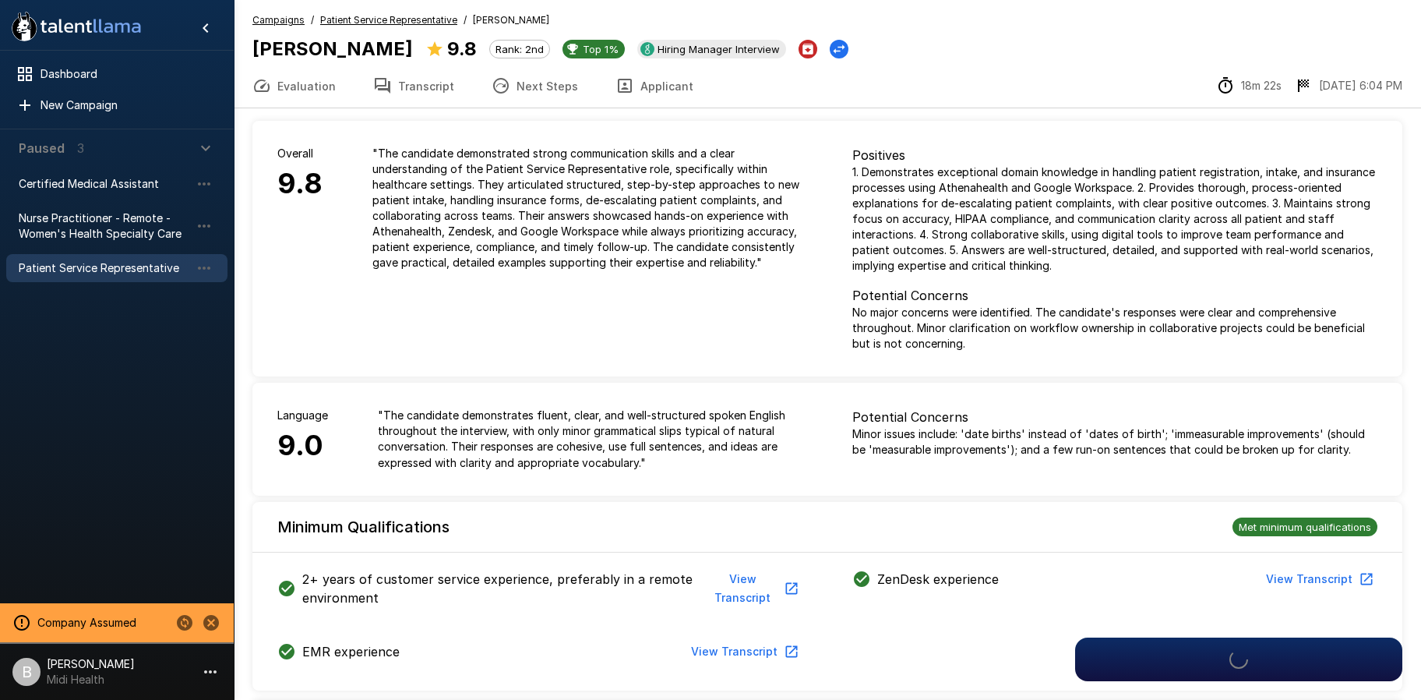
click at [420, 15] on u "Patient Service Representative" at bounding box center [388, 20] width 137 height 12
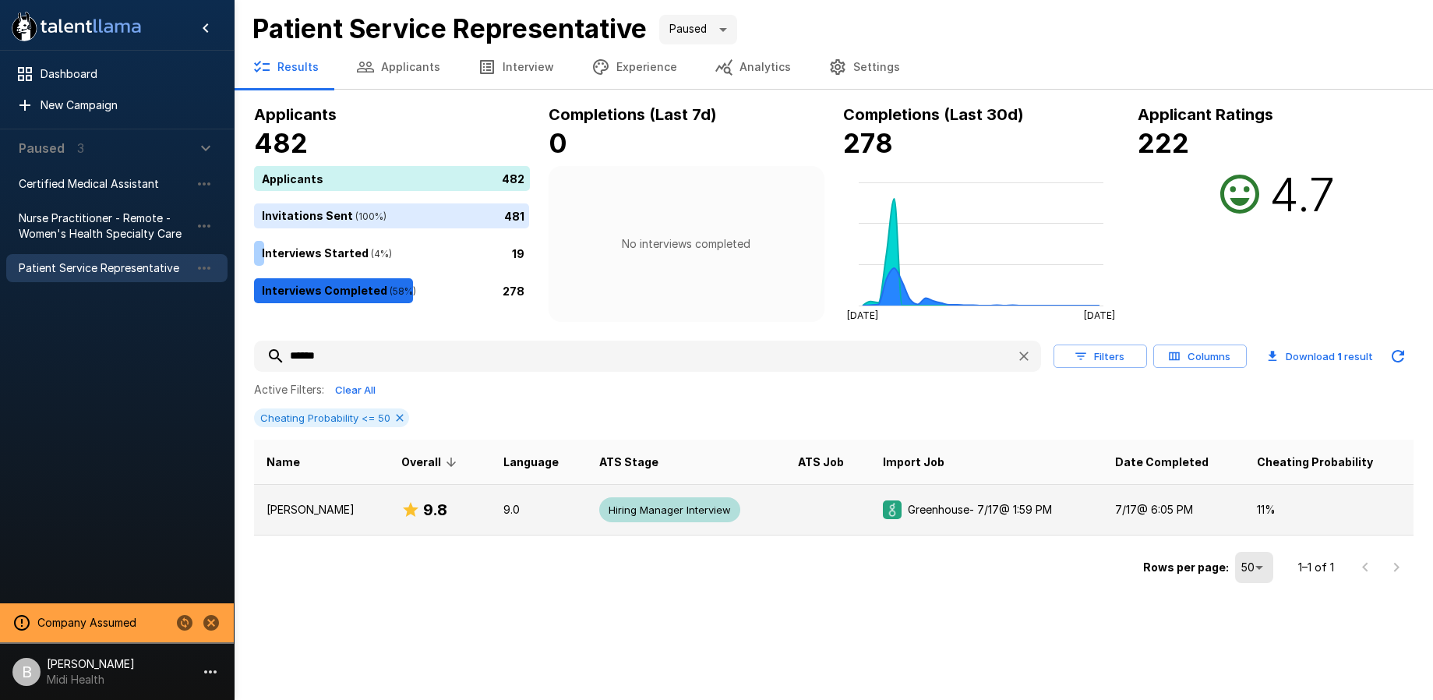
click at [446, 503] on div "9.8" at bounding box center [439, 509] width 76 height 25
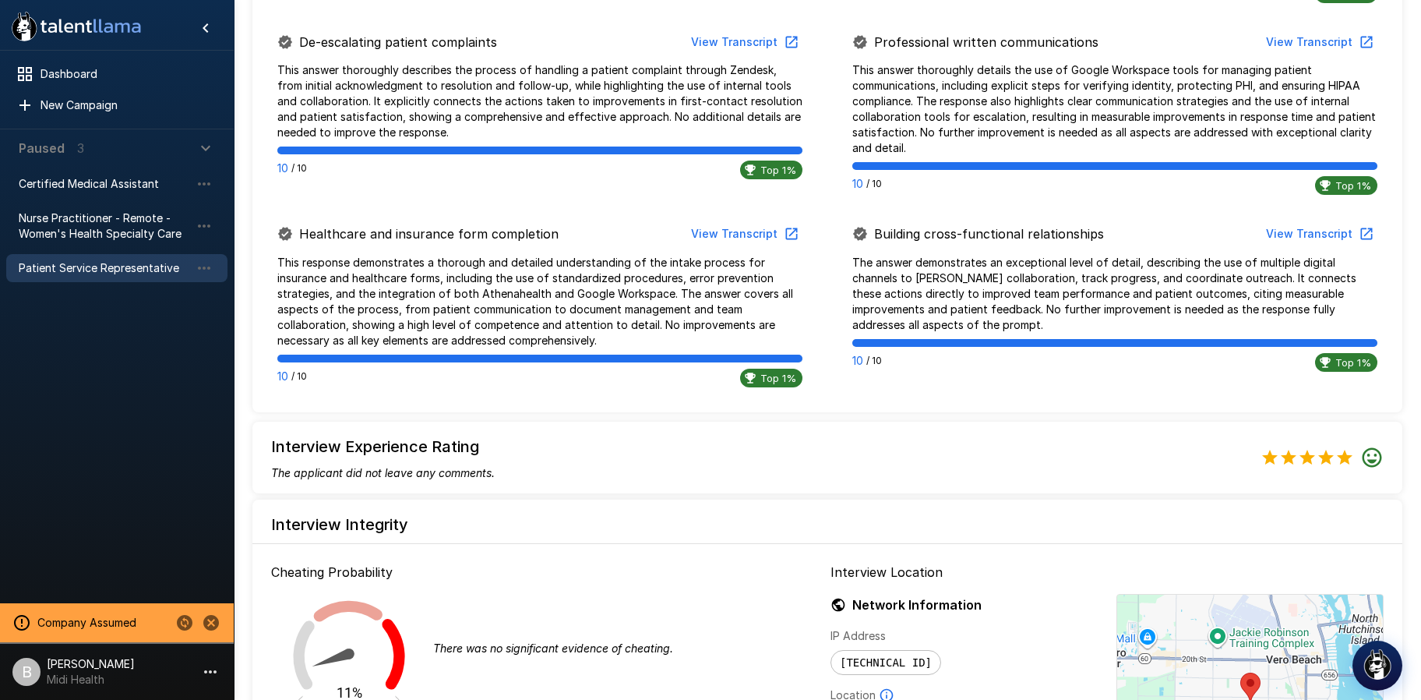
scroll to position [919, 0]
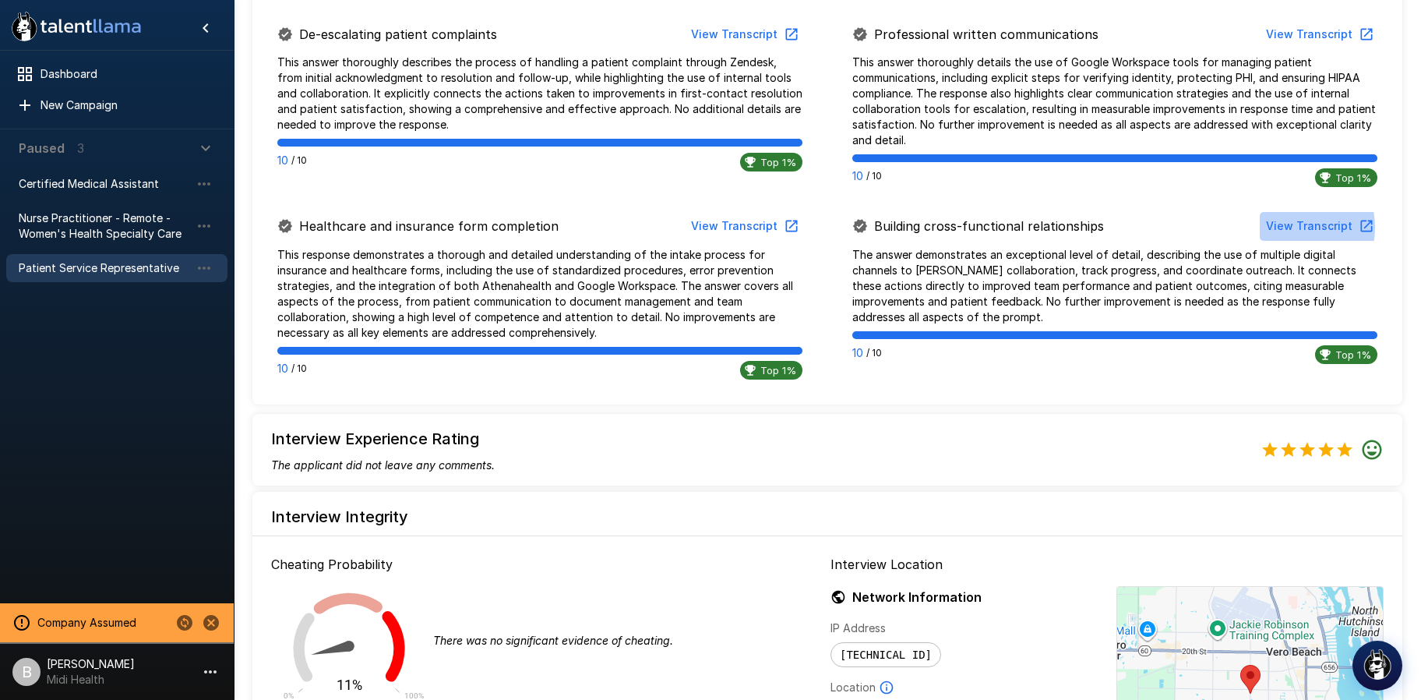
click at [1290, 228] on button "View Transcript" at bounding box center [1319, 226] width 118 height 29
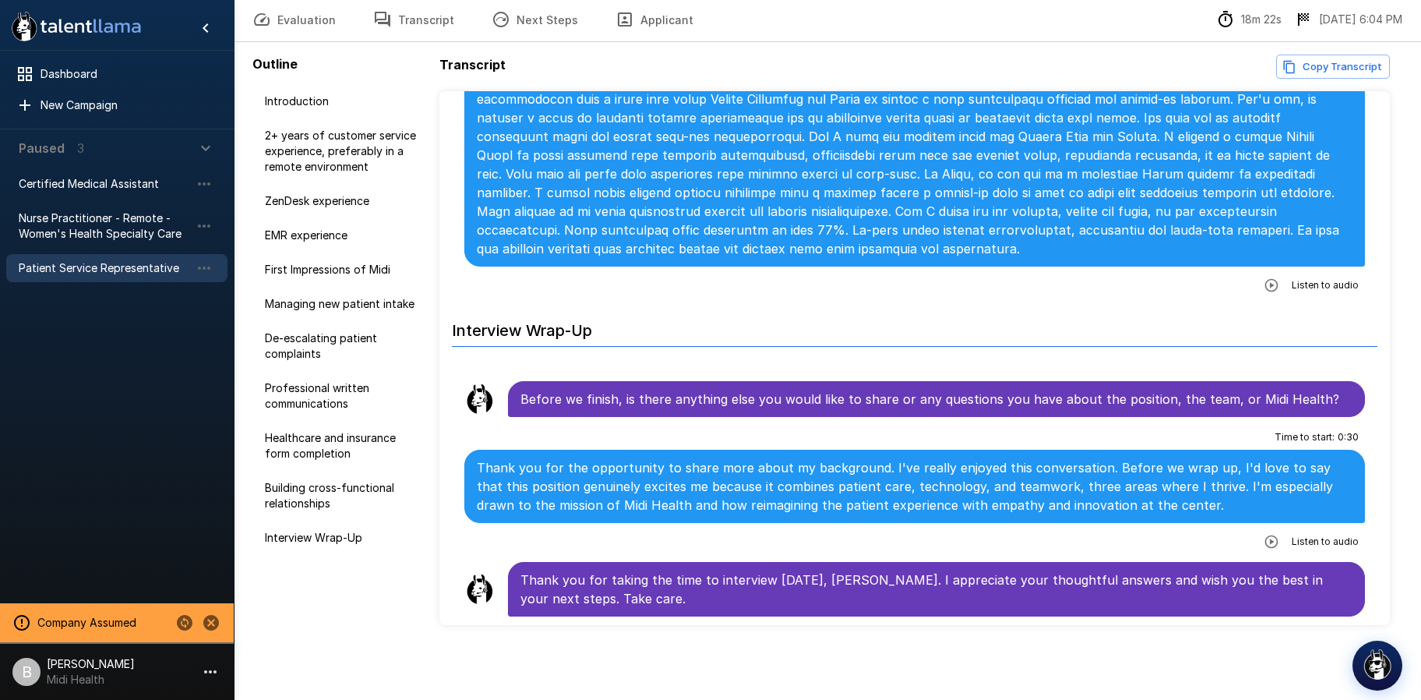
scroll to position [3164, 0]
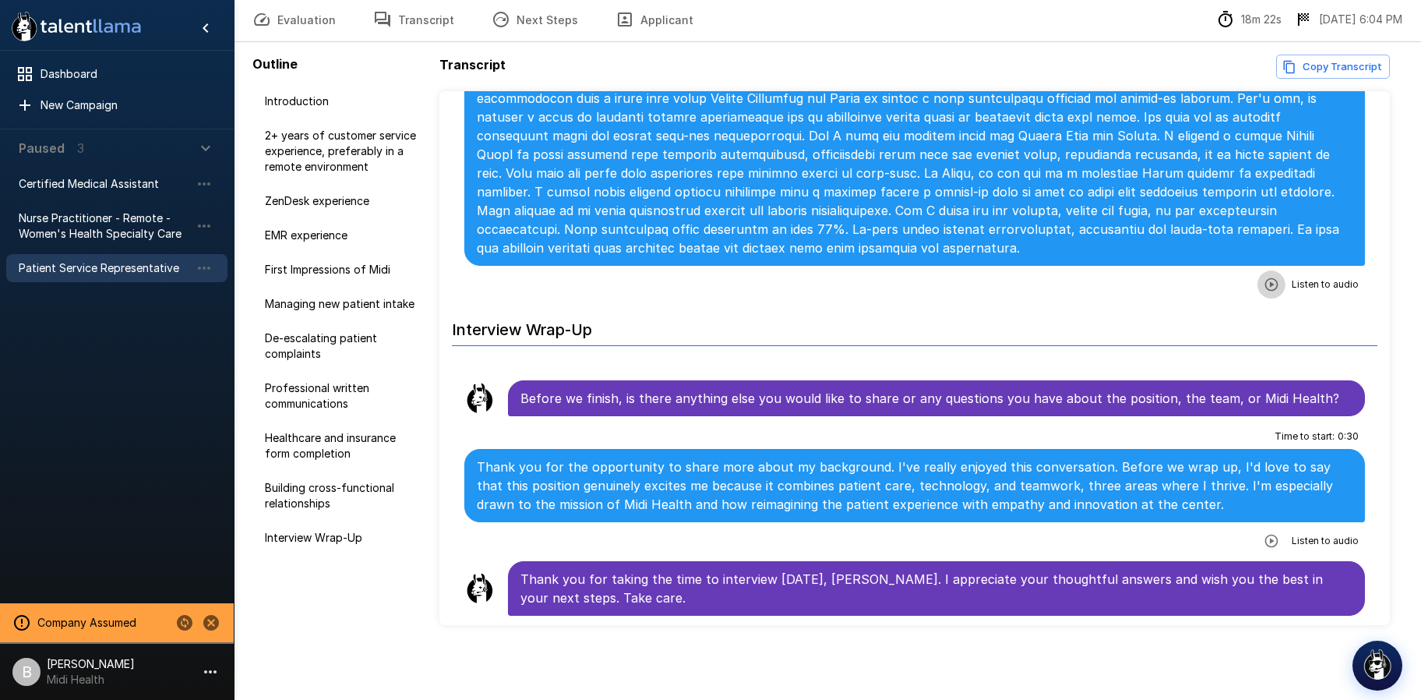
click at [1267, 292] on button "button" at bounding box center [1272, 284] width 28 height 28
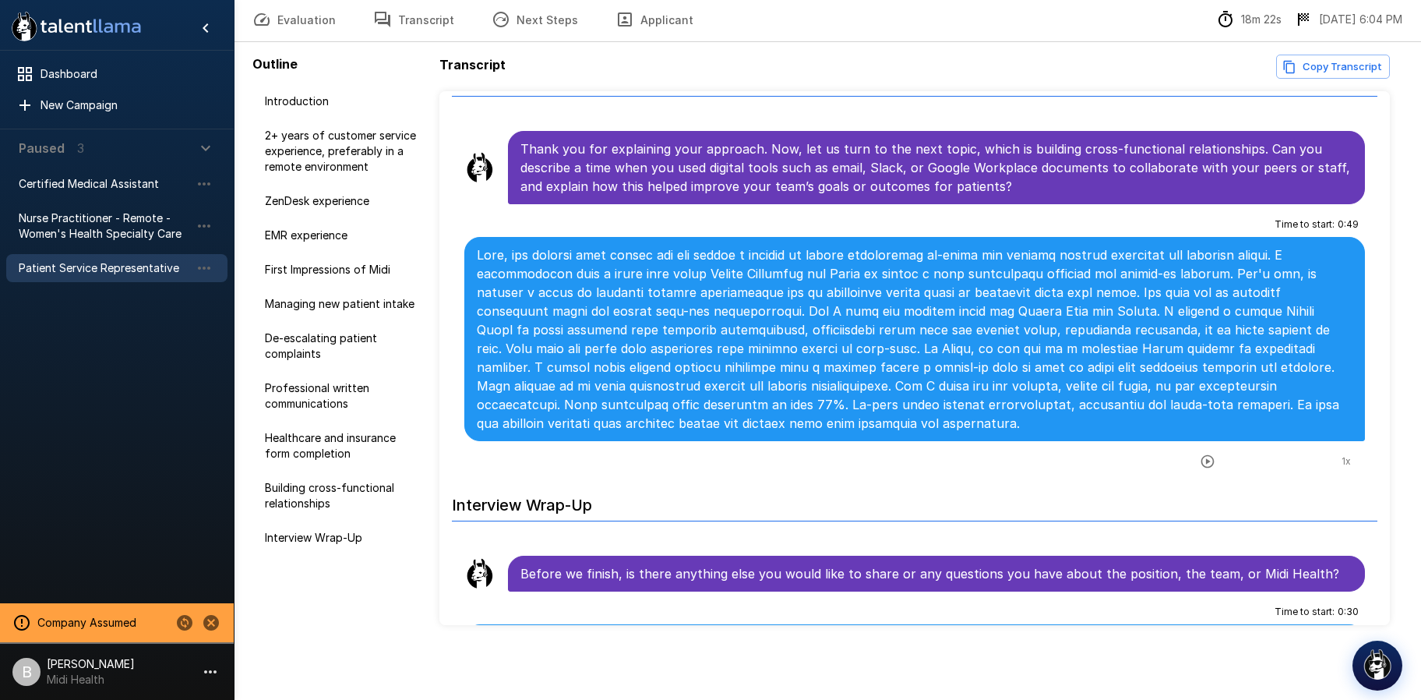
scroll to position [2928, 0]
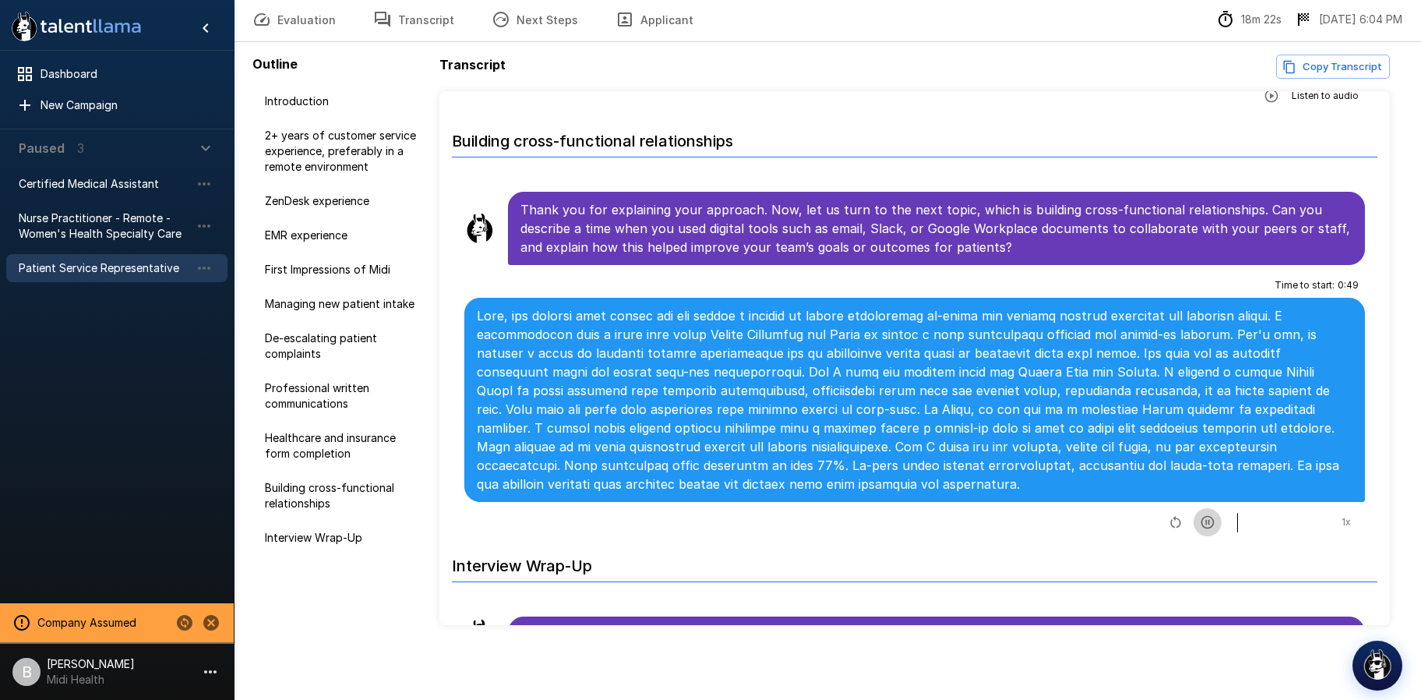
click at [1201, 522] on icon "button" at bounding box center [1208, 522] width 16 height 16
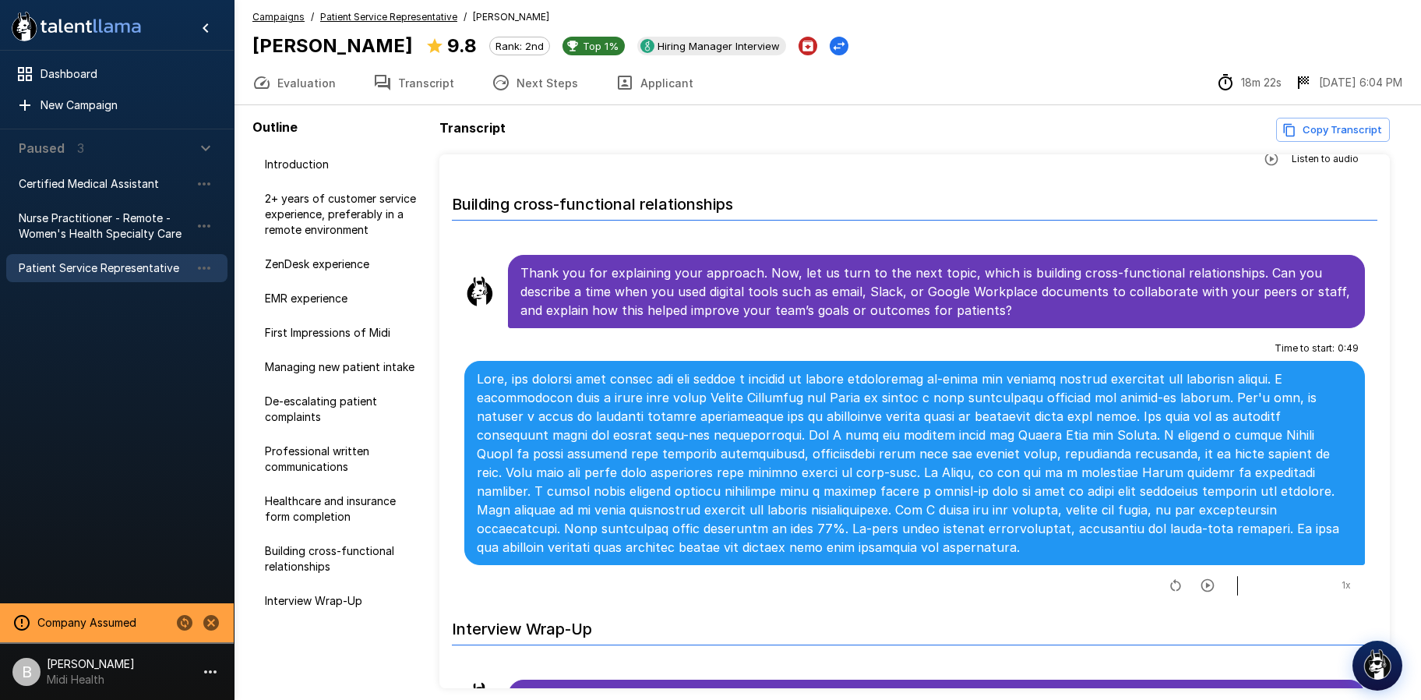
scroll to position [0, 0]
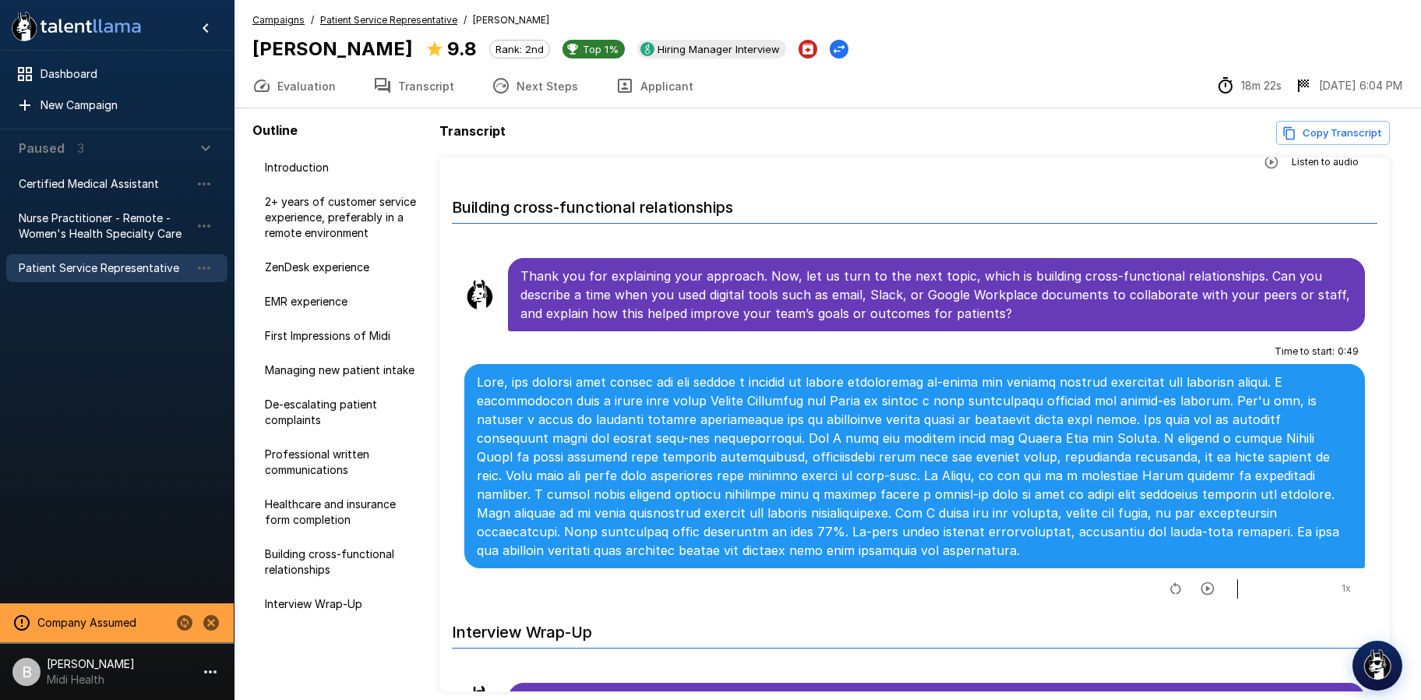
click at [423, 25] on u "Patient Service Representative" at bounding box center [388, 20] width 137 height 12
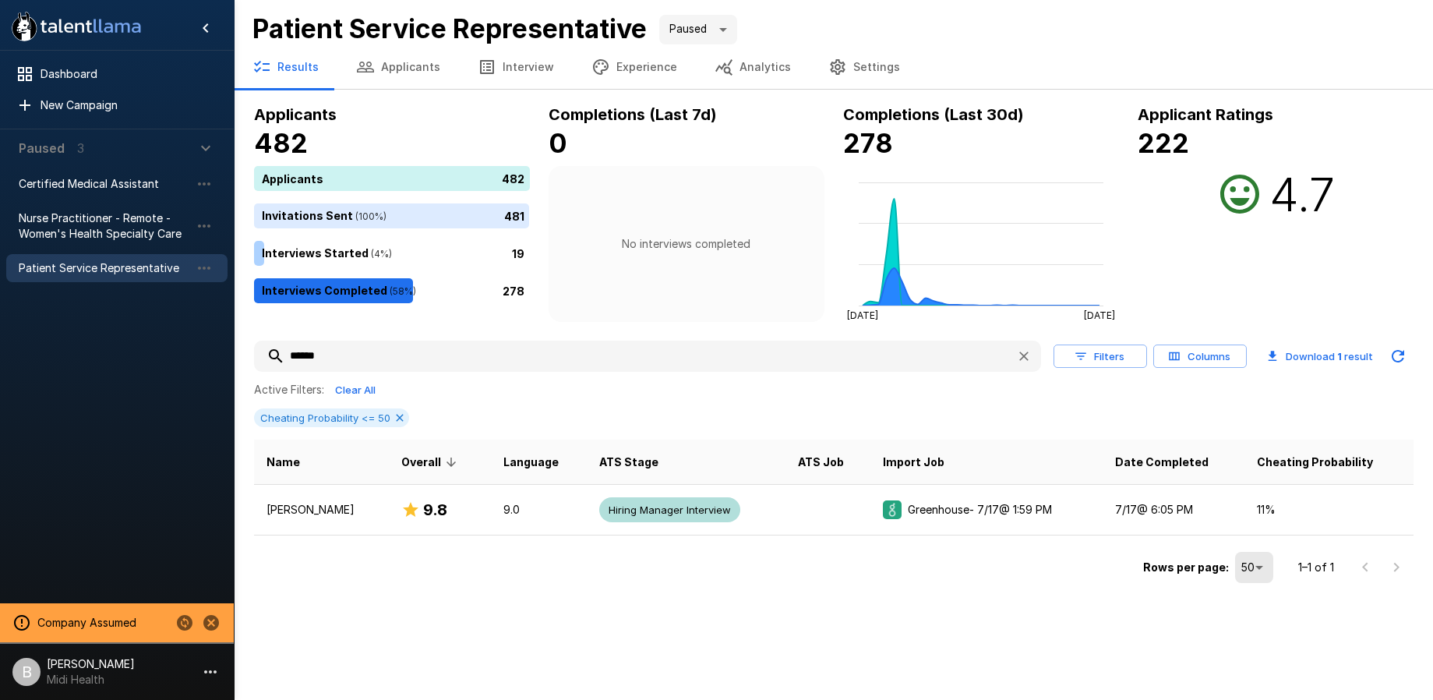
drag, startPoint x: 376, startPoint y: 359, endPoint x: 175, endPoint y: 337, distance: 201.4
click at [234, 340] on div ".st0{fill:#FFFFFF;} .st1{fill:#76a4ed;} Dashboard New Campaign Paused 3 Certifi…" at bounding box center [833, 294] width 1199 height 588
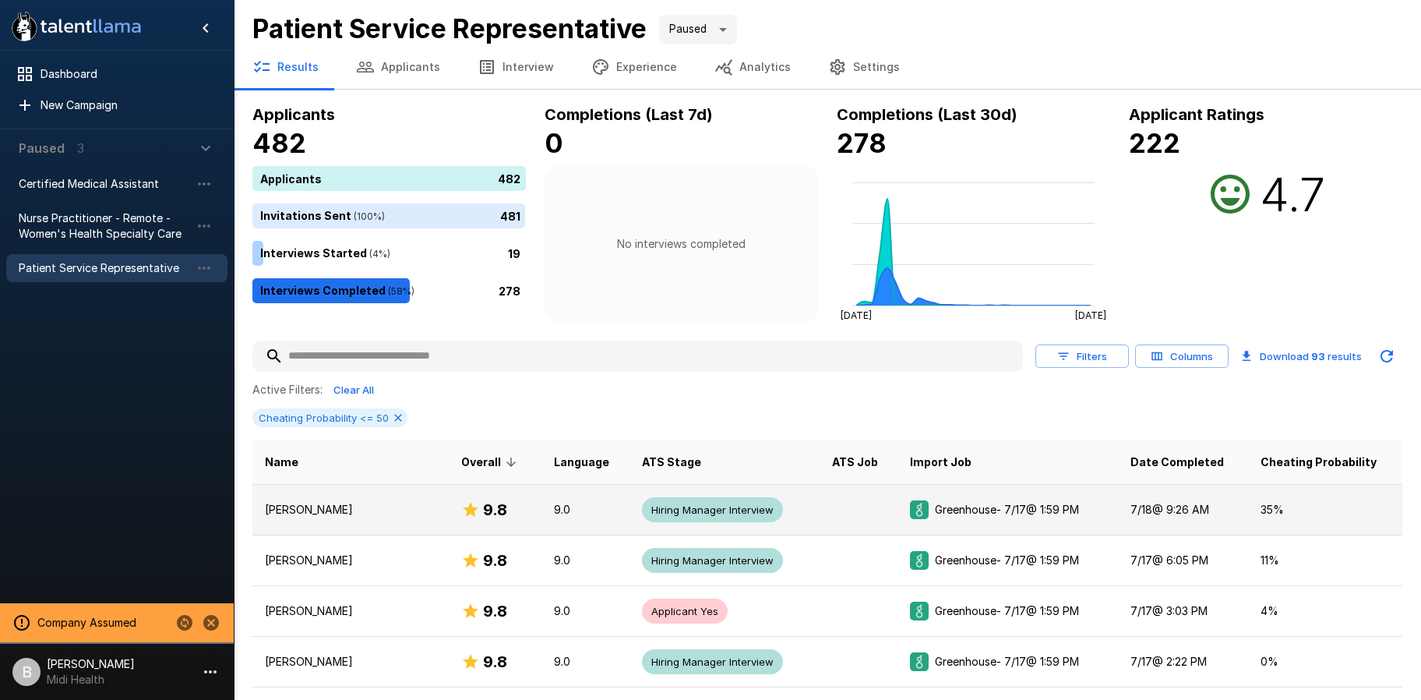
click at [363, 503] on p "Ashley Sudduth" at bounding box center [350, 510] width 171 height 16
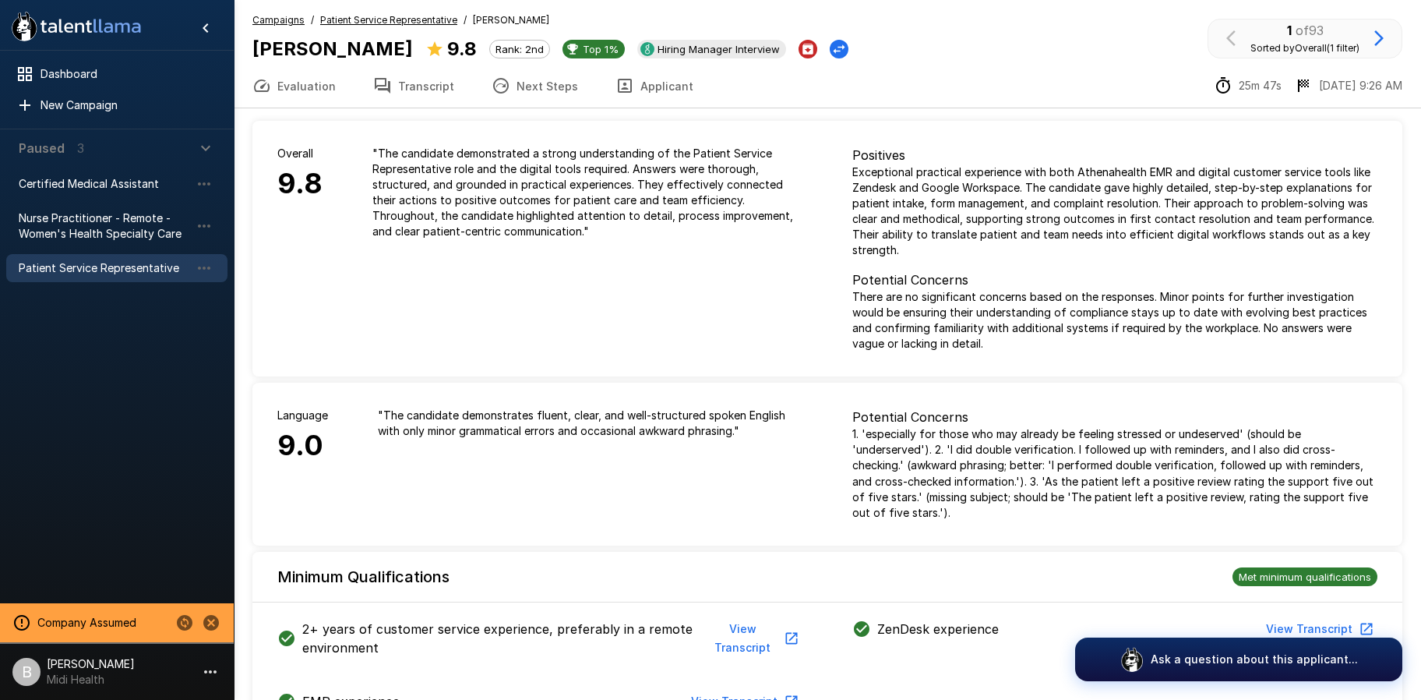
click at [422, 76] on button "Transcript" at bounding box center [414, 86] width 118 height 44
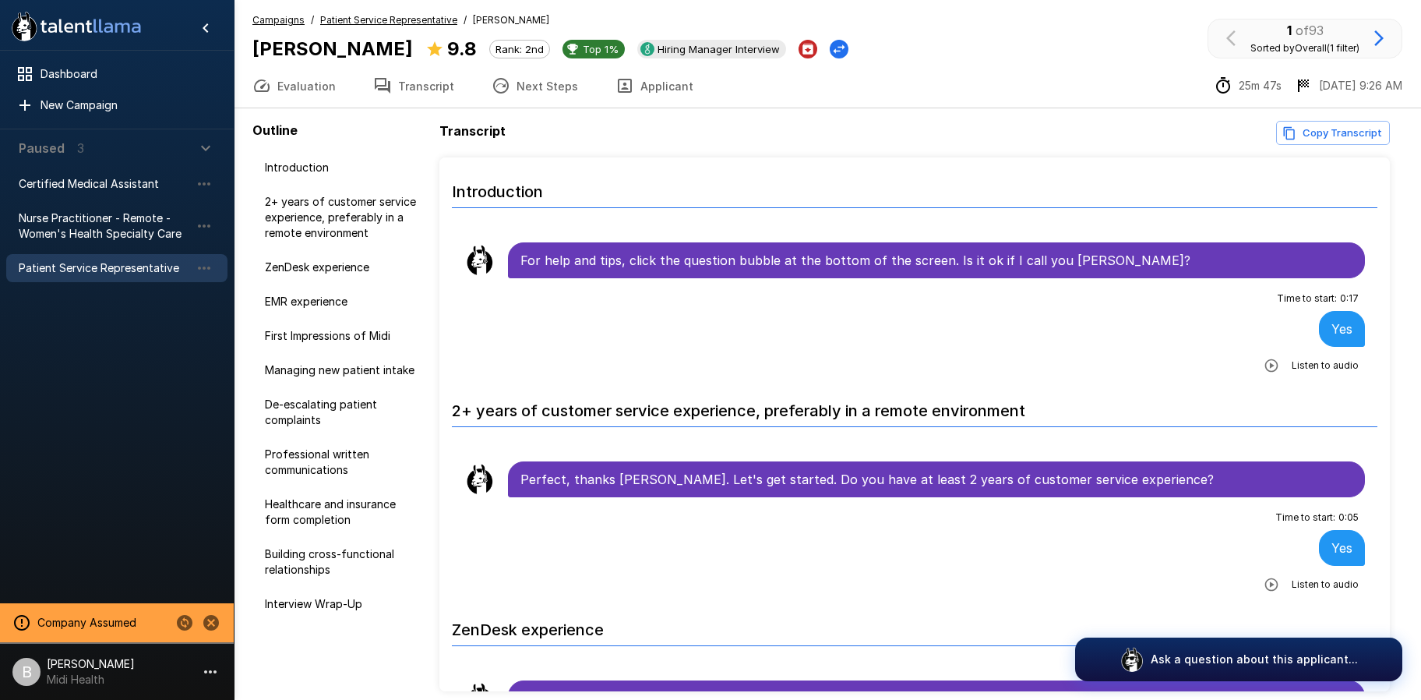
click at [406, 23] on u "Patient Service Representative" at bounding box center [388, 20] width 137 height 12
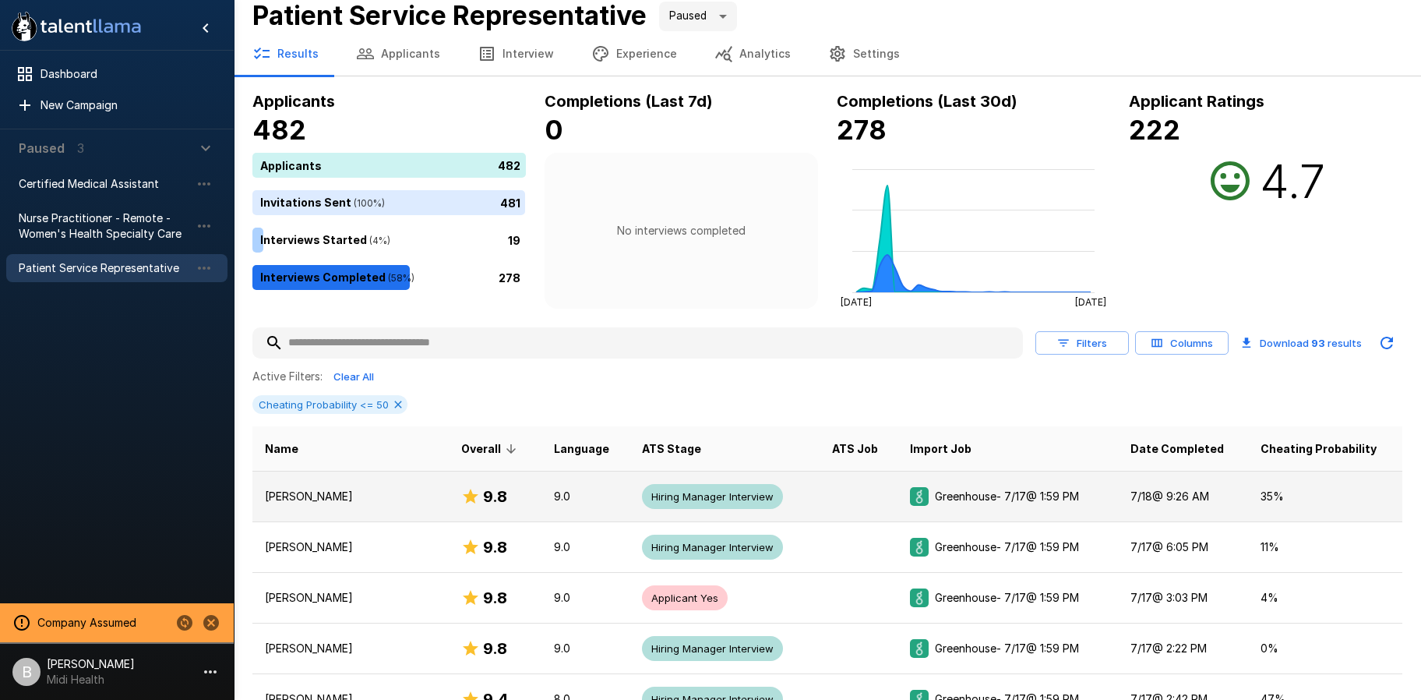
scroll to position [14, 0]
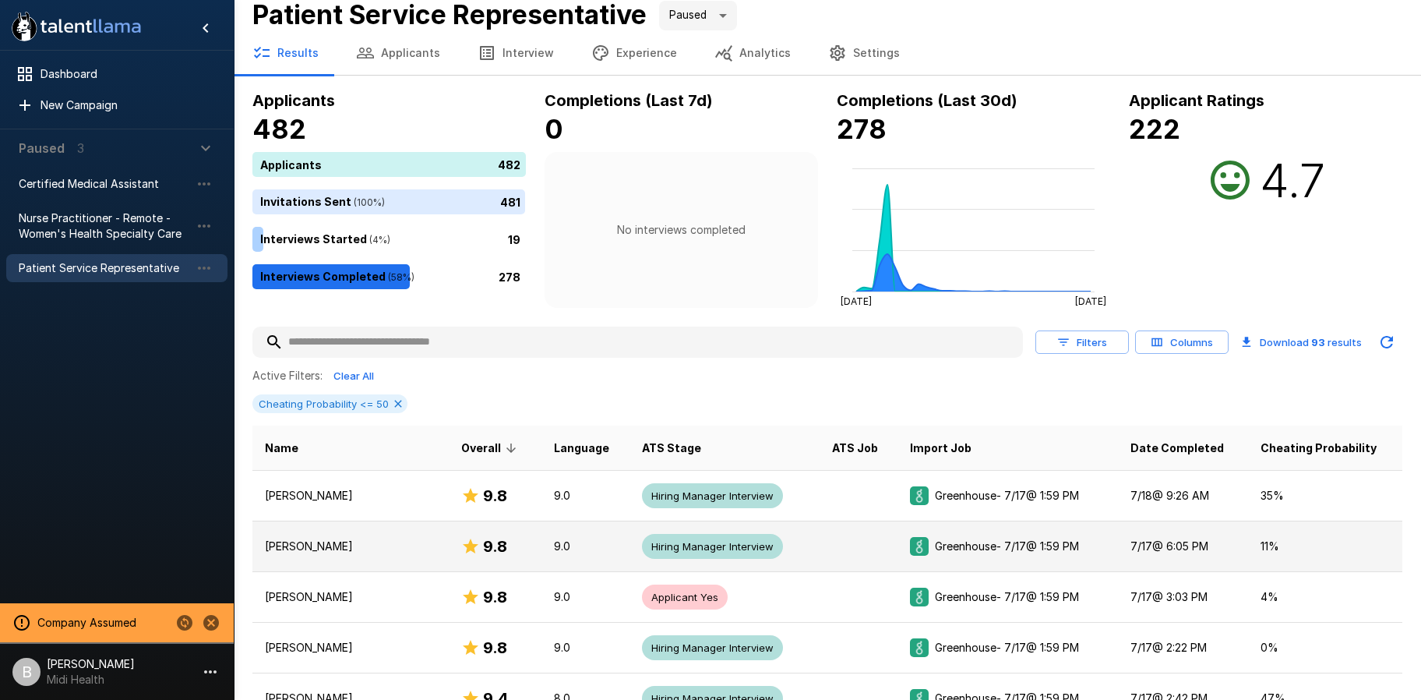
click at [327, 545] on p "Jennifer Dantes" at bounding box center [350, 546] width 171 height 16
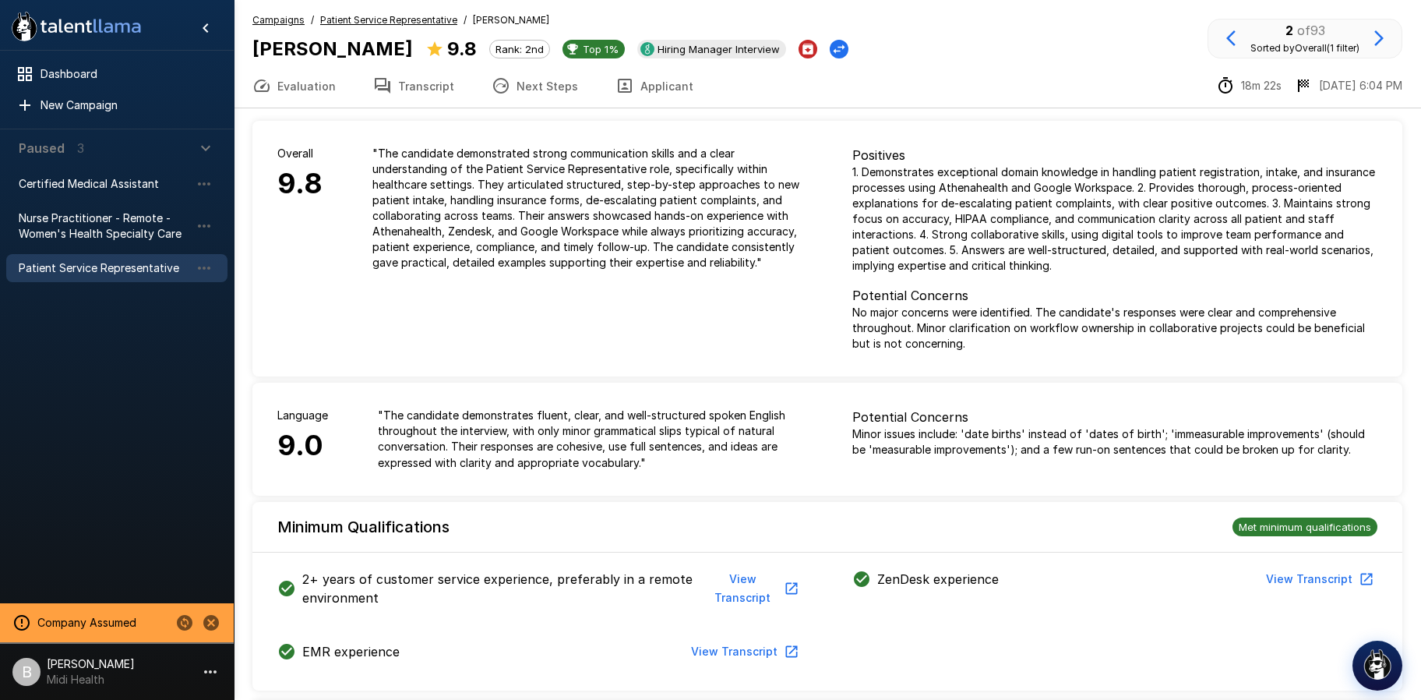
click at [432, 82] on button "Transcript" at bounding box center [414, 86] width 118 height 44
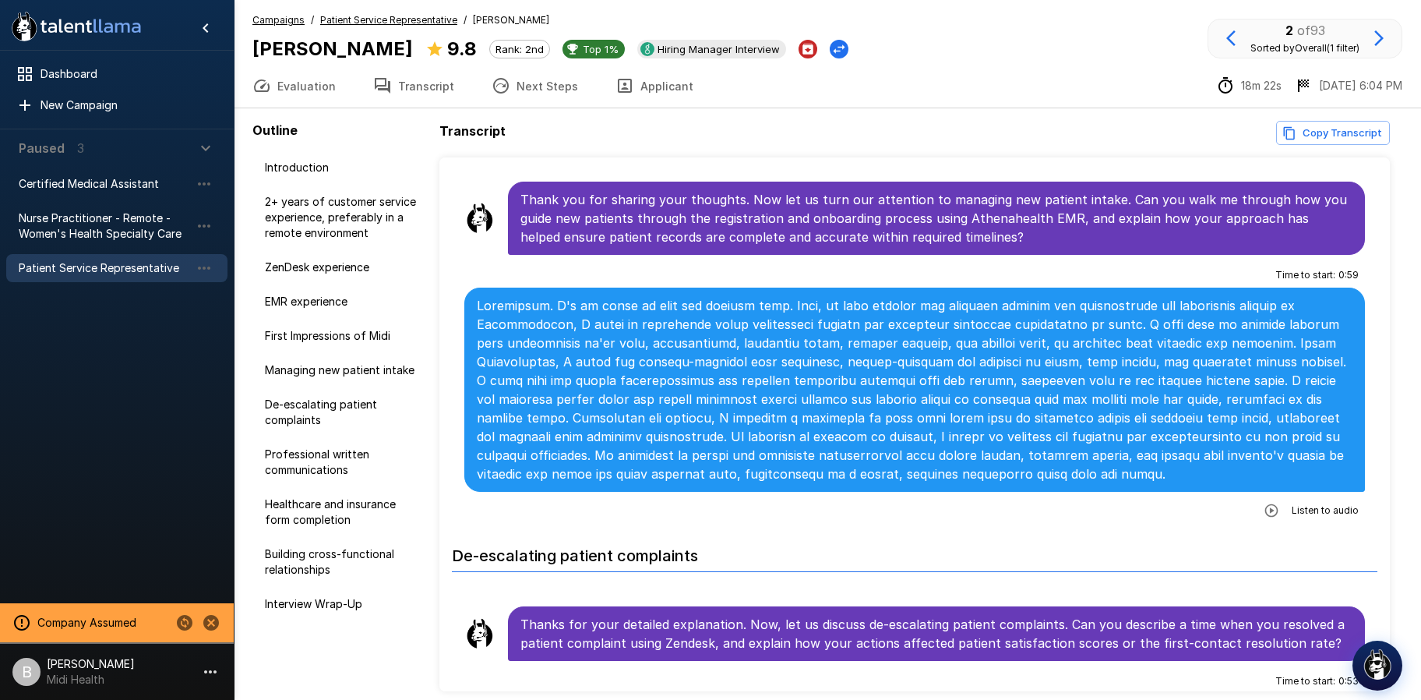
scroll to position [1351, 0]
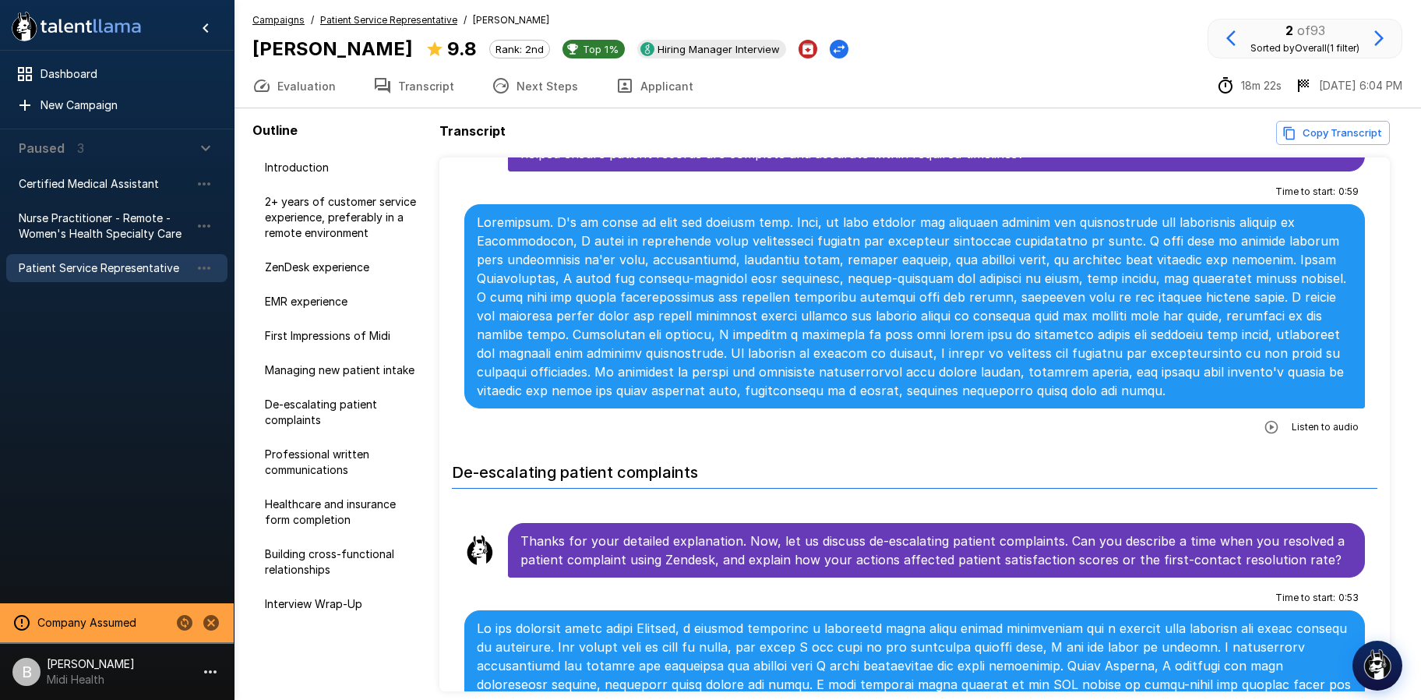
click at [383, 17] on u "Patient Service Representative" at bounding box center [388, 20] width 137 height 12
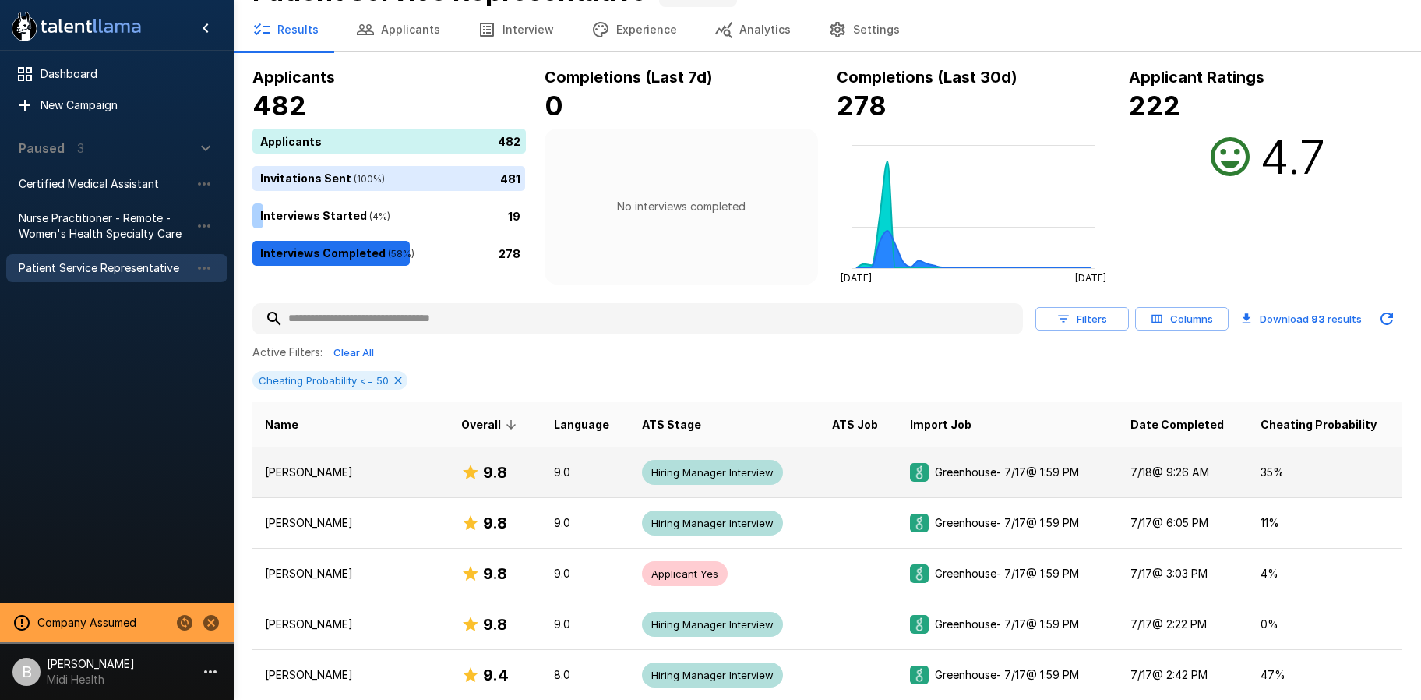
scroll to position [38, 0]
click at [330, 473] on p "Ashley Sudduth" at bounding box center [350, 472] width 171 height 16
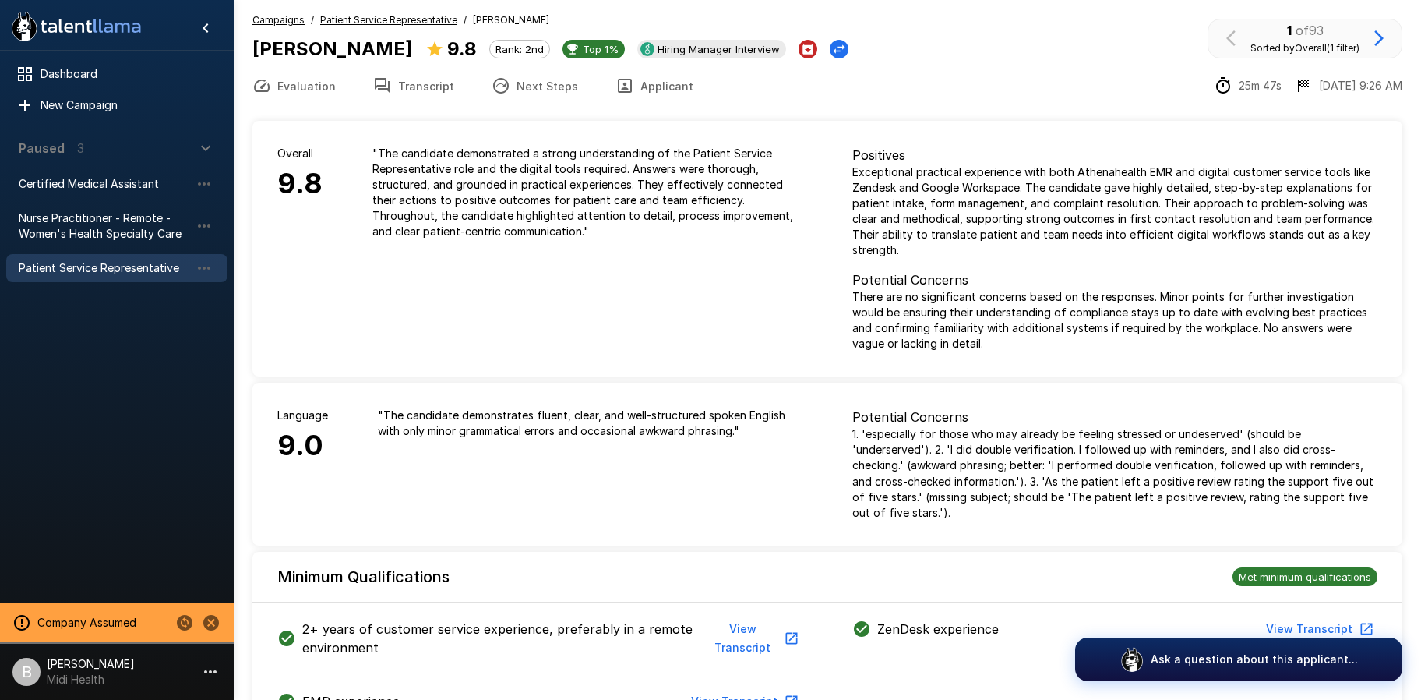
click at [419, 84] on button "Transcript" at bounding box center [414, 86] width 118 height 44
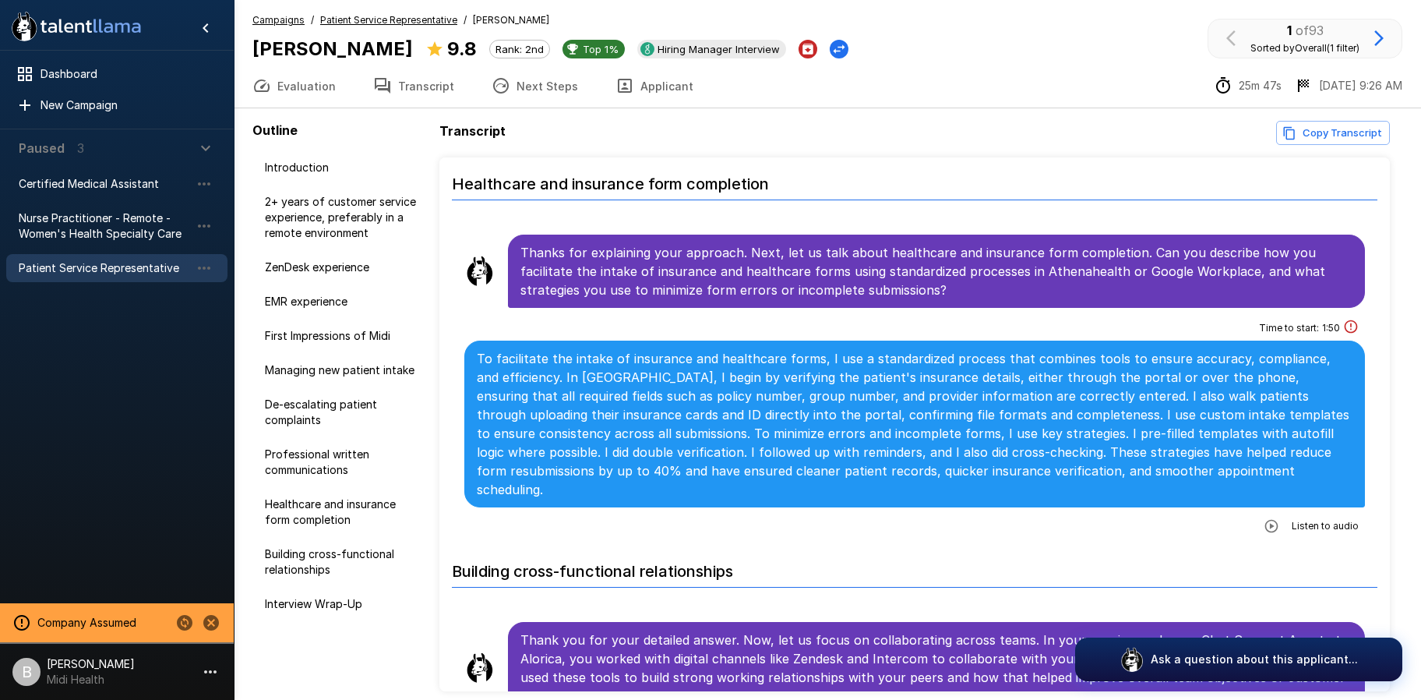
scroll to position [2761, 0]
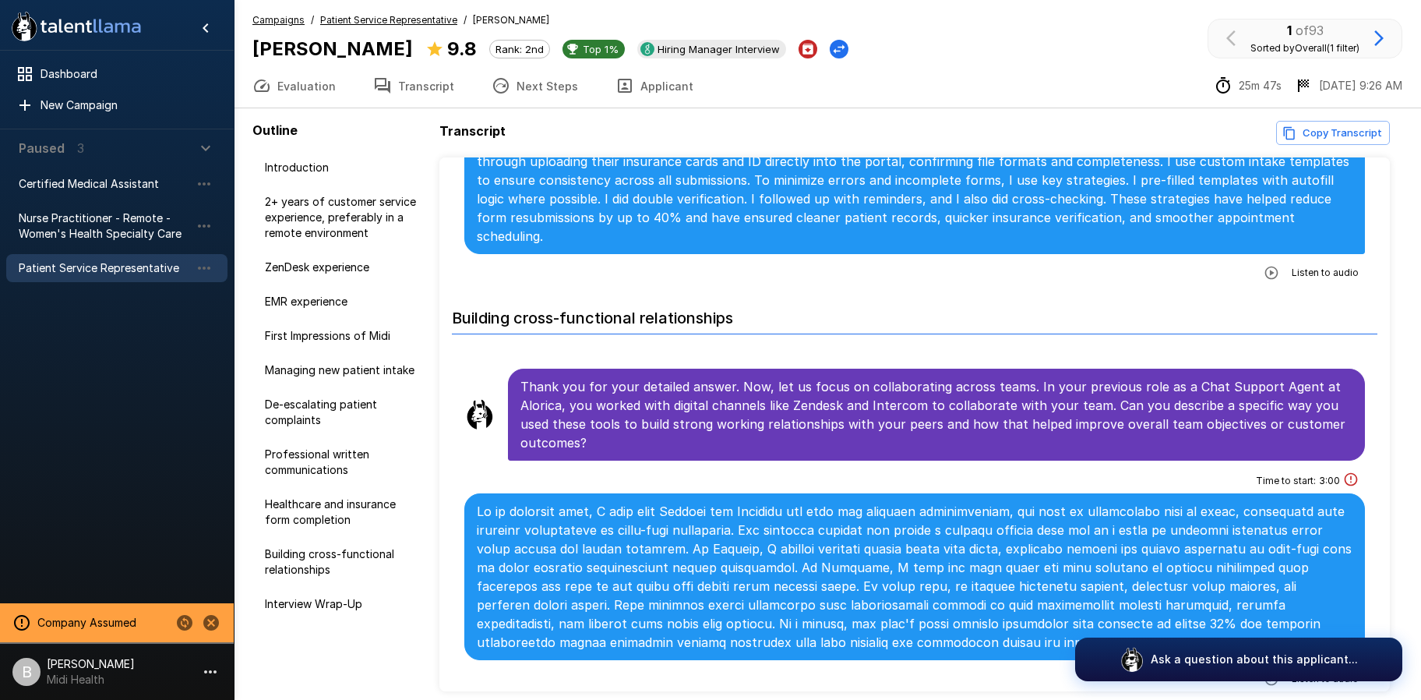
click at [383, 16] on u "Patient Service Representative" at bounding box center [388, 20] width 137 height 12
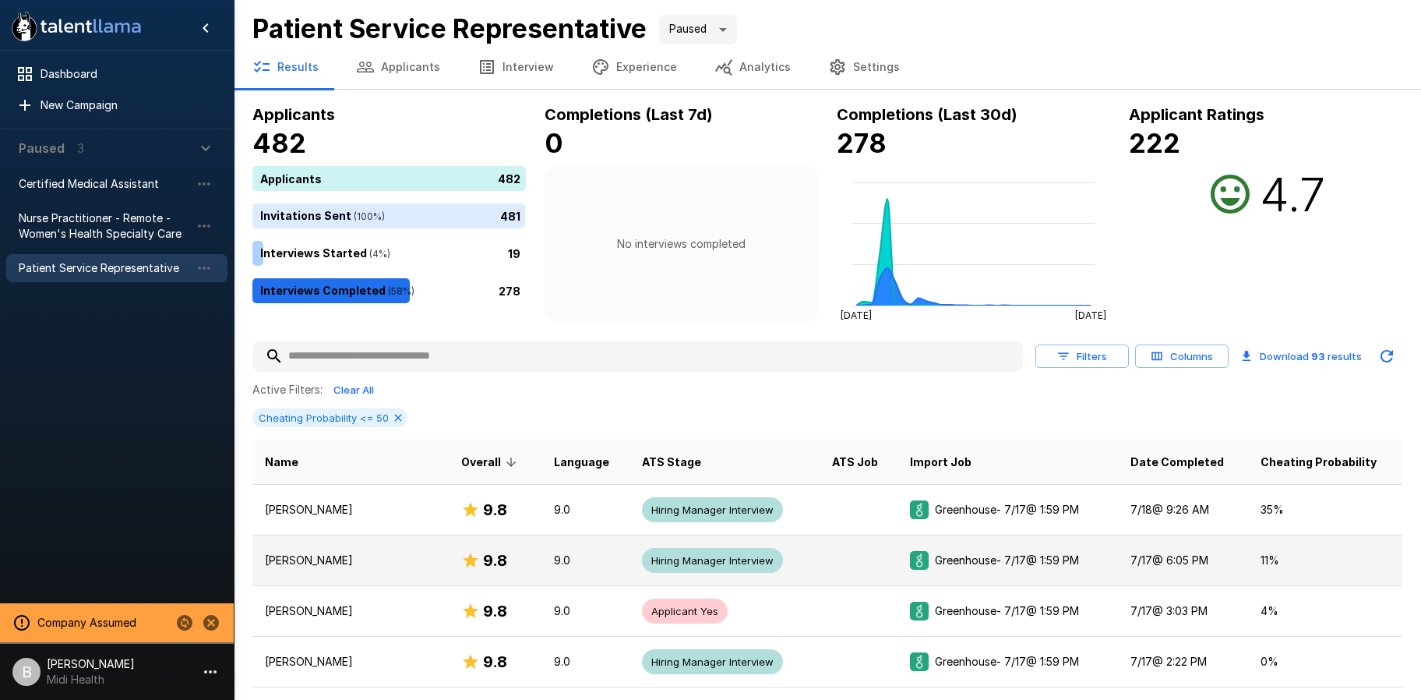
click at [327, 559] on p "Jennifer Dantes" at bounding box center [350, 560] width 171 height 16
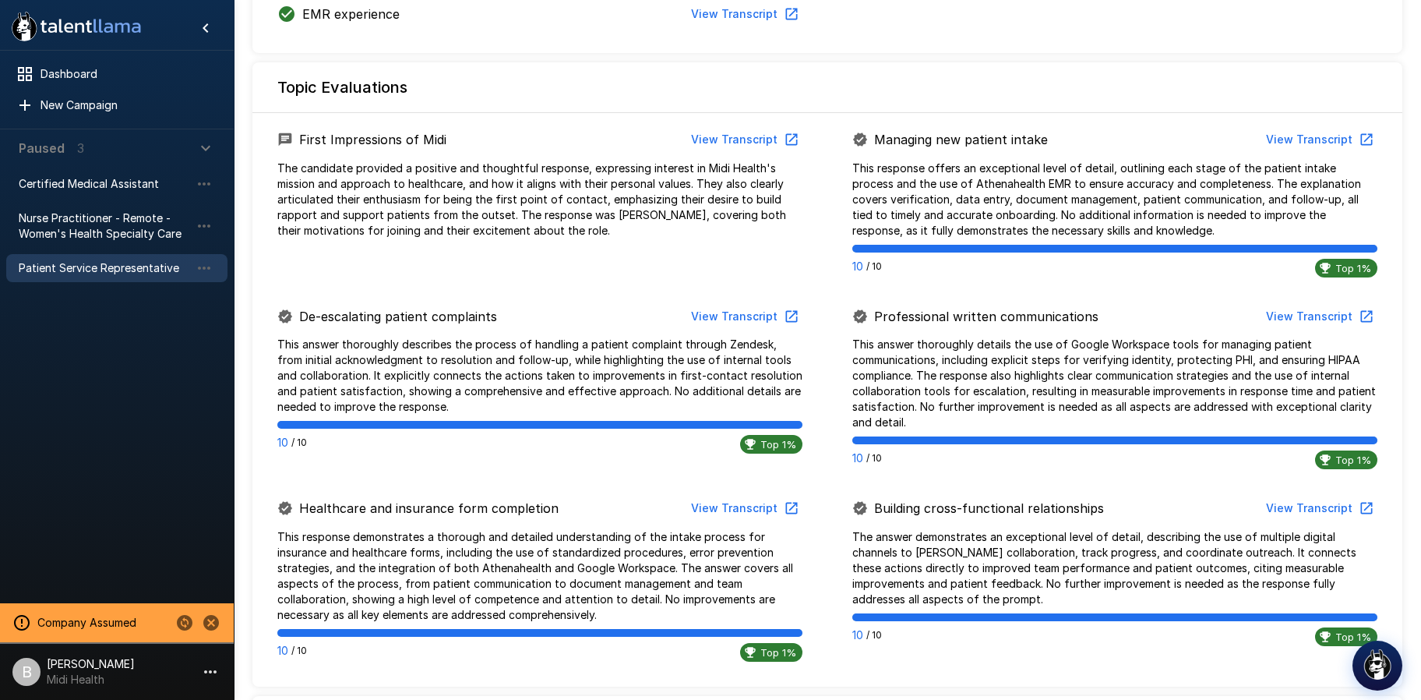
scroll to position [538, 0]
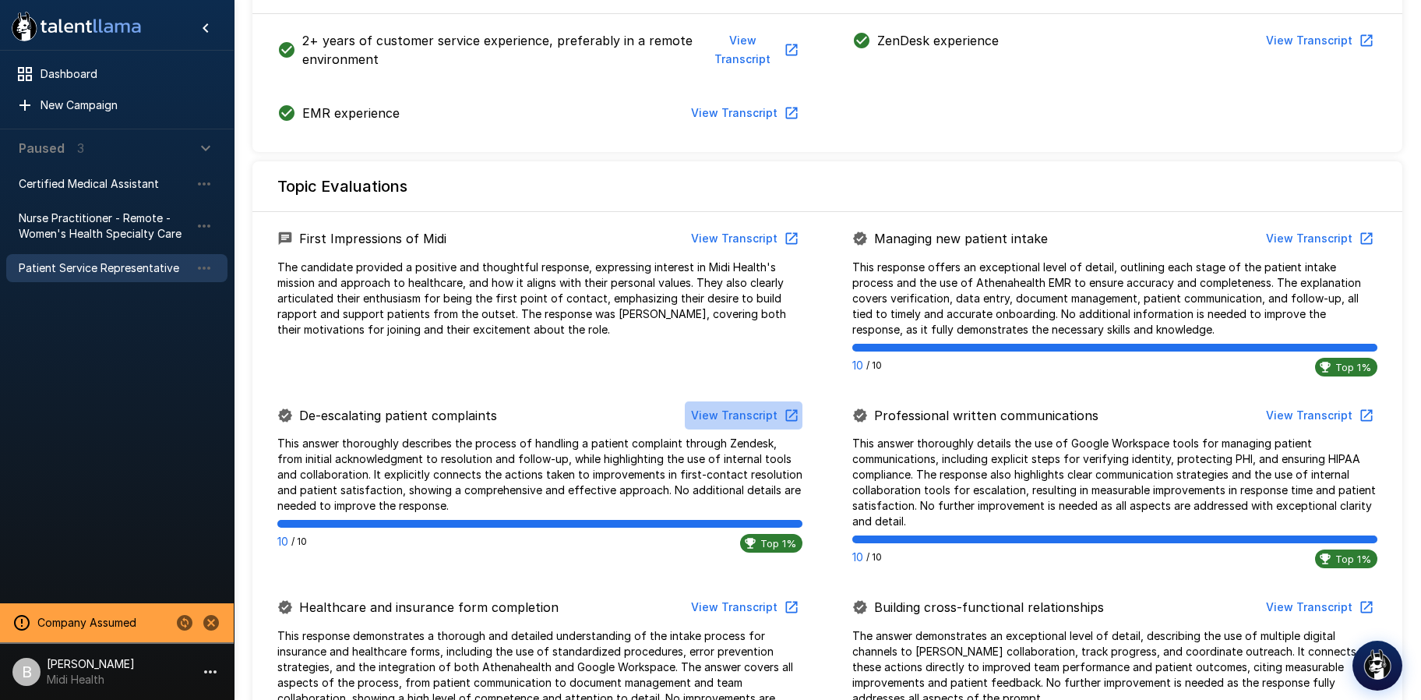
click at [757, 415] on button "View Transcript" at bounding box center [744, 415] width 118 height 29
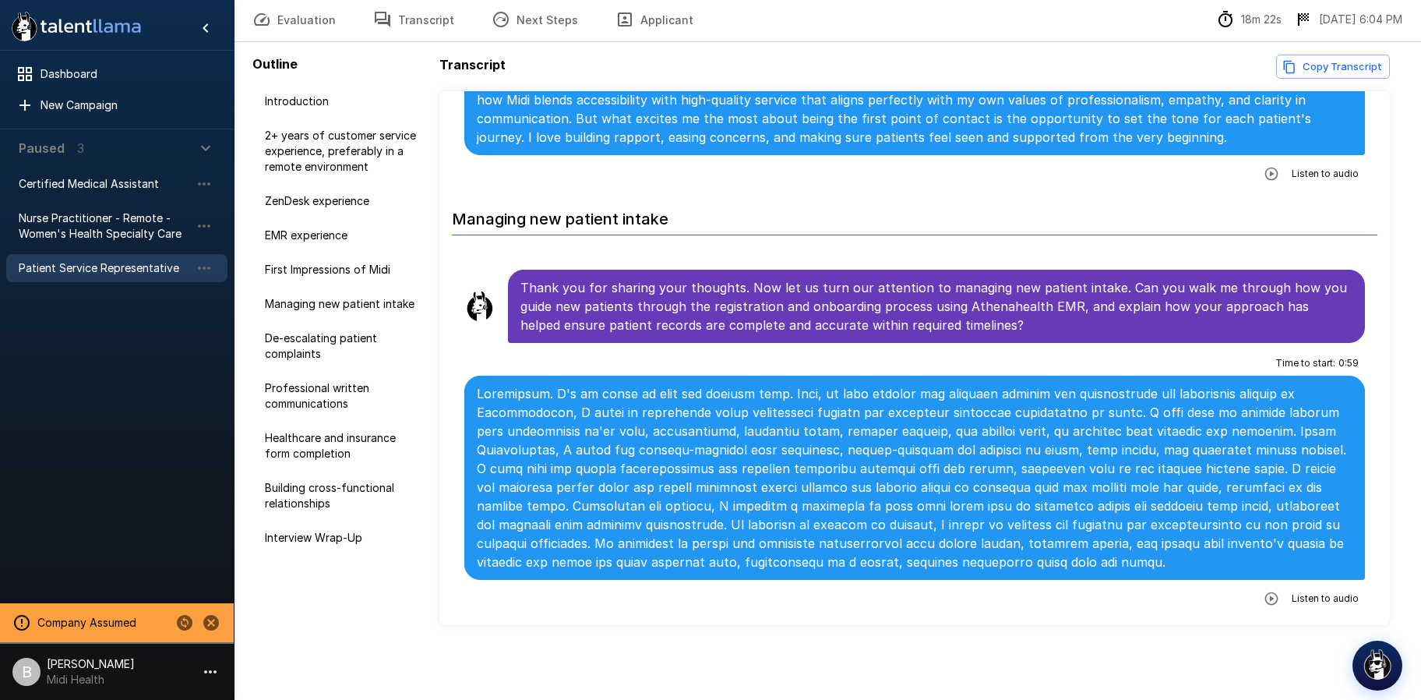
scroll to position [1202, 0]
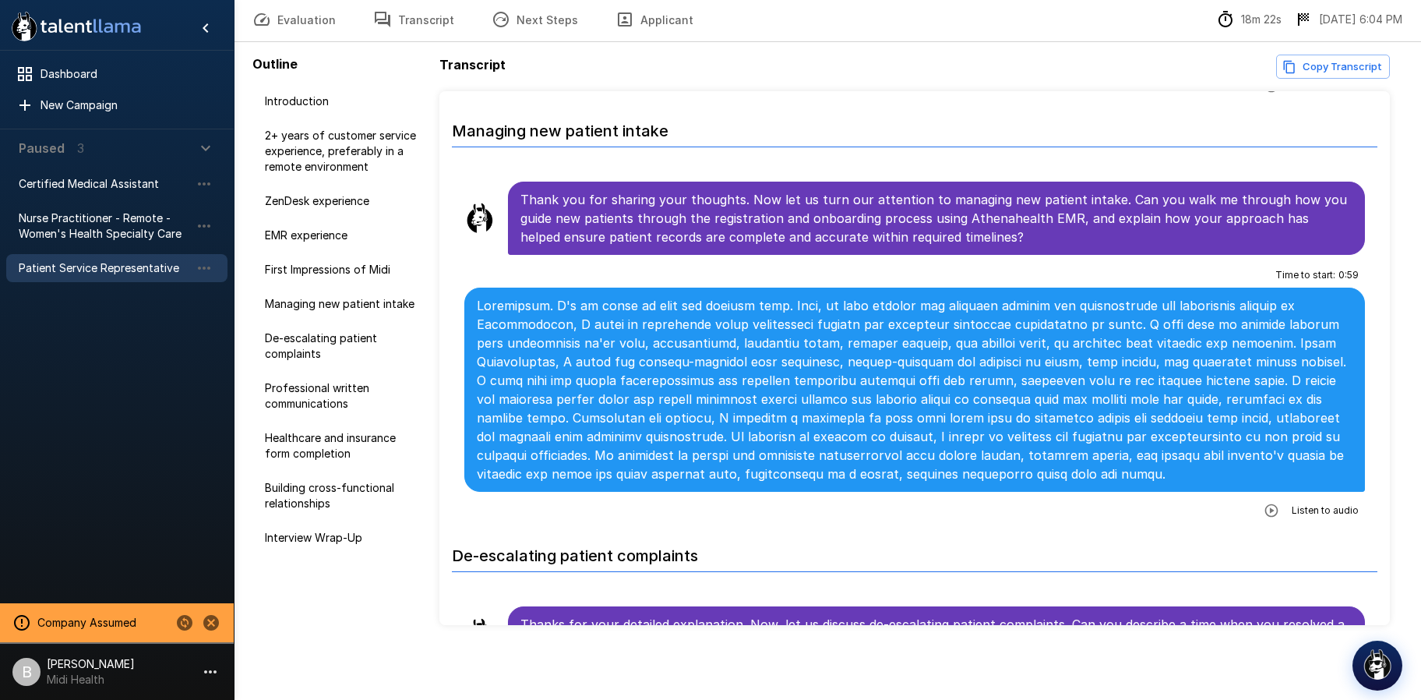
click at [1292, 509] on span "Listen to audio" at bounding box center [1325, 511] width 67 height 16
click at [1247, 515] on div "Time to start : 0 : 59 Listen to audio" at bounding box center [914, 393] width 901 height 260
click at [1264, 512] on icon "button" at bounding box center [1272, 511] width 16 height 16
click at [1200, 513] on icon "button" at bounding box center [1208, 512] width 16 height 16
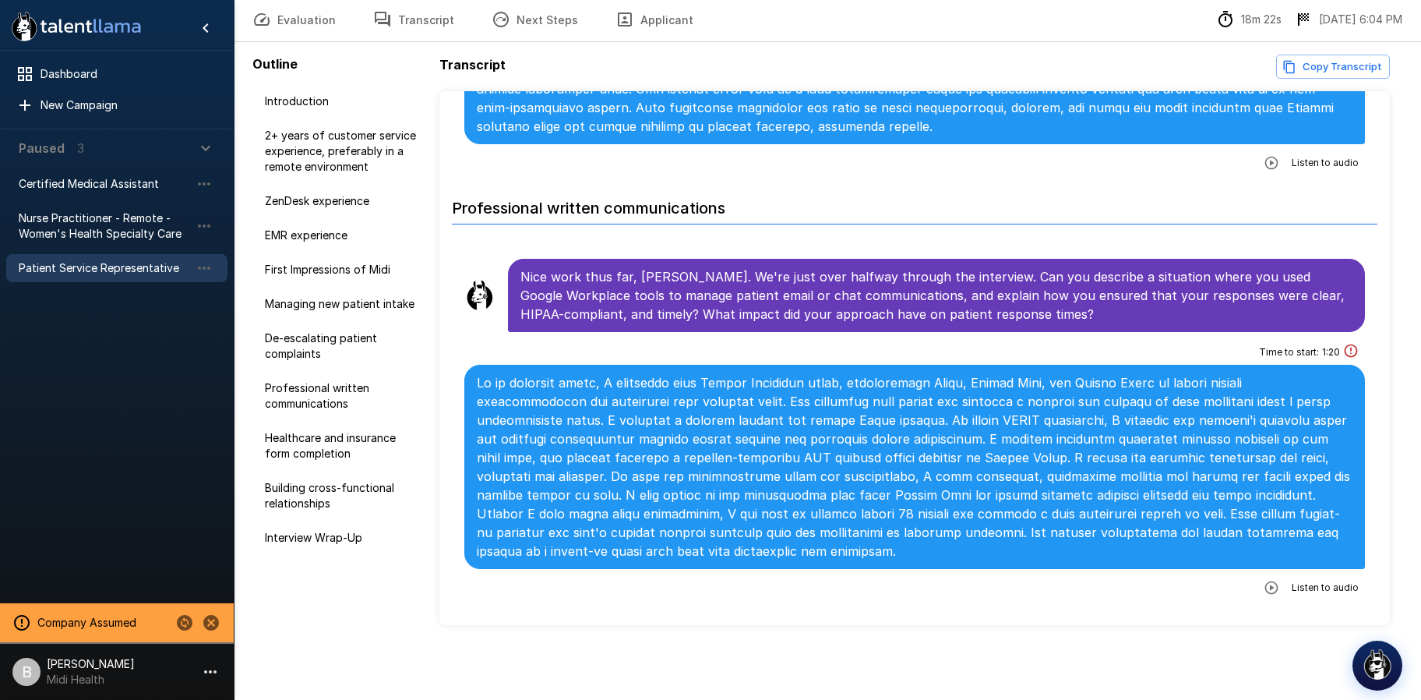
scroll to position [1981, 0]
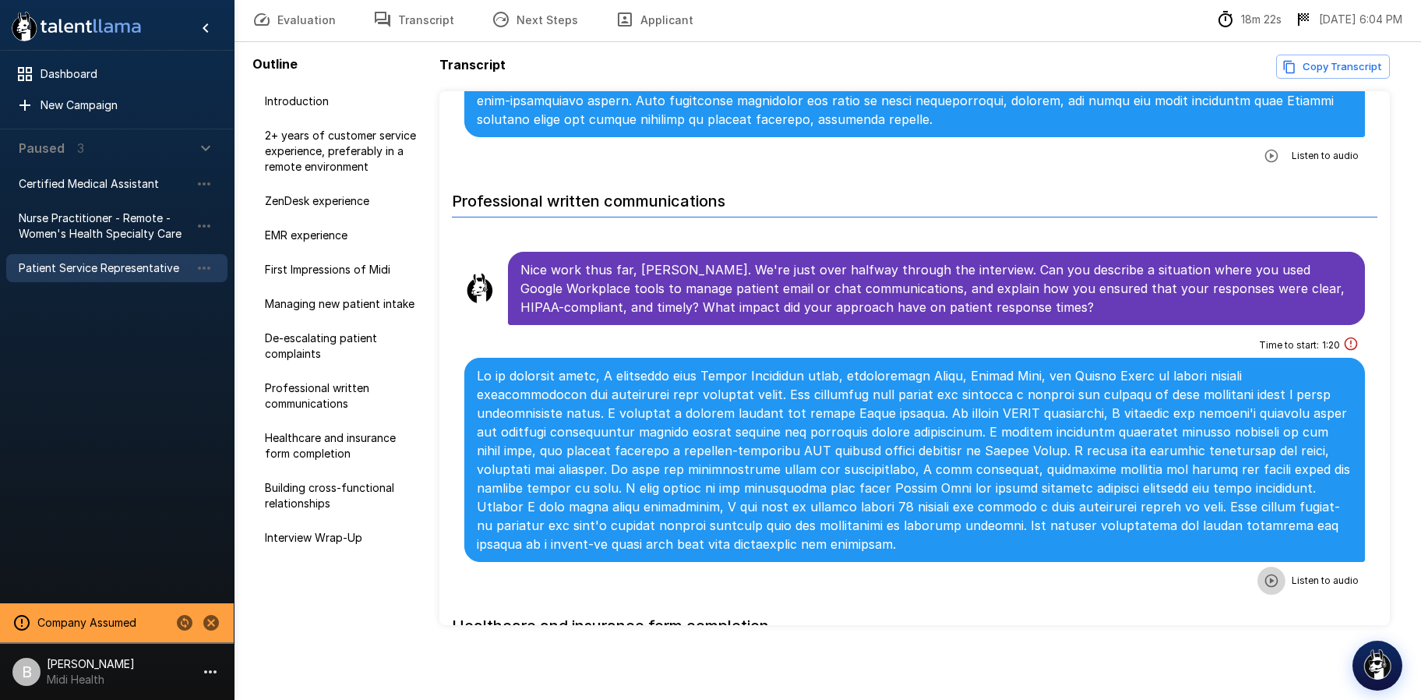
click at [1264, 582] on icon "button" at bounding box center [1272, 581] width 16 height 16
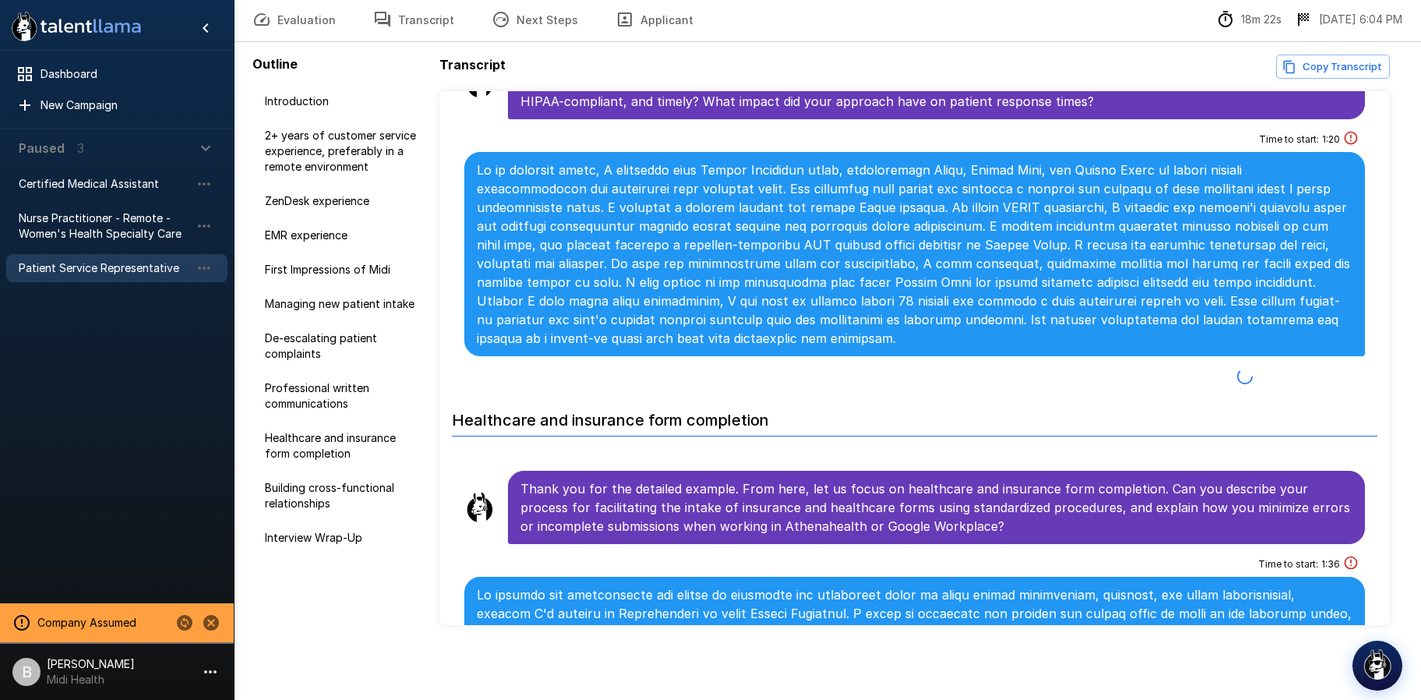
scroll to position [2237, 0]
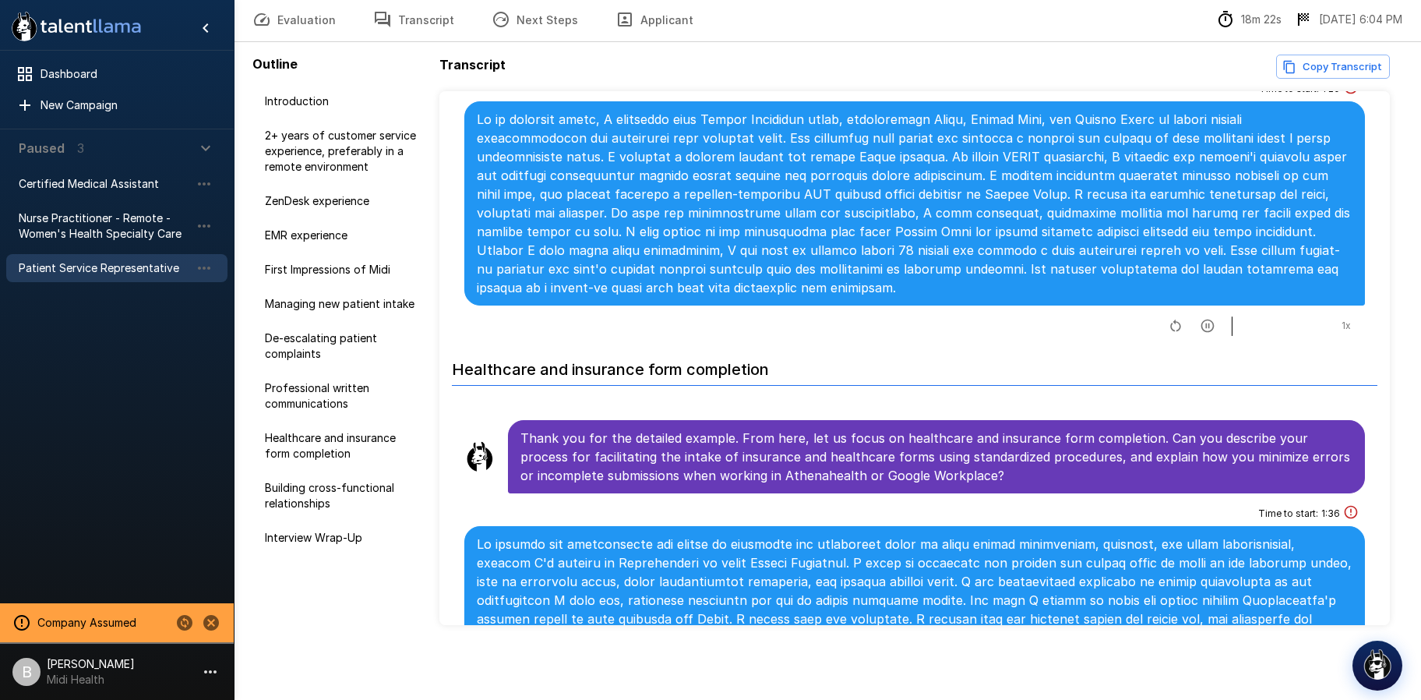
click at [1201, 325] on icon "button" at bounding box center [1207, 325] width 13 height 13
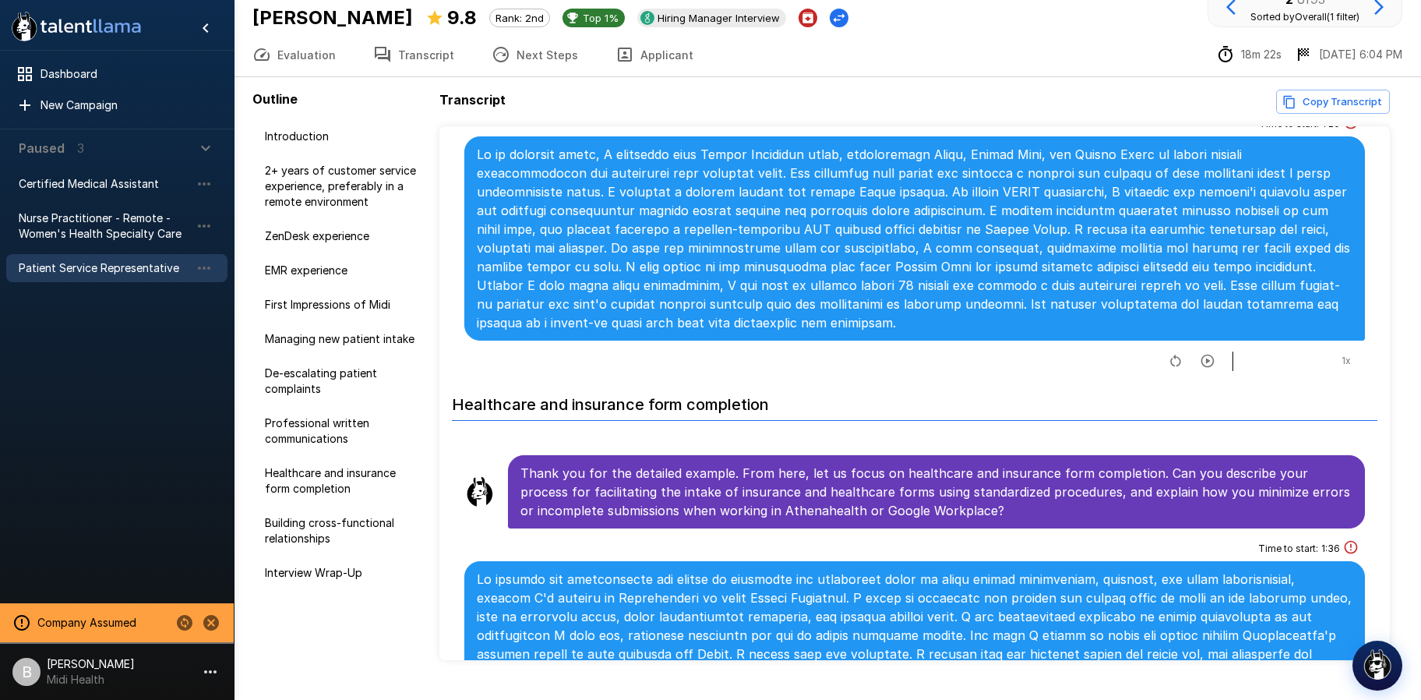
scroll to position [0, 0]
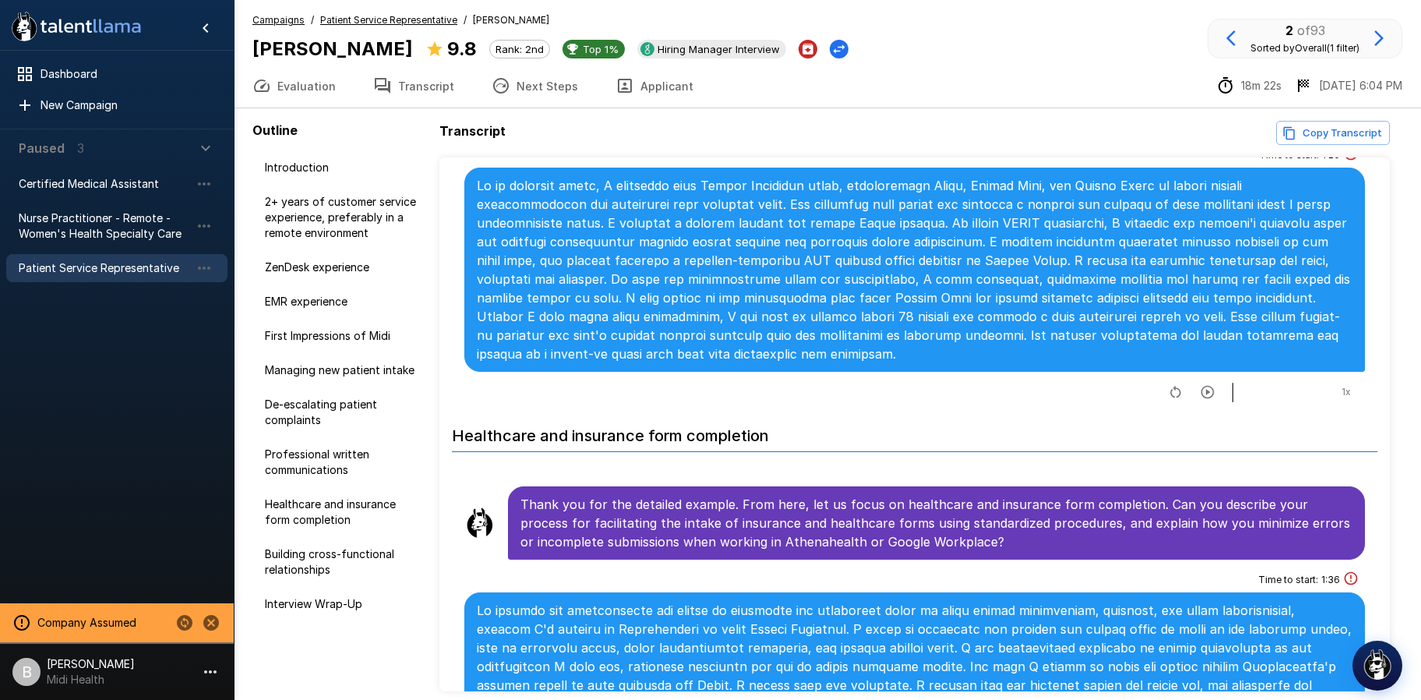
click at [429, 16] on u "Patient Service Representative" at bounding box center [388, 20] width 137 height 12
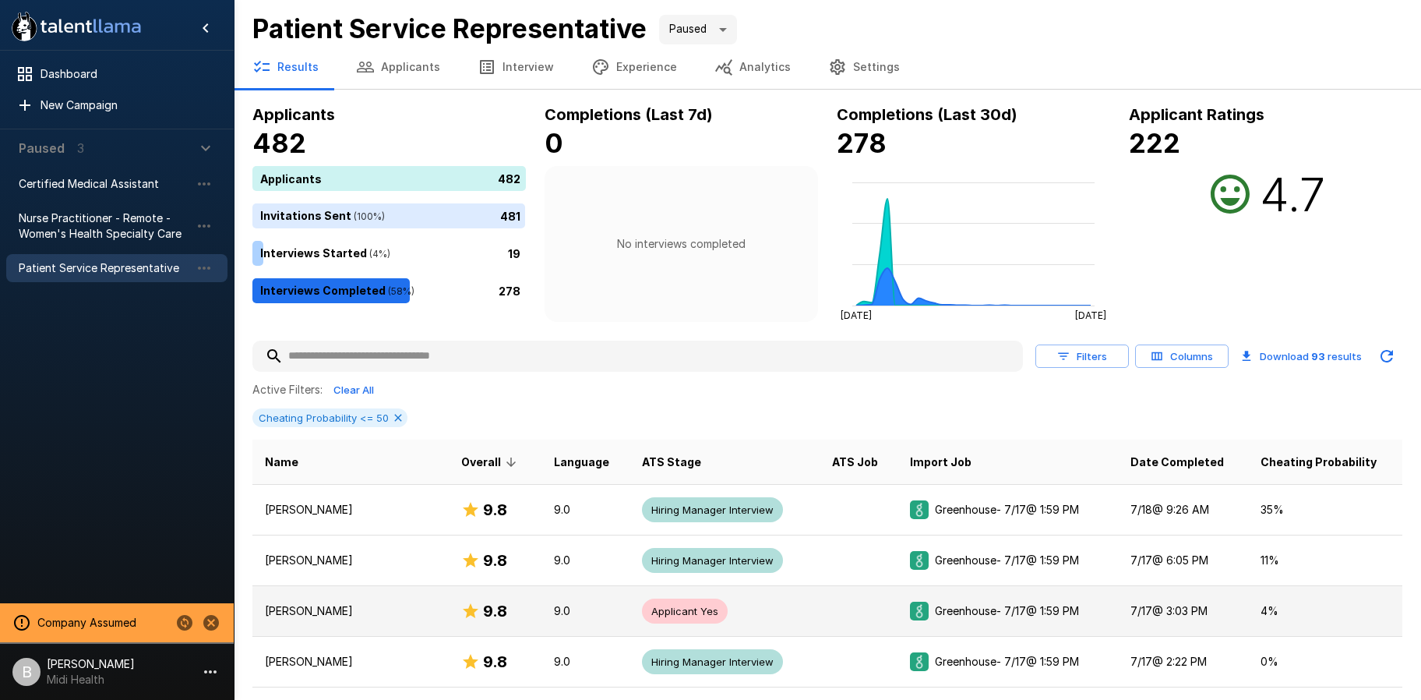
click at [355, 608] on p "Tshauni Lewis" at bounding box center [350, 611] width 171 height 16
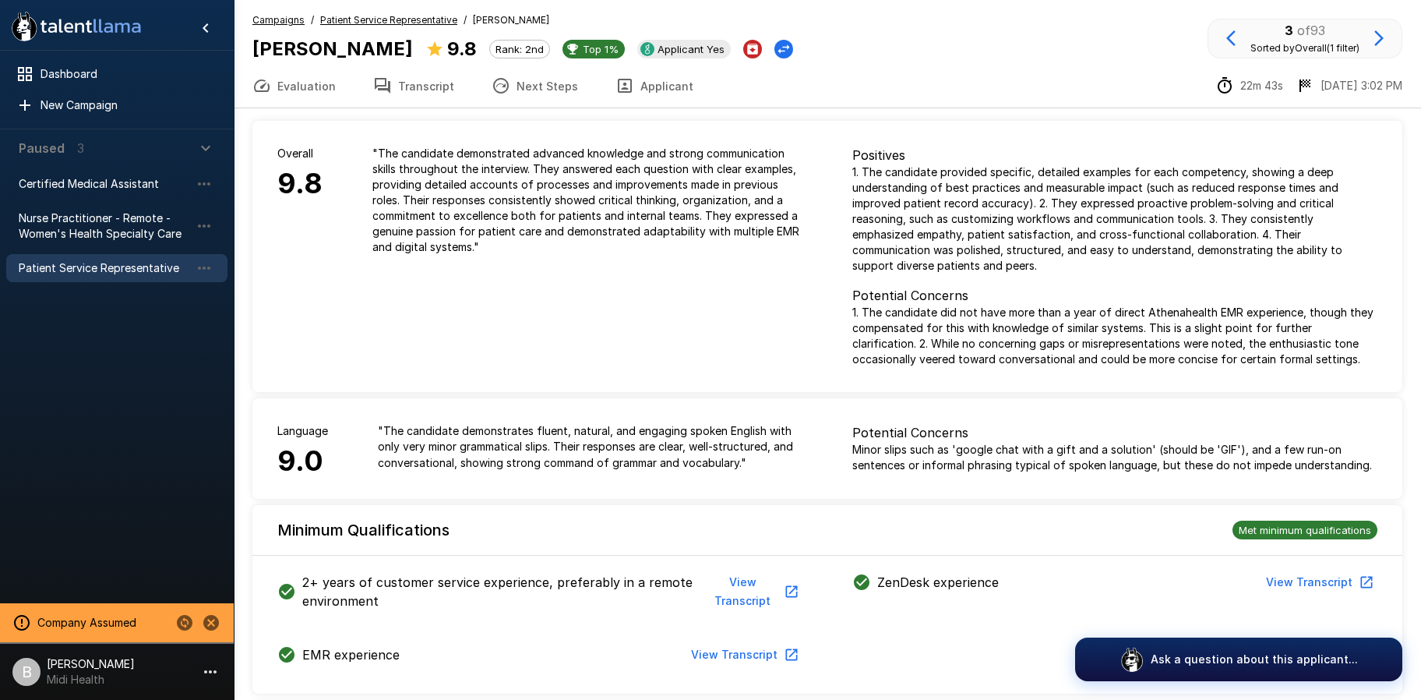
click at [425, 28] on div "Campaigns / Patient Service Representative / Tshauni Lewis Tshauni Lewis 9.8 Ra…" at bounding box center [522, 37] width 541 height 51
click at [428, 24] on u "Patient Service Representative" at bounding box center [388, 20] width 137 height 12
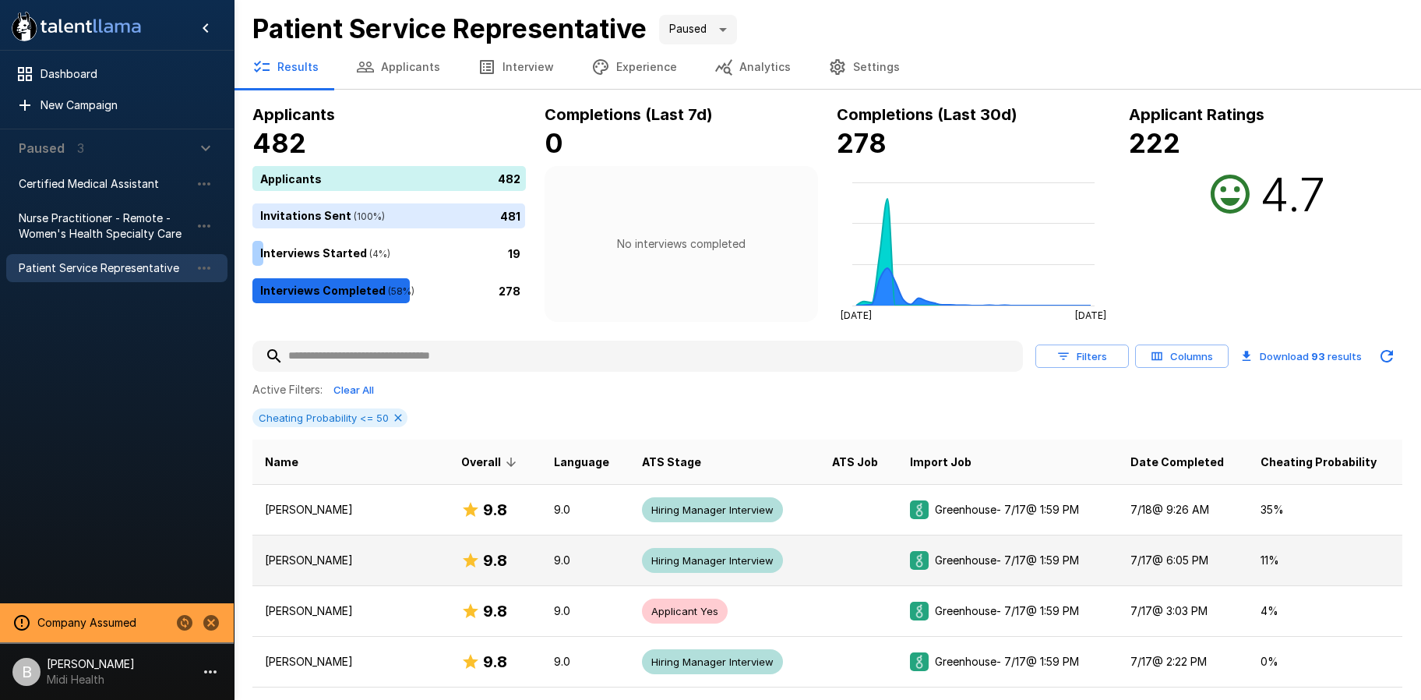
scroll to position [3, 0]
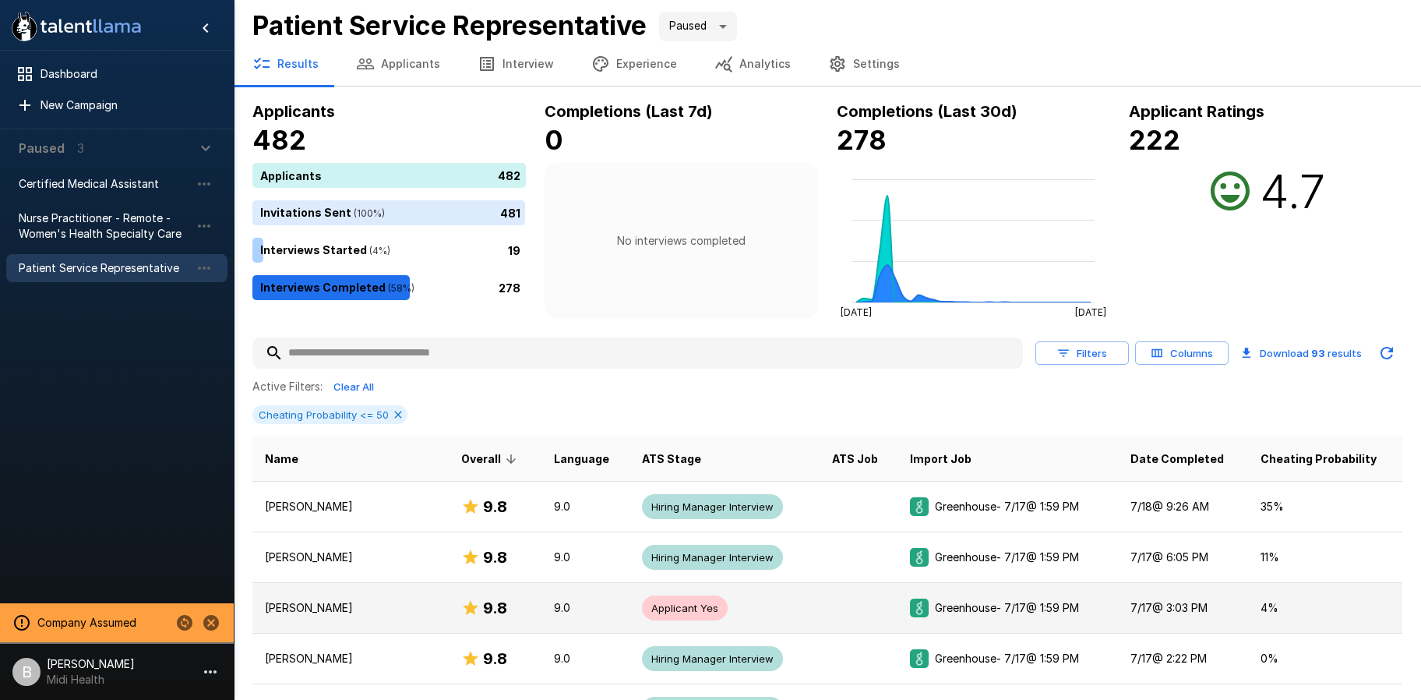
click at [341, 612] on p "Tshauni Lewis" at bounding box center [350, 608] width 171 height 16
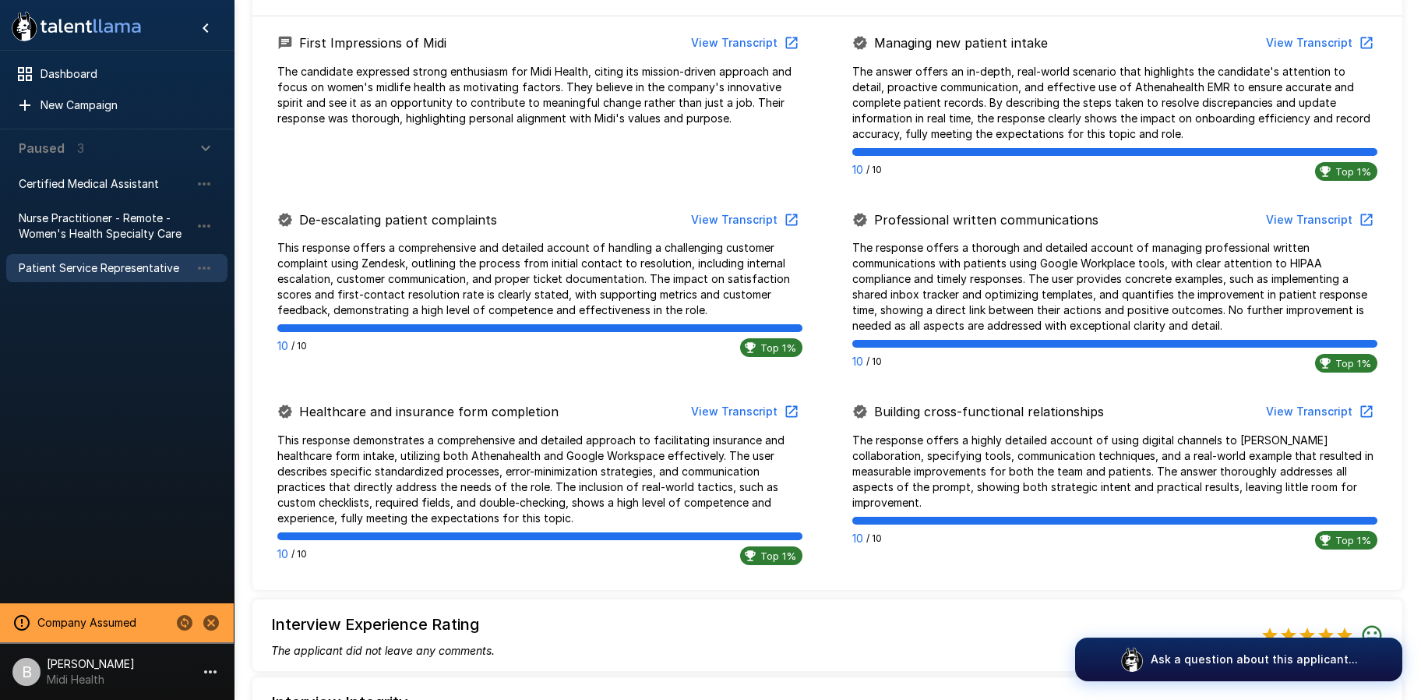
click at [761, 208] on button "View Transcript" at bounding box center [744, 220] width 118 height 29
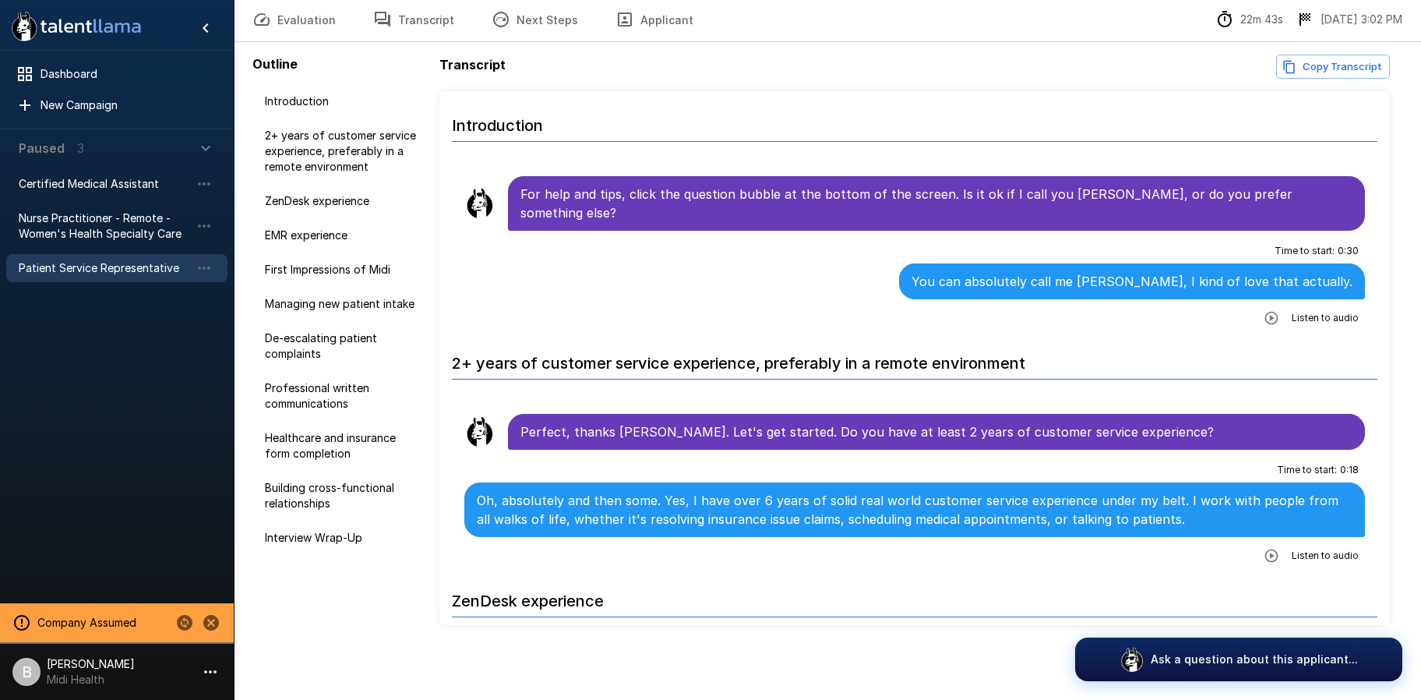
scroll to position [66, 0]
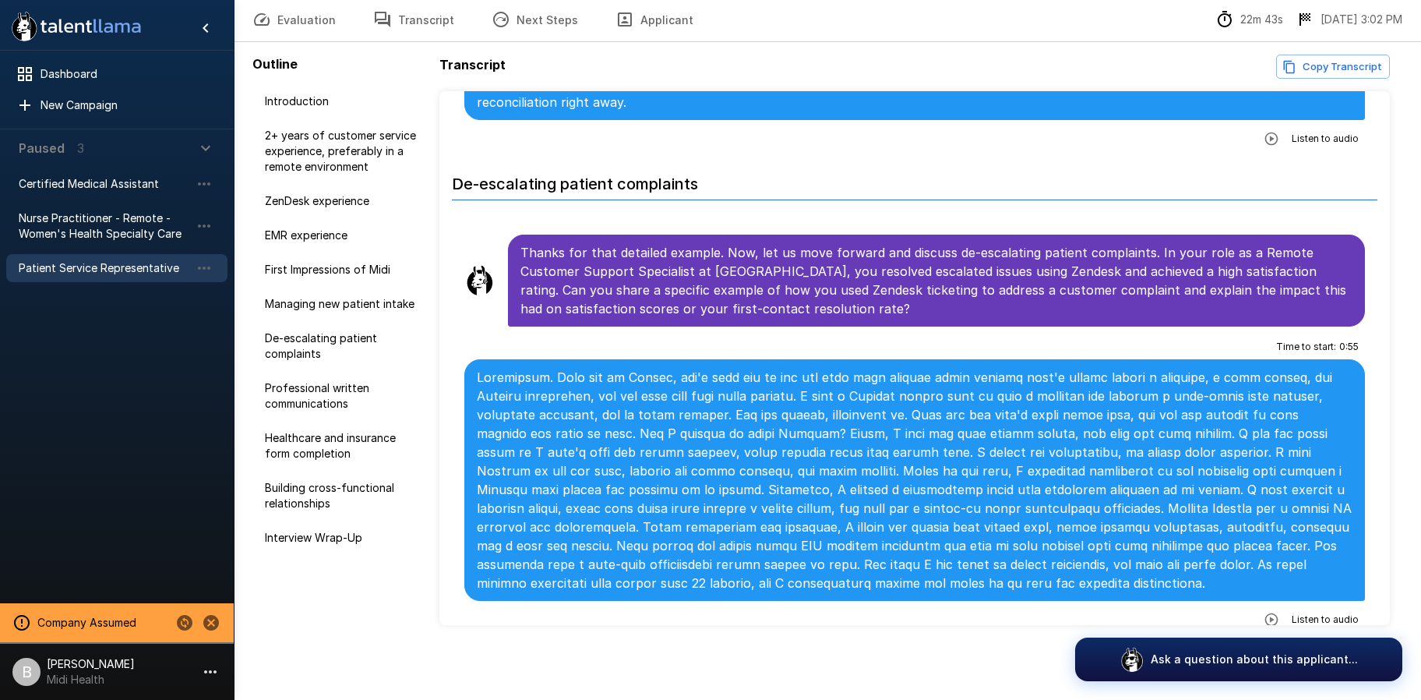
scroll to position [1973, 0]
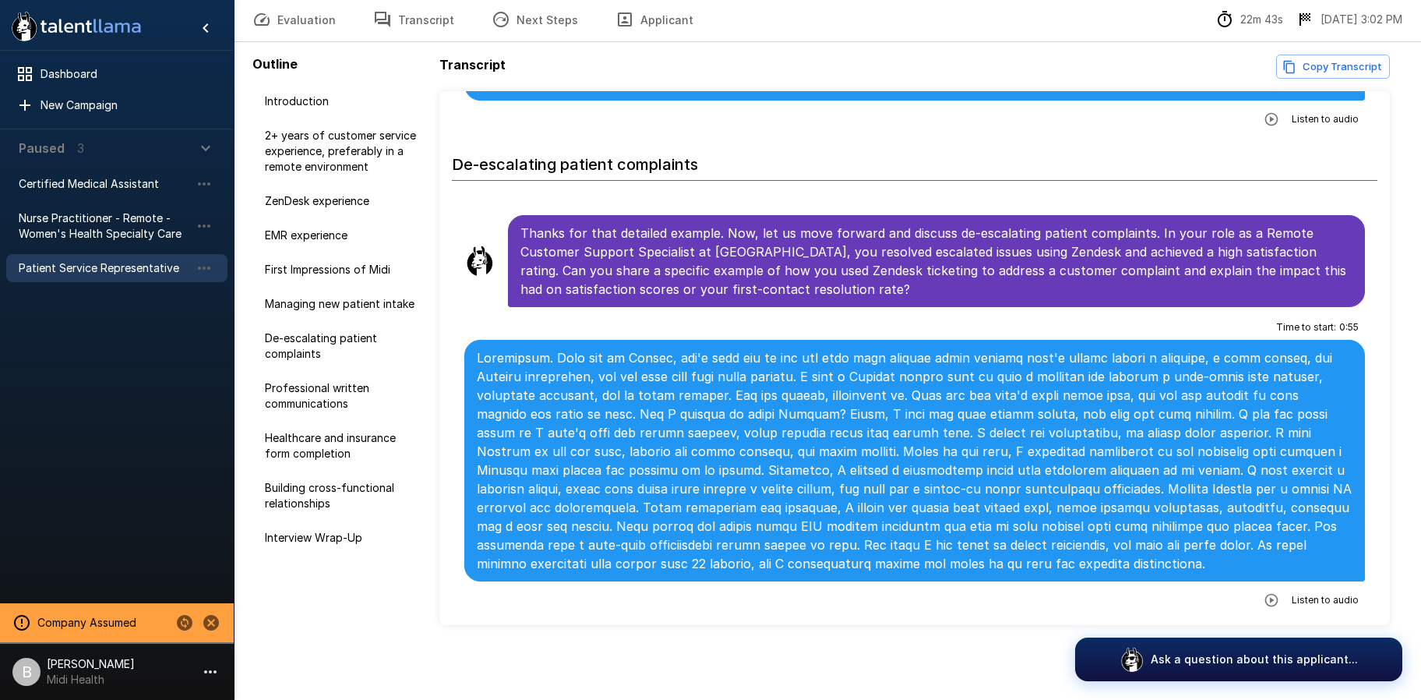
click at [1268, 594] on icon "button" at bounding box center [1271, 600] width 13 height 13
click at [1200, 594] on icon "button" at bounding box center [1208, 602] width 16 height 16
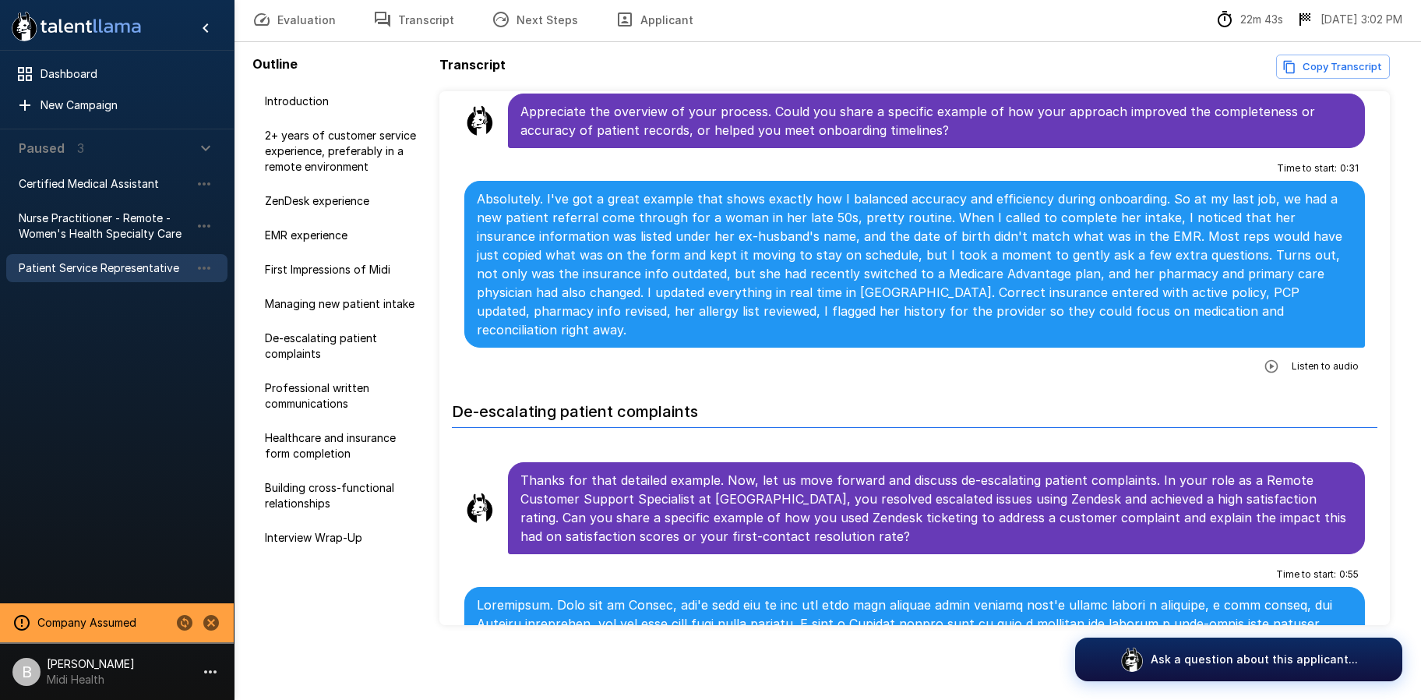
scroll to position [1594, 0]
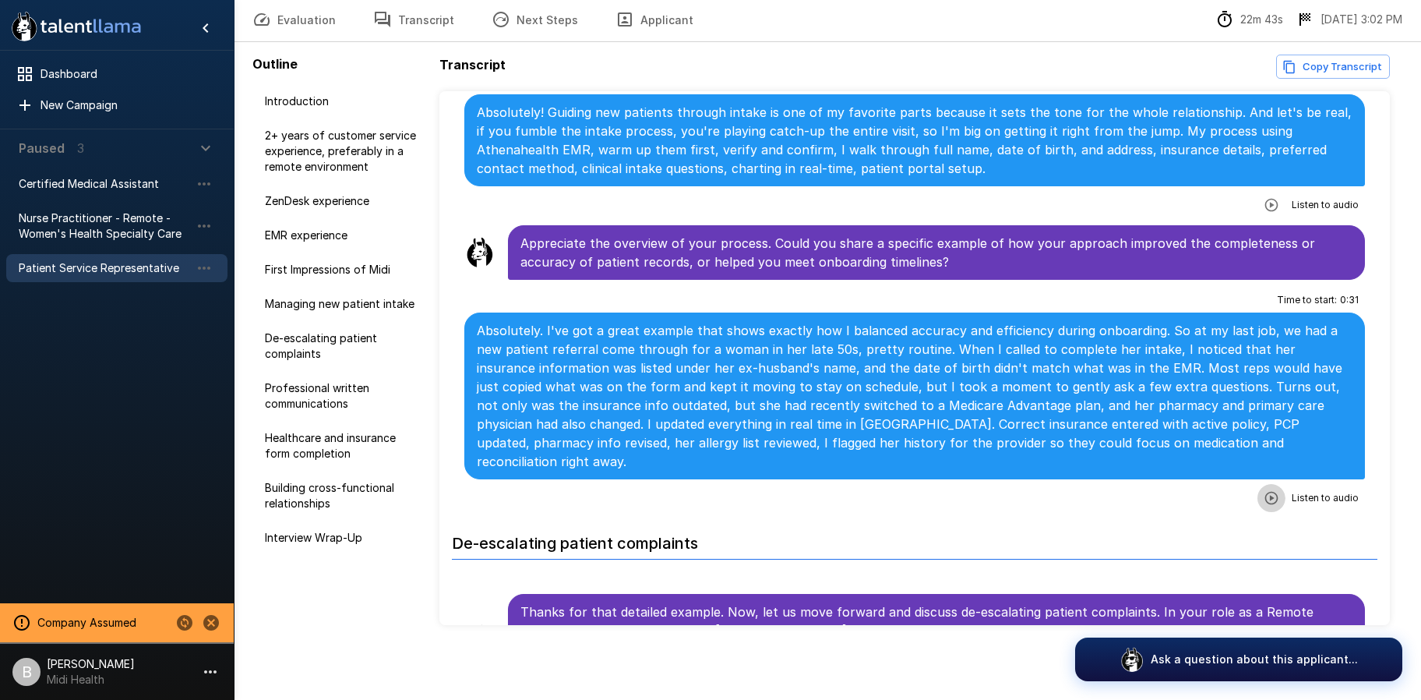
click at [1264, 490] on icon "button" at bounding box center [1272, 498] width 16 height 16
click at [1201, 493] on icon "button" at bounding box center [1207, 499] width 13 height 13
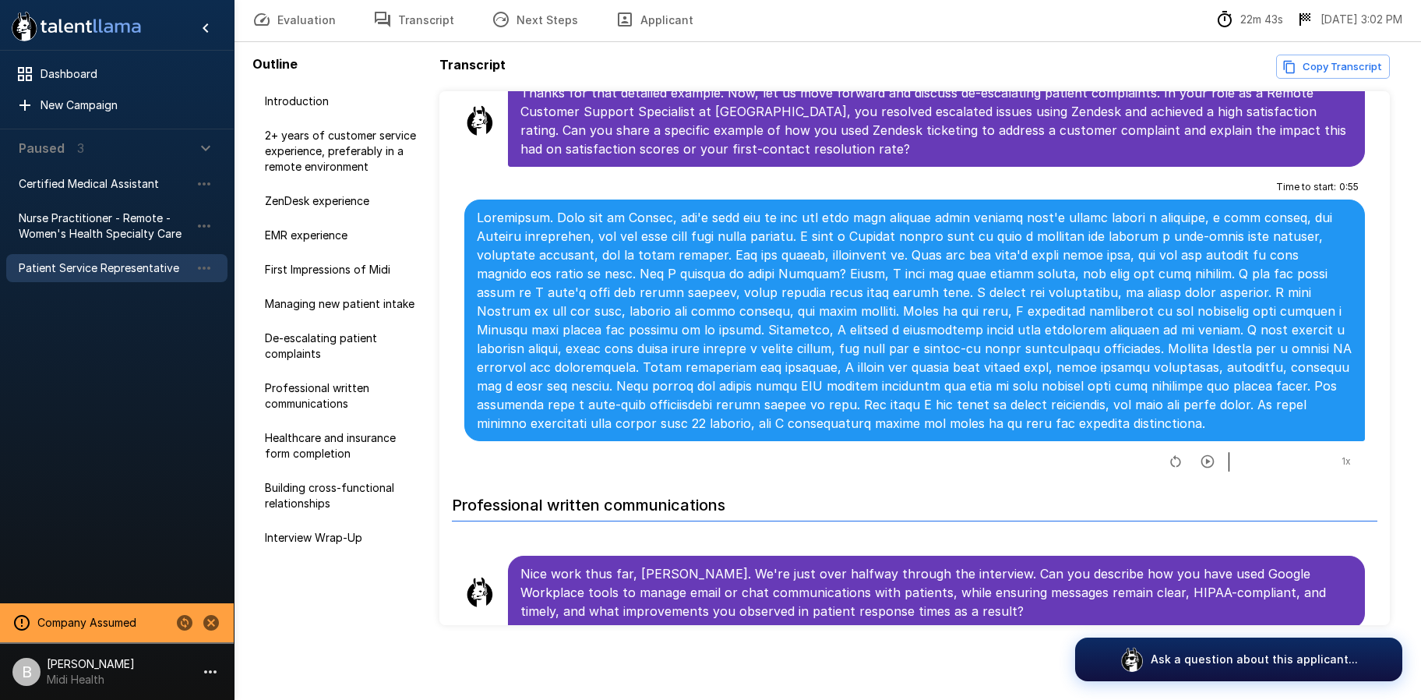
scroll to position [2283, 0]
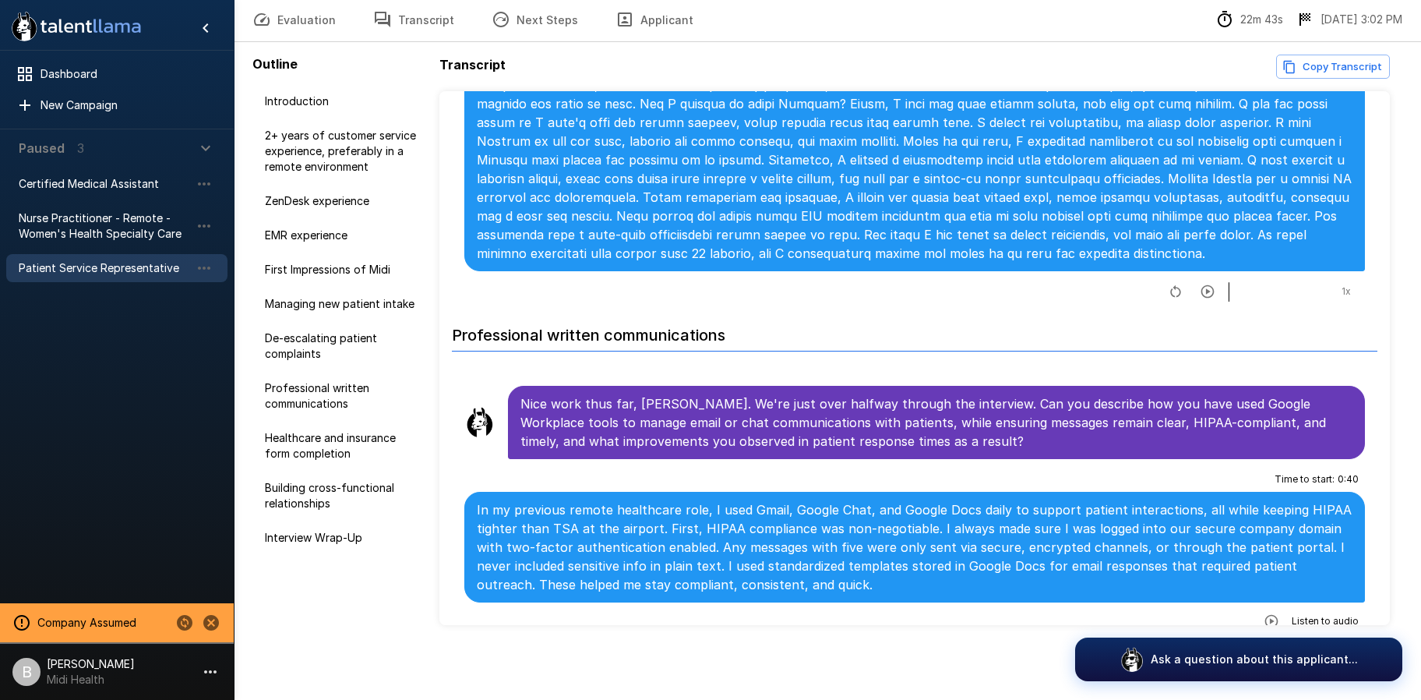
click at [1264, 613] on icon "button" at bounding box center [1272, 621] width 16 height 16
click at [1200, 615] on icon "button" at bounding box center [1208, 623] width 16 height 16
click at [435, 26] on button "Transcript" at bounding box center [414, 20] width 118 height 44
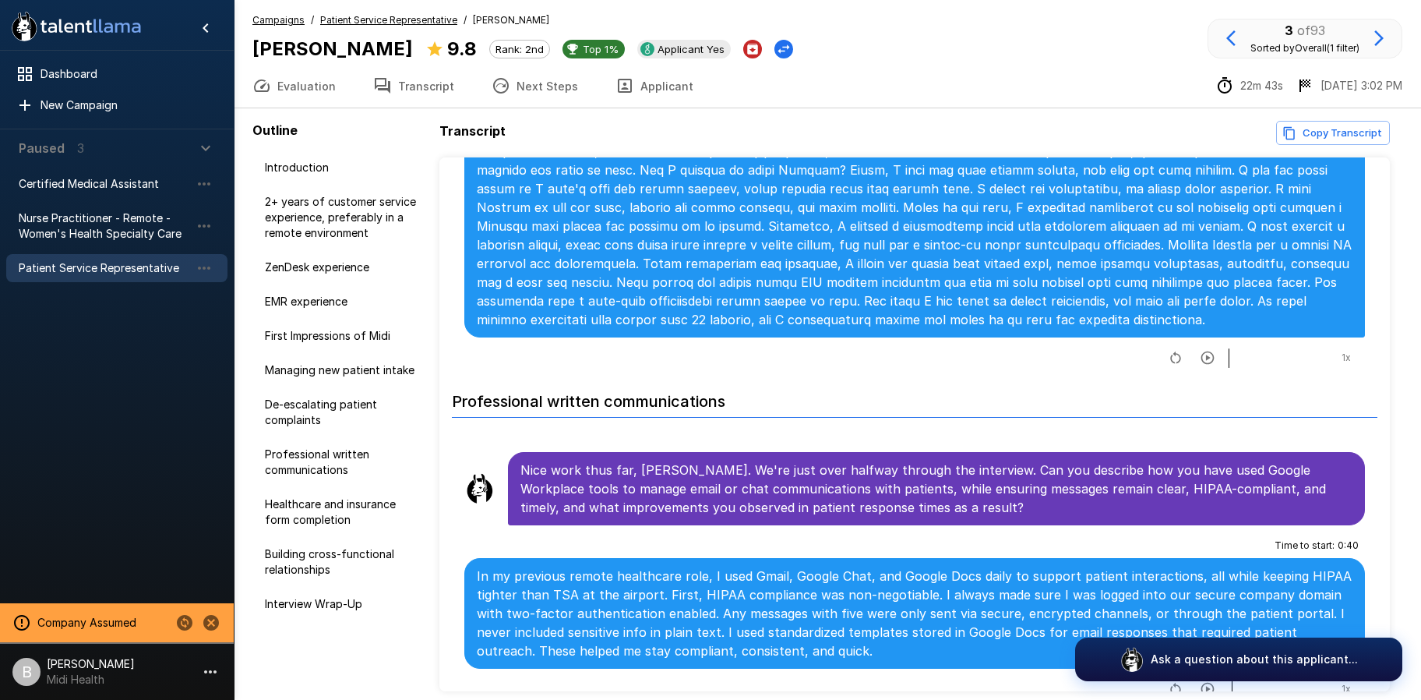
click at [410, 14] on u "Patient Service Representative" at bounding box center [388, 20] width 137 height 12
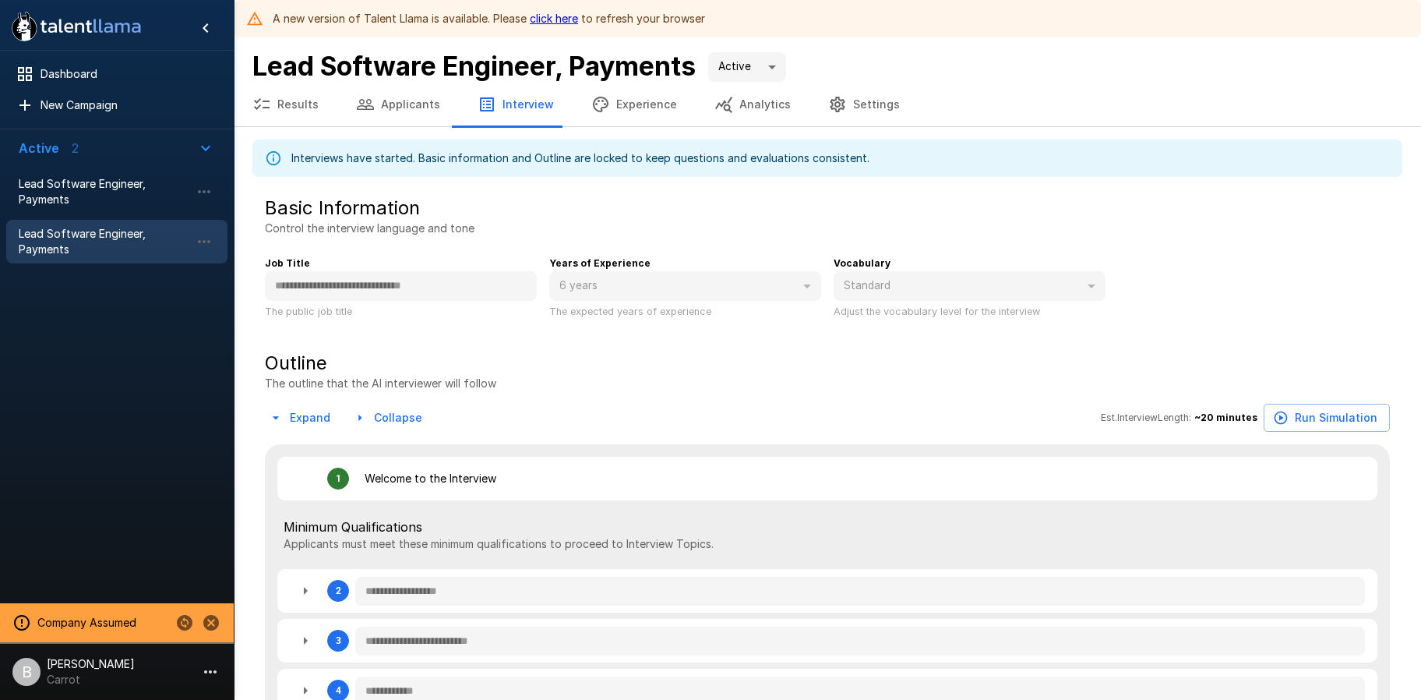
scroll to position [41, 0]
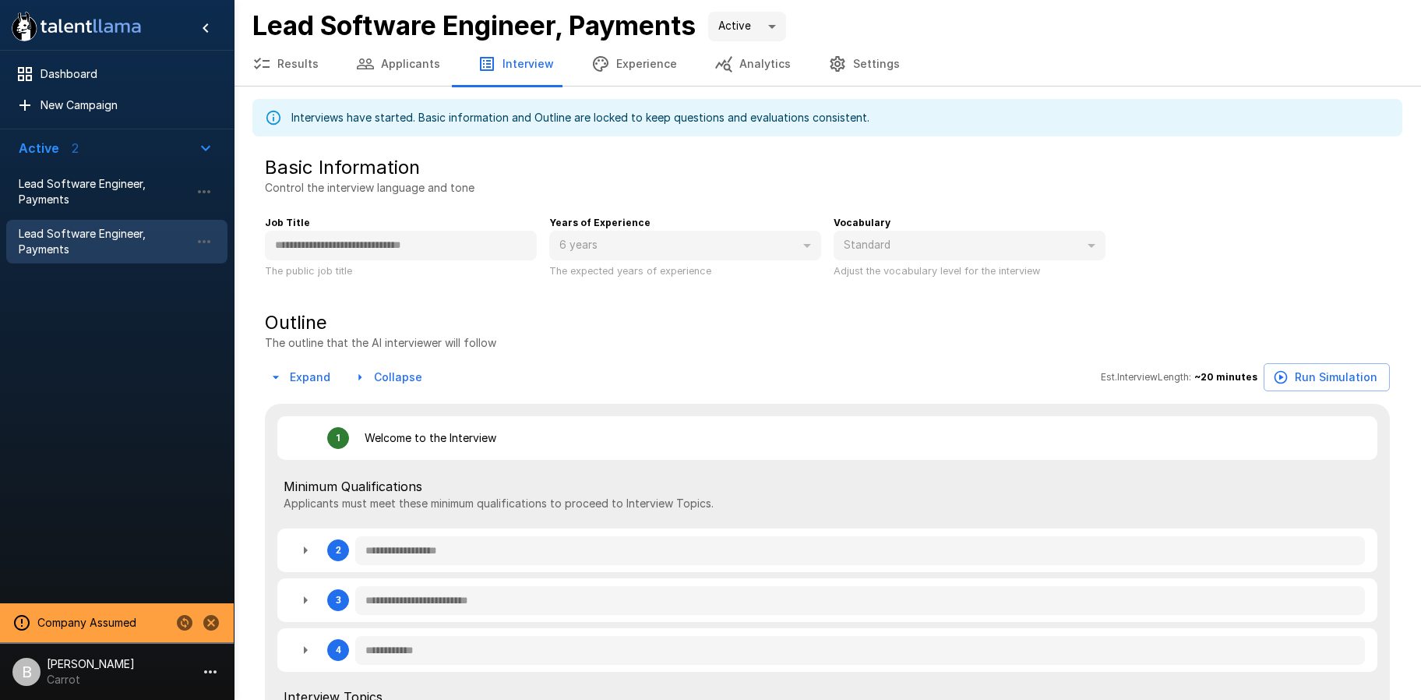
click at [421, 57] on button "Applicants" at bounding box center [398, 64] width 122 height 44
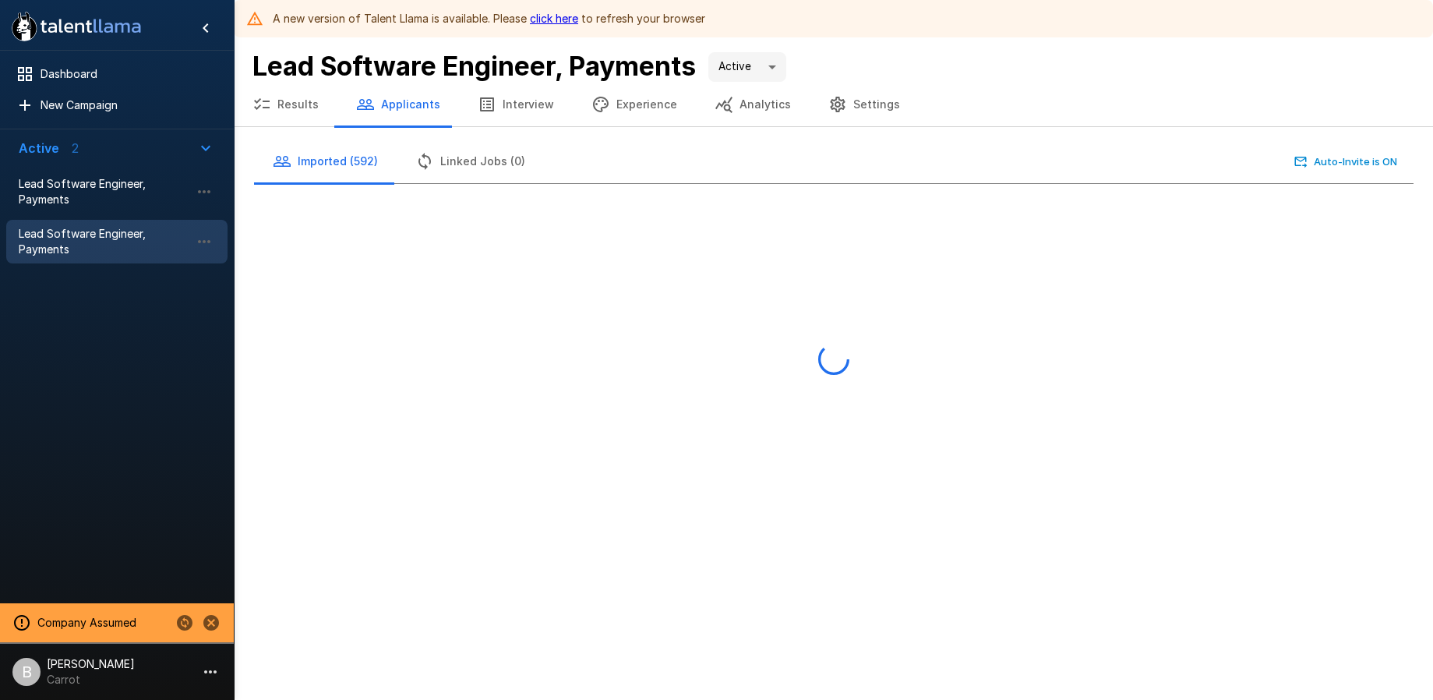
click at [561, 15] on link "click here" at bounding box center [554, 18] width 48 height 13
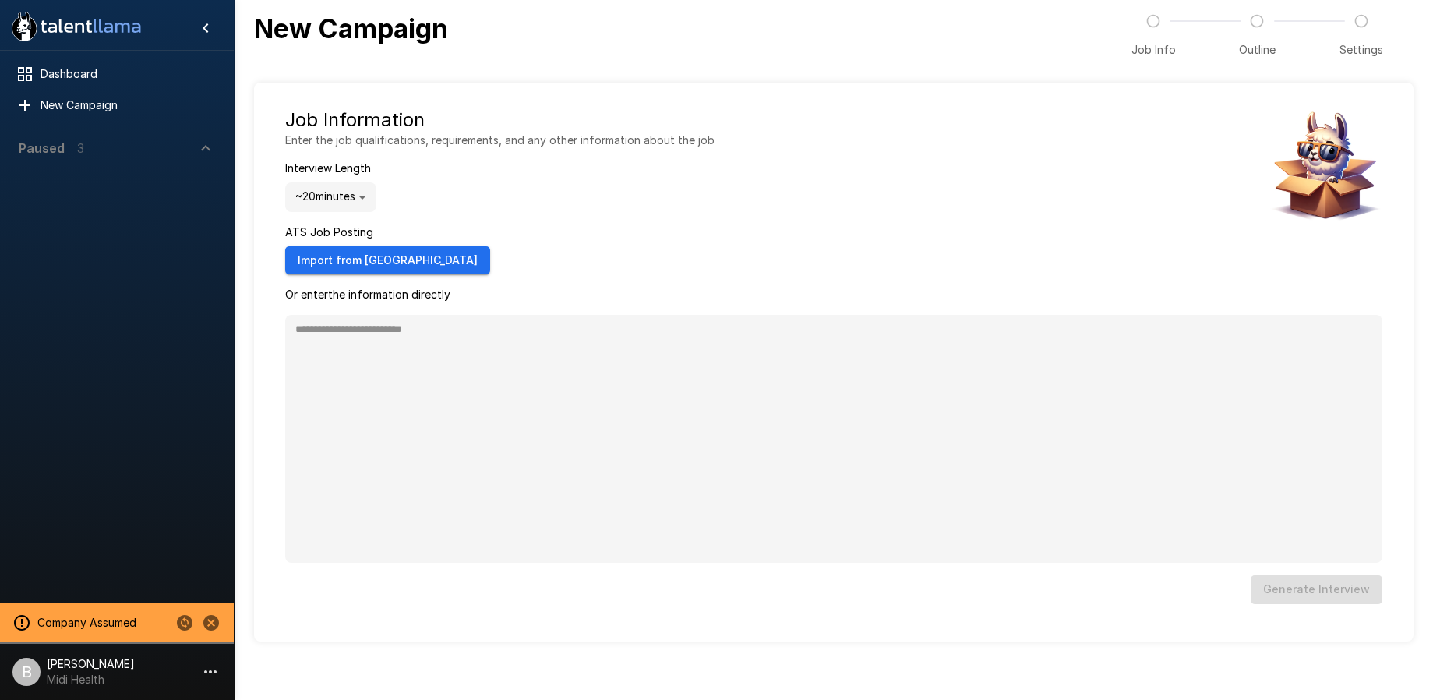
type textarea "*"
